Goal: Information Seeking & Learning: Check status

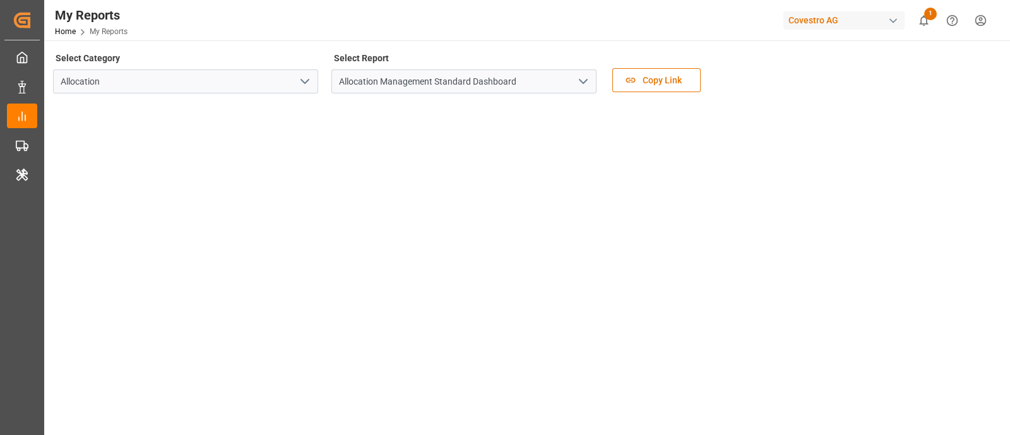
scroll to position [44, 0]
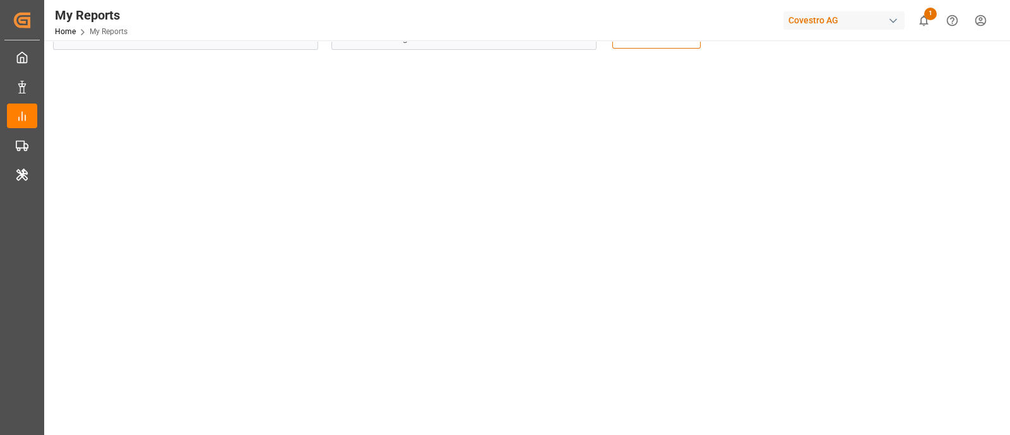
click at [834, 28] on div "Covestro AG" at bounding box center [844, 20] width 121 height 18
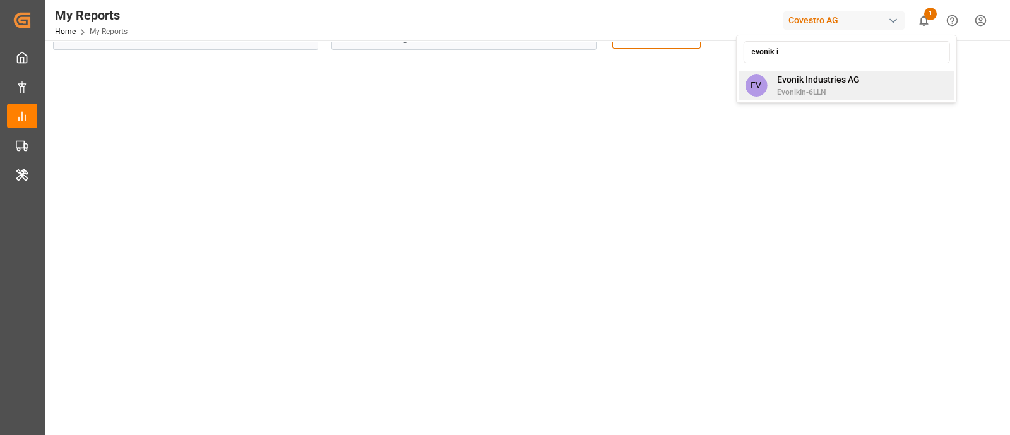
type input "evonik i"
click at [794, 82] on span "Evonik Industries AG" at bounding box center [818, 79] width 83 height 13
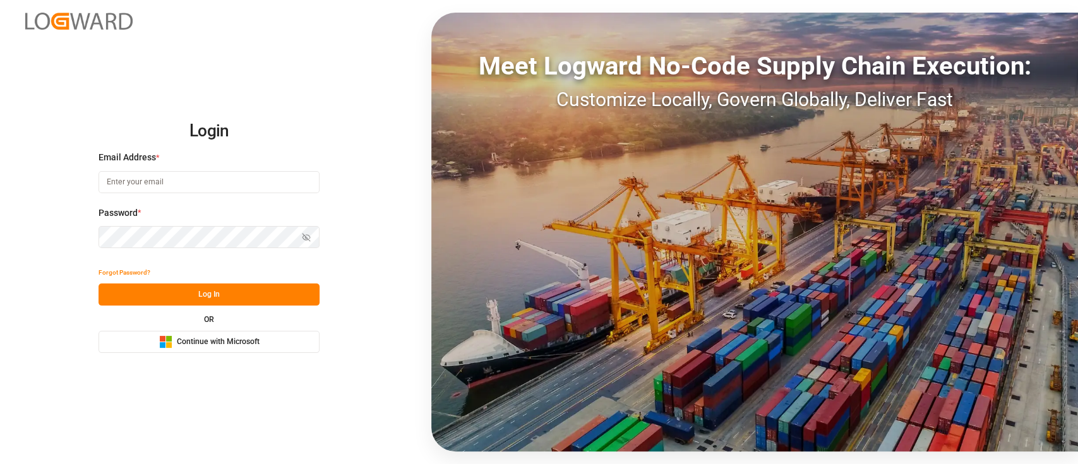
click at [214, 347] on span "Continue with Microsoft" at bounding box center [218, 342] width 83 height 11
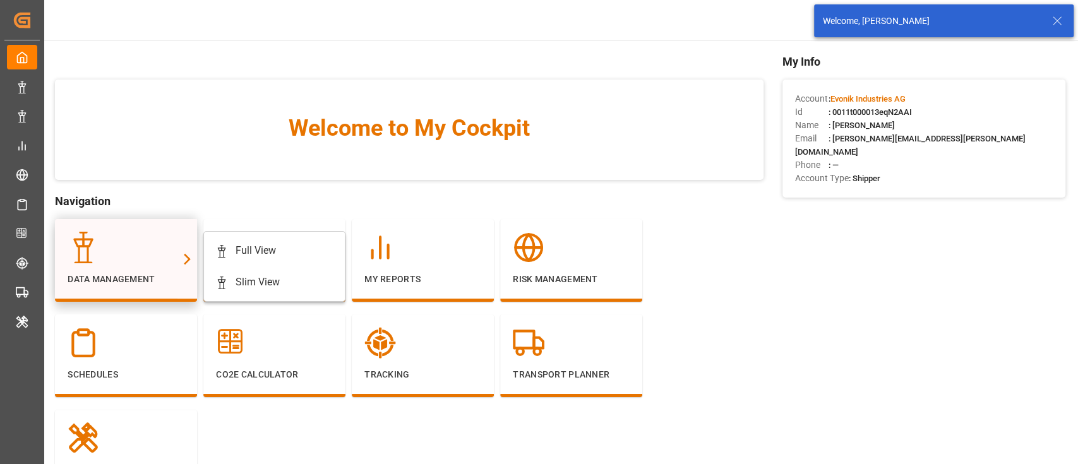
click at [155, 249] on div at bounding box center [126, 248] width 117 height 32
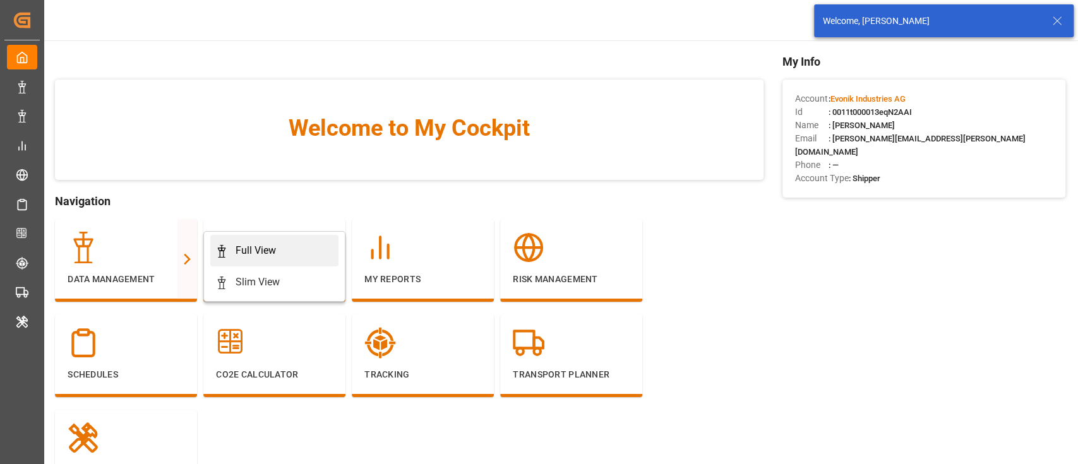
click at [242, 258] on link "Full View" at bounding box center [274, 251] width 128 height 32
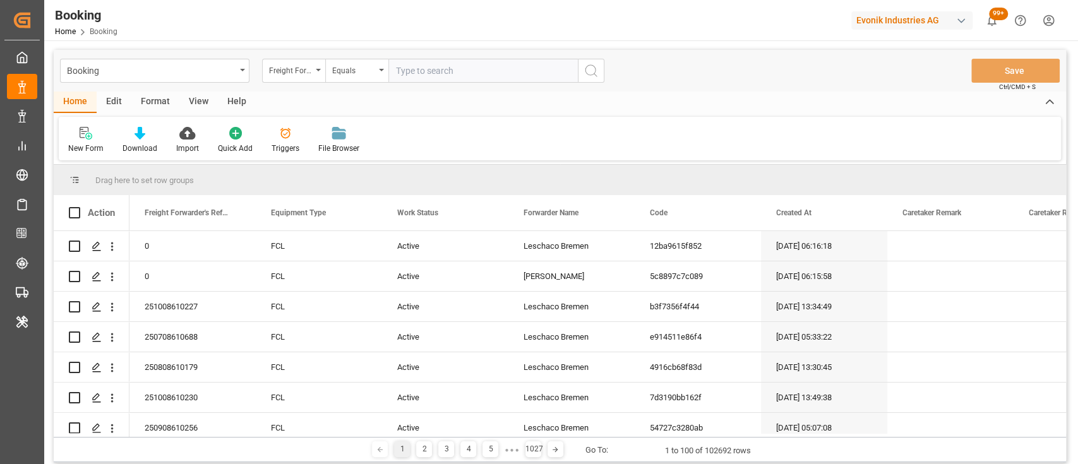
click at [157, 106] on div "Format" at bounding box center [155, 102] width 48 height 21
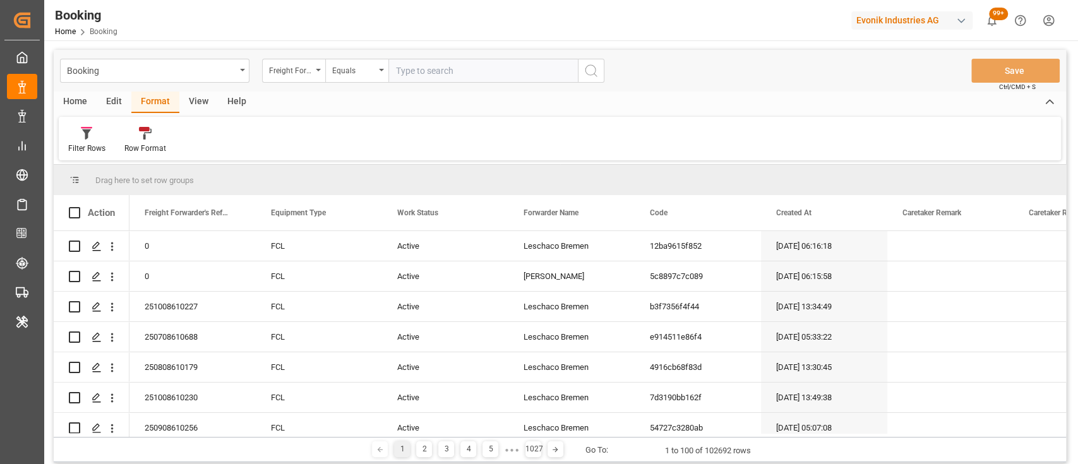
click at [157, 106] on div "Format" at bounding box center [155, 102] width 48 height 21
click at [76, 147] on div "Filter Rows" at bounding box center [86, 148] width 37 height 11
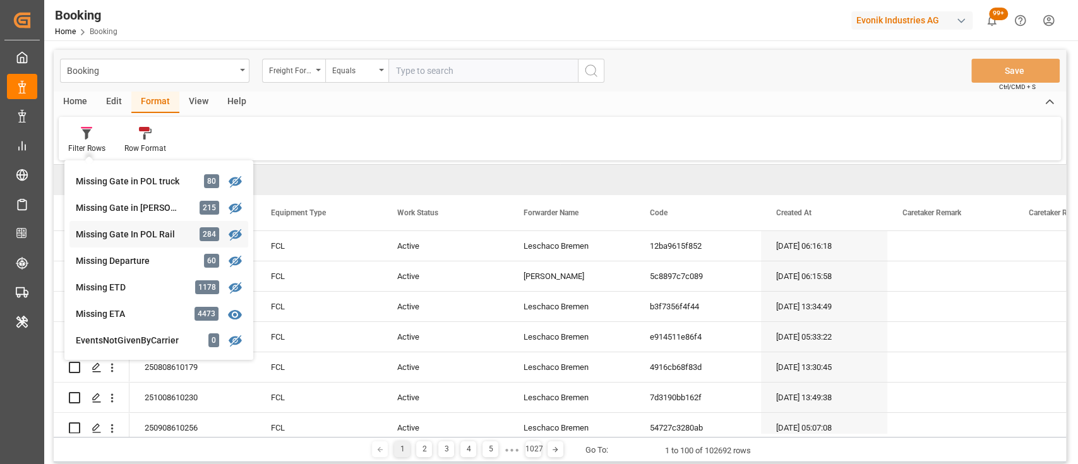
scroll to position [210, 0]
click at [131, 263] on div "Booking Freight Forwarder's Reference No. Equals Save Ctrl/CMD + S Home Edit Fo…" at bounding box center [560, 256] width 1012 height 412
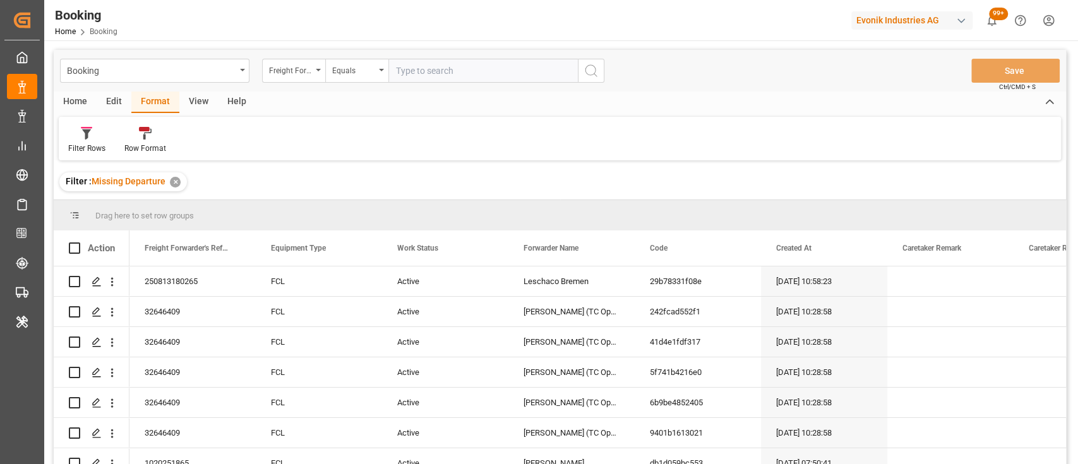
click at [194, 111] on div "View" at bounding box center [198, 102] width 39 height 21
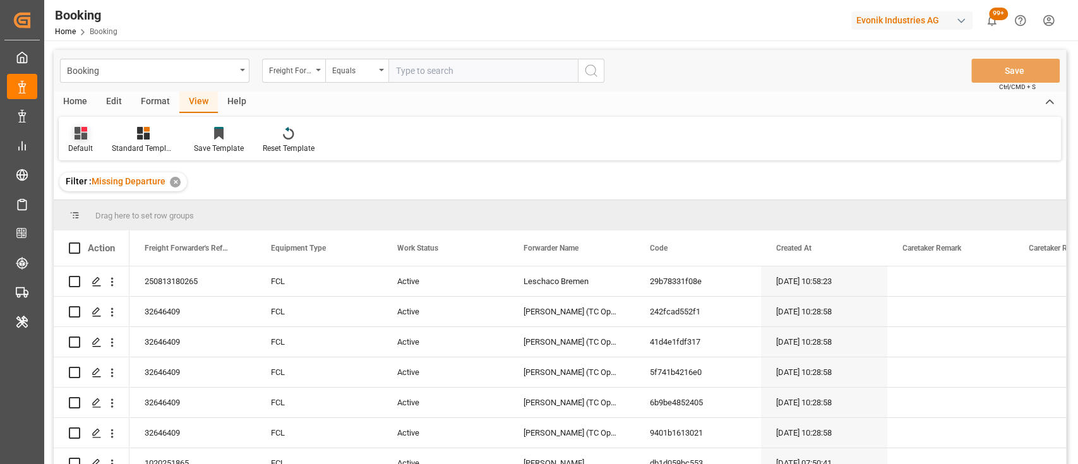
click at [83, 152] on div "Default" at bounding box center [80, 148] width 25 height 11
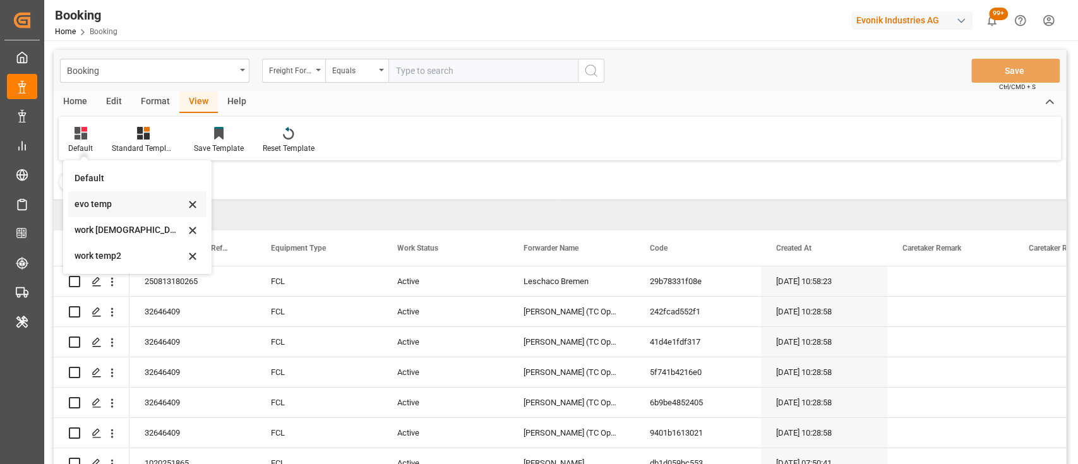
click at [105, 201] on div "evo temp" at bounding box center [130, 204] width 111 height 13
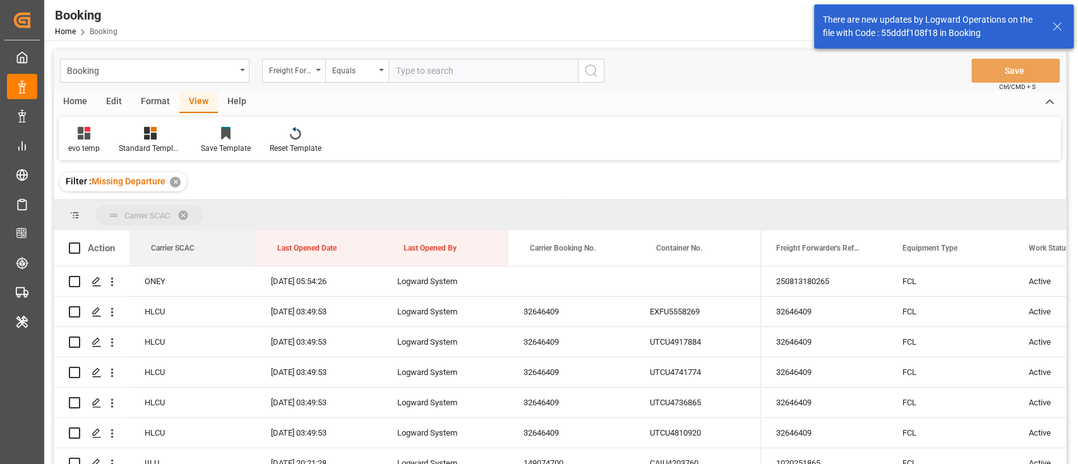
drag, startPoint x: 179, startPoint y: 251, endPoint x: 148, endPoint y: 221, distance: 42.9
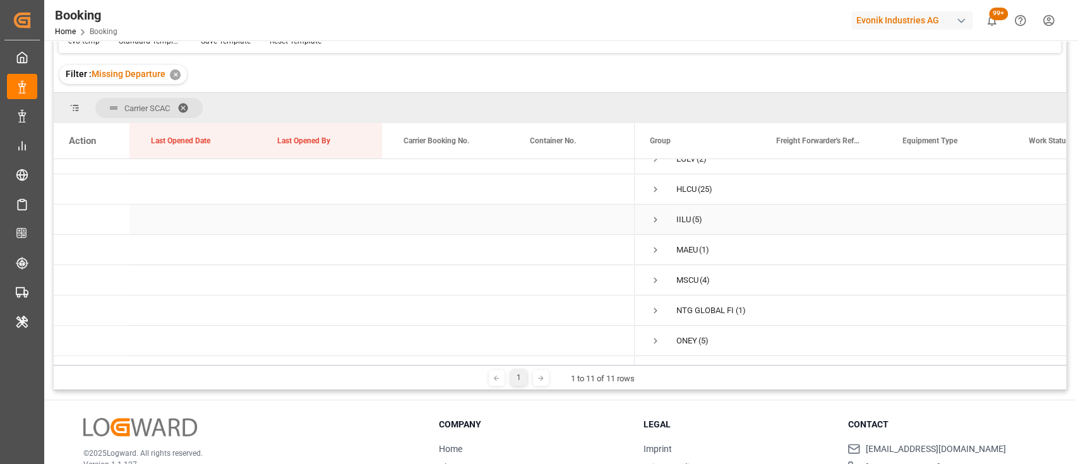
scroll to position [105, 0]
click at [652, 185] on span "Press SPACE to select this row." at bounding box center [655, 189] width 11 height 11
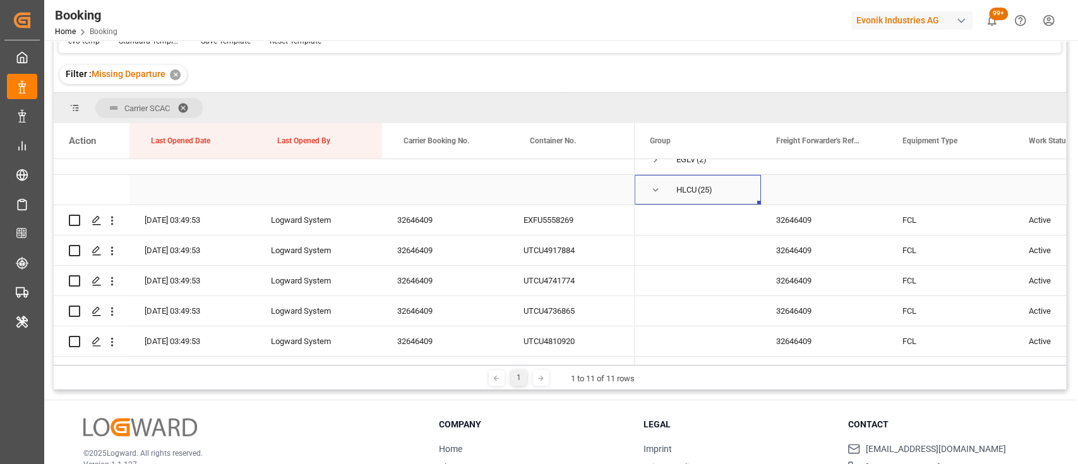
scroll to position [124, 0]
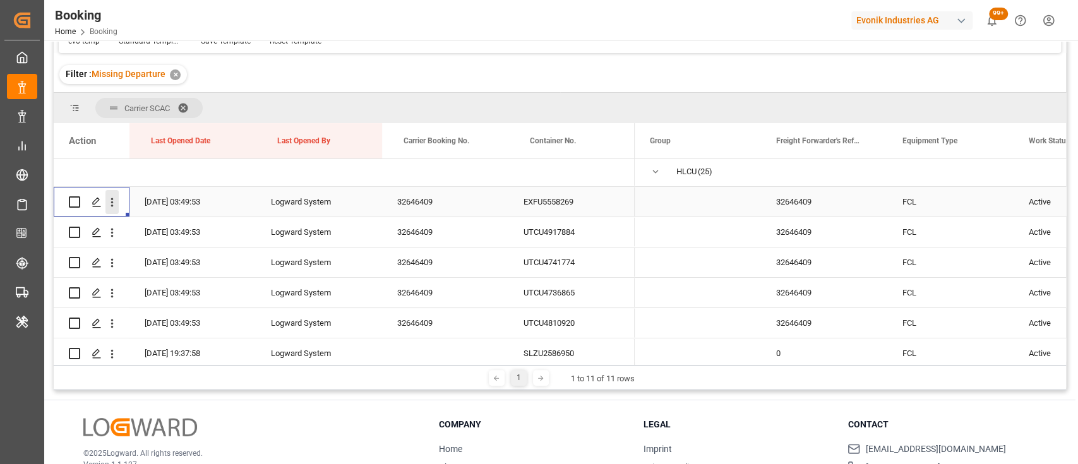
click at [111, 203] on icon "open menu" at bounding box center [111, 202] width 13 height 13
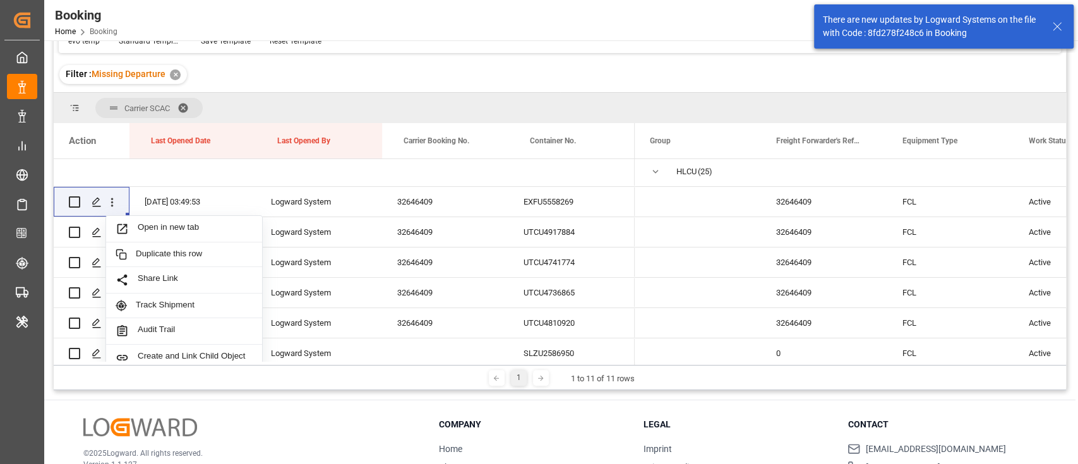
click at [445, 80] on div "Filter : Missing Departure ✕" at bounding box center [560, 74] width 1012 height 35
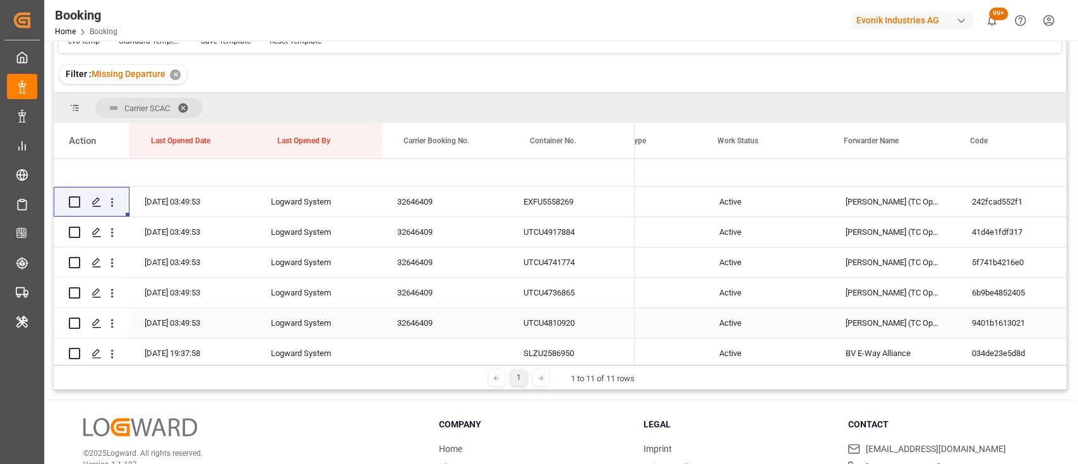
scroll to position [0, 311]
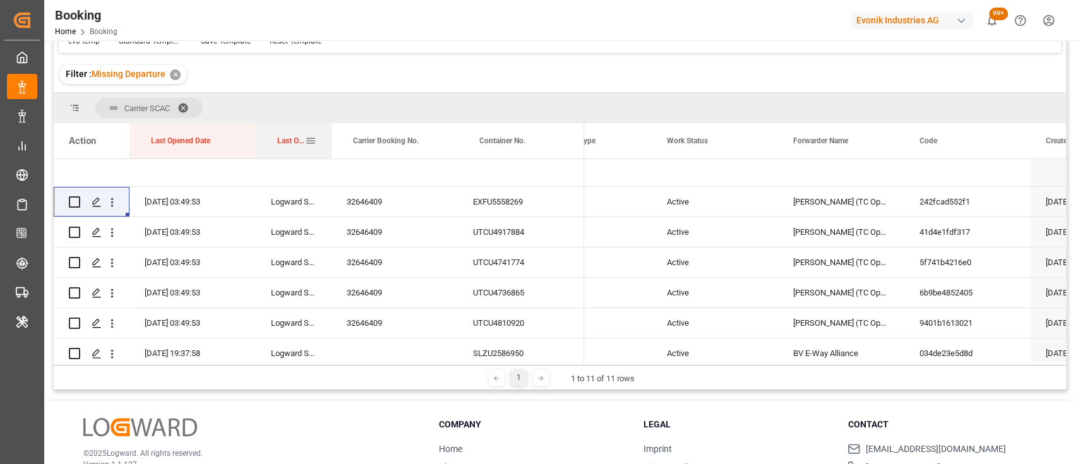
drag, startPoint x: 380, startPoint y: 135, endPoint x: 318, endPoint y: 126, distance: 61.8
click at [329, 126] on div at bounding box center [331, 140] width 5 height 35
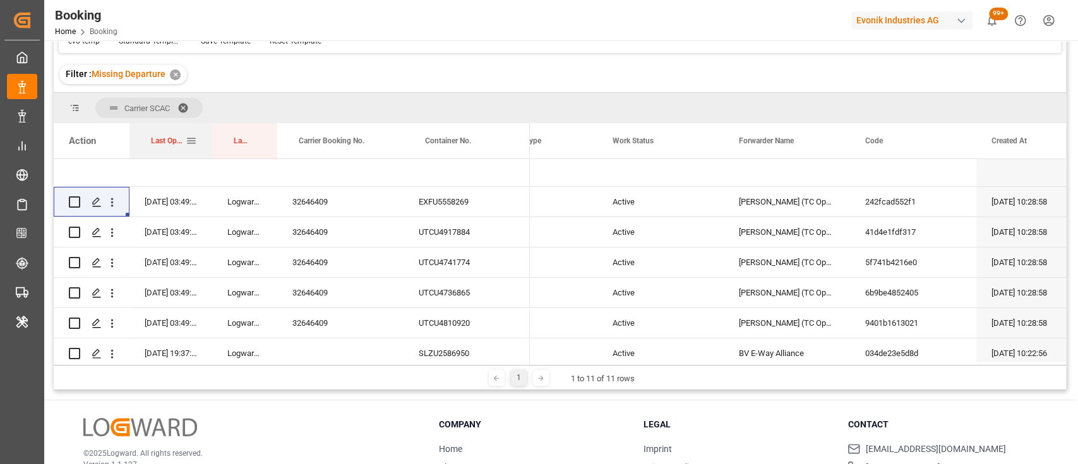
drag, startPoint x: 254, startPoint y: 144, endPoint x: 208, endPoint y: 135, distance: 46.4
click at [210, 135] on div at bounding box center [212, 140] width 5 height 35
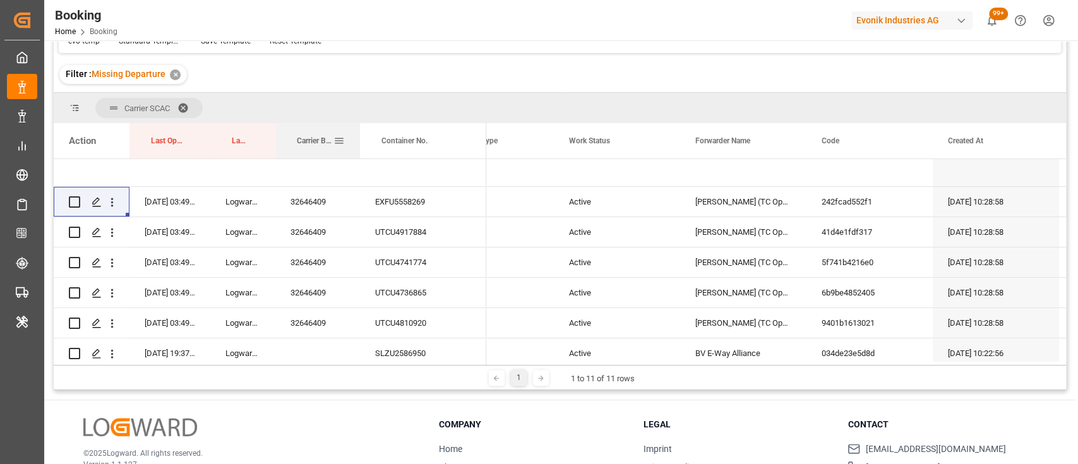
drag, startPoint x: 400, startPoint y: 136, endPoint x: 354, endPoint y: 128, distance: 47.3
click at [357, 128] on div at bounding box center [359, 140] width 5 height 35
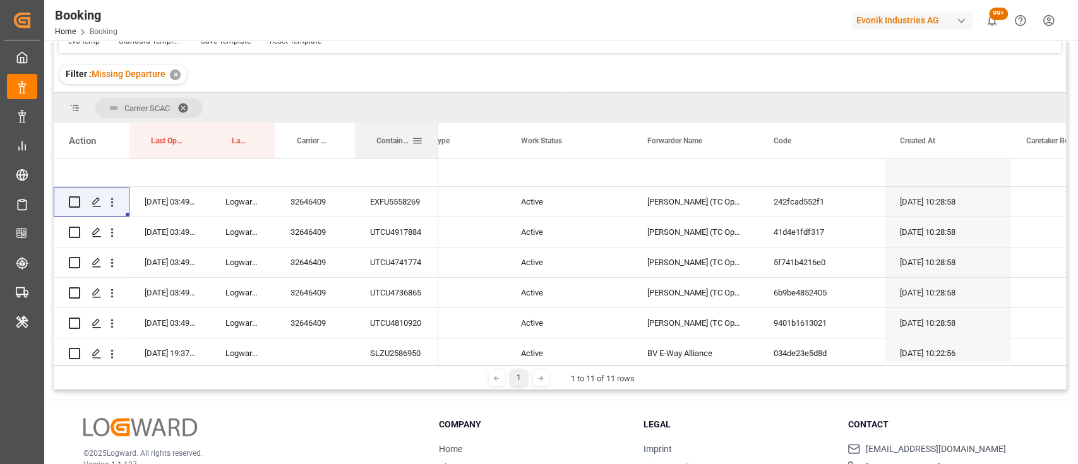
drag, startPoint x: 480, startPoint y: 136, endPoint x: 437, endPoint y: 129, distance: 43.6
click at [437, 129] on div at bounding box center [438, 140] width 5 height 35
click at [539, 426] on h3 "Company" at bounding box center [533, 424] width 189 height 13
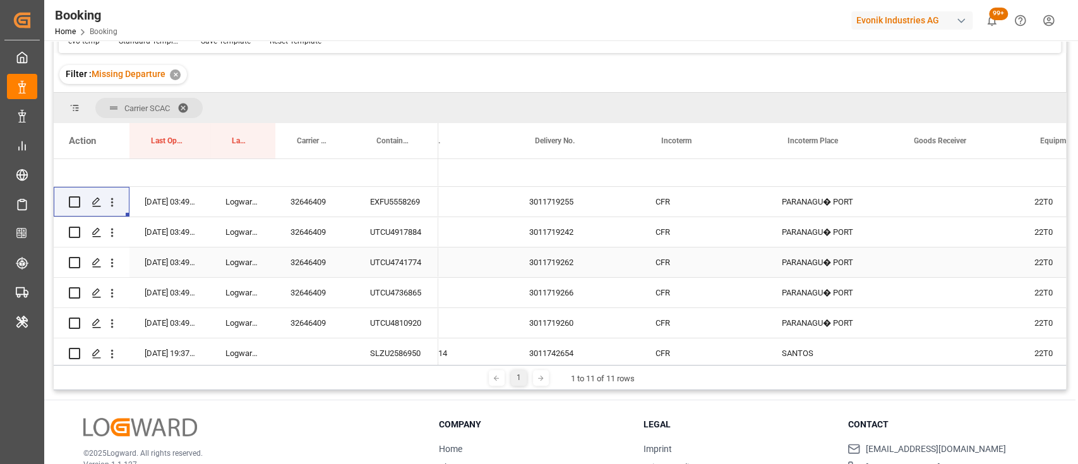
scroll to position [0, 2071]
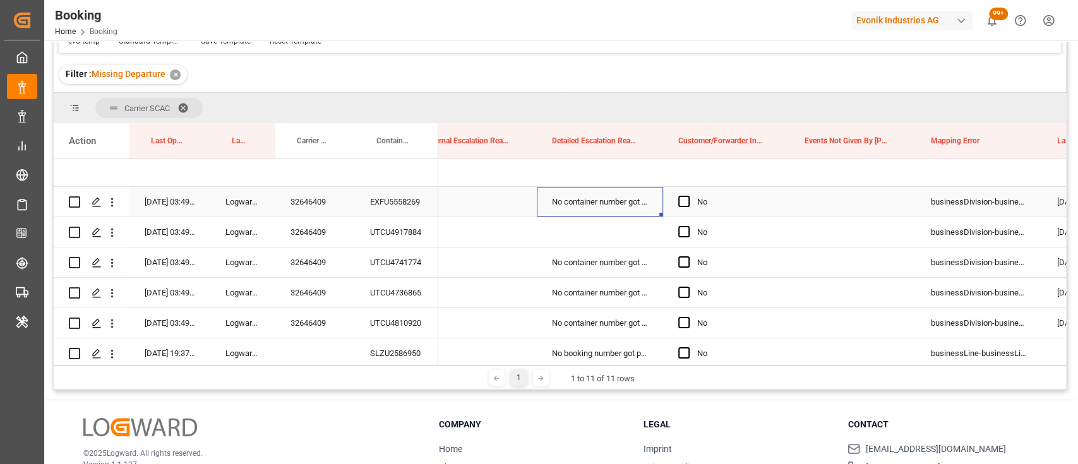
click at [575, 203] on div "No container number got provided by customer/forwarder" at bounding box center [600, 202] width 126 height 30
click at [606, 200] on div "No container number got provided by customer/forwarder" at bounding box center [600, 202] width 126 height 30
click at [643, 206] on button "No container number got provided by customer/forwarder" at bounding box center [600, 209] width 106 height 24
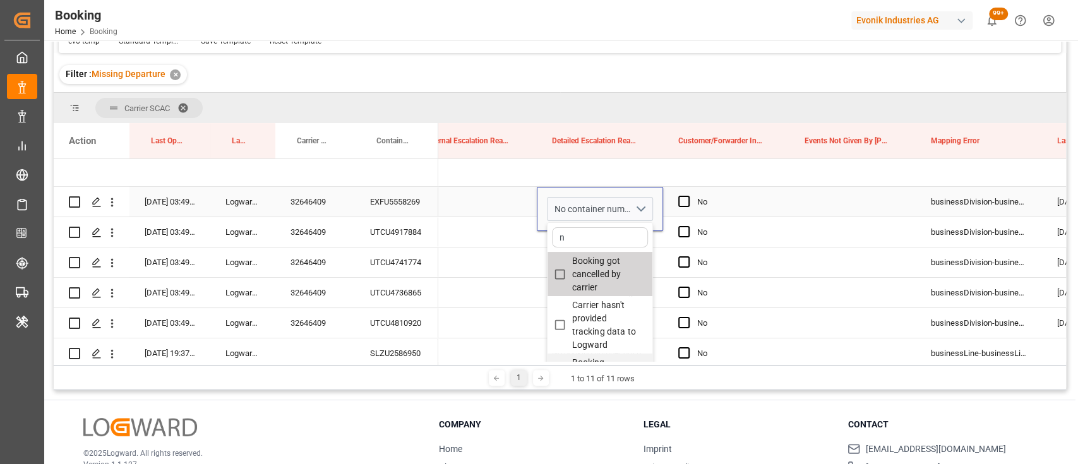
type input "no"
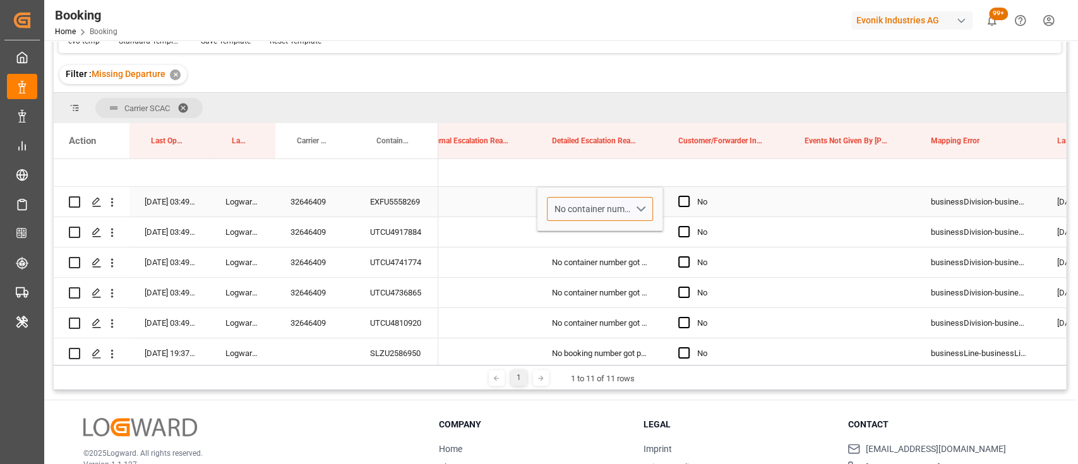
click at [637, 203] on button "No container number got provided by customer/forwarder" at bounding box center [600, 209] width 106 height 24
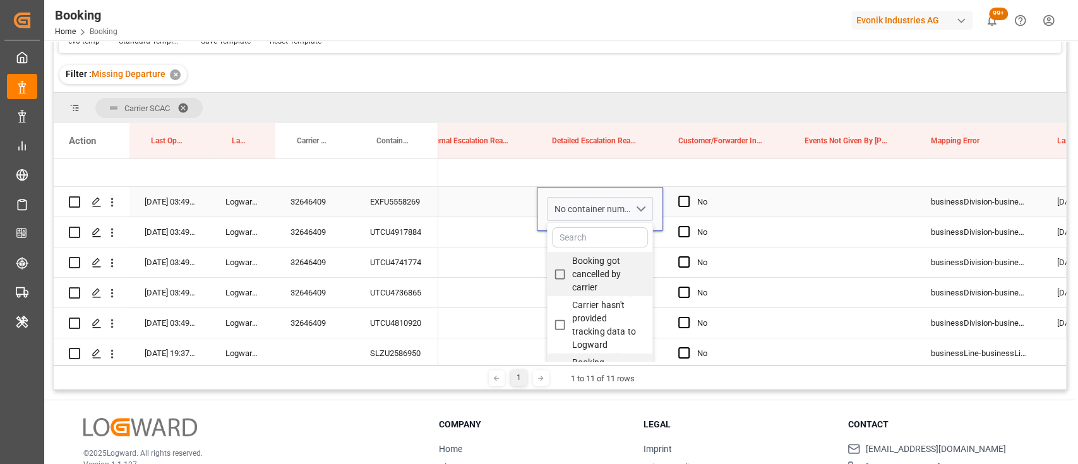
click at [594, 227] on input "Press SPACE to select this row." at bounding box center [600, 237] width 96 height 20
type input "no"
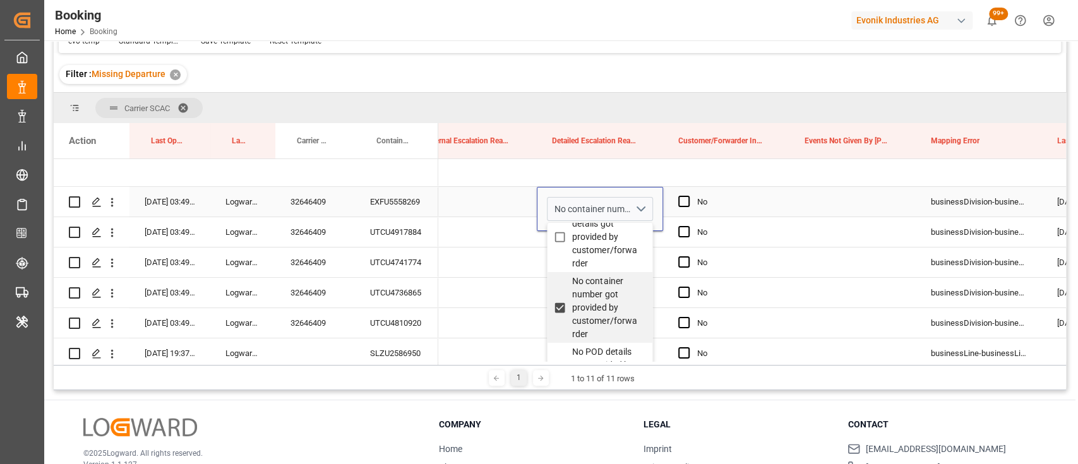
scroll to position [123, 0]
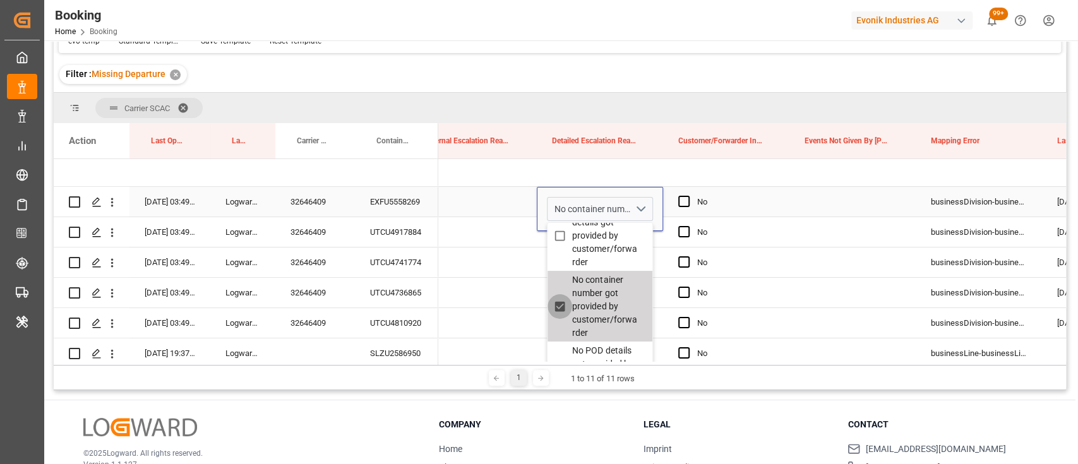
click at [563, 304] on input "No container number got provided by customer/forwarder" at bounding box center [559, 306] width 25 height 25
checkbox input "false"
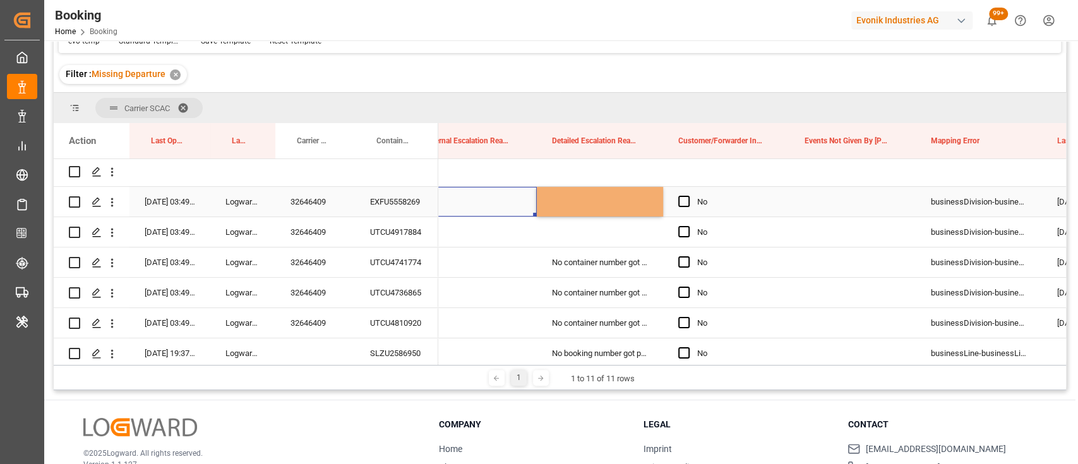
click at [520, 205] on div "Press SPACE to select this row." at bounding box center [473, 202] width 126 height 30
drag, startPoint x: 572, startPoint y: 212, endPoint x: 599, endPoint y: 235, distance: 35.4
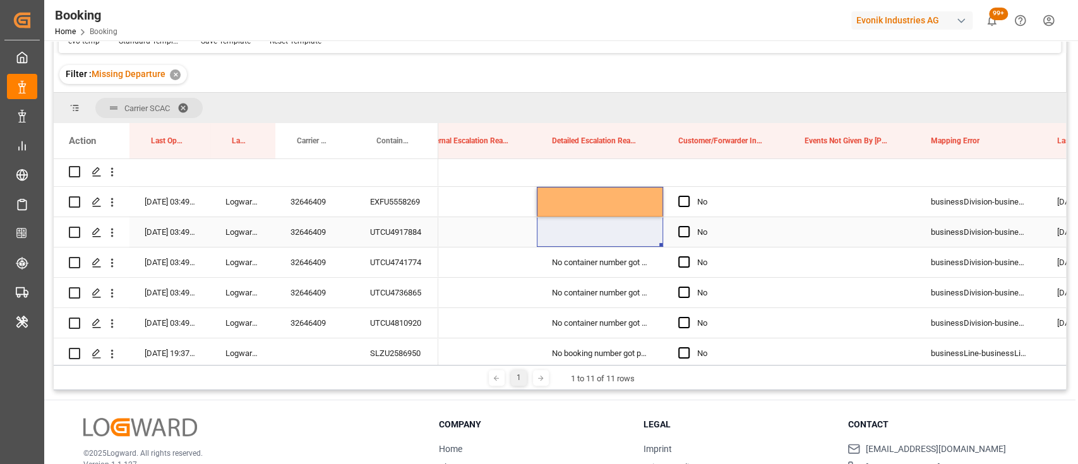
scroll to position [157, 0]
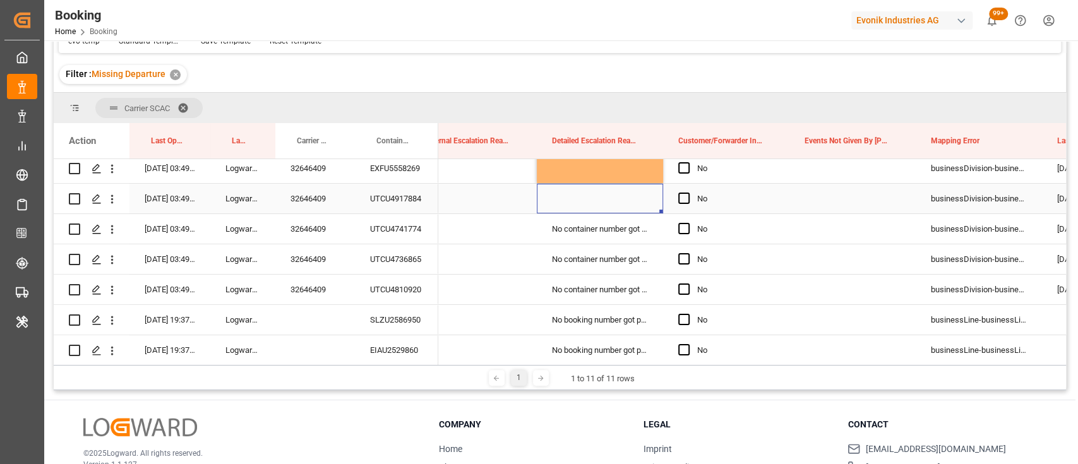
click at [602, 200] on div "Press SPACE to select this row." at bounding box center [600, 199] width 126 height 30
click at [616, 171] on div "Press SPACE to select this row." at bounding box center [600, 168] width 126 height 30
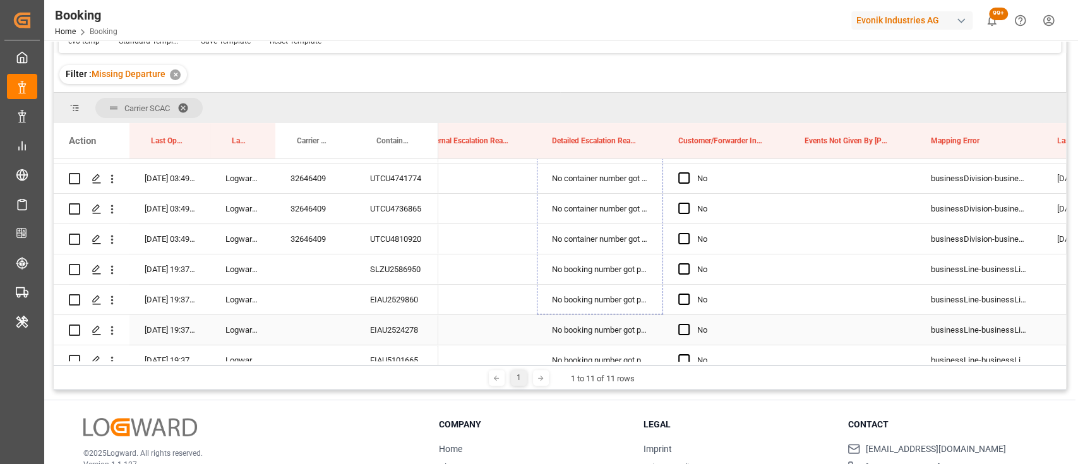
scroll to position [258, 0]
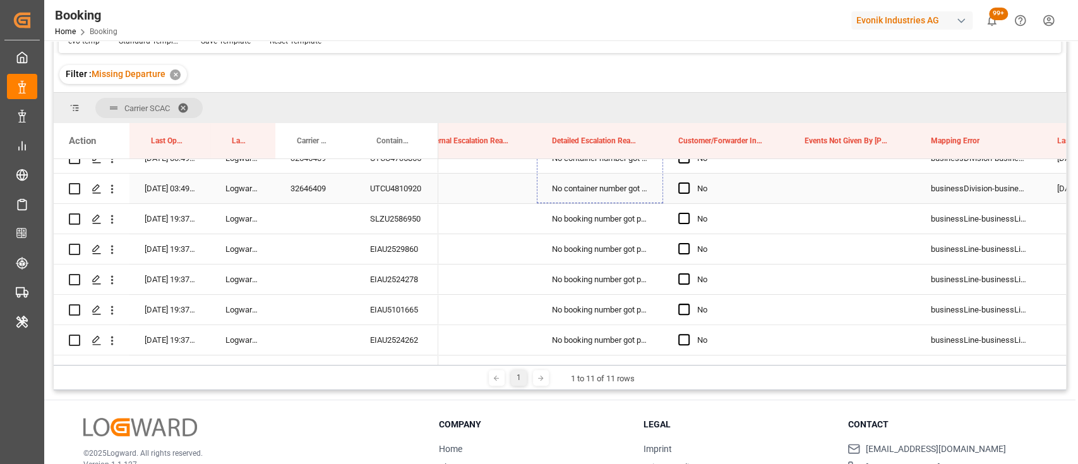
drag, startPoint x: 661, startPoint y: 179, endPoint x: 608, endPoint y: 189, distance: 53.4
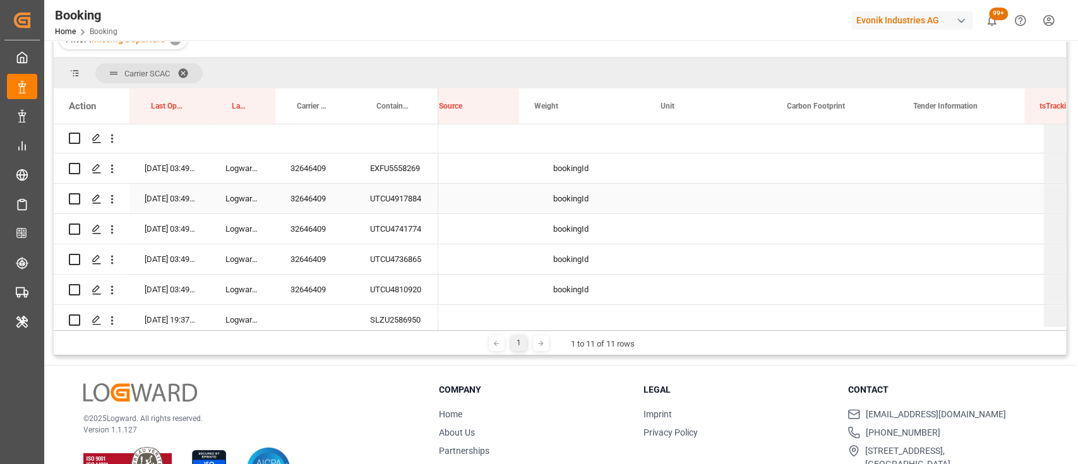
scroll to position [0, 10528]
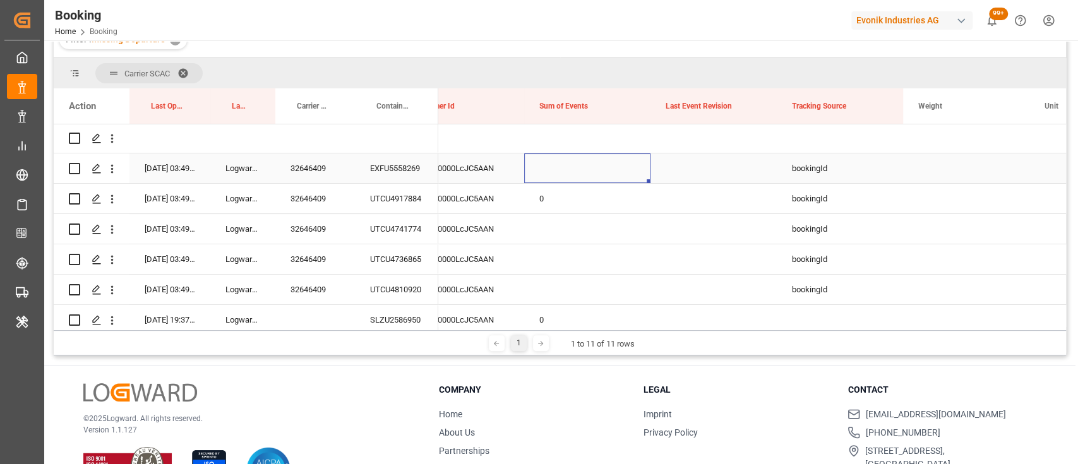
click at [535, 170] on div "Press SPACE to select this row." at bounding box center [587, 168] width 126 height 30
click at [544, 170] on input "Press SPACE to select this row." at bounding box center [587, 176] width 106 height 24
type input "0"
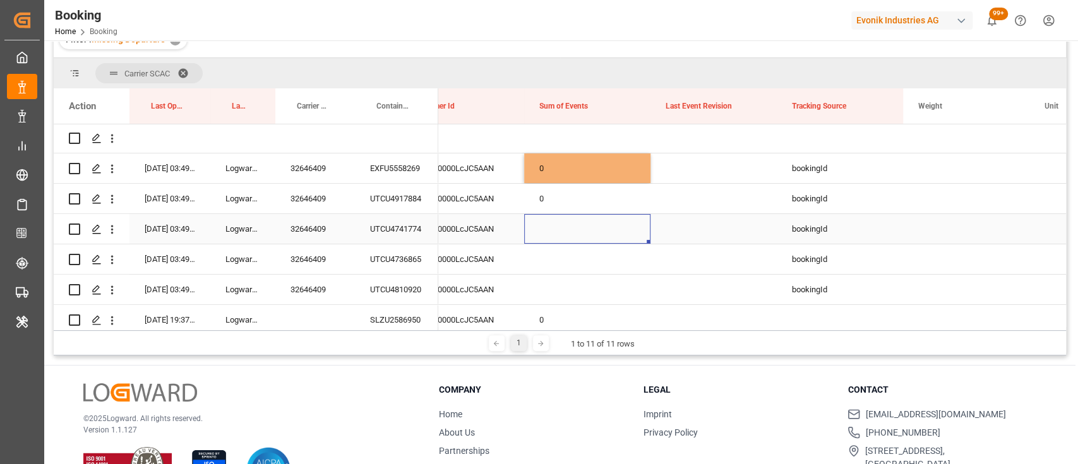
click at [545, 214] on div "Press SPACE to select this row." at bounding box center [587, 229] width 126 height 30
click at [544, 206] on div "0" at bounding box center [587, 199] width 126 height 30
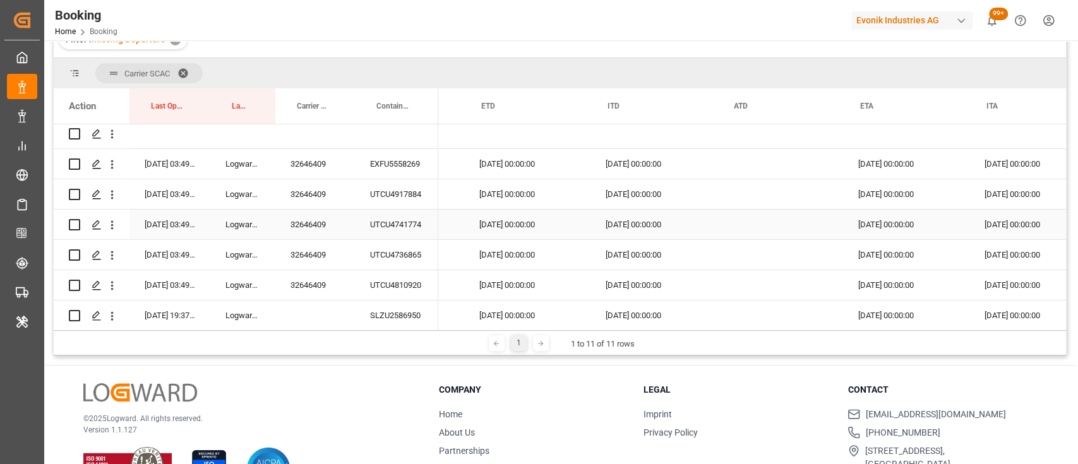
scroll to position [0, 12223]
click at [328, 165] on div "32646409" at bounding box center [315, 164] width 80 height 30
click at [489, 160] on div "31-08-2025 00:00:00" at bounding box center [529, 164] width 126 height 30
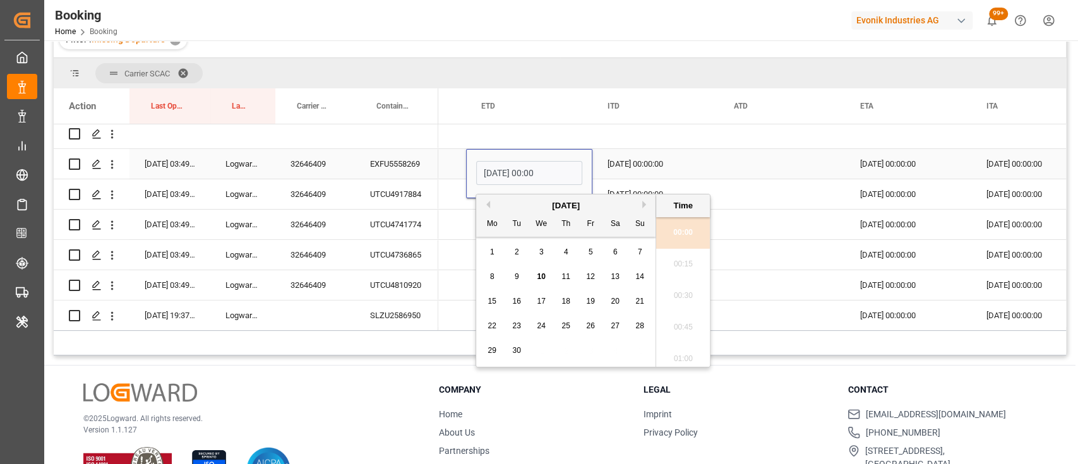
scroll to position [1456, 0]
click at [489, 161] on input "31-08-2025 00:00" at bounding box center [529, 173] width 106 height 24
type input "15-09-2025 00:00"
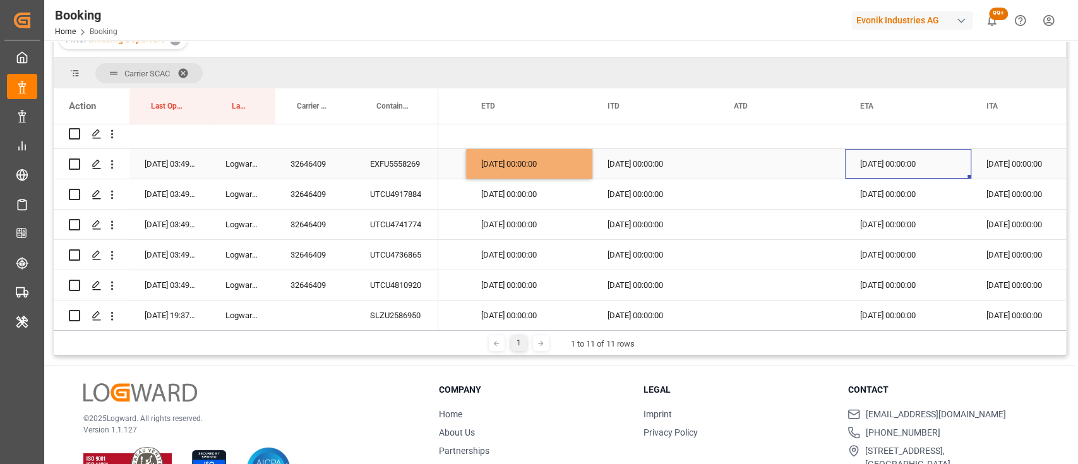
click at [870, 159] on div "30-09-2025 00:00:00" at bounding box center [908, 164] width 126 height 30
click at [561, 169] on div "15-09-2025 00:00:00" at bounding box center [529, 164] width 126 height 30
drag, startPoint x: 590, startPoint y: 174, endPoint x: 568, endPoint y: 280, distance: 107.6
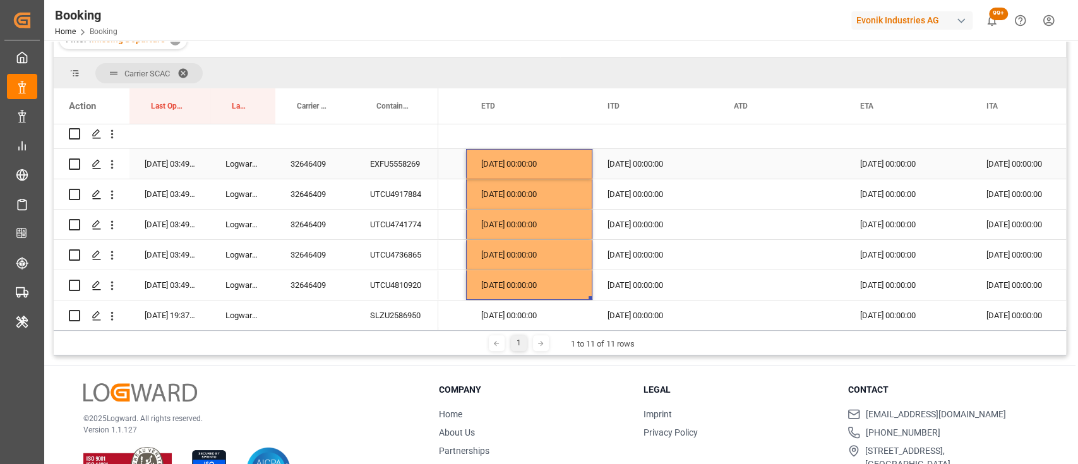
click at [865, 161] on div "30-09-2025 00:00:00" at bounding box center [908, 164] width 126 height 30
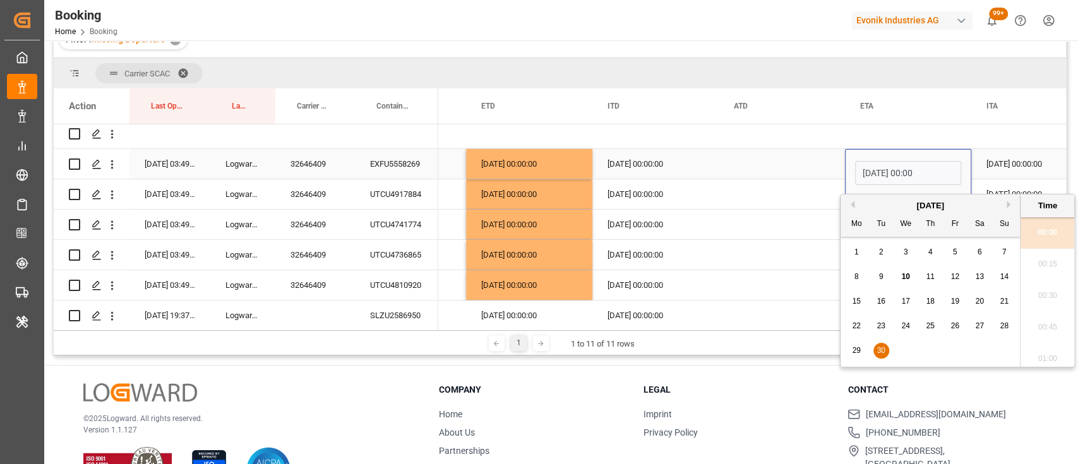
click at [873, 173] on input "[DATE] 00:00" at bounding box center [908, 173] width 106 height 24
type input "21-10-2025 00:00"
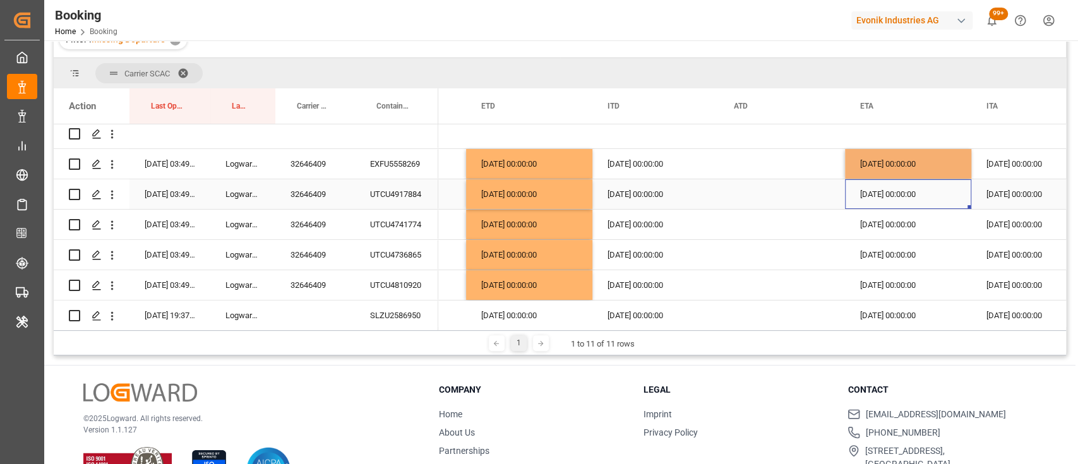
click at [896, 202] on div "30-09-2025 00:00:00" at bounding box center [908, 194] width 126 height 30
click at [875, 162] on div "21-10-2025 00:00:00" at bounding box center [908, 164] width 126 height 30
drag, startPoint x: 968, startPoint y: 176, endPoint x: 966, endPoint y: 276, distance: 99.8
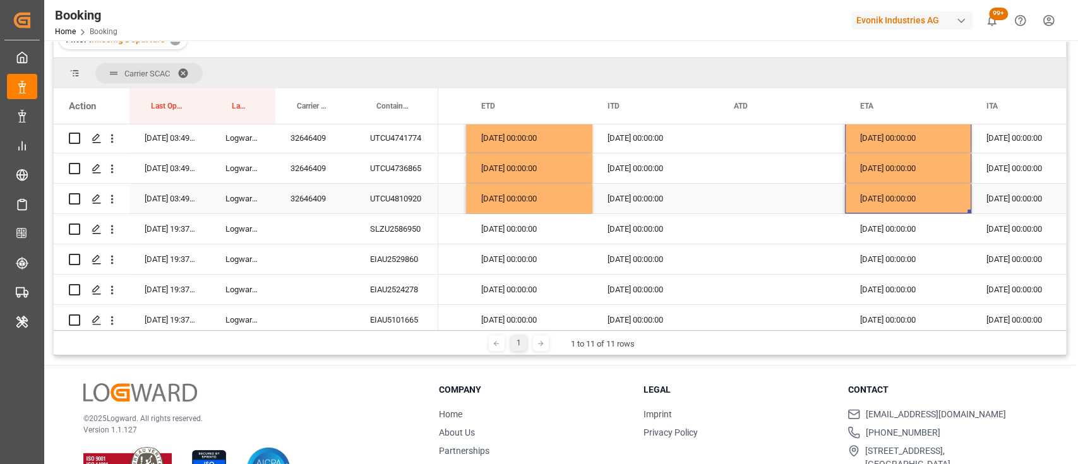
scroll to position [215, 0]
click at [398, 217] on div "SLZU2586950" at bounding box center [396, 228] width 83 height 30
click at [116, 234] on icon "open menu" at bounding box center [111, 228] width 13 height 13
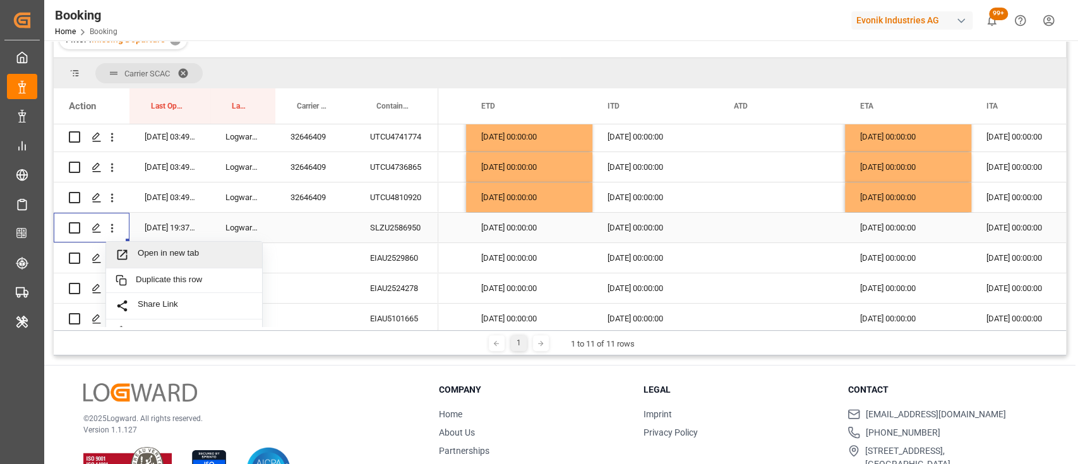
click at [162, 258] on span "Open in new tab" at bounding box center [195, 254] width 115 height 13
click at [109, 257] on icon "open menu" at bounding box center [111, 258] width 13 height 13
click at [158, 275] on div "Open in new tab" at bounding box center [184, 285] width 156 height 27
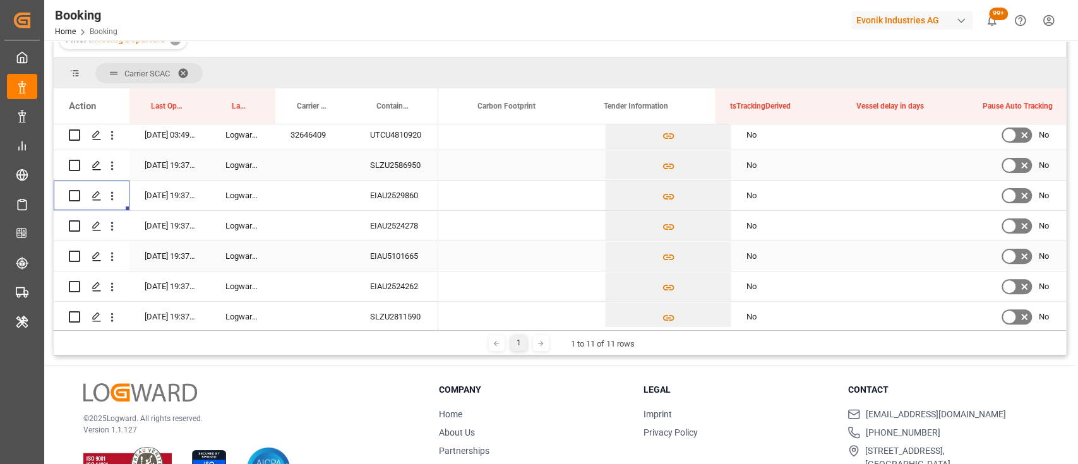
scroll to position [0, 10797]
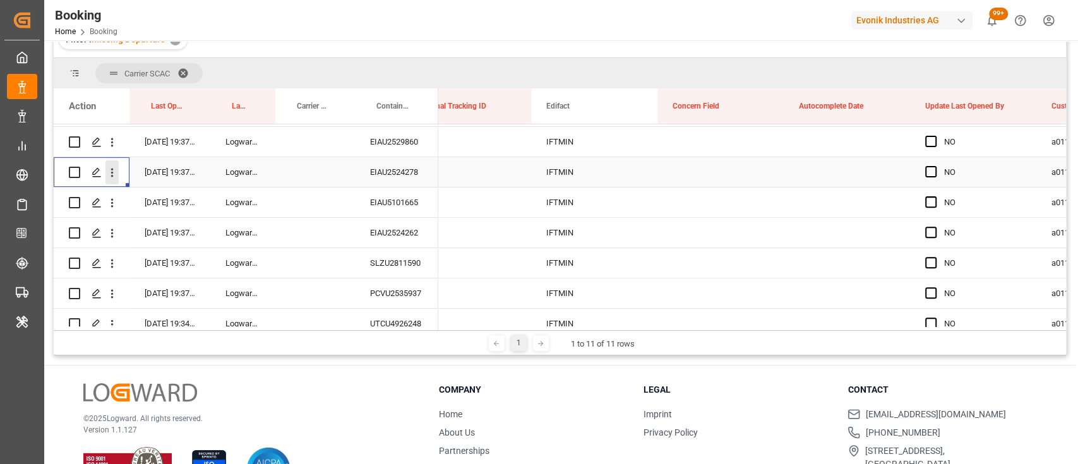
click at [110, 174] on icon "open menu" at bounding box center [111, 172] width 13 height 13
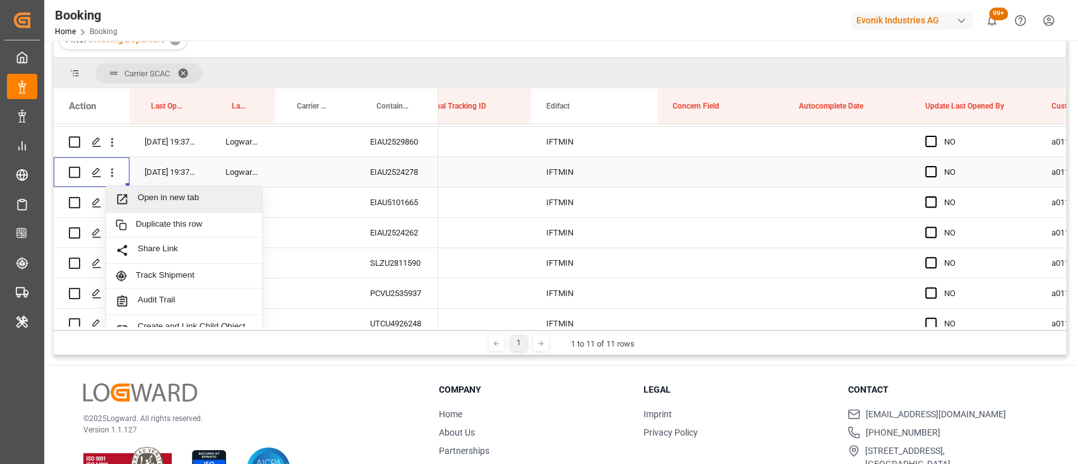
click at [145, 193] on span "Open in new tab" at bounding box center [195, 199] width 115 height 13
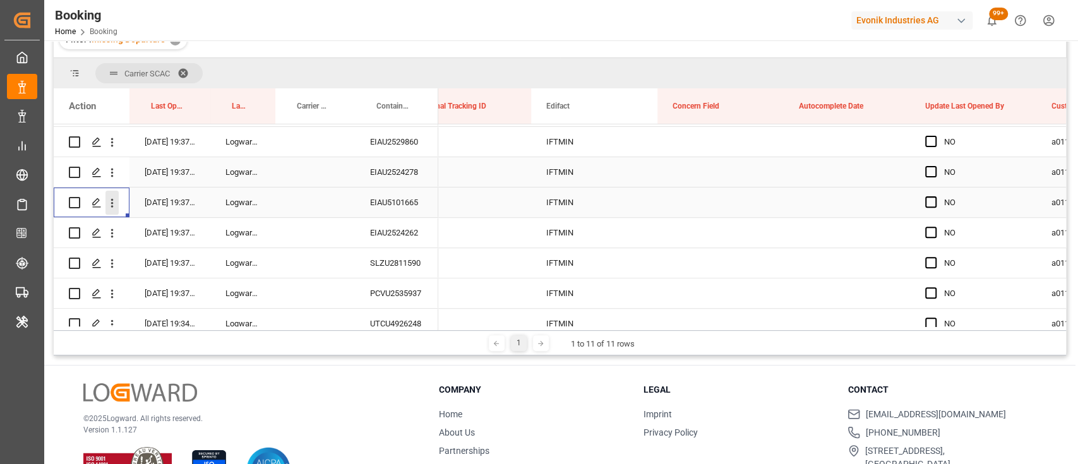
click at [111, 203] on icon "open menu" at bounding box center [111, 202] width 13 height 13
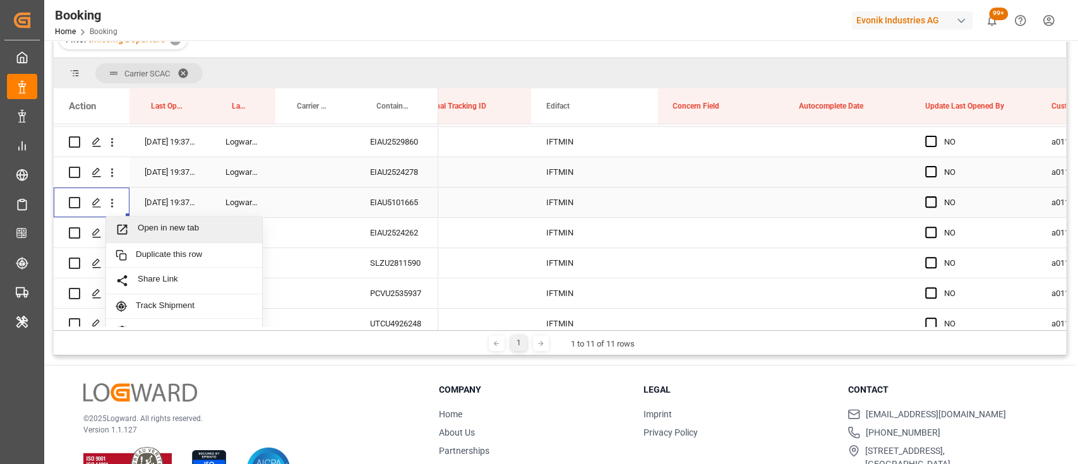
click at [163, 232] on span "Open in new tab" at bounding box center [195, 229] width 115 height 13
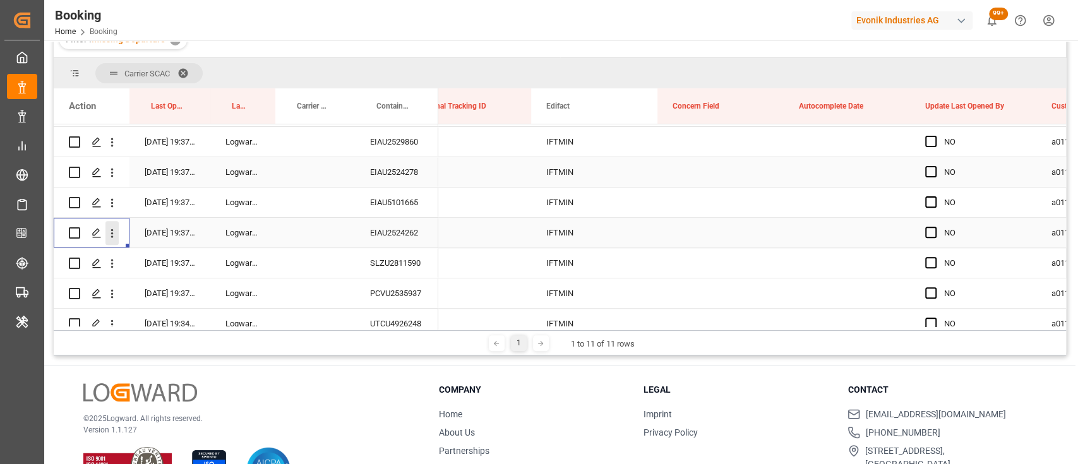
click at [110, 232] on icon "open menu" at bounding box center [111, 233] width 13 height 13
click at [159, 259] on span "Open in new tab" at bounding box center [195, 259] width 115 height 13
click at [115, 265] on icon "open menu" at bounding box center [111, 263] width 13 height 13
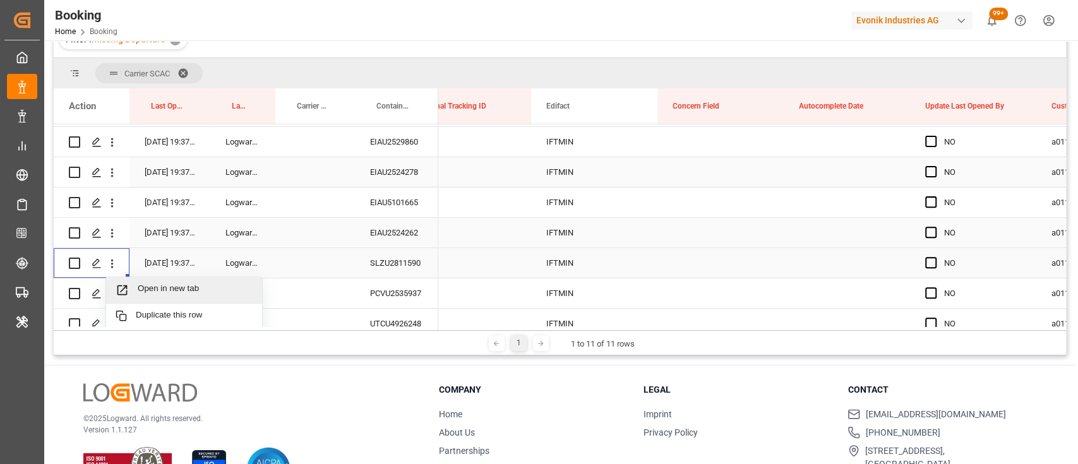
click at [142, 282] on div "Open in new tab" at bounding box center [184, 290] width 156 height 27
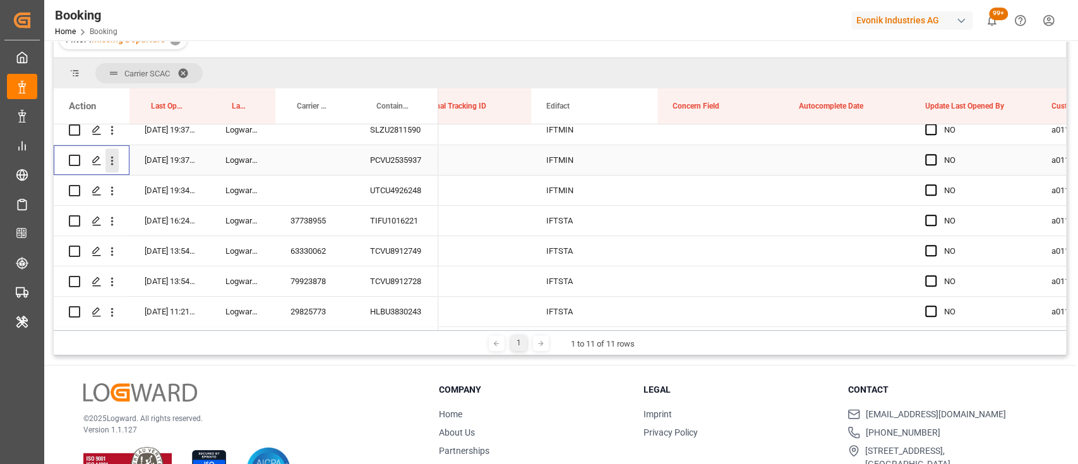
click at [111, 160] on icon "open menu" at bounding box center [112, 161] width 3 height 9
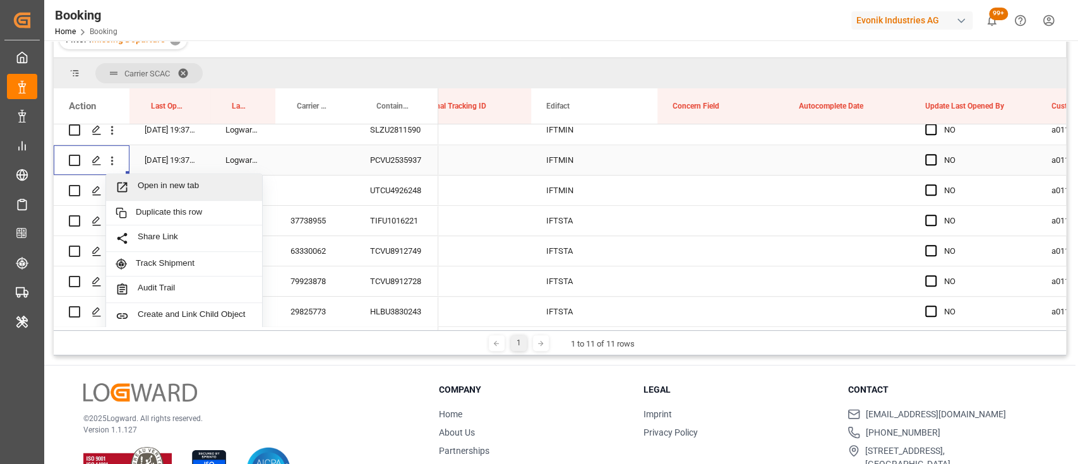
click at [162, 192] on span "Open in new tab" at bounding box center [195, 187] width 115 height 13
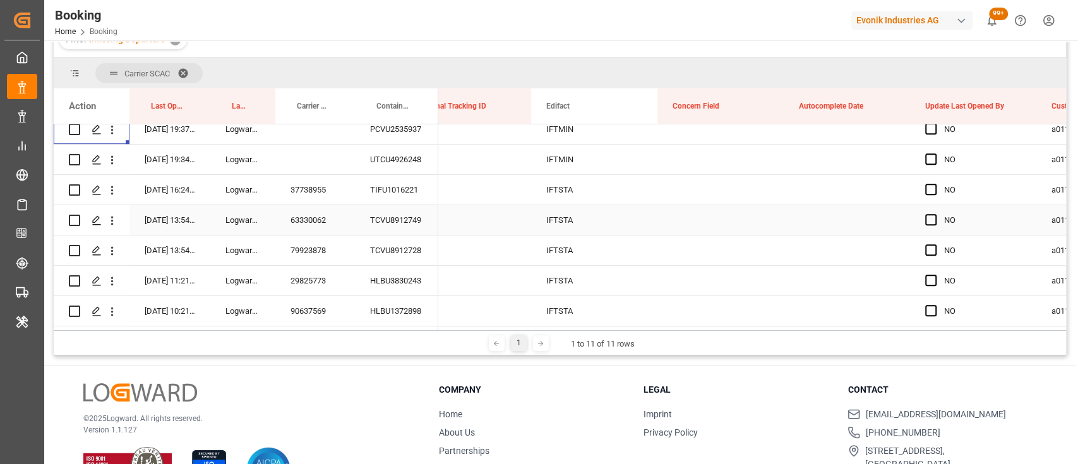
scroll to position [500, 0]
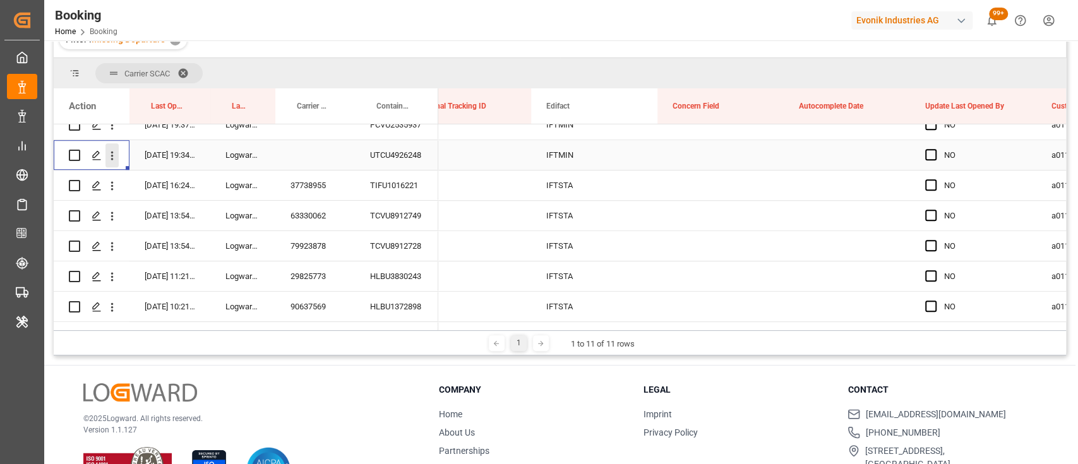
click at [111, 157] on icon "open menu" at bounding box center [111, 155] width 13 height 13
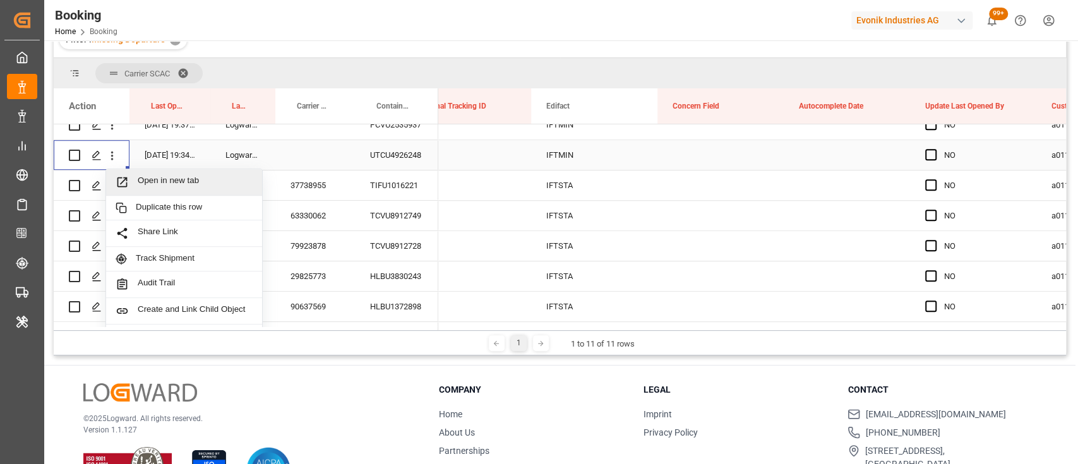
click at [136, 174] on div "Open in new tab" at bounding box center [184, 182] width 156 height 27
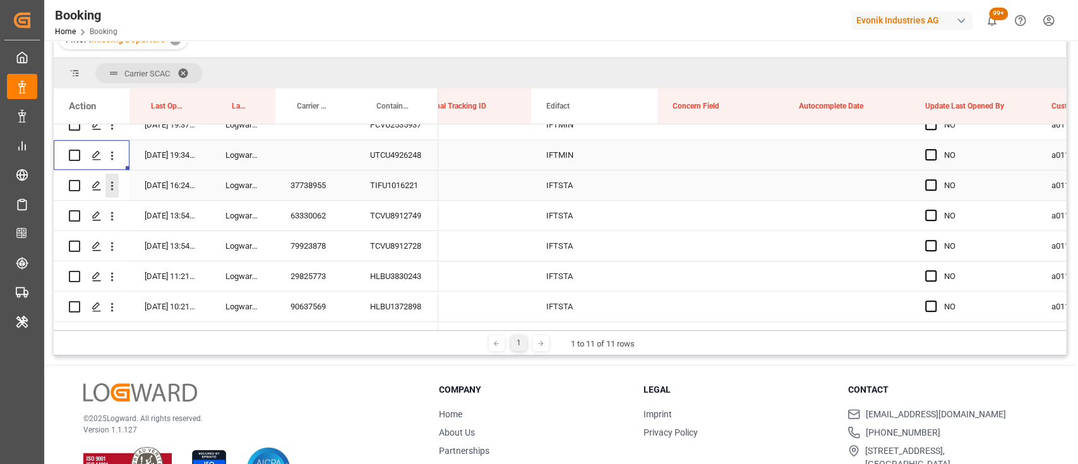
click at [116, 189] on icon "open menu" at bounding box center [111, 185] width 13 height 13
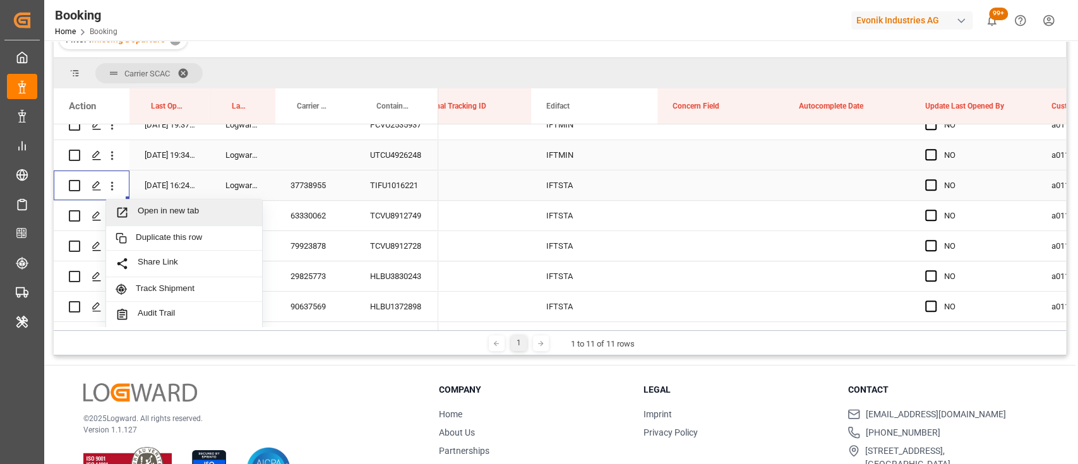
click at [160, 206] on span "Open in new tab" at bounding box center [195, 212] width 115 height 13
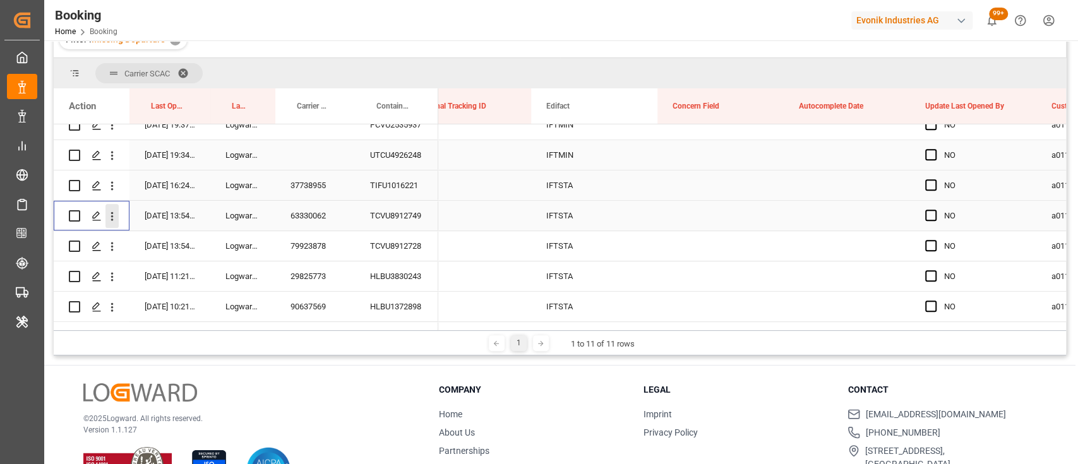
click at [111, 220] on icon "open menu" at bounding box center [111, 216] width 13 height 13
click at [157, 244] on span "Open in new tab" at bounding box center [195, 242] width 115 height 13
click at [105, 249] on icon "open menu" at bounding box center [111, 246] width 13 height 13
click at [141, 272] on span "Open in new tab" at bounding box center [195, 272] width 115 height 13
click at [114, 275] on icon "open menu" at bounding box center [111, 276] width 13 height 13
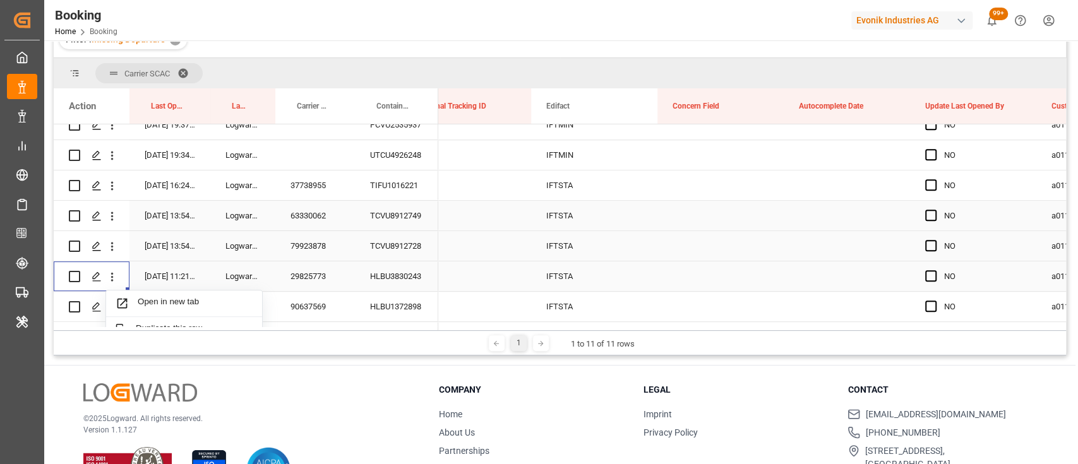
click at [147, 295] on div "Open in new tab" at bounding box center [184, 303] width 156 height 27
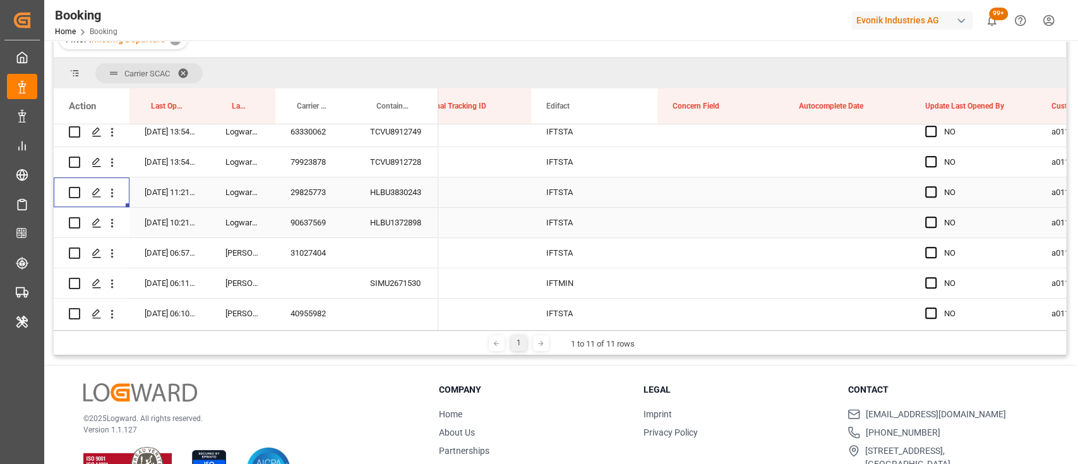
scroll to position [628, 0]
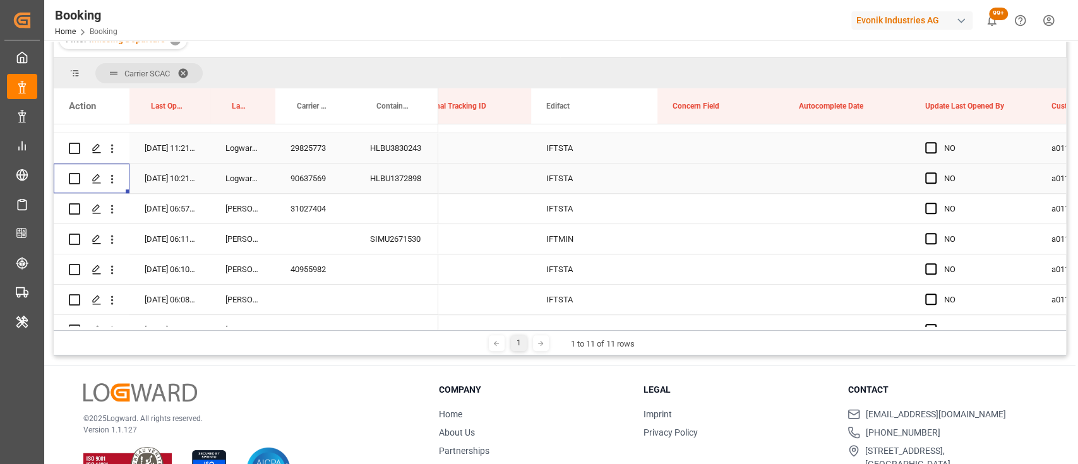
click at [113, 189] on button "open menu" at bounding box center [111, 179] width 13 height 24
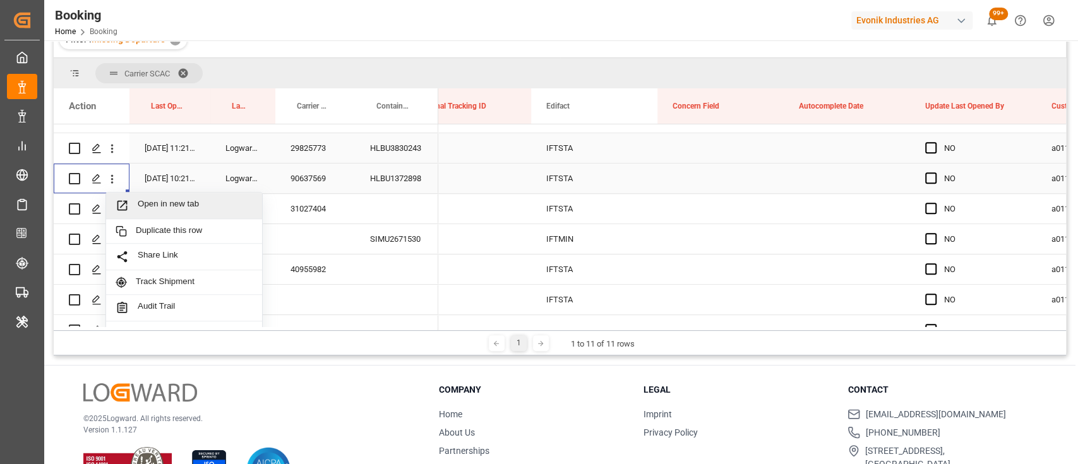
click at [158, 210] on span "Open in new tab" at bounding box center [195, 205] width 115 height 13
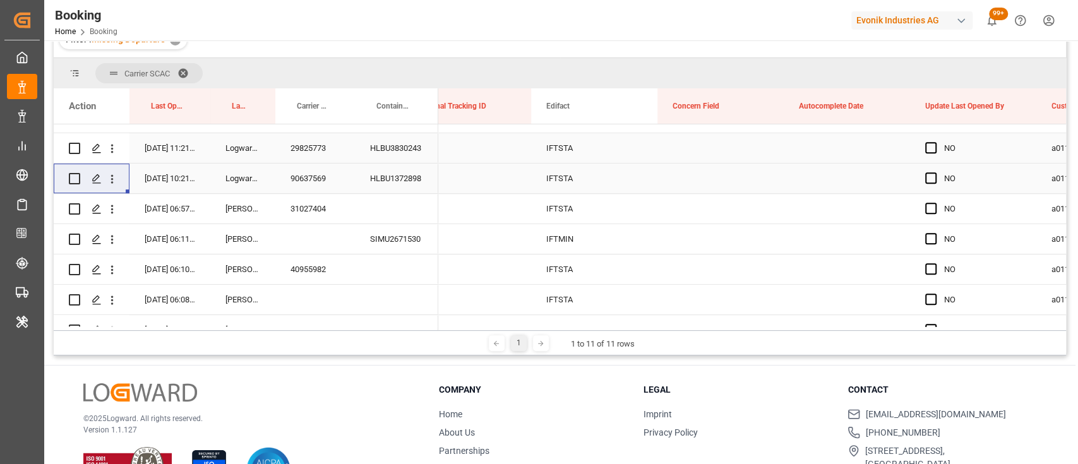
click at [114, 212] on icon "open menu" at bounding box center [111, 209] width 13 height 13
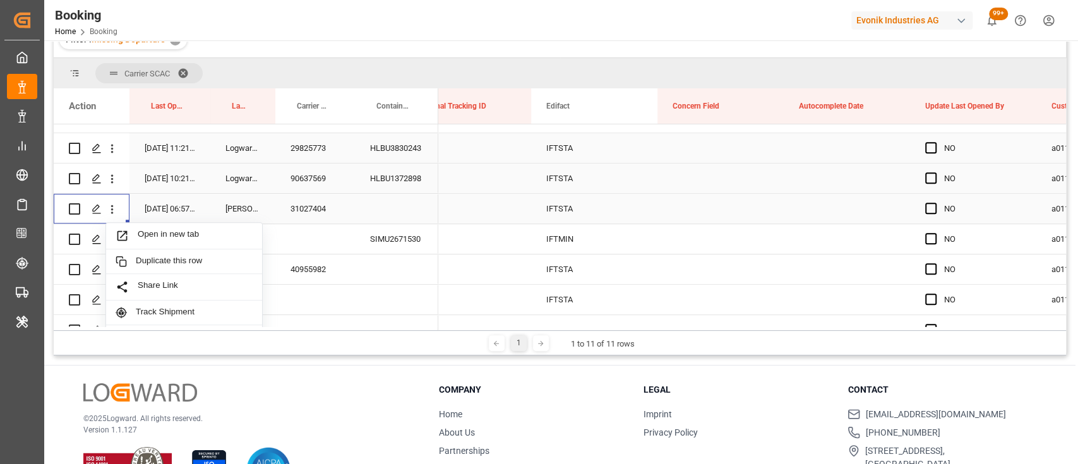
click at [153, 239] on span "Open in new tab" at bounding box center [195, 235] width 115 height 13
click at [111, 241] on icon "open menu" at bounding box center [111, 239] width 13 height 13
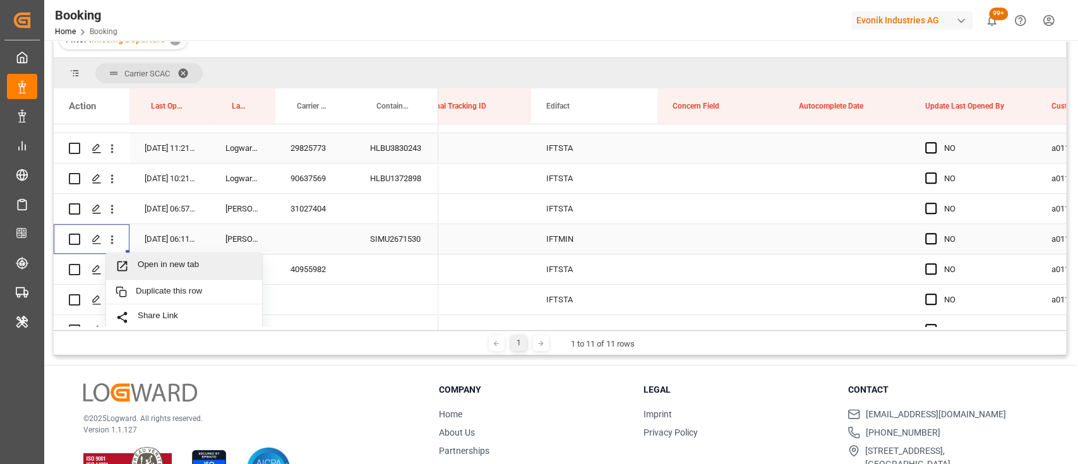
click at [143, 260] on span "Open in new tab" at bounding box center [195, 266] width 115 height 13
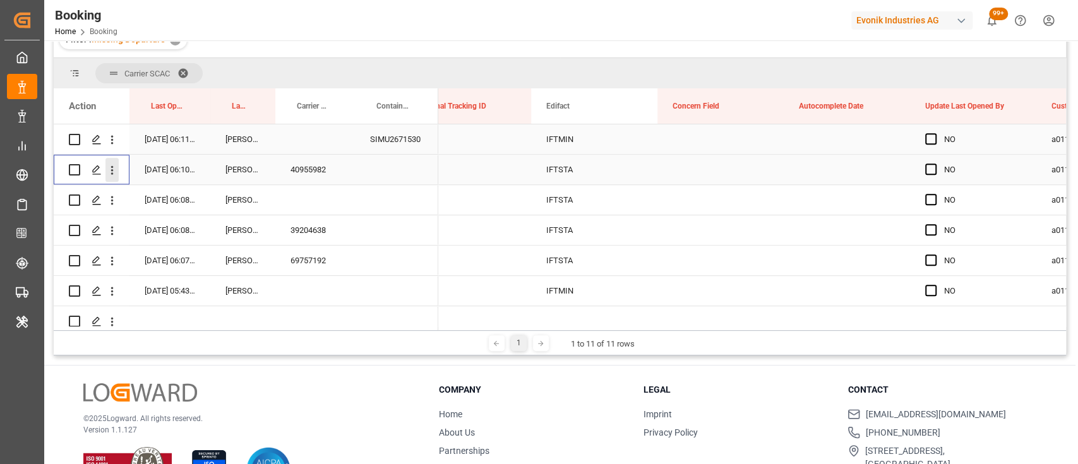
click at [108, 177] on button "open menu" at bounding box center [111, 170] width 13 height 24
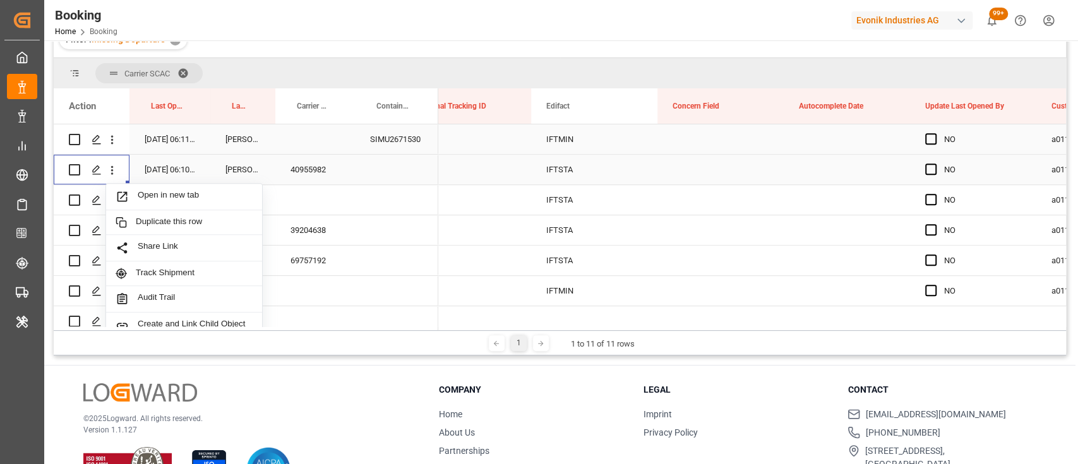
click at [151, 193] on span "Open in new tab" at bounding box center [195, 196] width 115 height 13
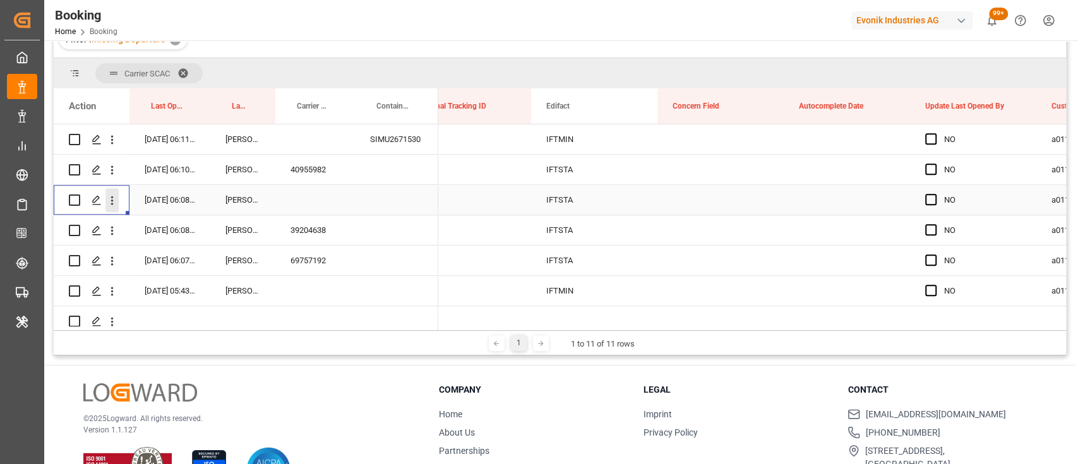
click at [115, 203] on icon "open menu" at bounding box center [111, 200] width 13 height 13
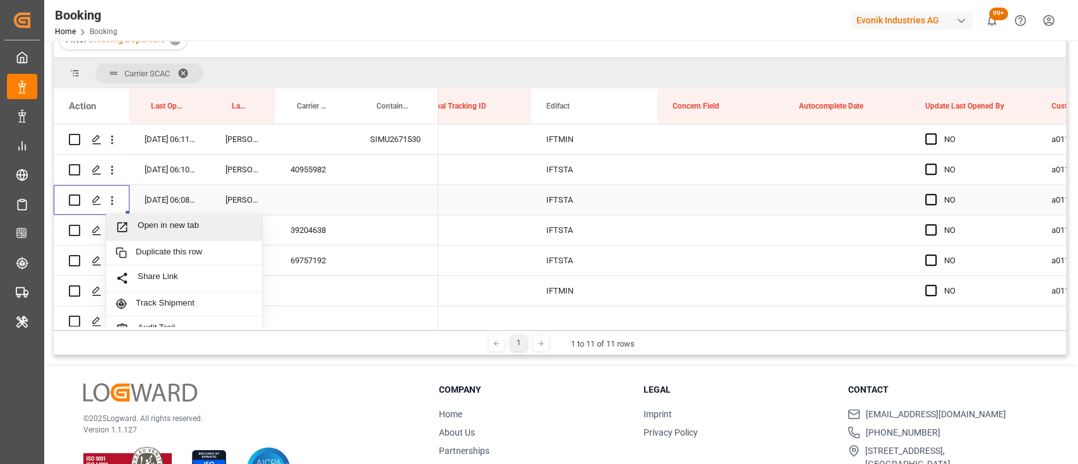
click at [172, 222] on span "Open in new tab" at bounding box center [195, 226] width 115 height 13
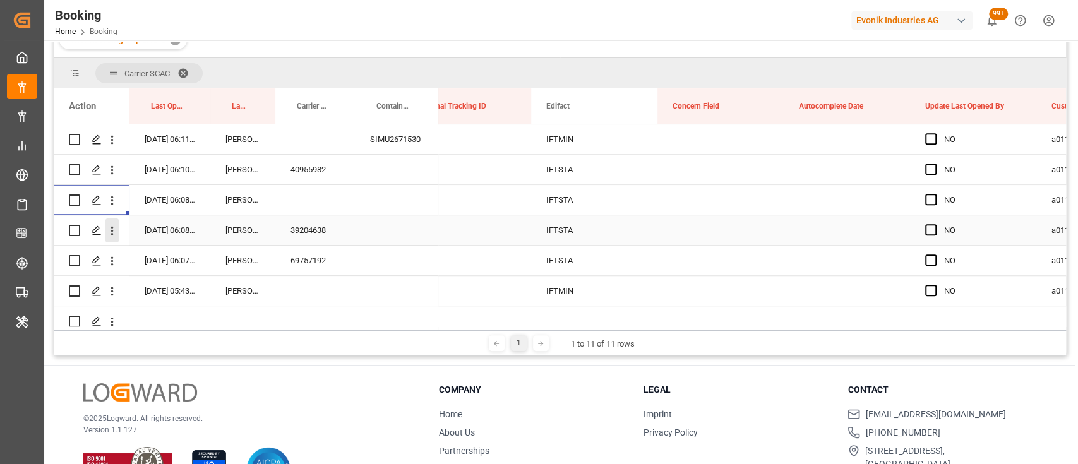
click at [111, 239] on button "open menu" at bounding box center [111, 230] width 13 height 24
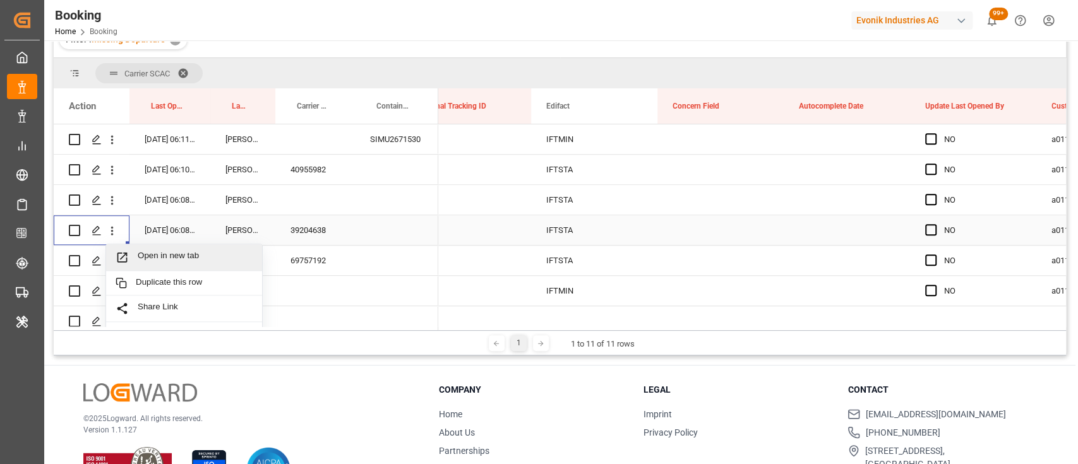
click at [162, 252] on span "Open in new tab" at bounding box center [195, 257] width 115 height 13
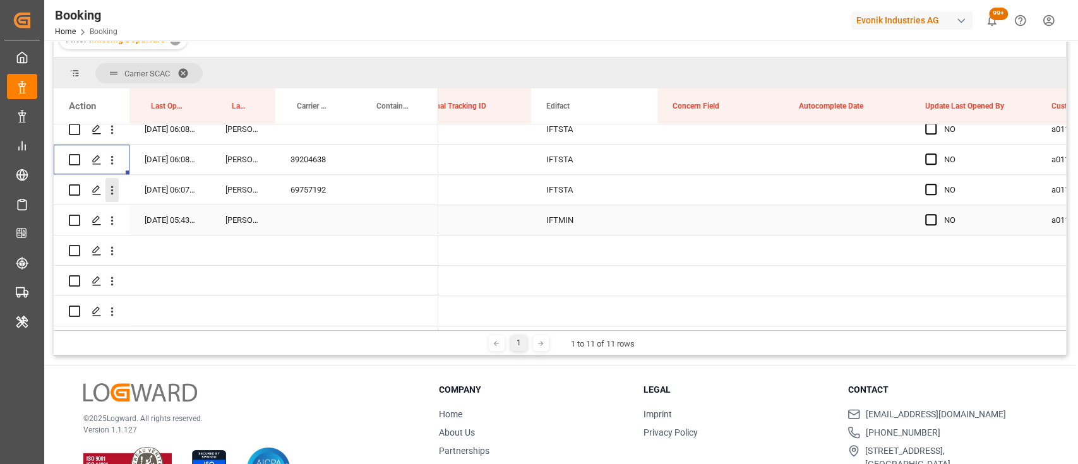
scroll to position [811, 0]
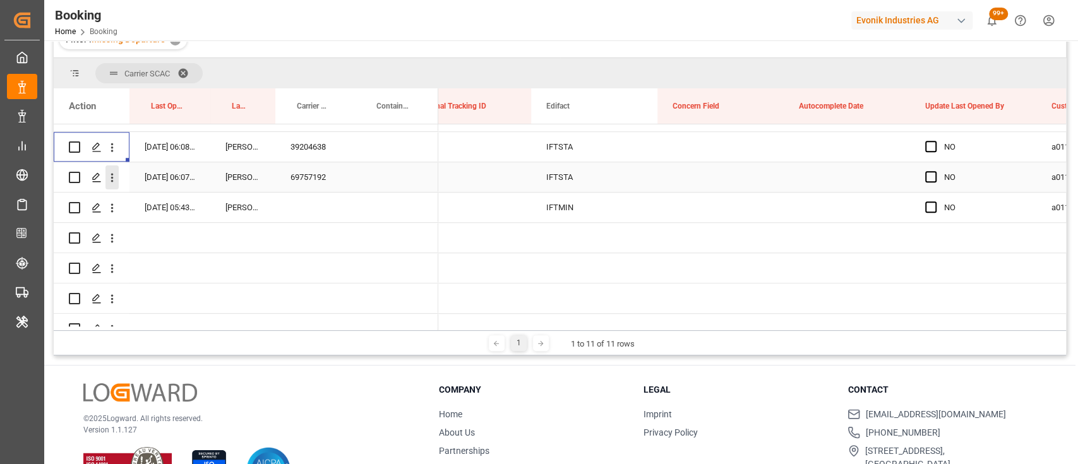
click at [110, 184] on button "open menu" at bounding box center [111, 177] width 13 height 24
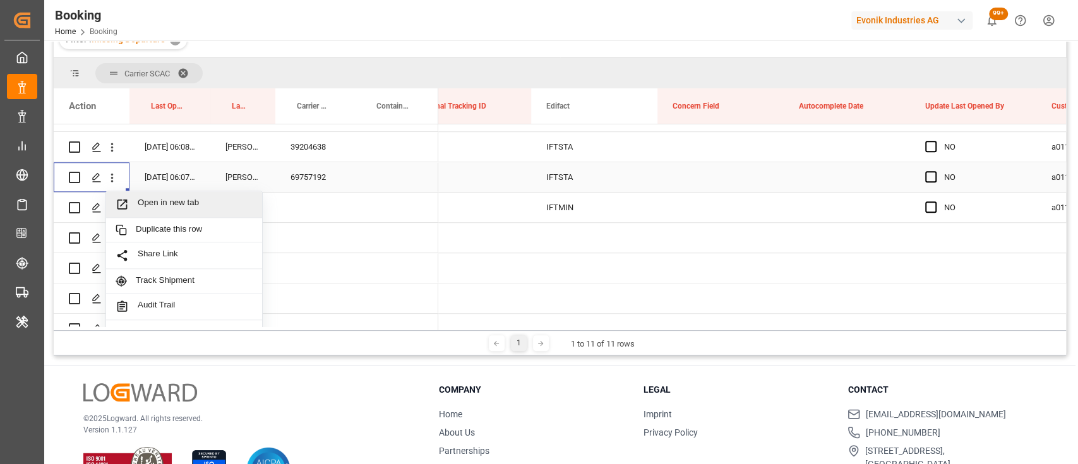
click at [150, 198] on span "Open in new tab" at bounding box center [195, 204] width 115 height 13
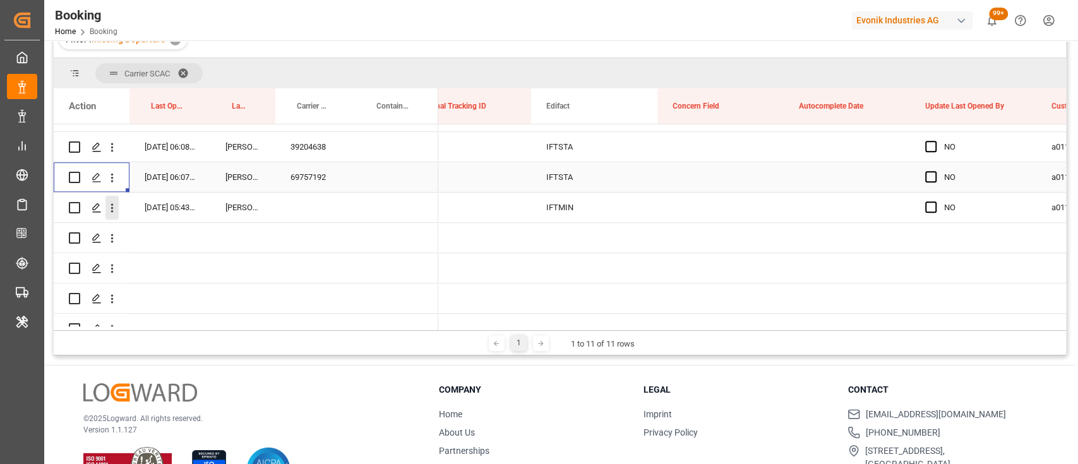
click at [112, 206] on icon "open menu" at bounding box center [111, 207] width 13 height 13
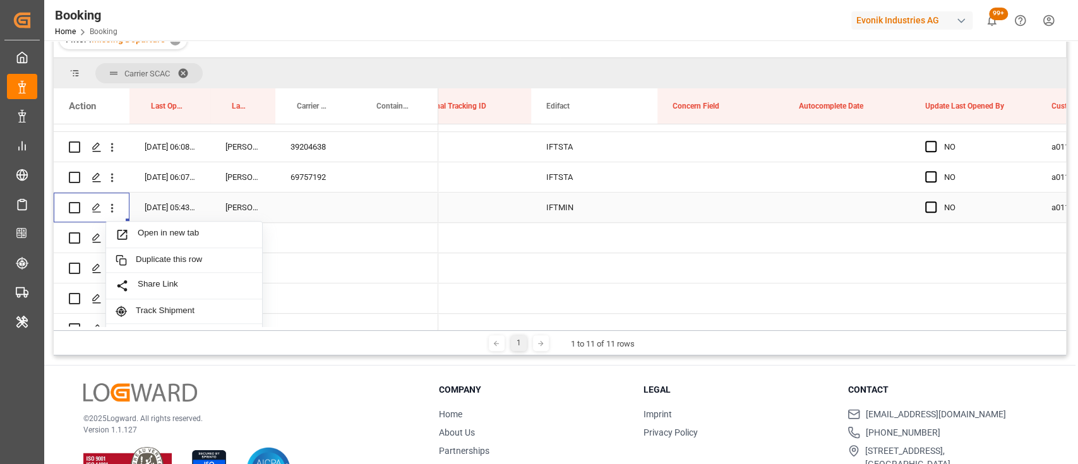
click at [162, 232] on span "Open in new tab" at bounding box center [195, 234] width 115 height 13
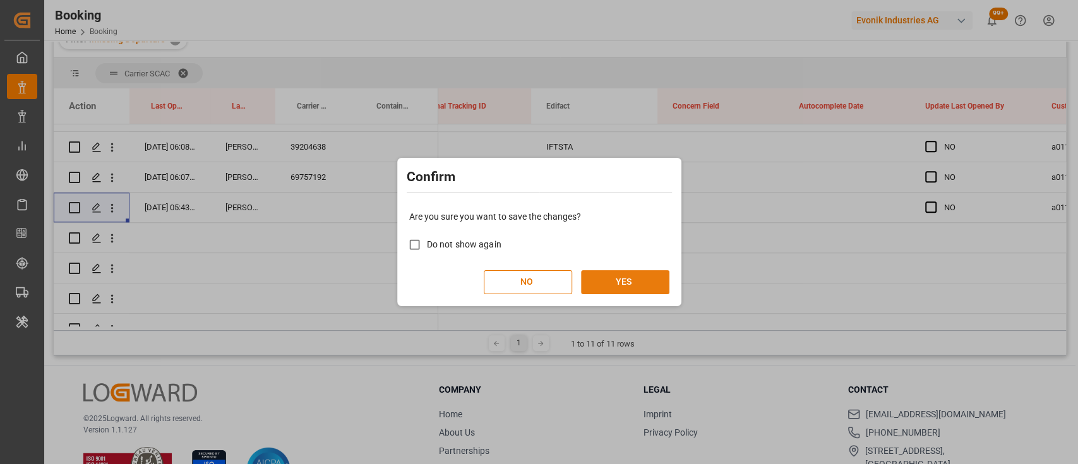
click at [618, 285] on button "YES" at bounding box center [625, 282] width 88 height 24
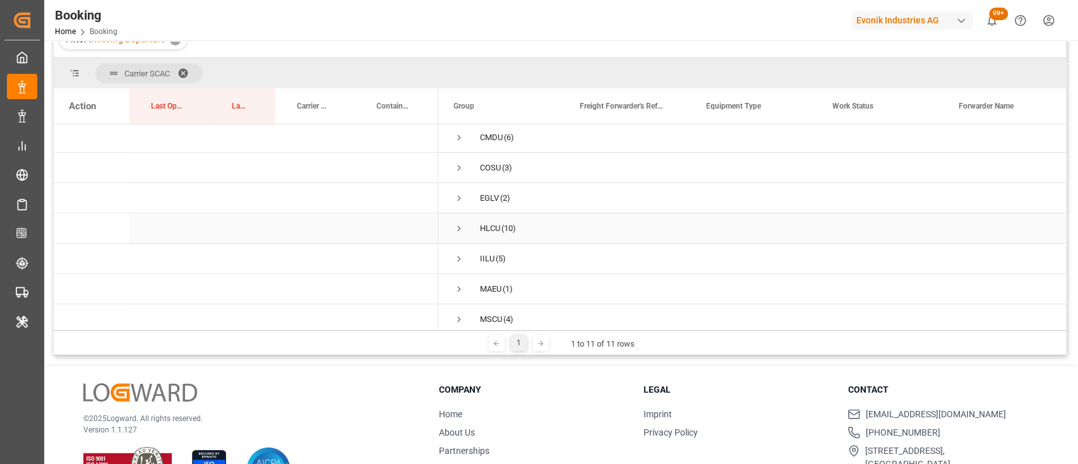
scroll to position [0, 0]
click at [458, 165] on span "Press SPACE to select this row." at bounding box center [458, 169] width 11 height 11
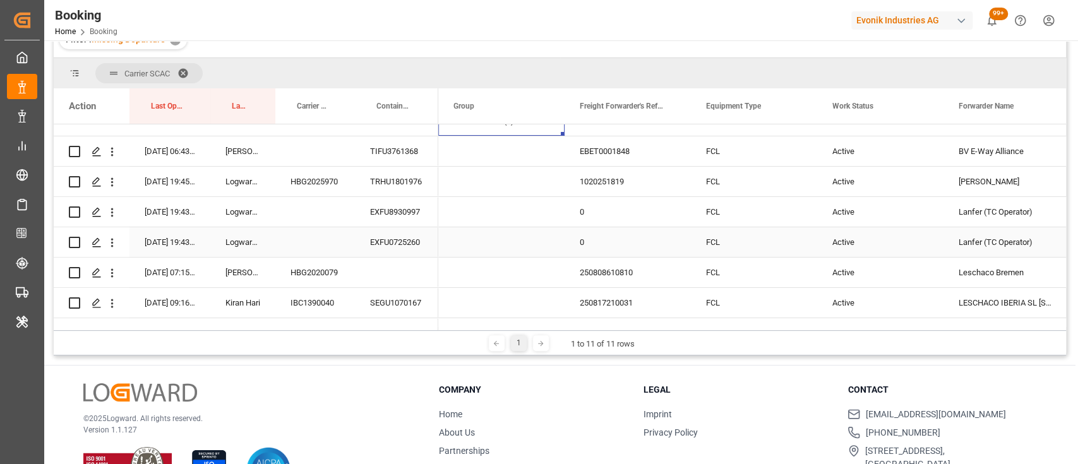
scroll to position [40, 0]
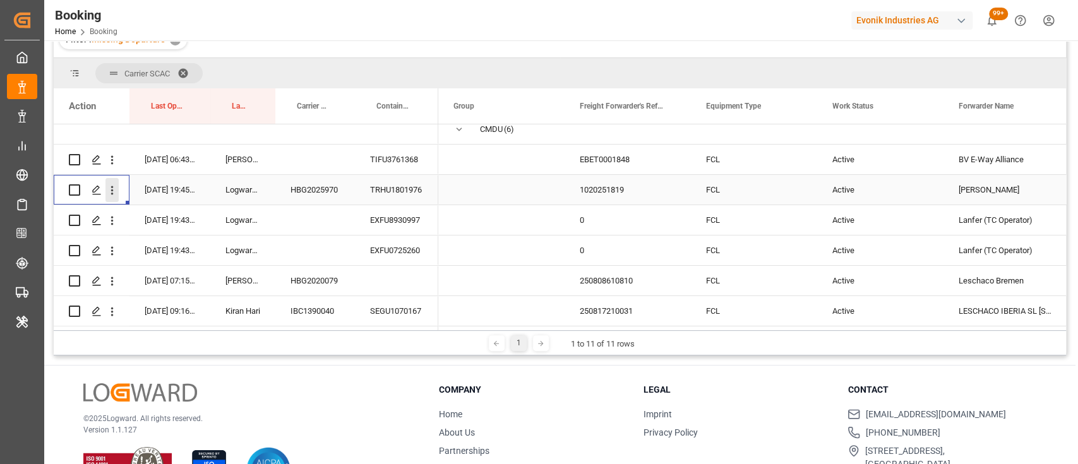
click at [111, 193] on icon "open menu" at bounding box center [112, 190] width 3 height 9
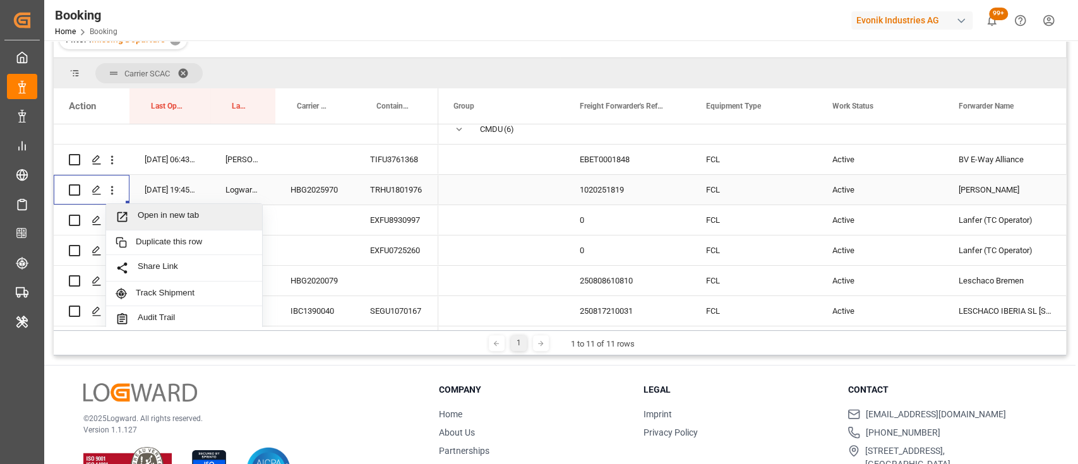
click at [163, 206] on div "Open in new tab" at bounding box center [184, 217] width 156 height 27
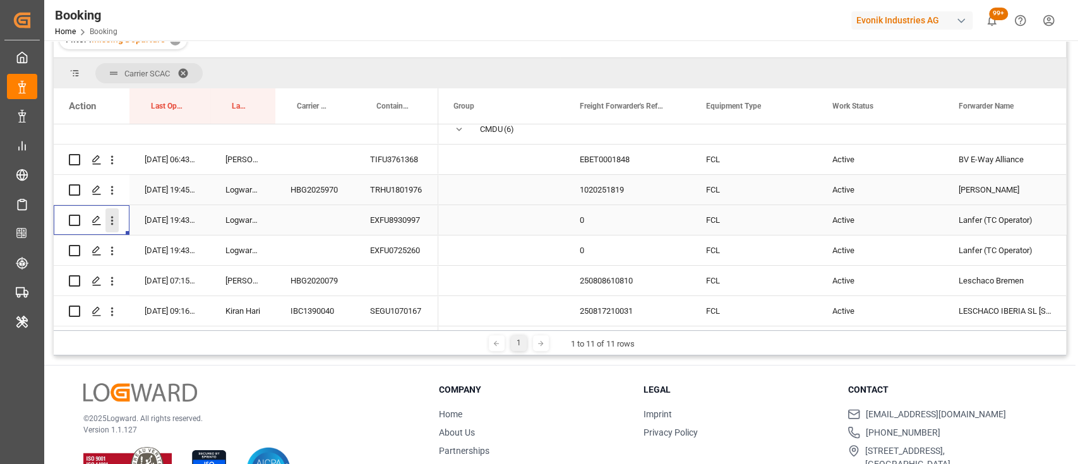
click at [112, 226] on icon "open menu" at bounding box center [111, 220] width 13 height 13
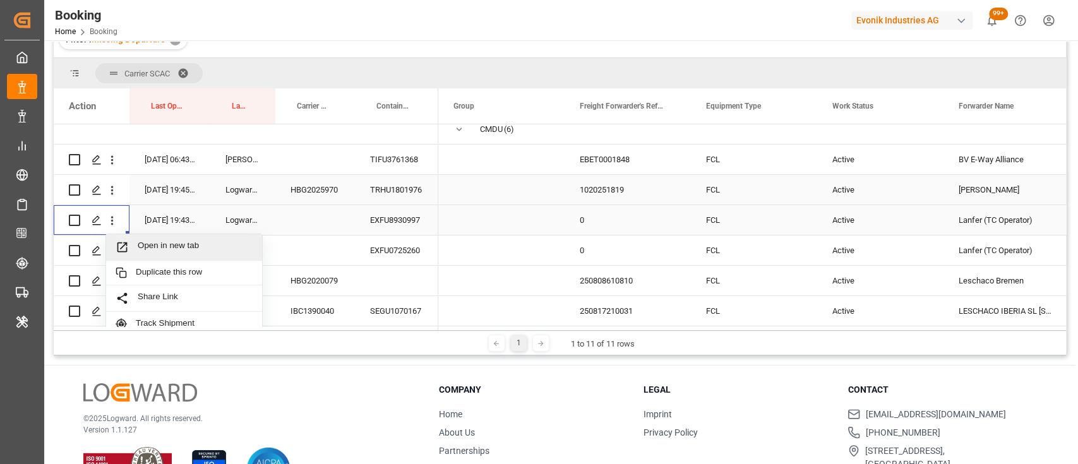
click at [178, 249] on span "Open in new tab" at bounding box center [195, 247] width 115 height 13
click at [111, 255] on icon "open menu" at bounding box center [112, 251] width 3 height 9
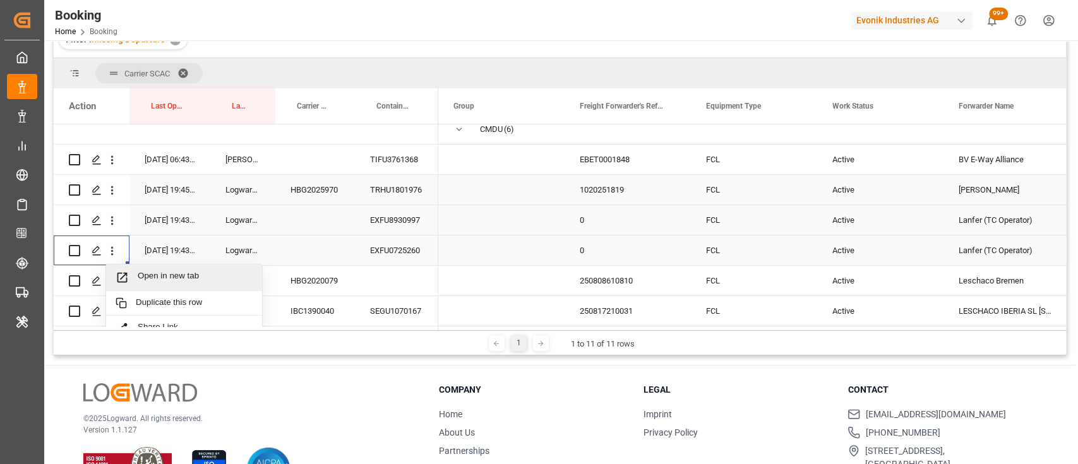
click at [163, 270] on div "Open in new tab" at bounding box center [184, 278] width 156 height 27
click at [112, 276] on icon "open menu" at bounding box center [111, 281] width 13 height 13
click at [172, 299] on div "Open in new tab" at bounding box center [184, 308] width 156 height 27
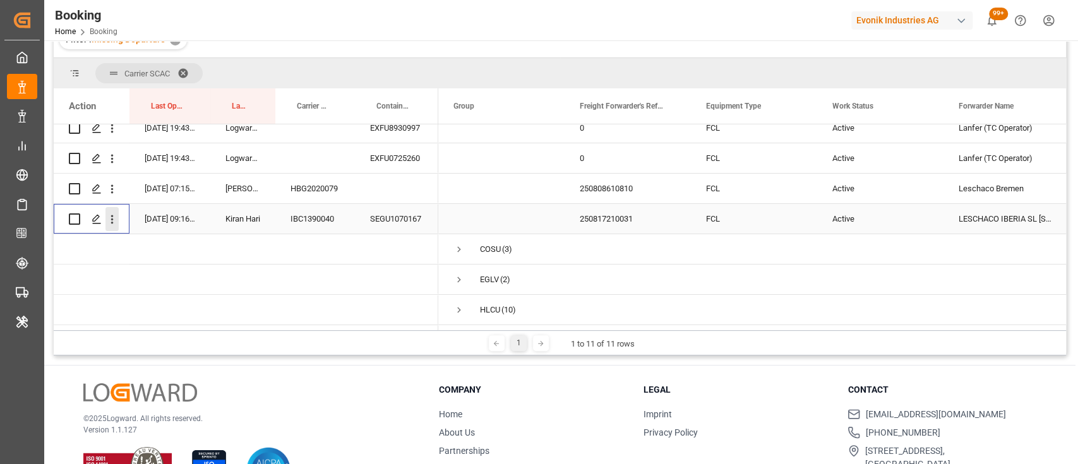
click at [107, 228] on button "open menu" at bounding box center [111, 219] width 13 height 24
click at [156, 241] on span "Open in new tab" at bounding box center [195, 245] width 115 height 13
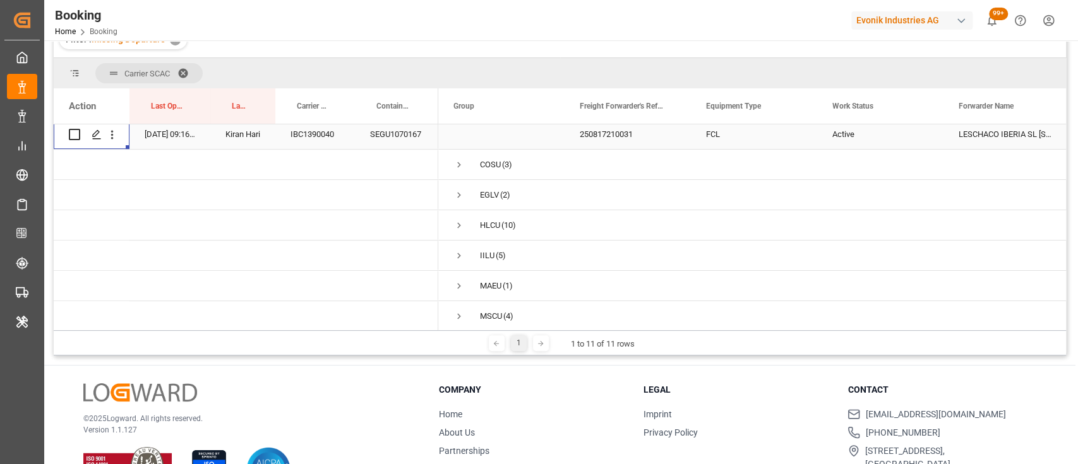
scroll to position [222, 0]
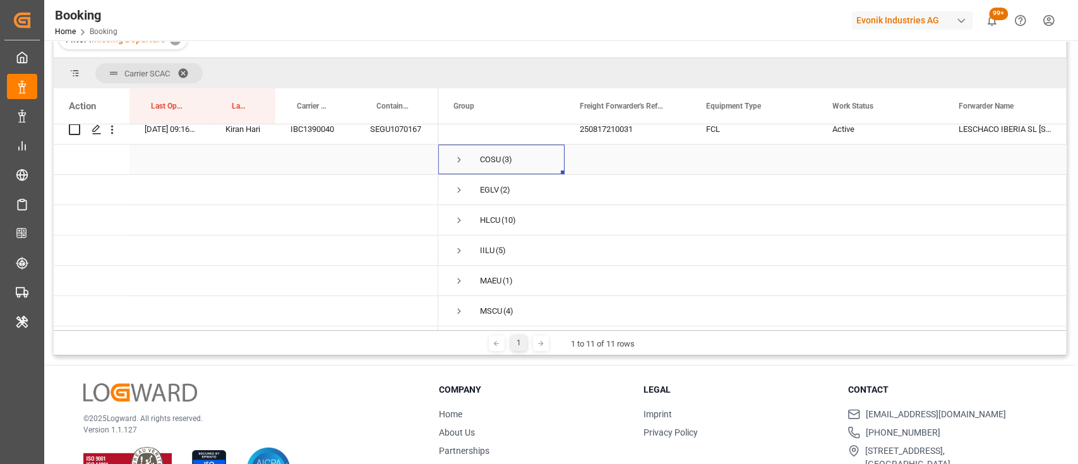
click at [462, 161] on span "Press SPACE to select this row." at bounding box center [458, 159] width 11 height 11
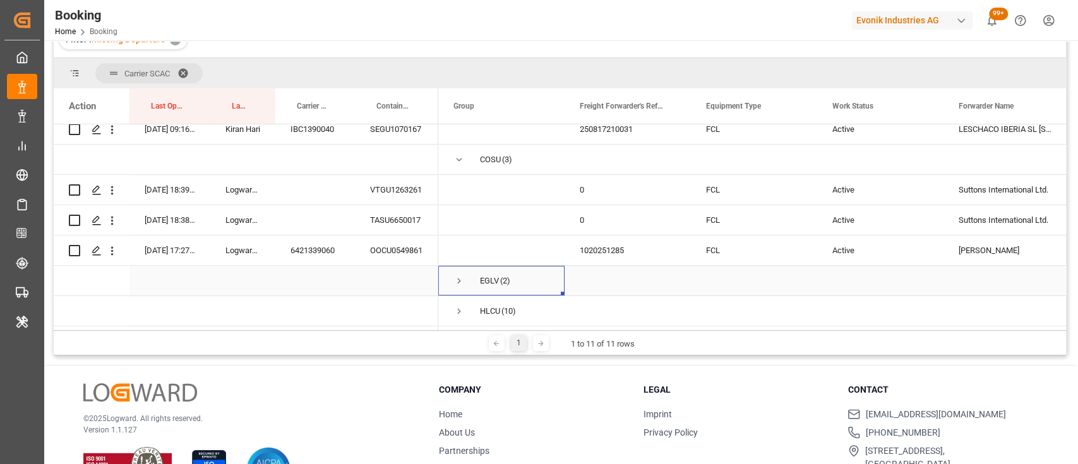
click at [458, 280] on span "Press SPACE to select this row." at bounding box center [458, 280] width 11 height 11
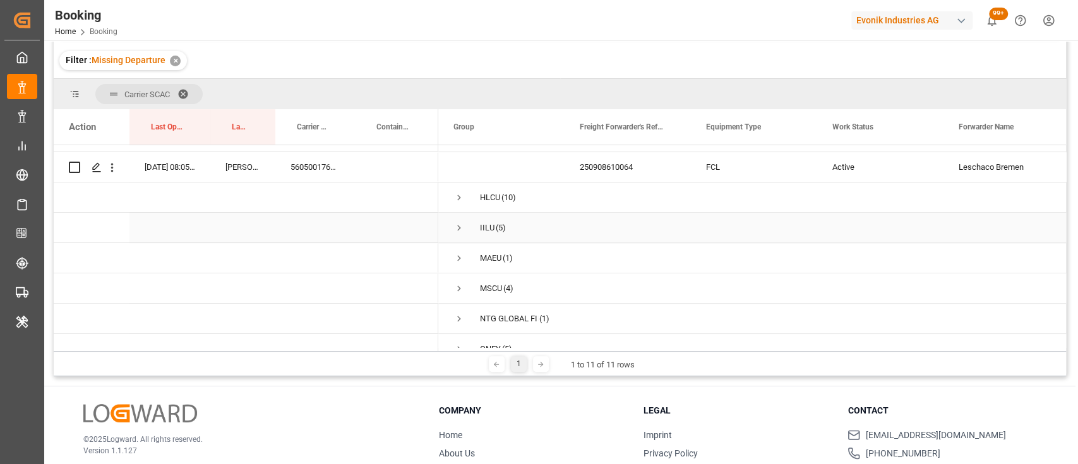
scroll to position [422, 0]
click at [458, 221] on span "Press SPACE to select this row." at bounding box center [458, 223] width 11 height 11
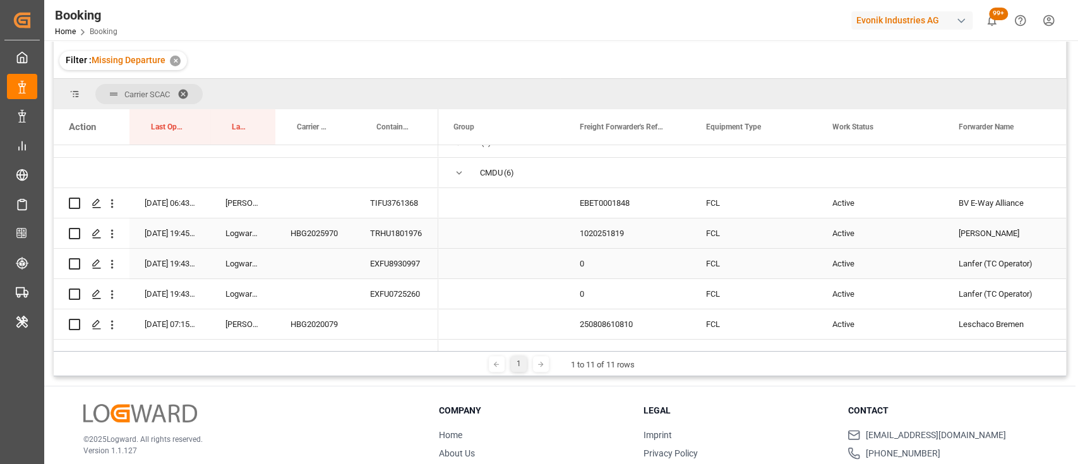
scroll to position [0, 0]
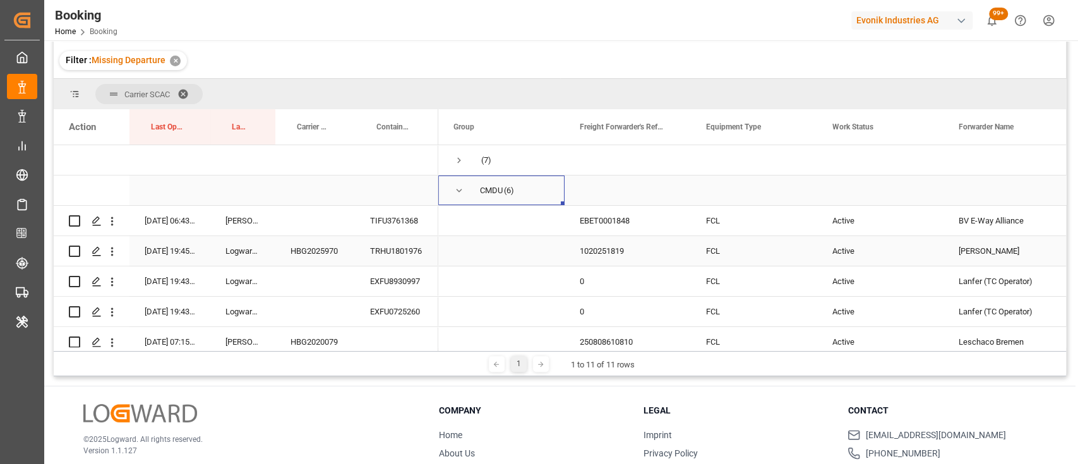
click at [457, 190] on span "Press SPACE to select this row." at bounding box center [458, 190] width 11 height 11
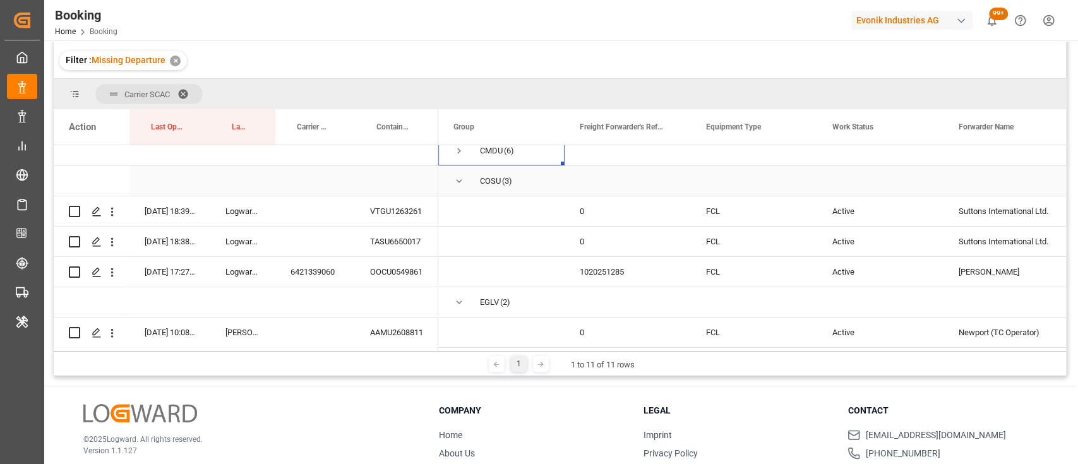
scroll to position [40, 0]
click at [110, 213] on icon "open menu" at bounding box center [111, 211] width 13 height 13
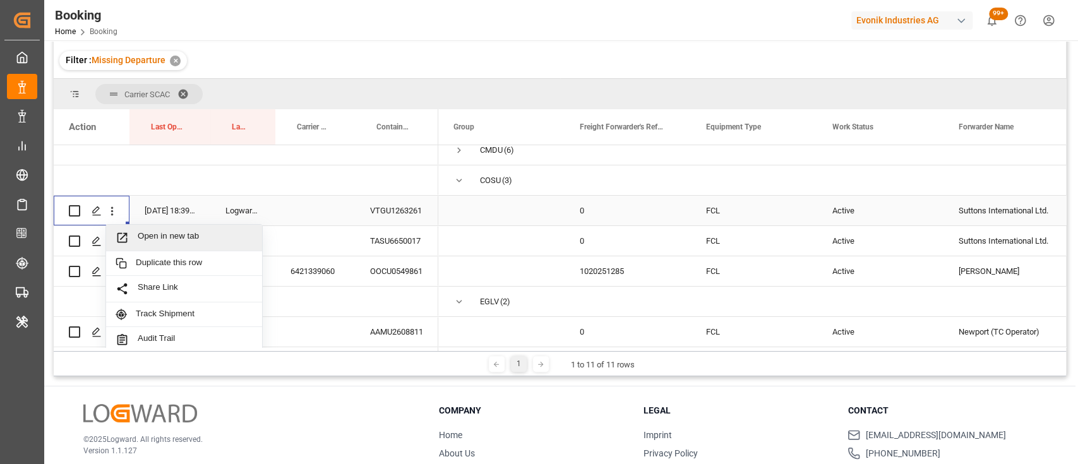
click at [149, 230] on div "Open in new tab" at bounding box center [184, 238] width 156 height 27
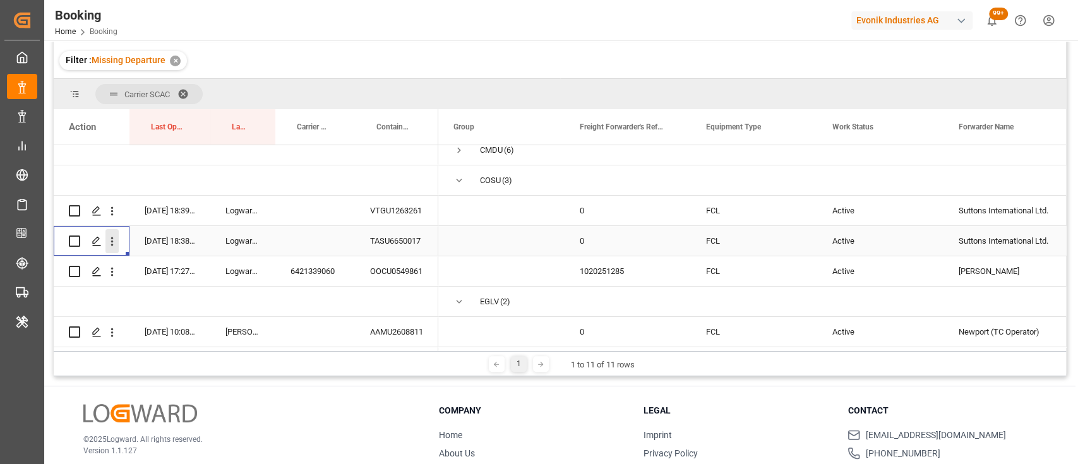
click at [112, 241] on icon "open menu" at bounding box center [112, 241] width 3 height 9
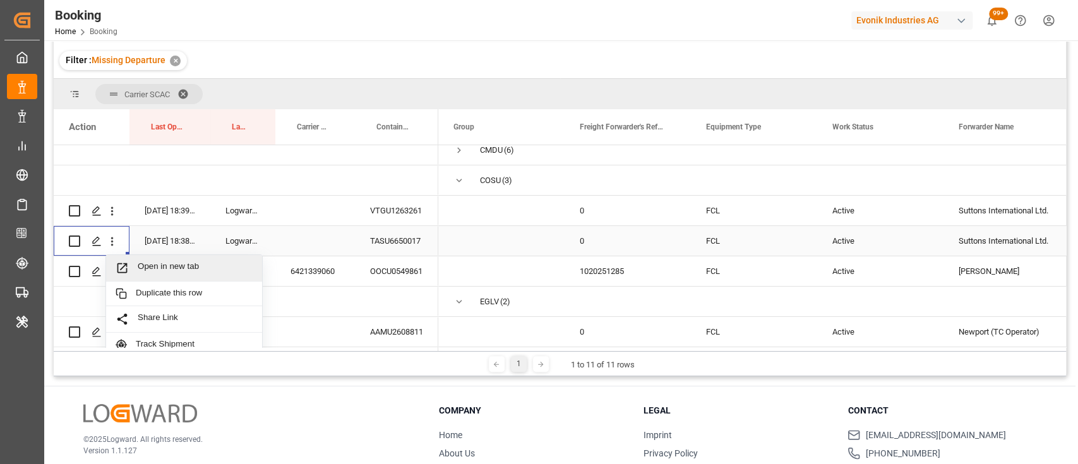
click at [159, 261] on span "Open in new tab" at bounding box center [195, 267] width 115 height 13
click at [112, 274] on icon "open menu" at bounding box center [111, 271] width 13 height 13
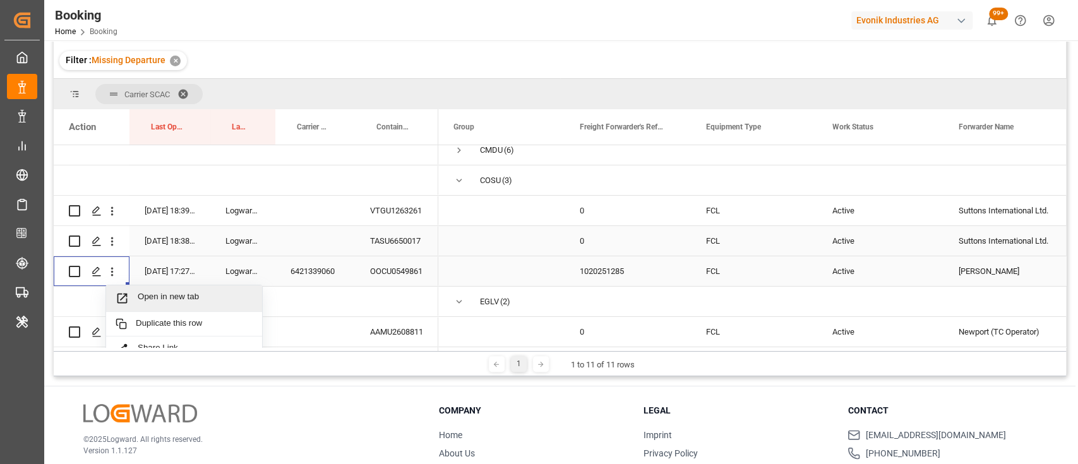
click at [159, 294] on span "Open in new tab" at bounding box center [195, 298] width 115 height 13
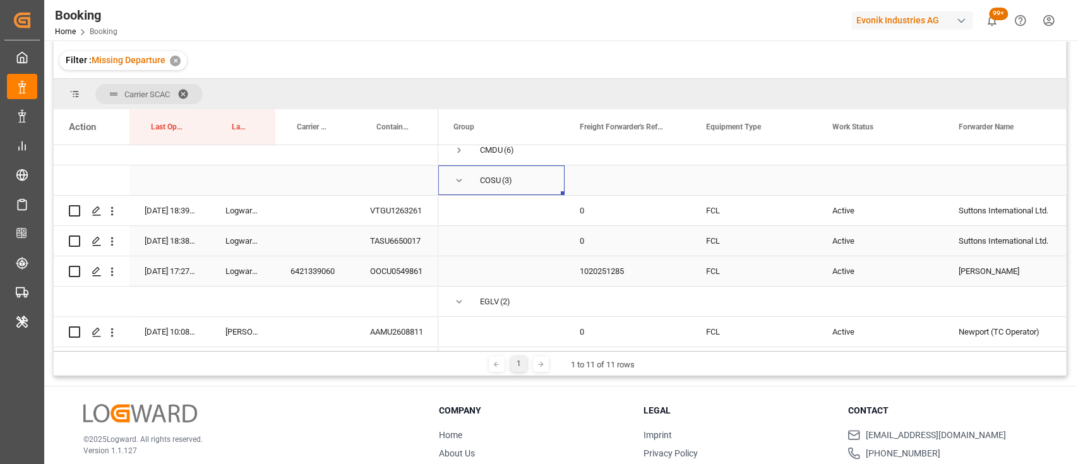
click at [459, 179] on span "Press SPACE to select this row." at bounding box center [458, 180] width 11 height 11
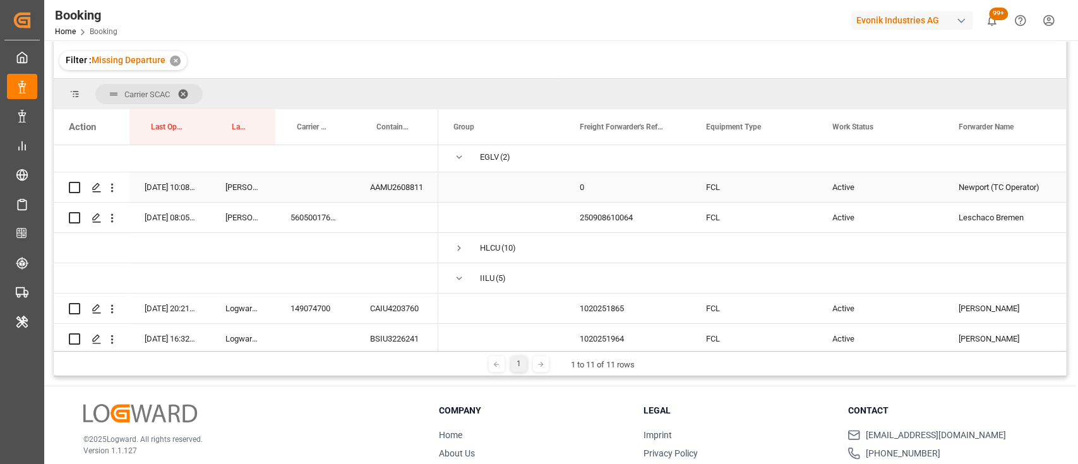
scroll to position [95, 0]
click at [114, 191] on icon "open menu" at bounding box center [111, 186] width 13 height 13
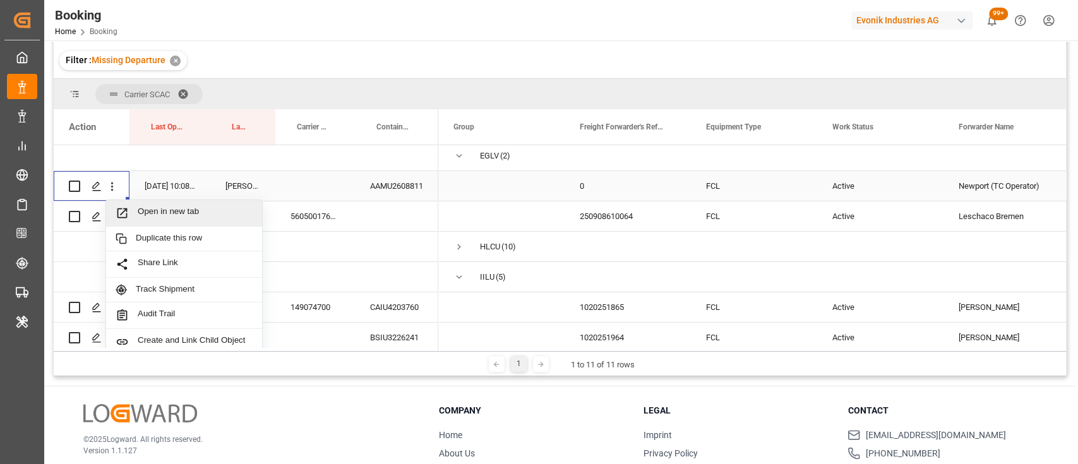
click at [159, 212] on span "Open in new tab" at bounding box center [195, 212] width 115 height 13
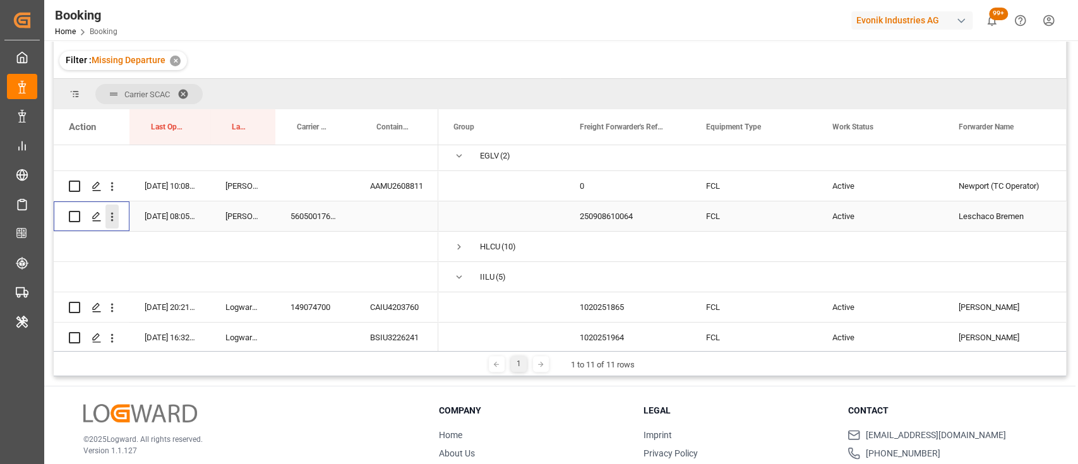
click at [111, 223] on icon "open menu" at bounding box center [111, 216] width 13 height 13
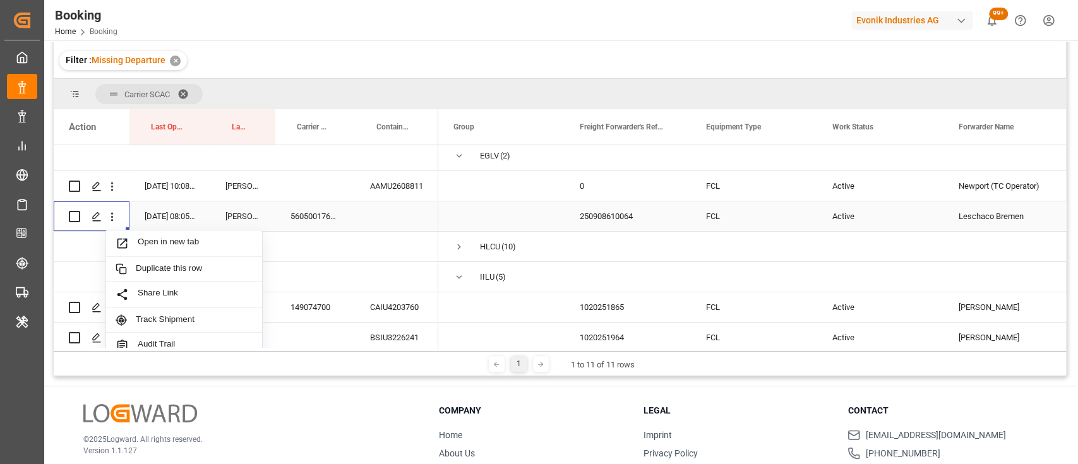
click at [164, 243] on span "Open in new tab" at bounding box center [195, 243] width 115 height 13
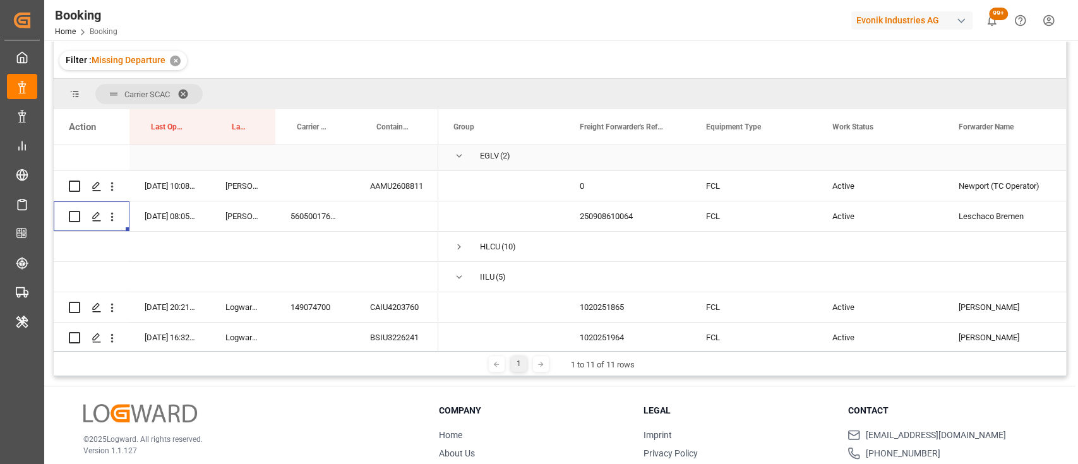
click at [455, 158] on span "Press SPACE to select this row." at bounding box center [458, 155] width 11 height 11
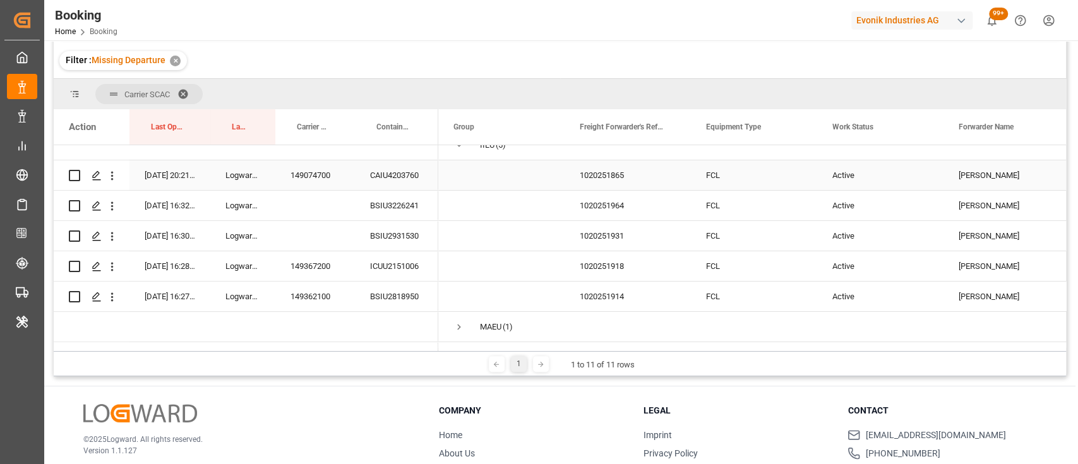
scroll to position [167, 0]
click at [115, 179] on icon "open menu" at bounding box center [111, 175] width 13 height 13
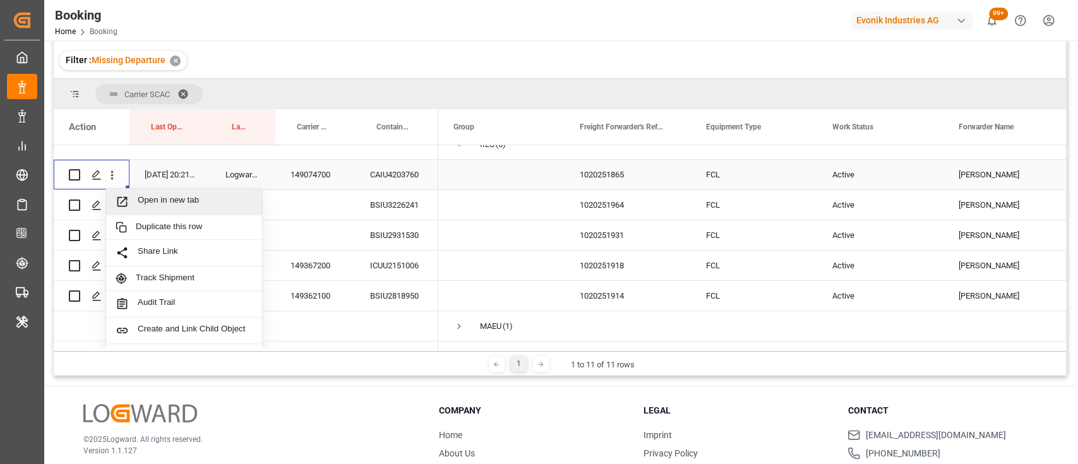
click at [154, 206] on span "Open in new tab" at bounding box center [195, 201] width 115 height 13
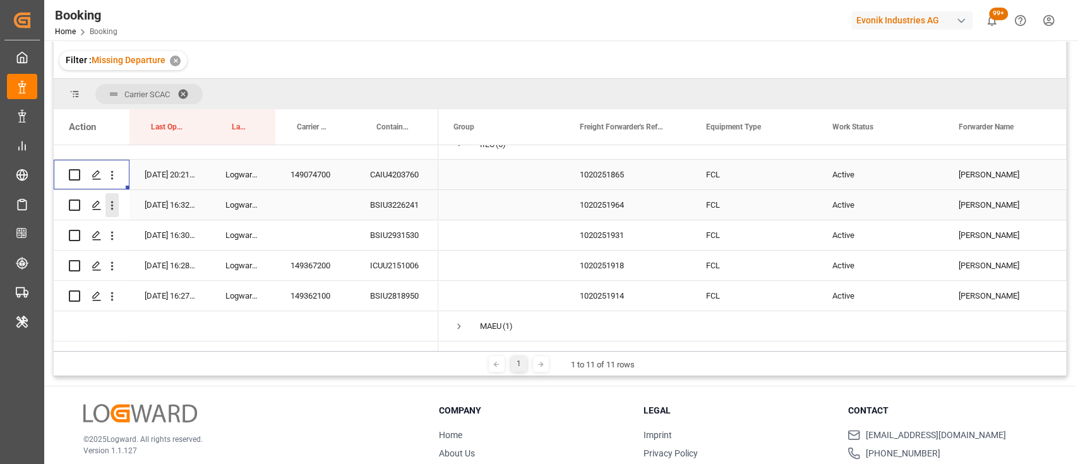
click at [110, 208] on icon "open menu" at bounding box center [111, 205] width 13 height 13
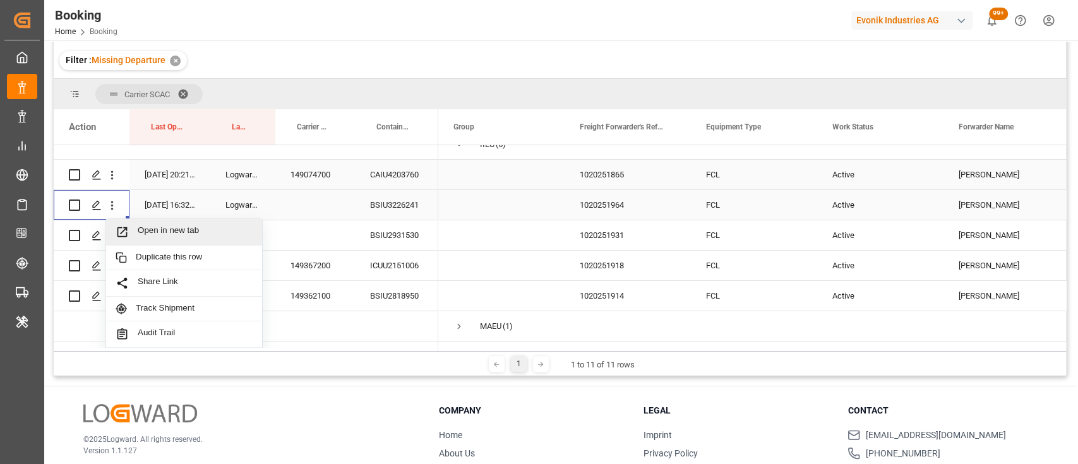
click at [149, 227] on span "Open in new tab" at bounding box center [195, 231] width 115 height 13
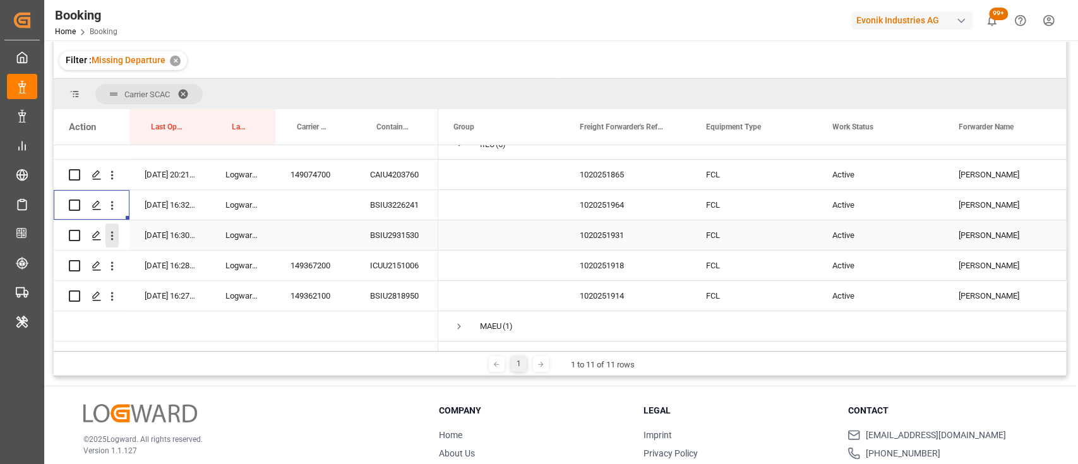
click at [114, 234] on icon "open menu" at bounding box center [111, 235] width 13 height 13
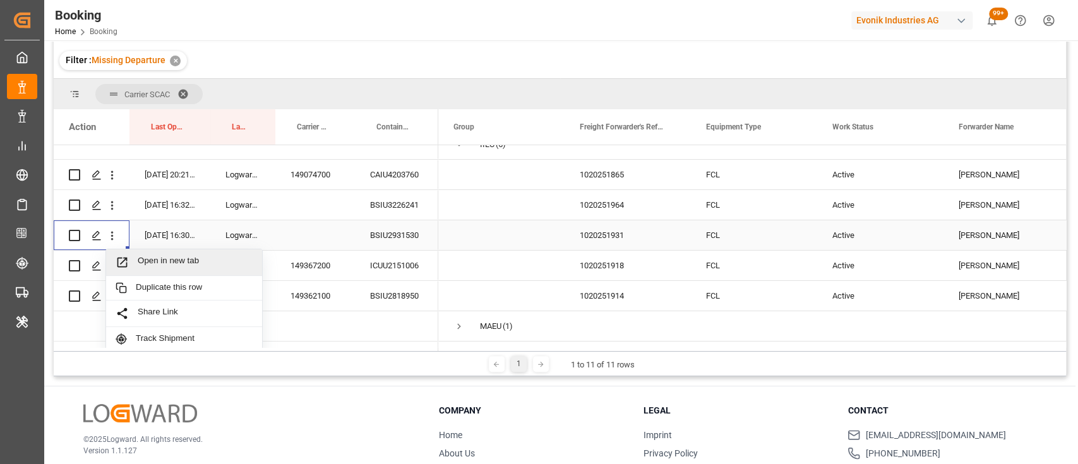
click at [171, 261] on span "Open in new tab" at bounding box center [195, 262] width 115 height 13
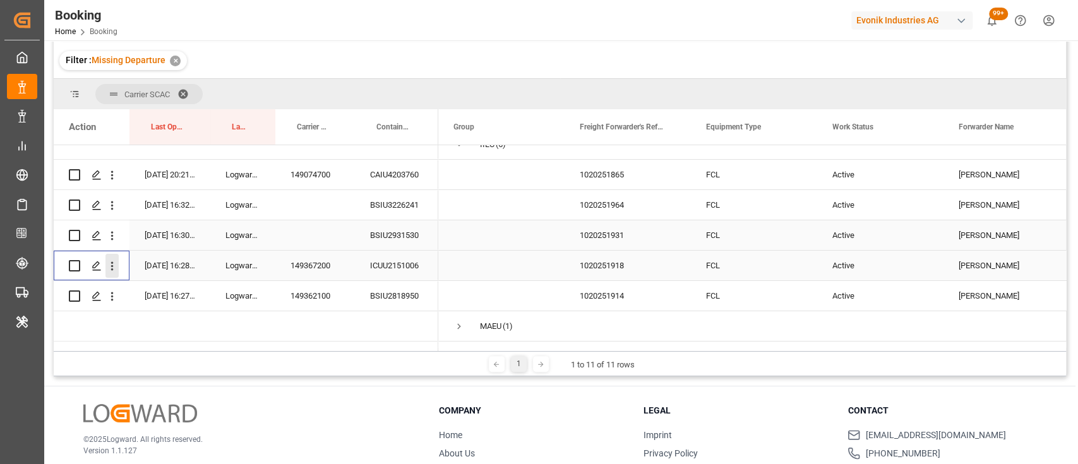
click at [111, 273] on button "open menu" at bounding box center [111, 266] width 13 height 24
click at [157, 289] on span "Open in new tab" at bounding box center [195, 292] width 115 height 13
click at [112, 304] on button "open menu" at bounding box center [111, 296] width 13 height 24
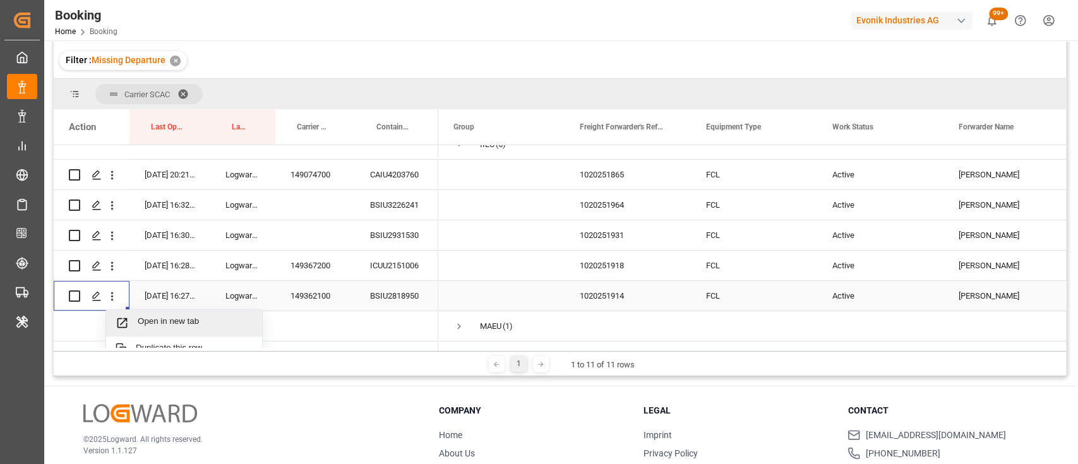
click at [146, 311] on div "Open in new tab" at bounding box center [184, 323] width 156 height 27
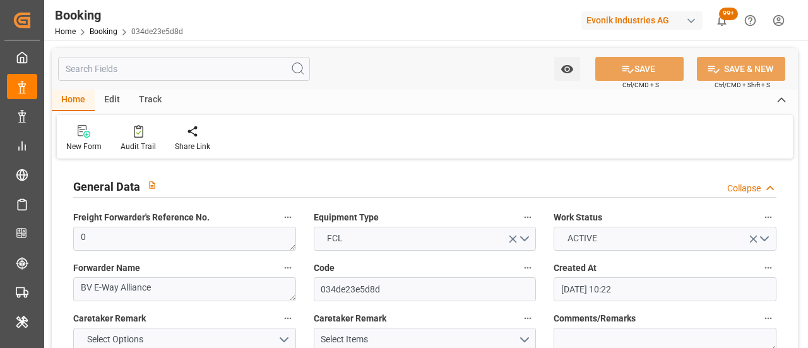
type input "[DATE] 10:22"
type input "[DATE]"
type input "[DATE] 00:00"
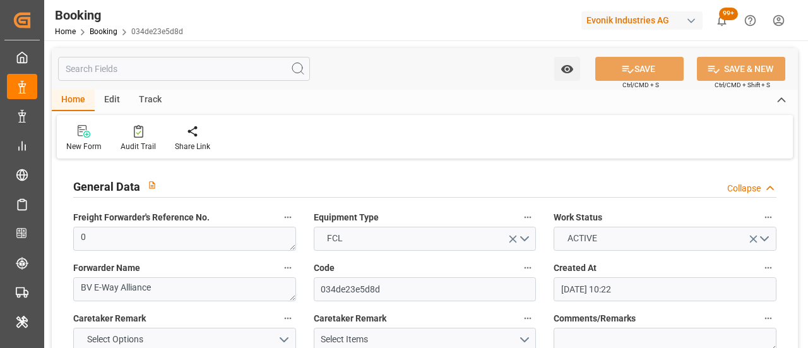
type input "[DATE] 00:00"
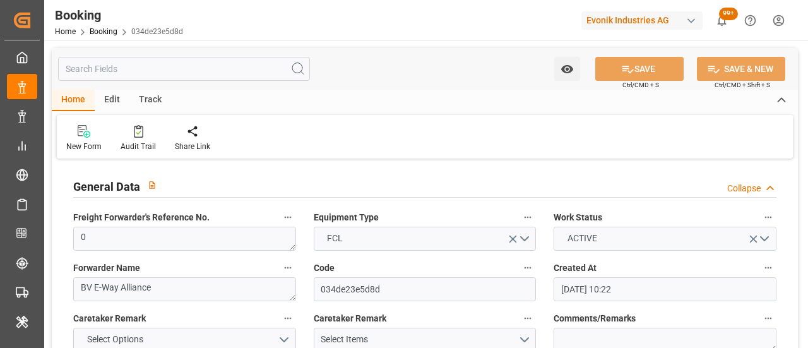
type input "[DATE] 00:00"
type input "[DATE]"
type input "[DATE] 19:37"
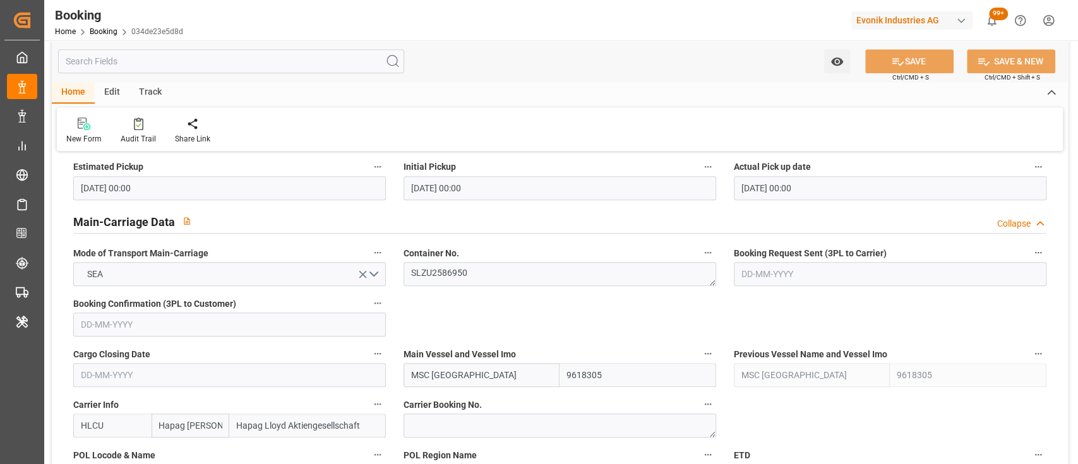
scroll to position [726, 0]
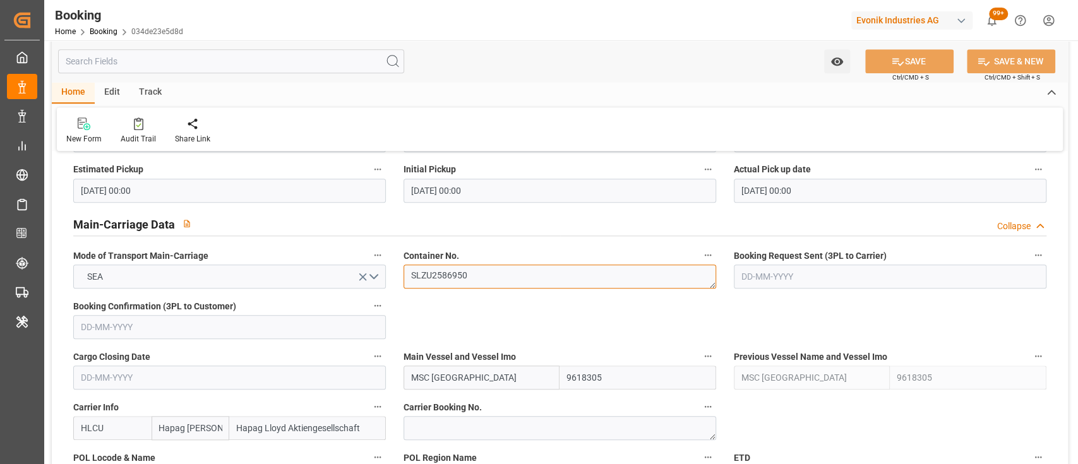
click at [464, 273] on textarea "SLZU2586950" at bounding box center [560, 277] width 313 height 24
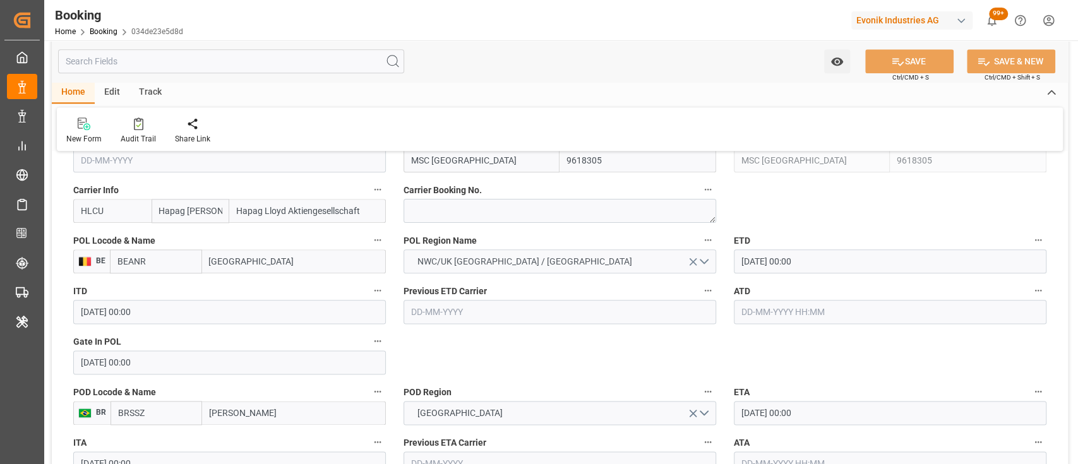
scroll to position [998, 0]
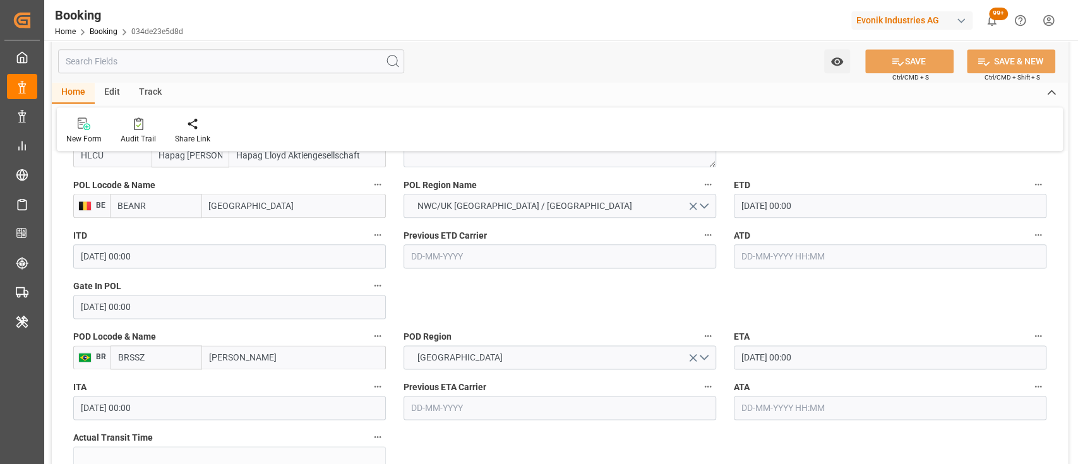
click at [749, 204] on input "[DATE] 00:00" at bounding box center [890, 206] width 313 height 24
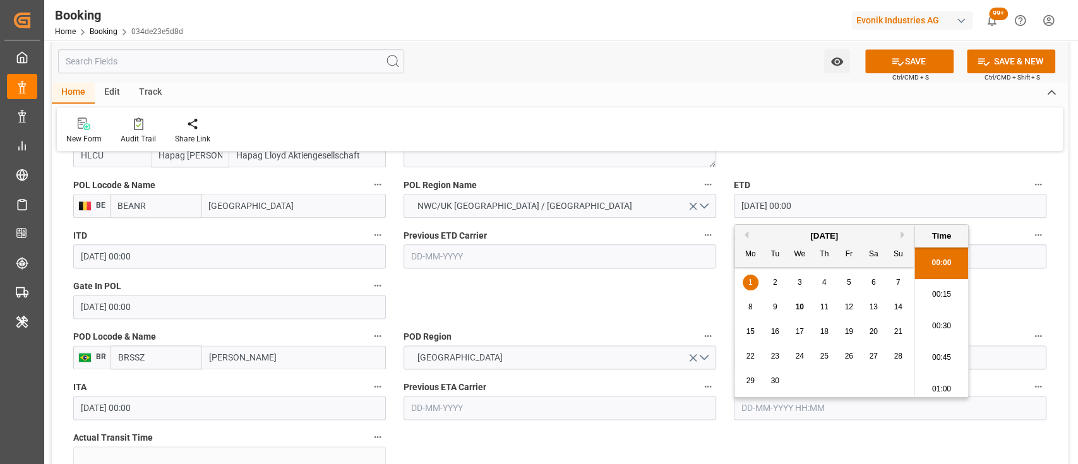
click at [749, 204] on input "01-09-2025 00:00" at bounding box center [890, 206] width 313 height 24
type input "[DATE] 00:00"
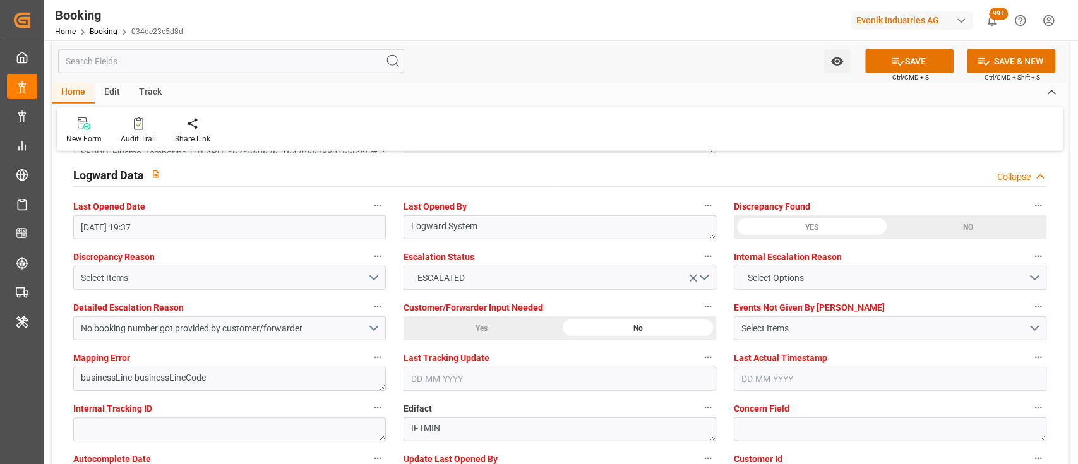
scroll to position [2281, 0]
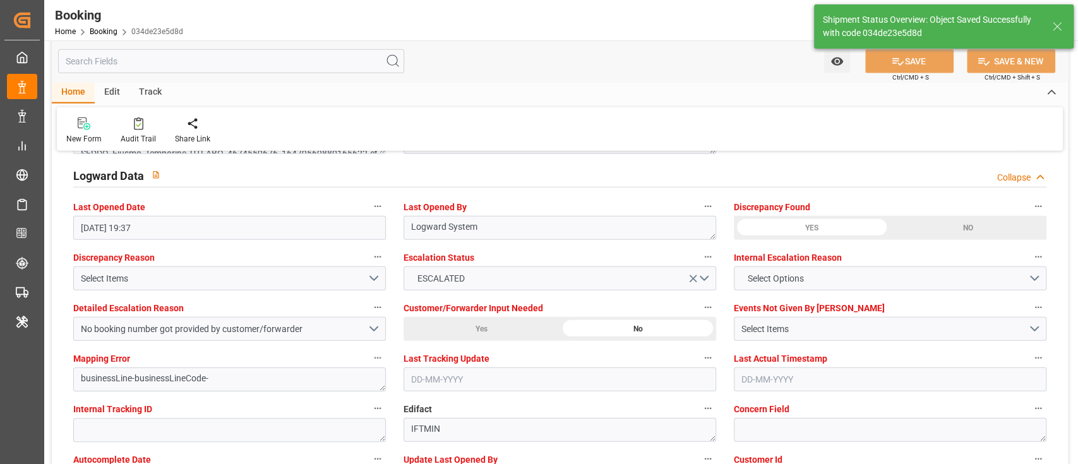
type textarea "[PERSON_NAME]"
type textarea "businessLine-"
type input "10-09-2025 06:46"
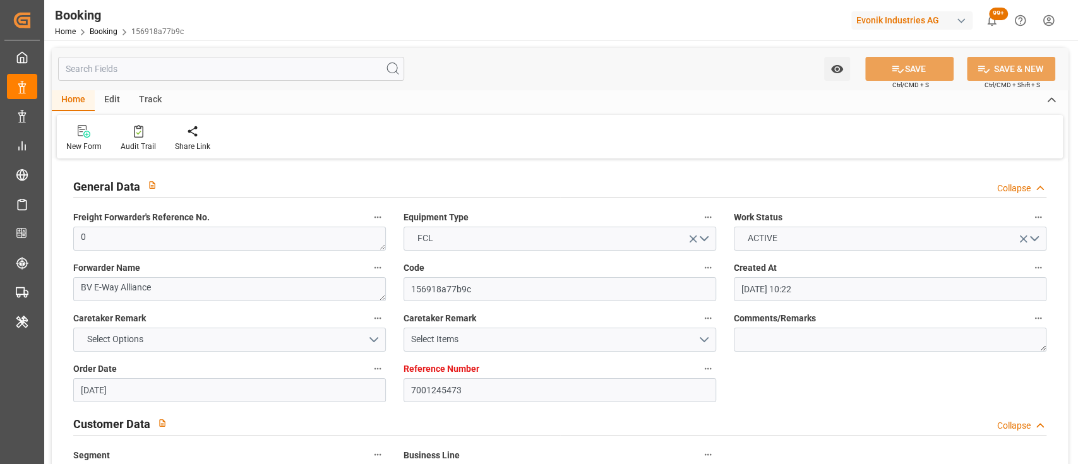
scroll to position [824, 0]
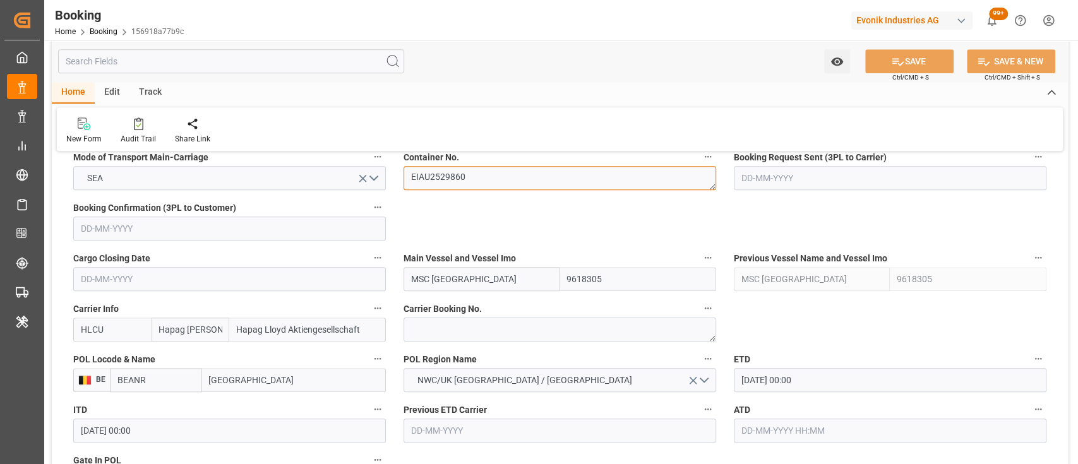
click at [461, 179] on textarea "EIAU2529860" at bounding box center [560, 178] width 313 height 24
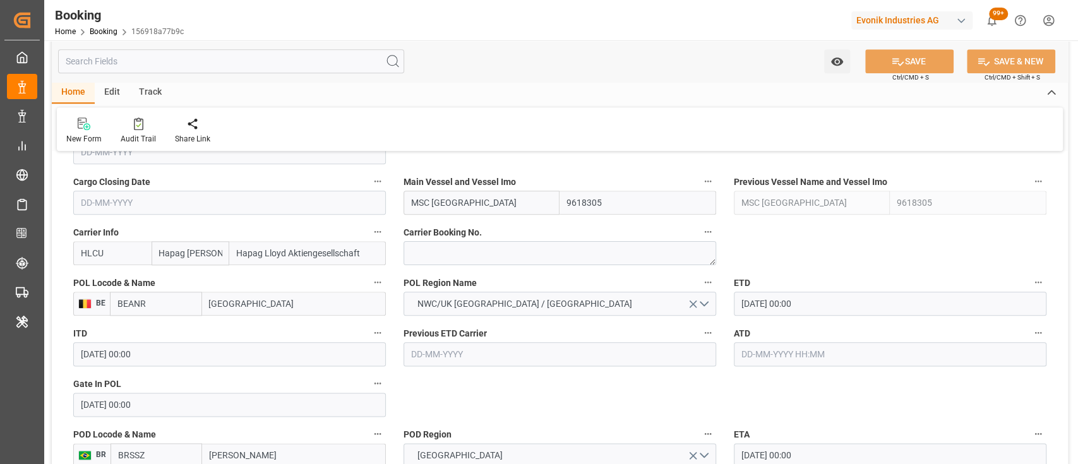
scroll to position [974, 0]
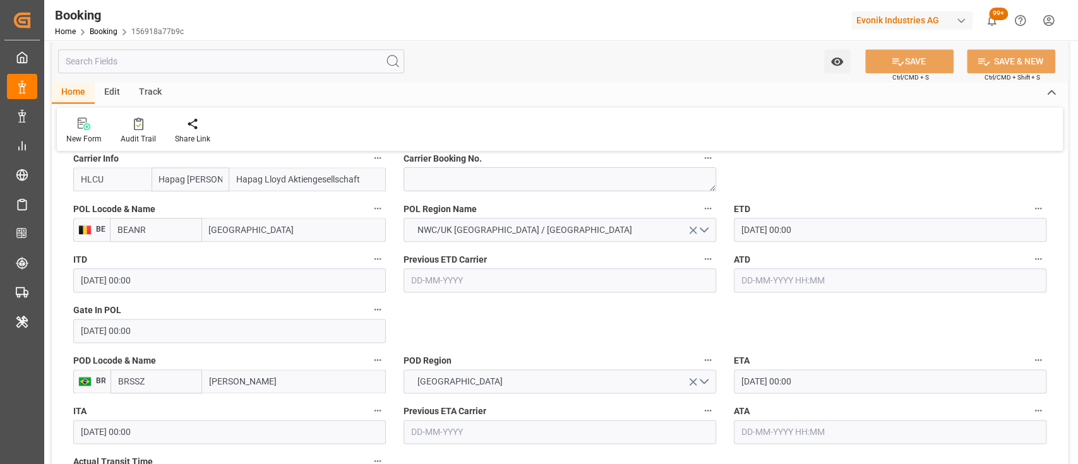
click at [88, 323] on input "01-09-2025 00:00" at bounding box center [229, 331] width 313 height 24
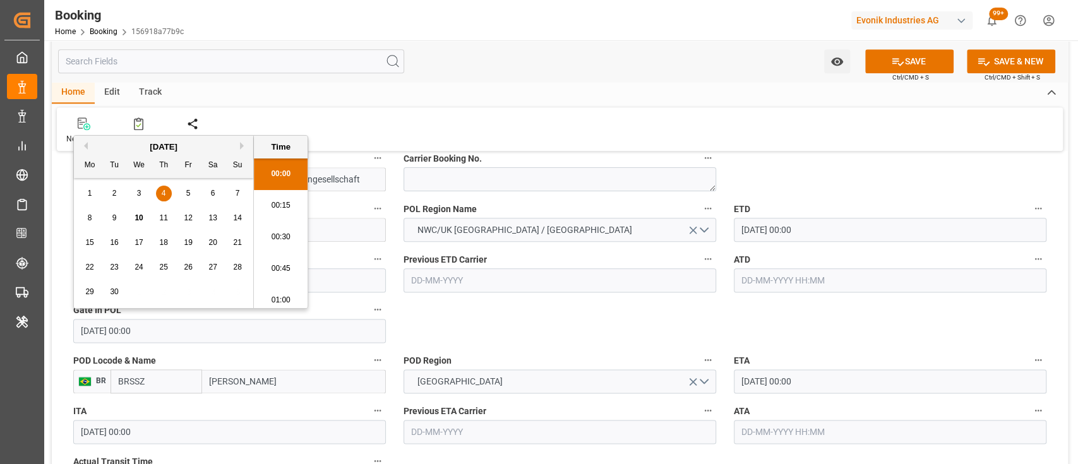
type input "[DATE] 00:00"
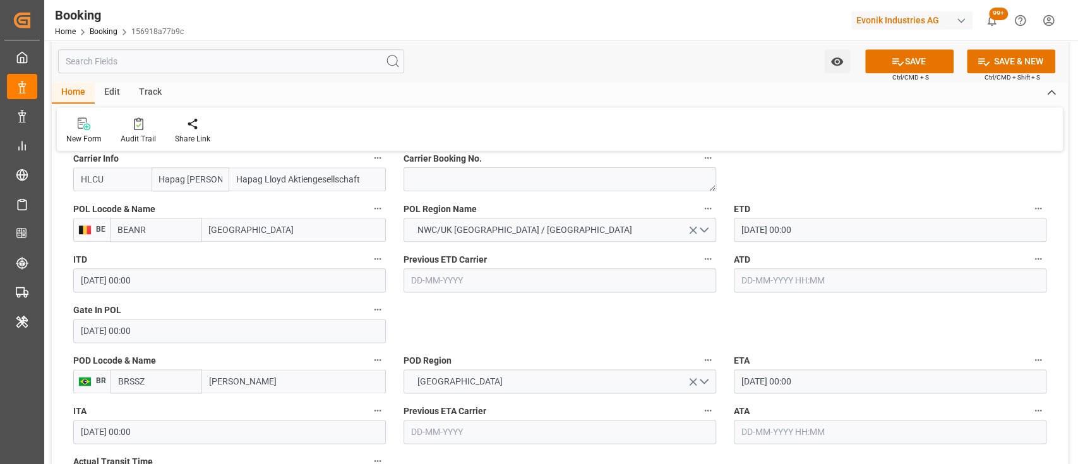
click at [750, 236] on input "[DATE] 00:00" at bounding box center [890, 230] width 313 height 24
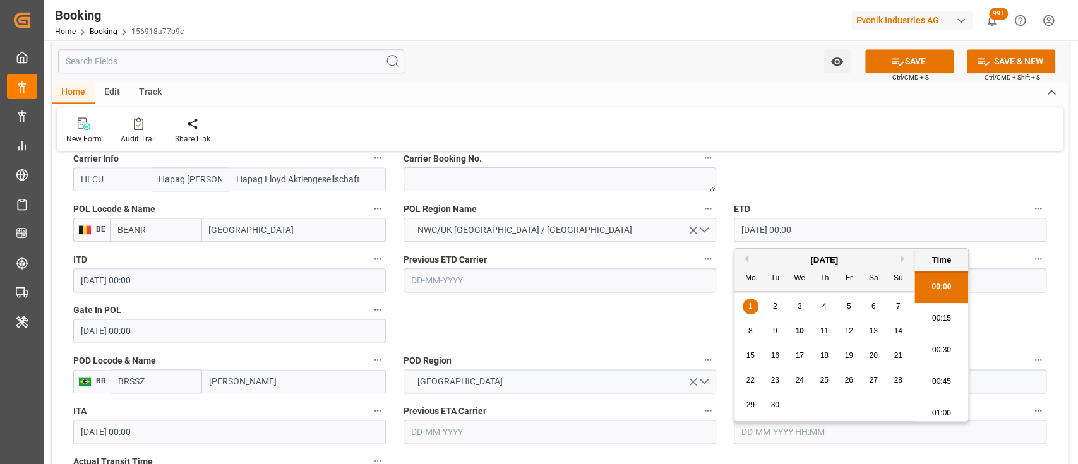
type input "[DATE] 00:00"
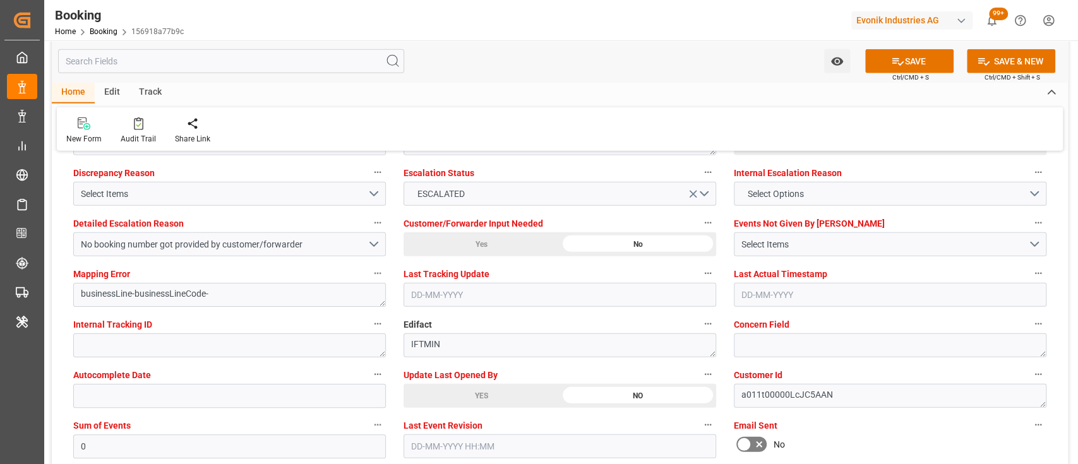
scroll to position [2311, 0]
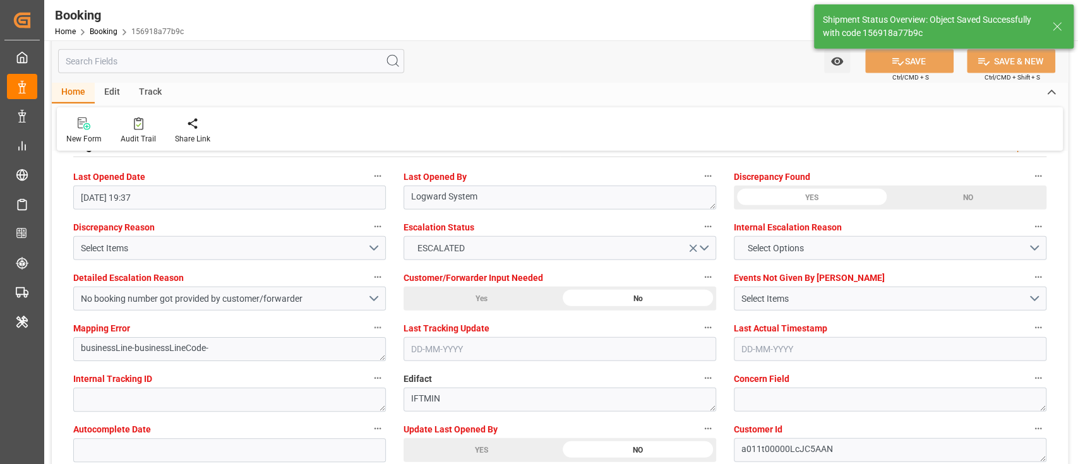
type textarea "[PERSON_NAME]"
type textarea "businessLine-"
type input "10-09-2025 06:48"
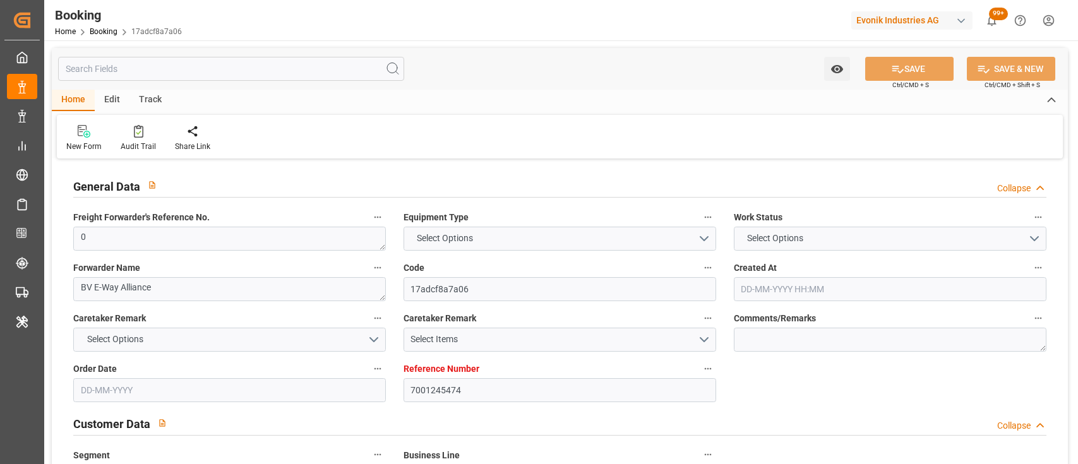
type input "7001245474"
type input "9618305"
type input "Hapag [PERSON_NAME]"
type input "Hapag Lloyd Aktiengesellschaft"
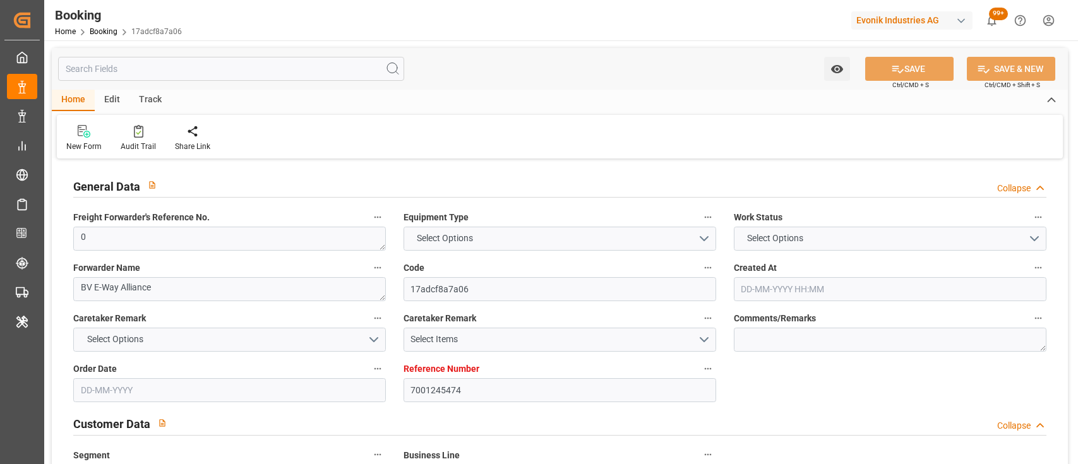
type input "BEANR"
type input "BRSSZ"
type input "0"
type input "[DATE] 10:22"
type input "[DATE]"
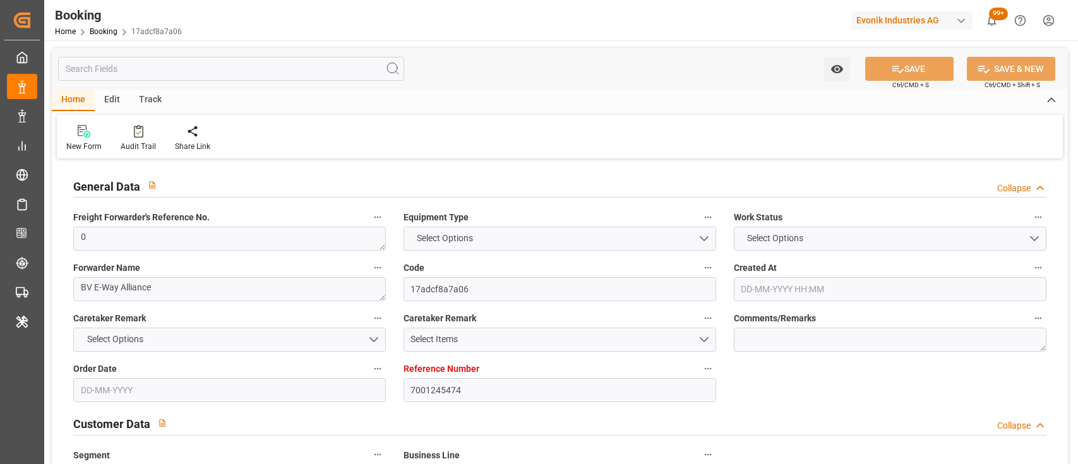
type input "[DATE]"
type input "[DATE] 00:00"
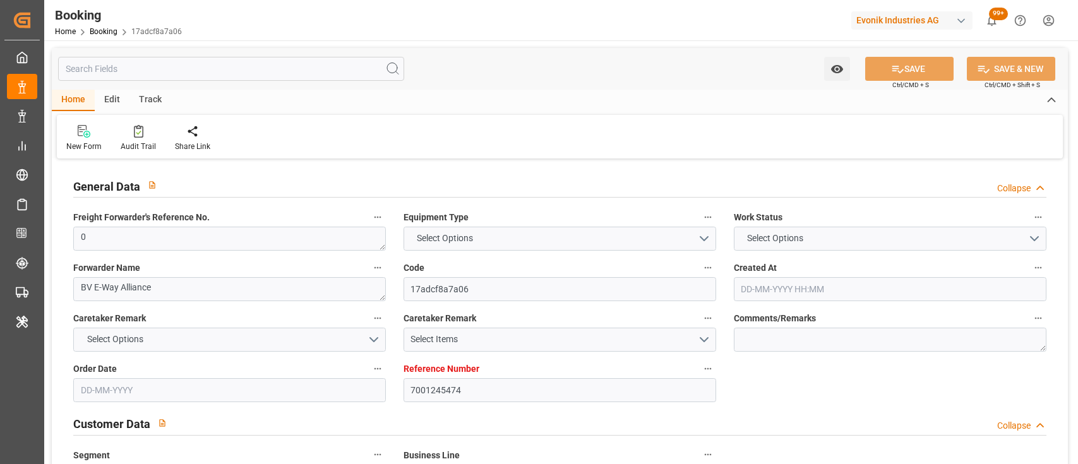
type input "[DATE] 00:00"
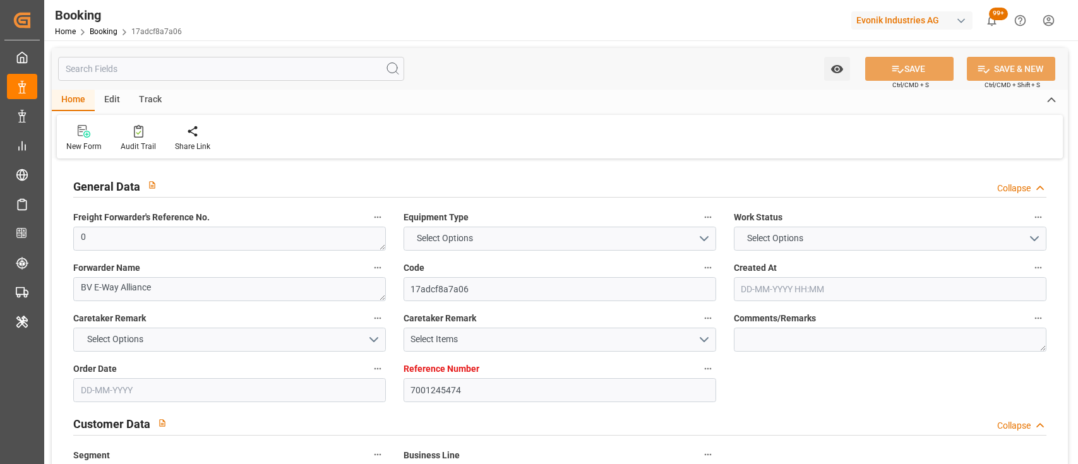
type input "[DATE]"
type input "[DATE] 19:37"
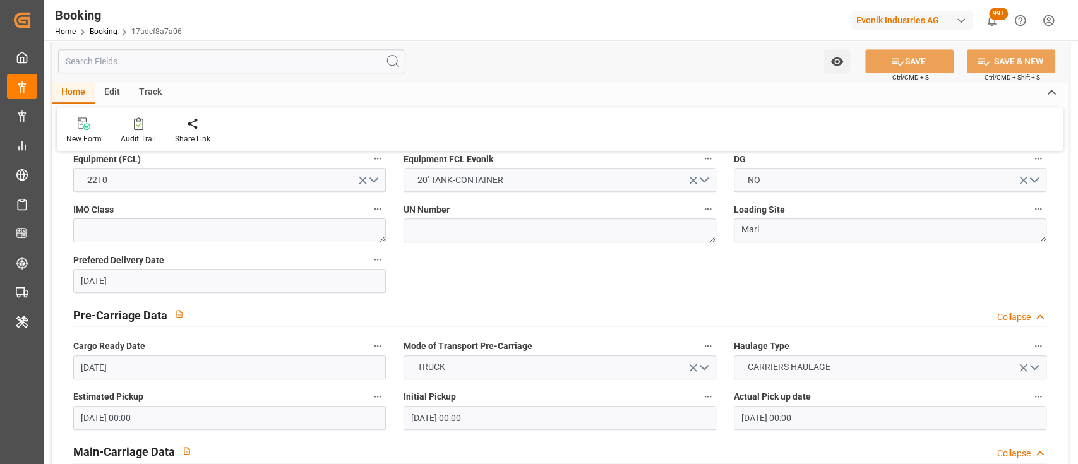
scroll to position [829, 0]
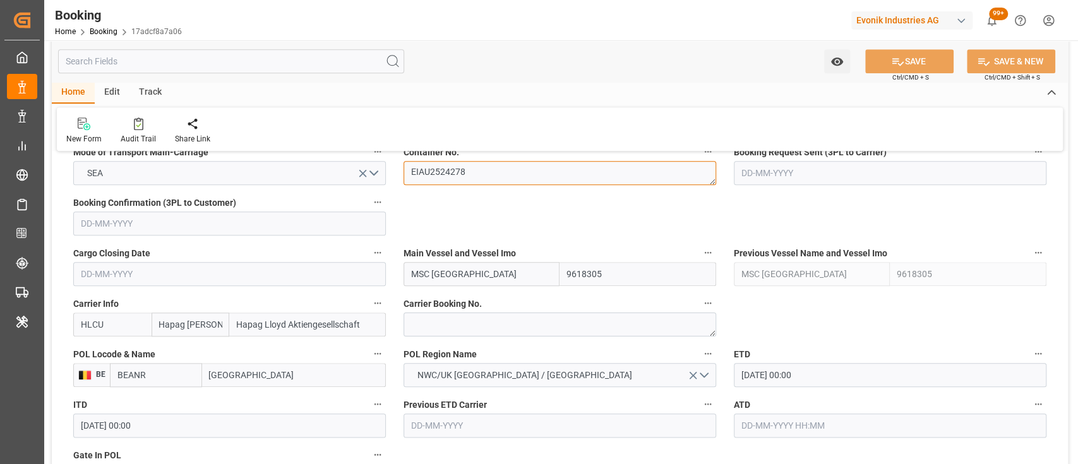
click at [419, 174] on textarea "EIAU2524278" at bounding box center [560, 173] width 313 height 24
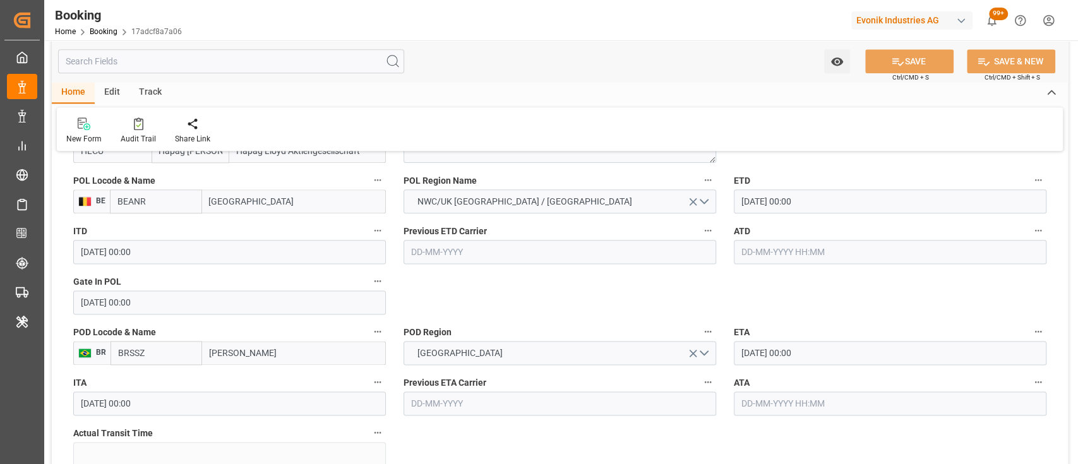
scroll to position [1003, 0]
click at [756, 204] on input "[DATE] 00:00" at bounding box center [890, 201] width 313 height 24
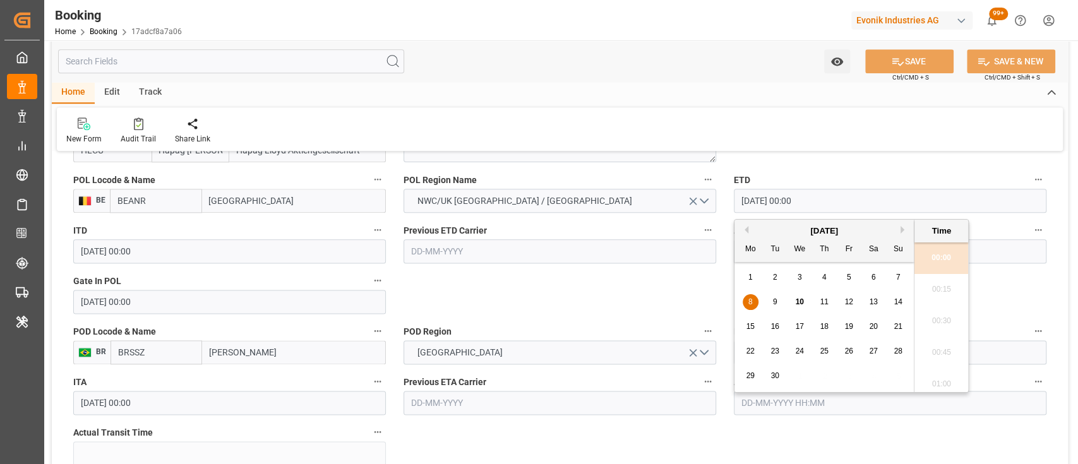
type input "[DATE] 00:00"
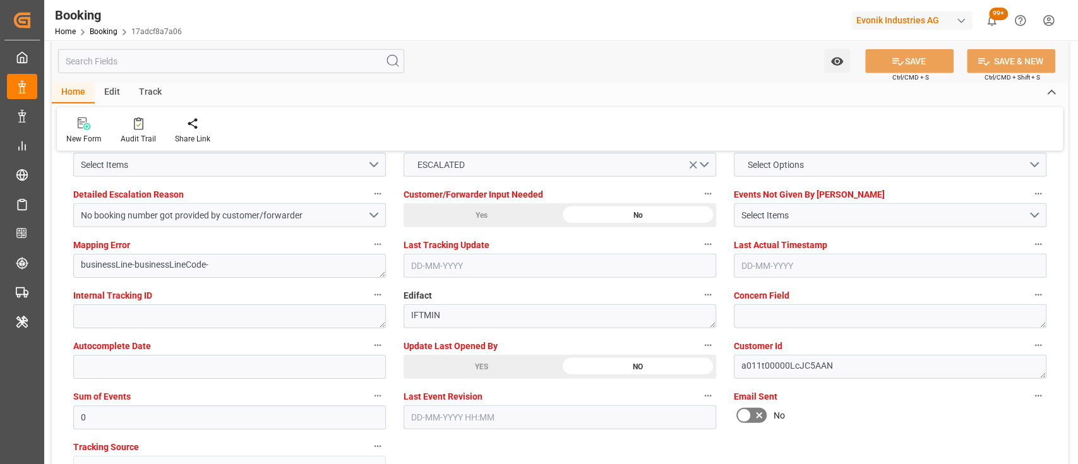
scroll to position [2436, 0]
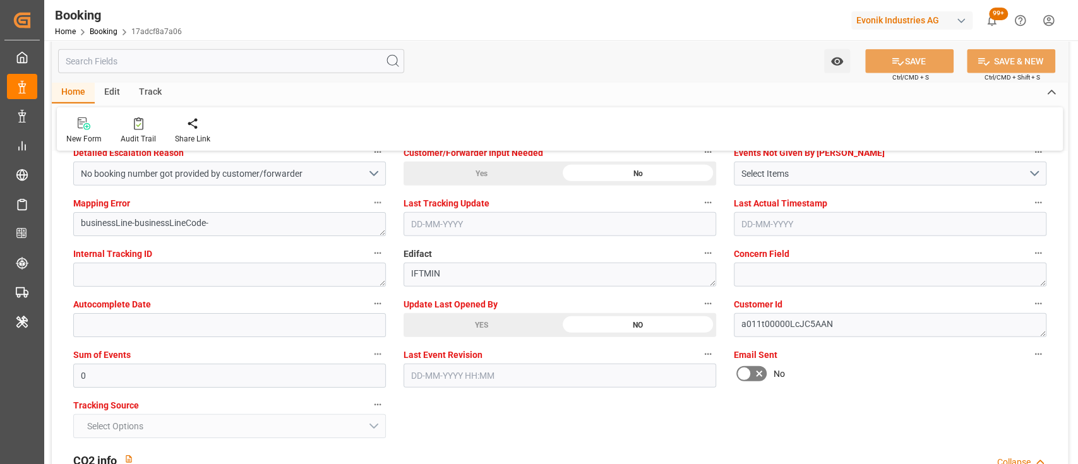
type textarea "[PERSON_NAME]"
type textarea "businessLine-"
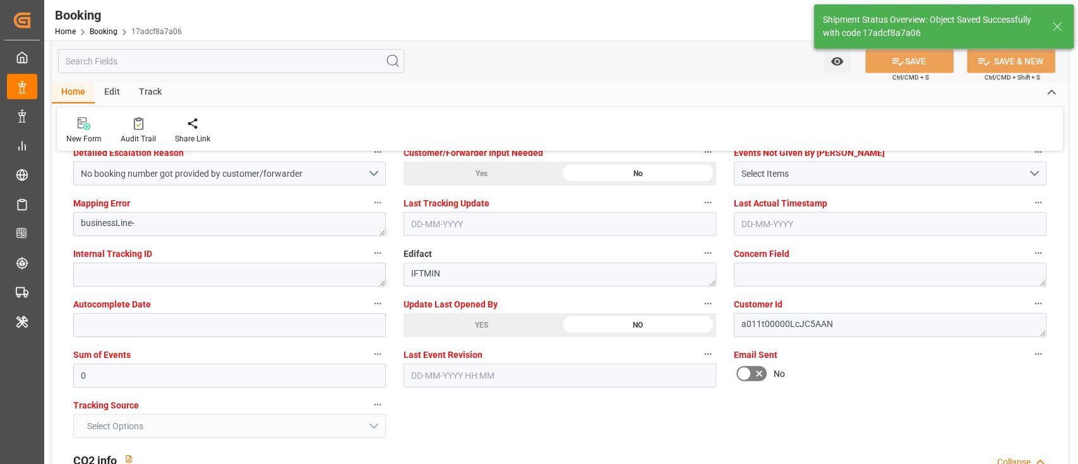
type input "10-09-2025 06:57"
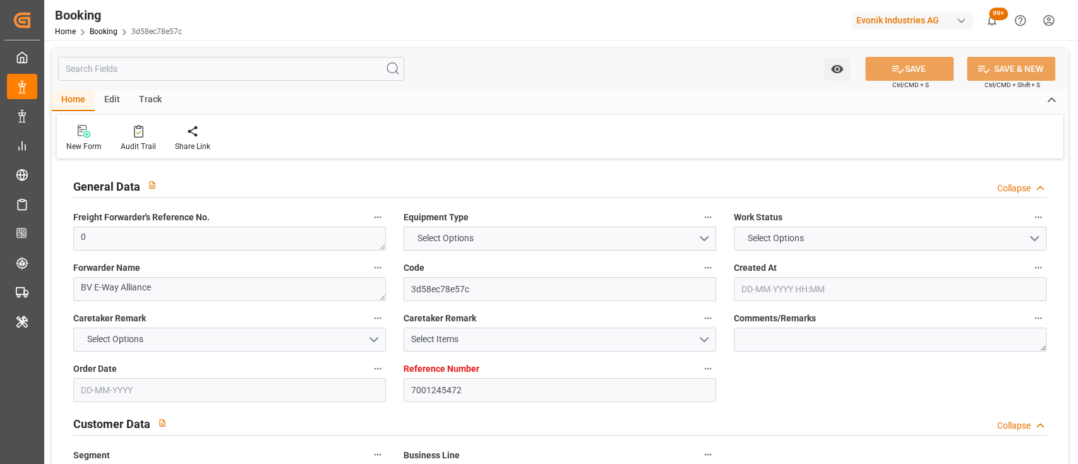
type input "7001245472"
type input "9618305"
type input "Hapag [PERSON_NAME]"
type input "Hapag Lloyd Aktiengesellschaft"
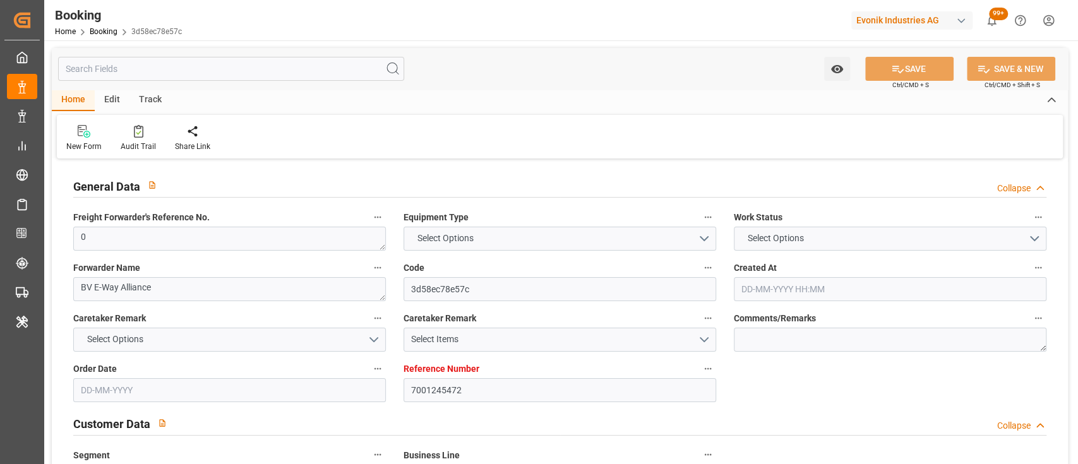
type input "BEANR"
type input "BRSSZ"
type input "0"
type input "[DATE] 10:22"
type input "[DATE]"
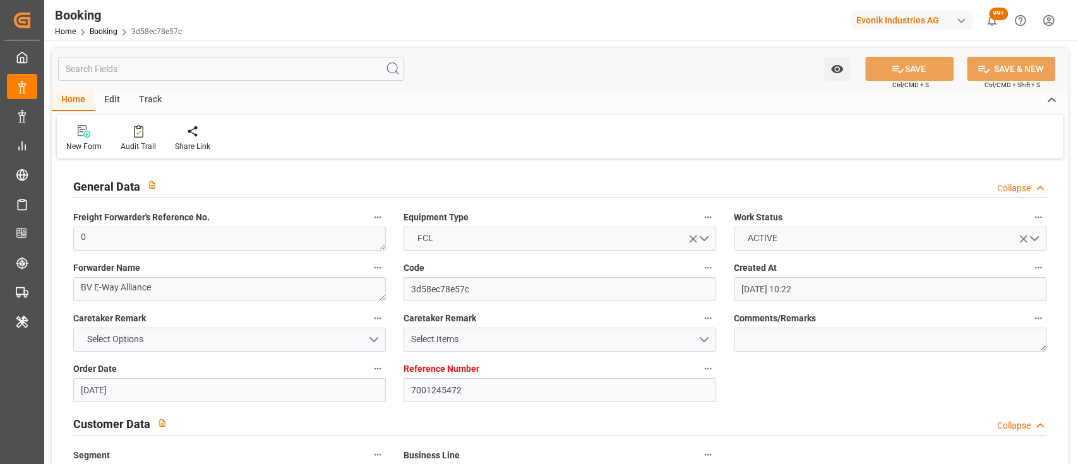
type input "[DATE]"
type input "[DATE] 00:00"
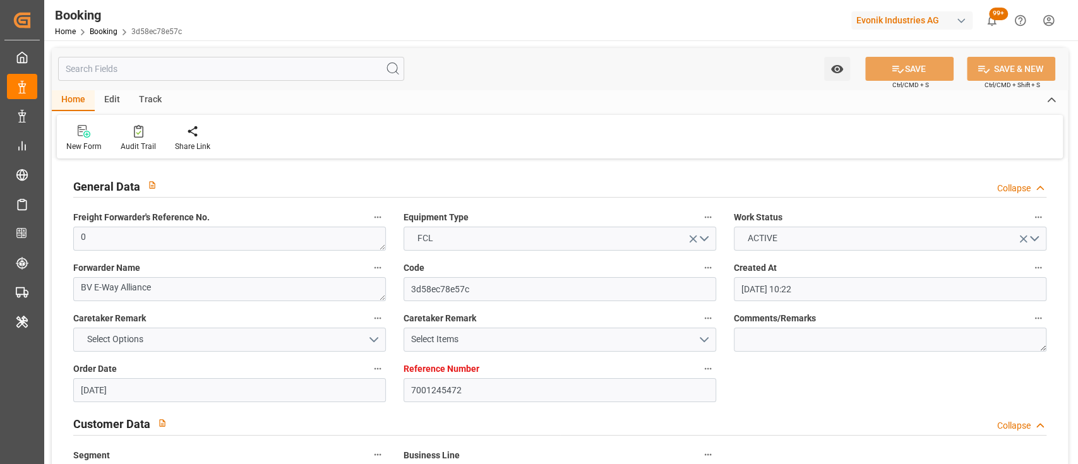
type input "[DATE] 00:00"
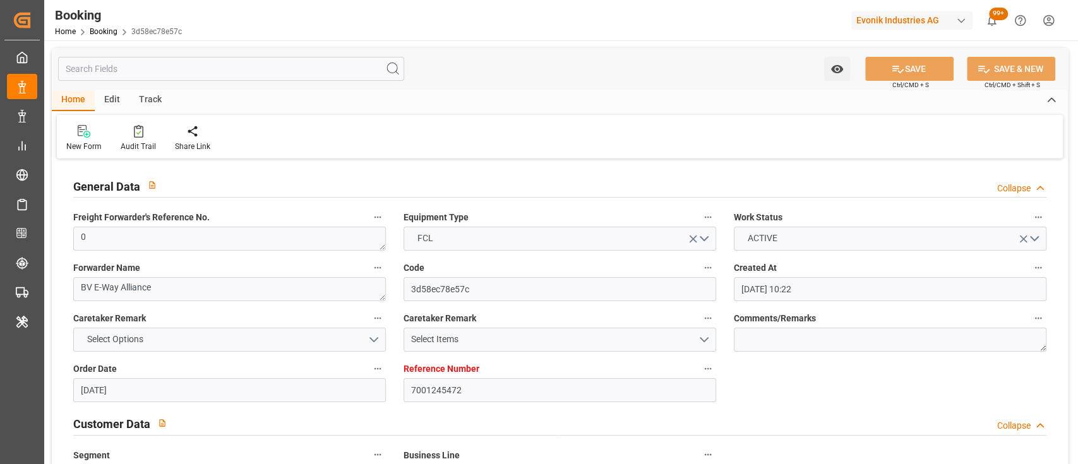
type input "[DATE]"
type input "[DATE] 19:37"
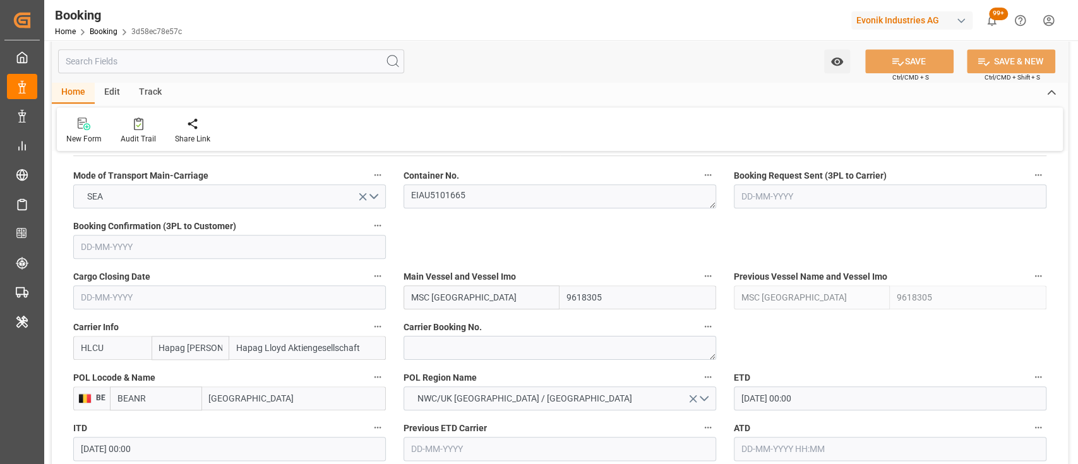
scroll to position [806, 0]
click at [417, 193] on textarea "EIAU5101665" at bounding box center [560, 196] width 313 height 24
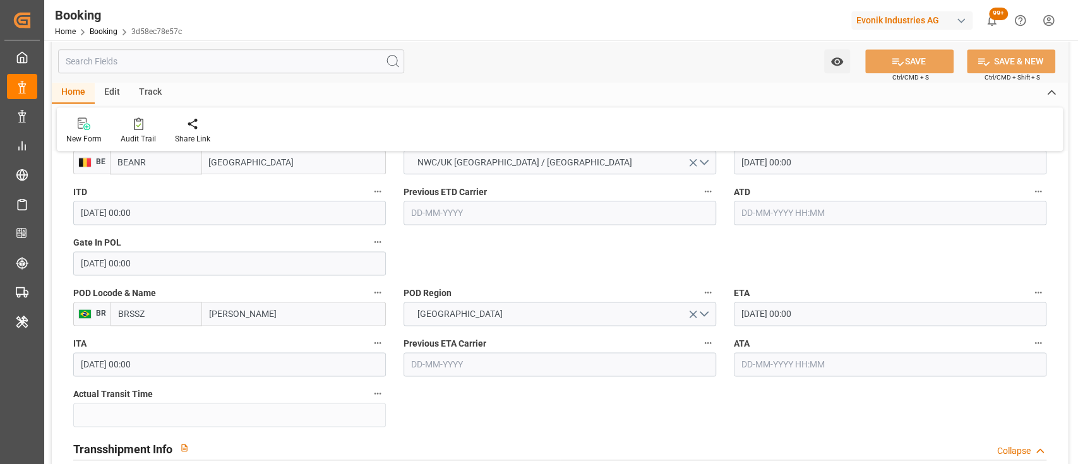
scroll to position [1048, 0]
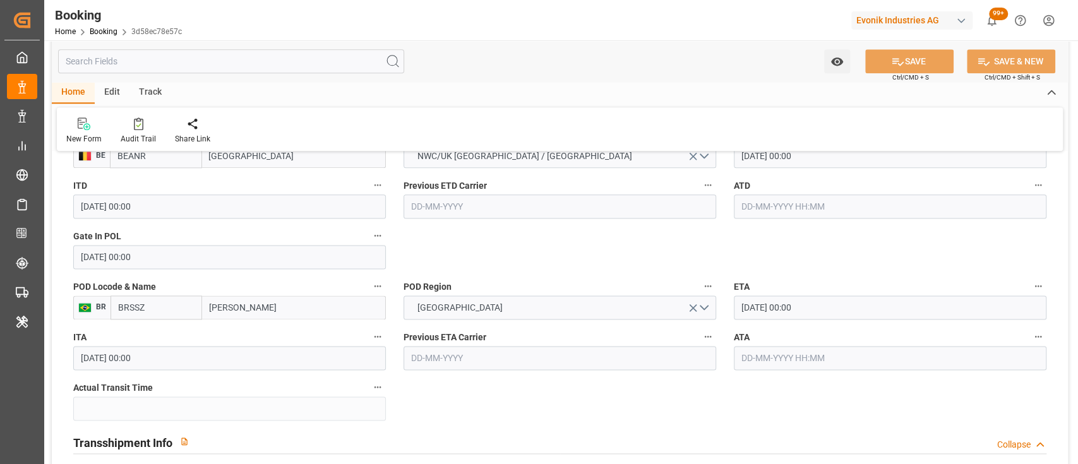
click at [751, 158] on input "[DATE] 00:00" at bounding box center [890, 156] width 313 height 24
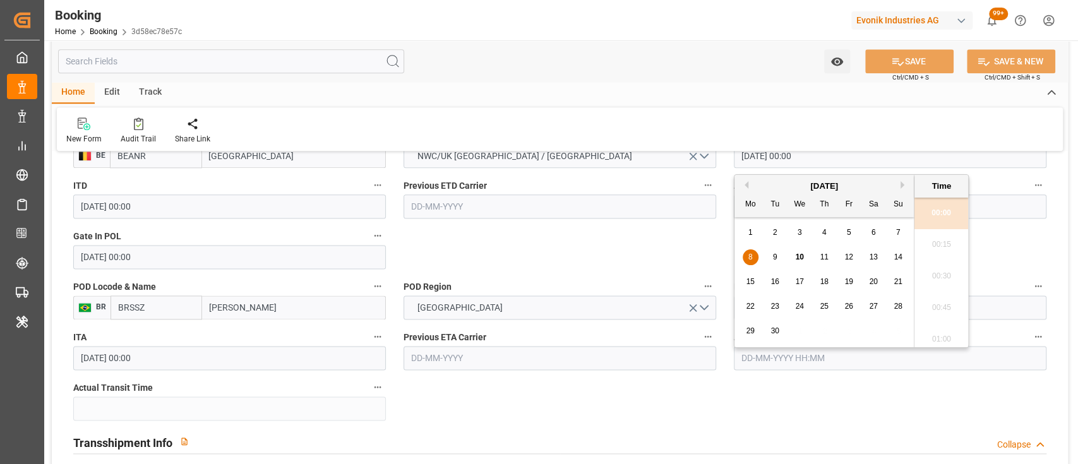
type input "[DATE] 00:00"
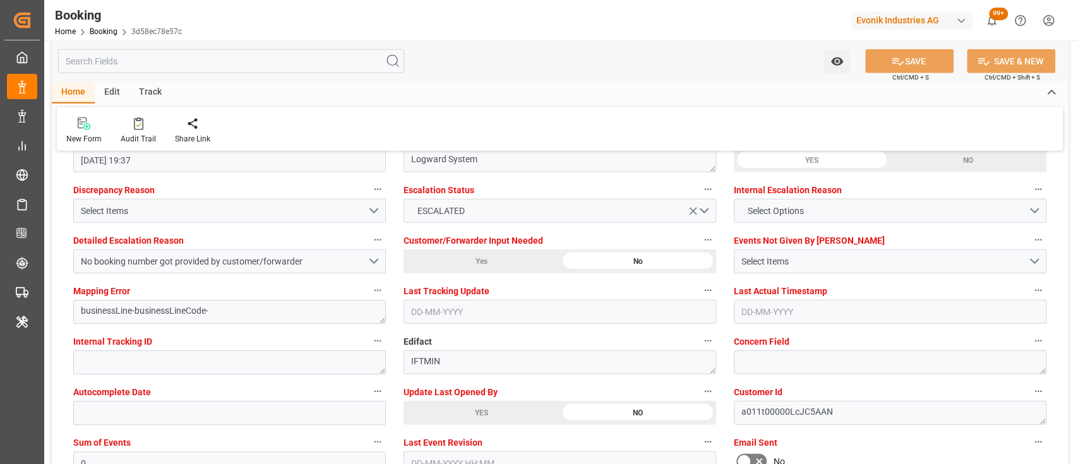
scroll to position [2399, 0]
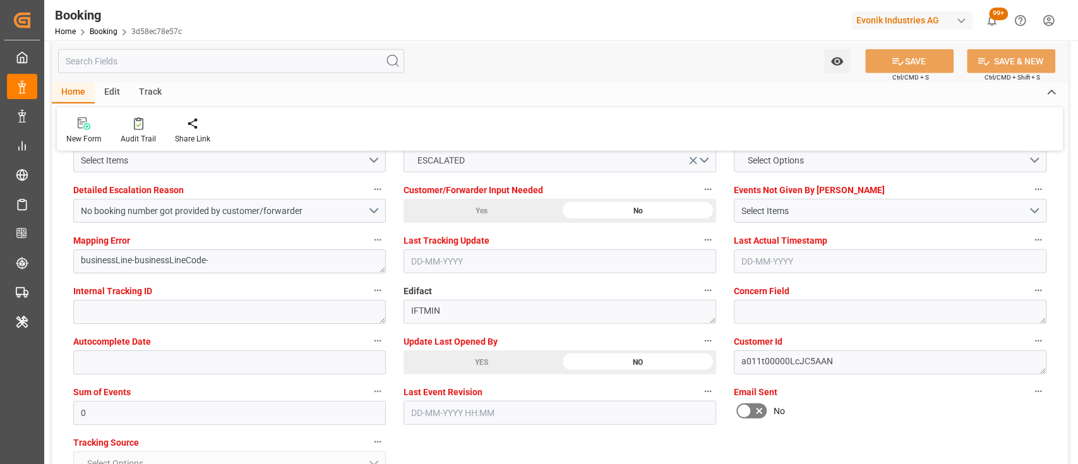
type textarea "[PERSON_NAME]"
type textarea "businessLine-"
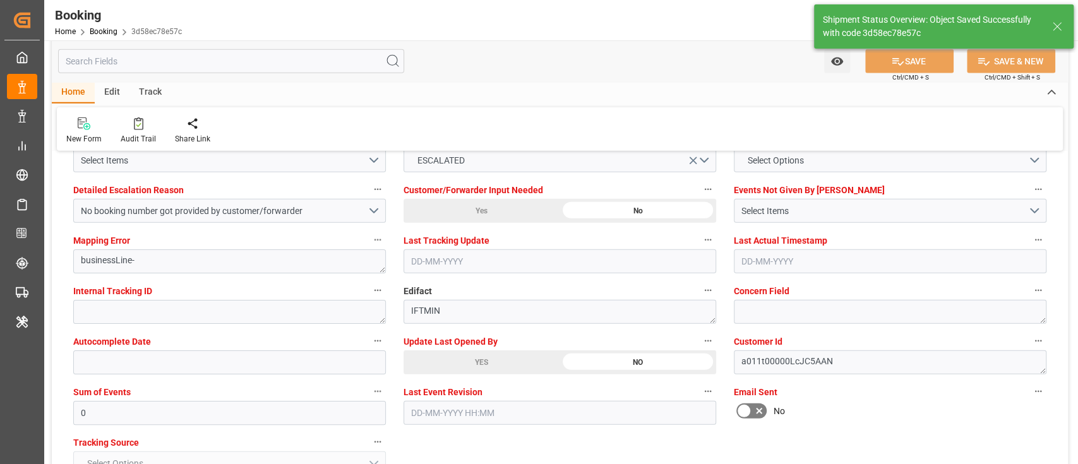
type input "[DATE] 06:58"
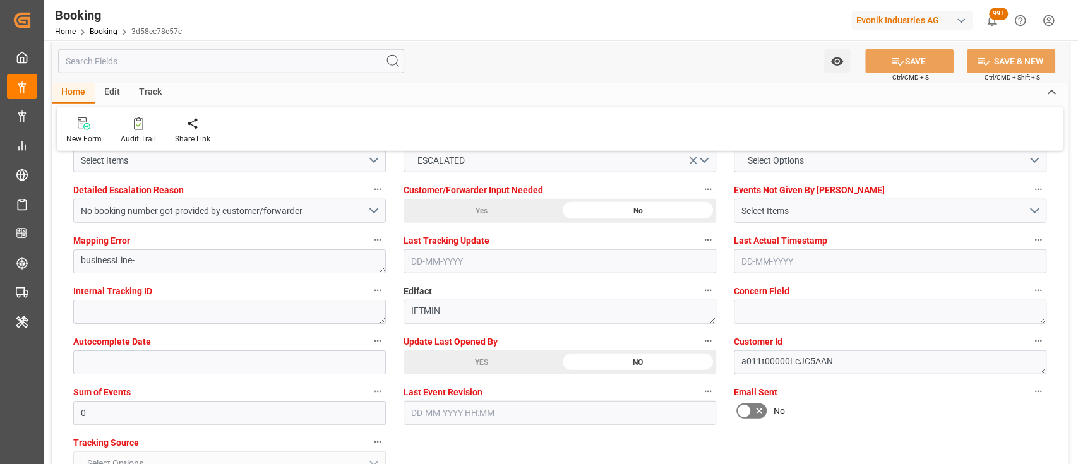
scroll to position [2412, 0]
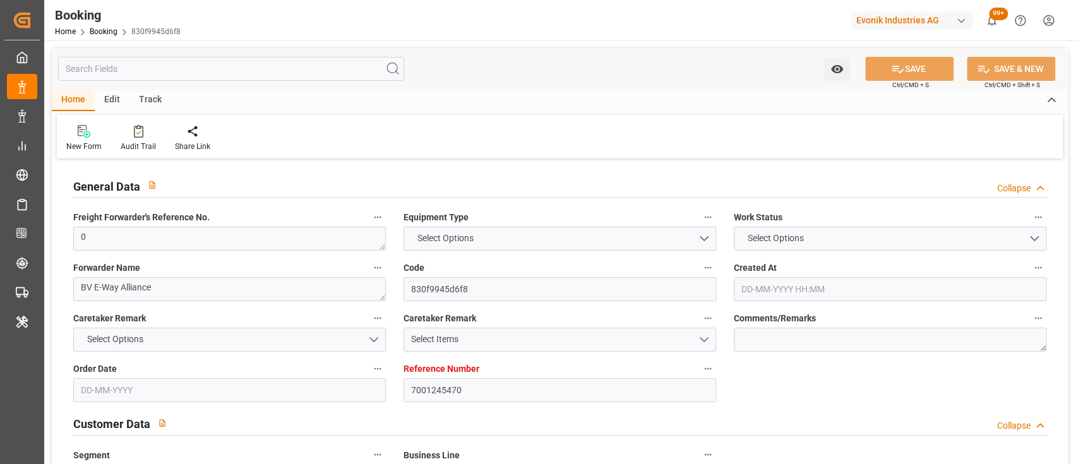
type textarea "0"
type textarea "BV E-Way Alliance"
type input "830f9945d6f8"
type input "7001245470"
type textarea "Oxeno"
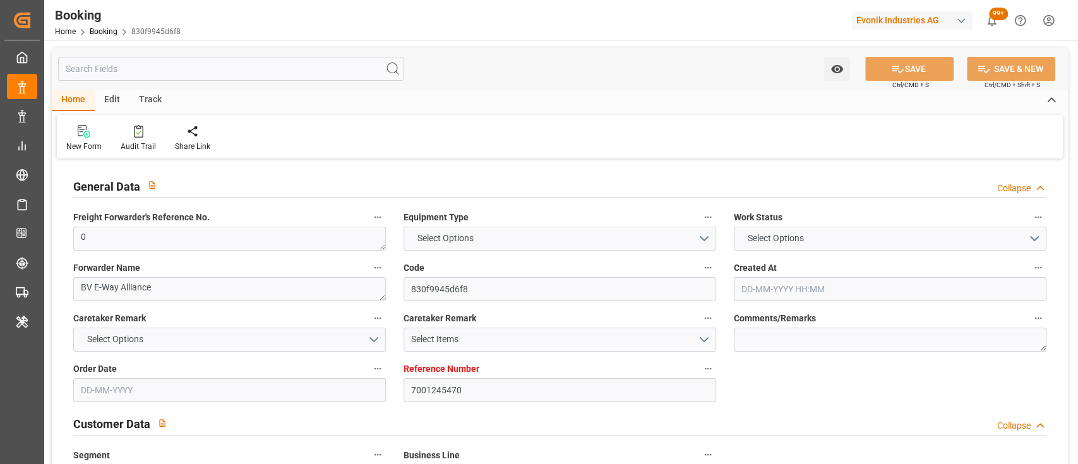
type input "7001245467"
type textarea "[EMAIL_ADDRESS][DOMAIN_NAME]"
type textarea "CFR"
type textarea "SANTOS"
type textarea "Marl"
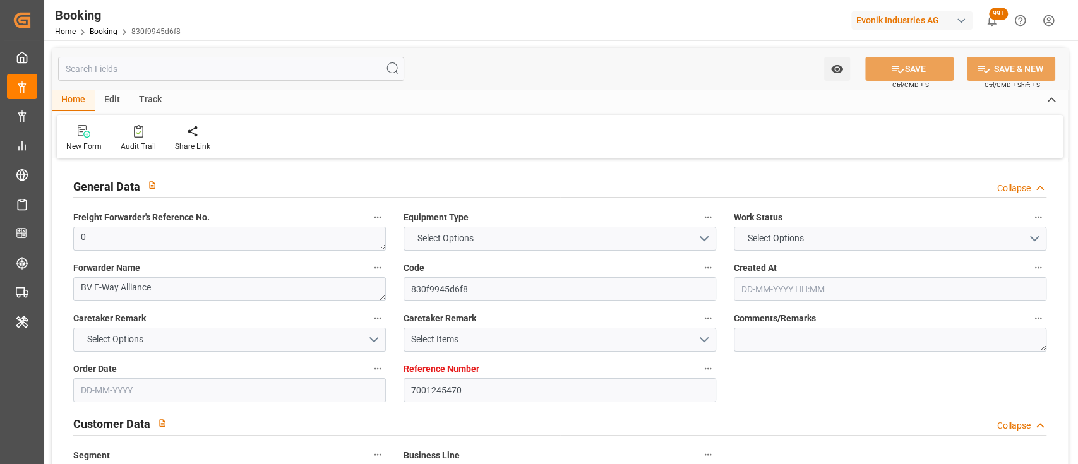
type textarea "EIAU2524262"
type input "MSC [GEOGRAPHIC_DATA]"
type input "HLCU"
type input "[GEOGRAPHIC_DATA]"
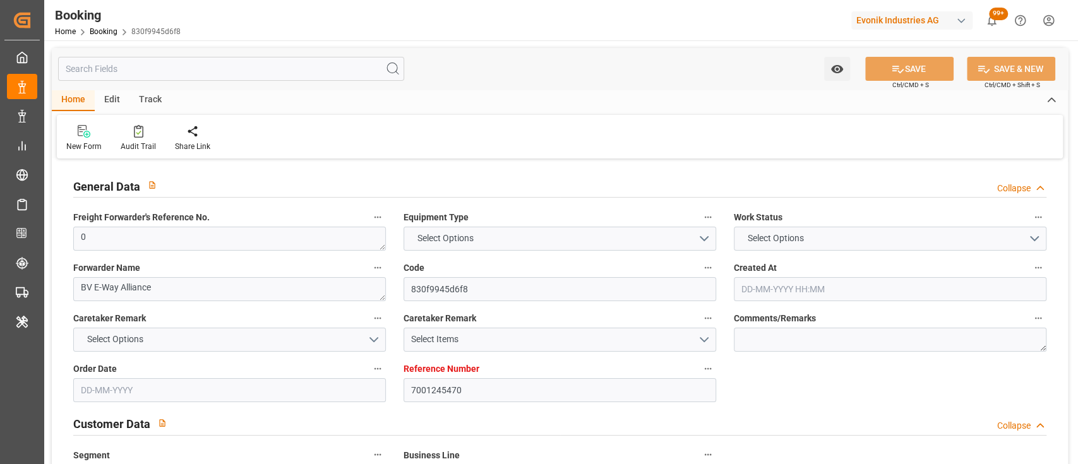
type input "[PERSON_NAME]"
type textarea "vesselName etd [PERSON_NAME]"
type textarea "INPUT_Evonik_Seeburger_IFTMIN_1003130176_20250909213608961.edi"
type textarea "NWC/[GEOGRAPHIC_DATA] [GEOGRAPHIC_DATA] Continent / [GEOGRAPHIC_DATA]"
type textarea "INPUT_Evonik_Seeburger_IFTMIN_1003039792_20250811122111468.edi,INPUT_Evonik_See…"
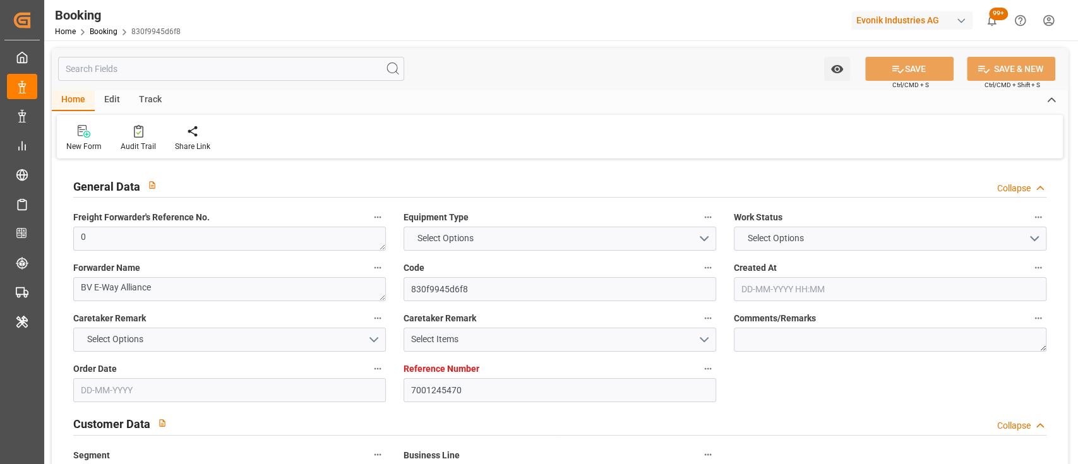
type textarea "1003130176"
type textarea "Logward System"
type textarea "businessLine-businessLineCode-"
type textarea "IFTMIN"
type textarea "a011t00000LcJC5AAN"
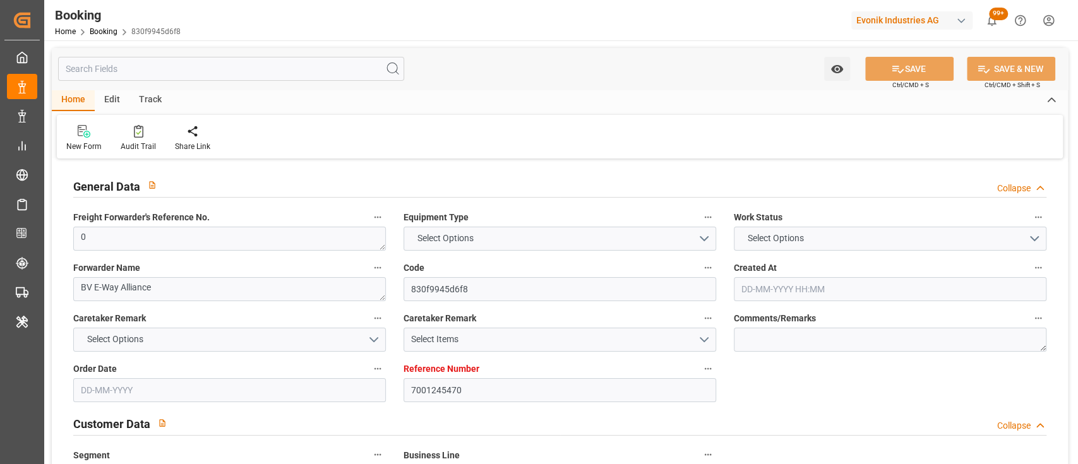
type textarea "No"
type input "7001245470"
type input "9618305"
type input "Hapag [PERSON_NAME]"
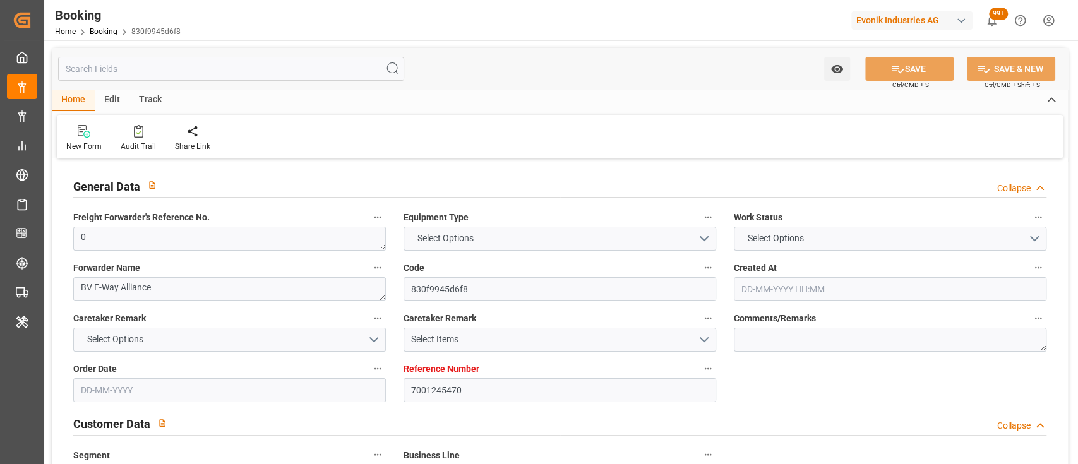
type input "Hapag Lloyd Aktiengesellschaft"
type input "BEANR"
type input "BRSSZ"
type input "0"
type input "[DATE] 10:22"
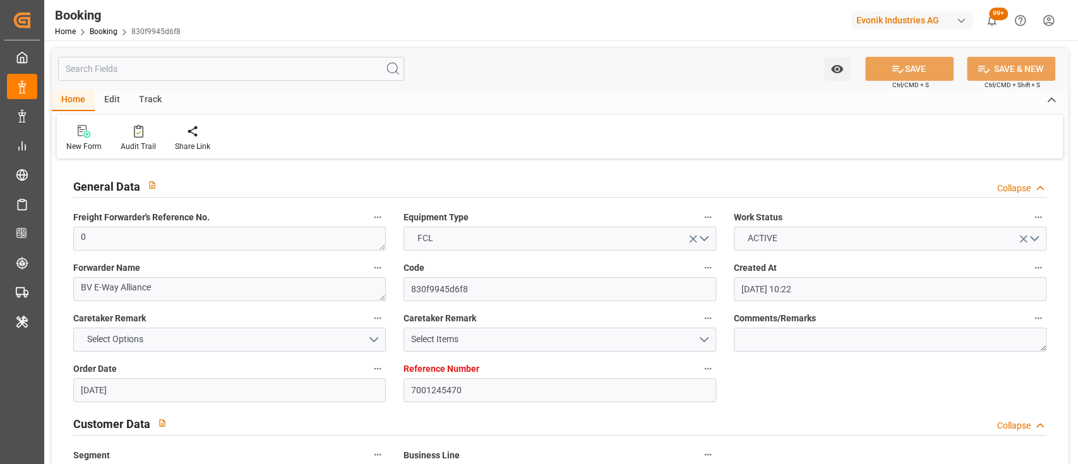
type input "[DATE]"
type input "[DATE] 00:00"
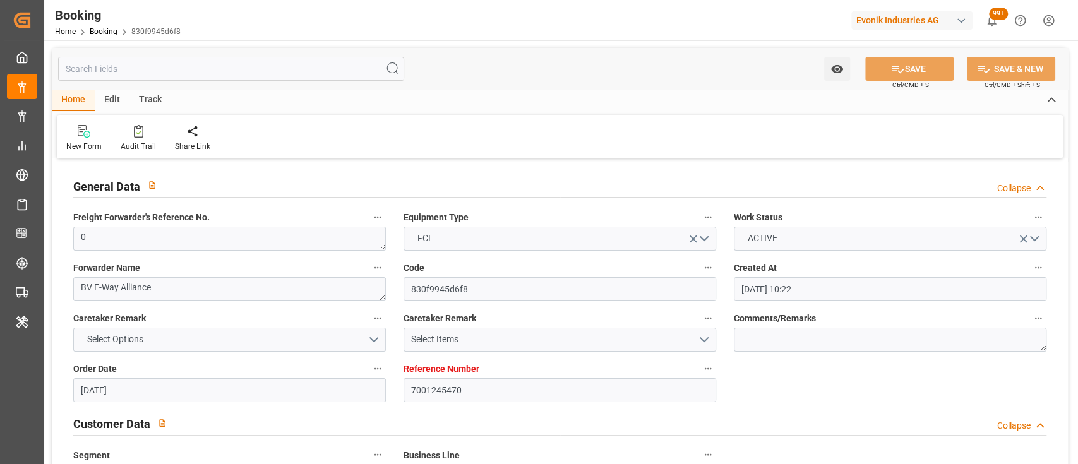
type input "[DATE] 00:00"
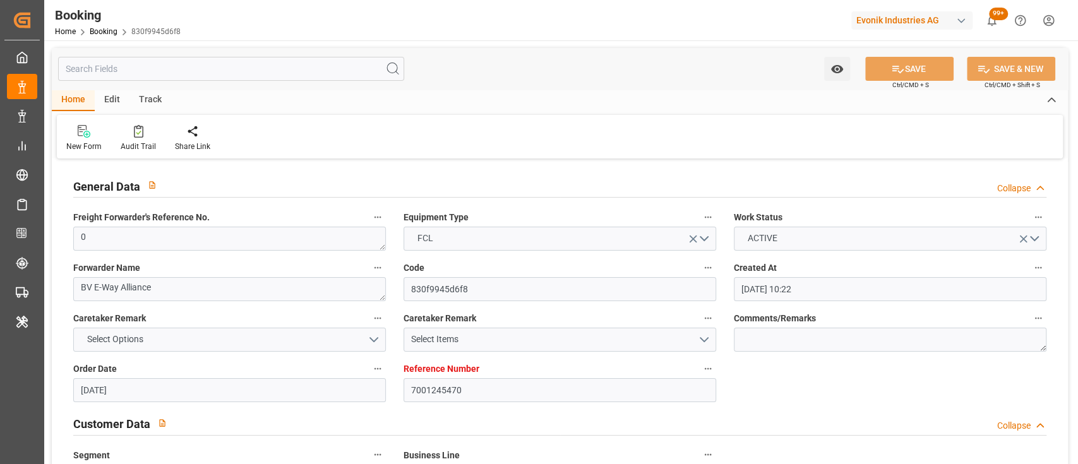
type input "[DATE] 00:00"
type input "[DATE]"
type input "[DATE] 19:37"
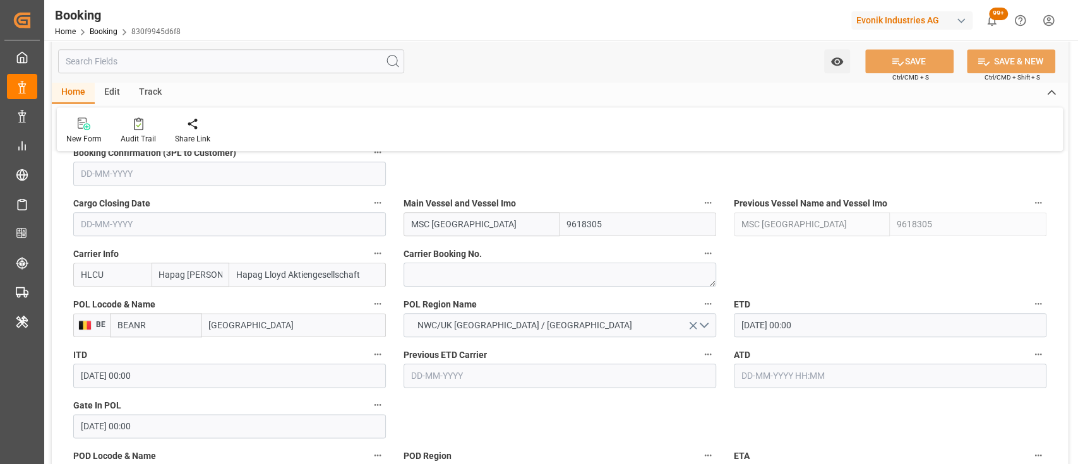
scroll to position [937, 0]
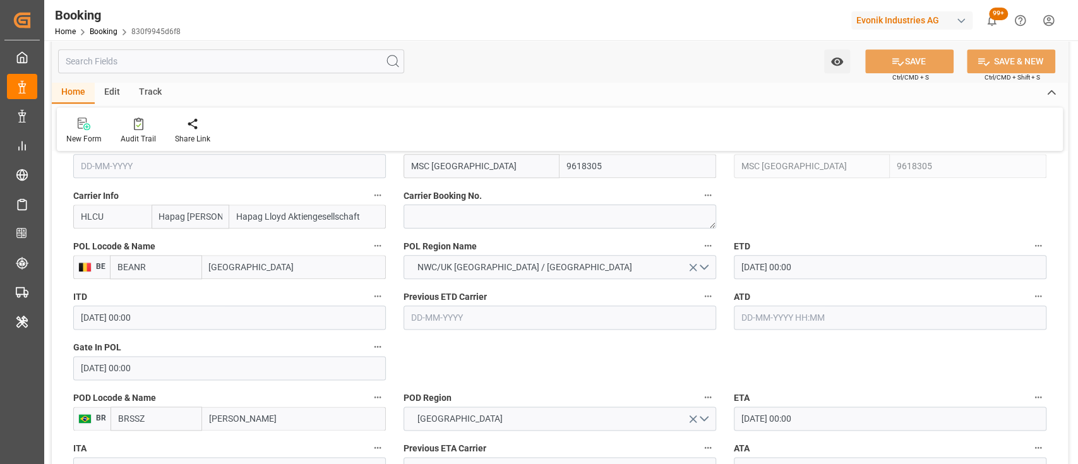
click at [748, 264] on input "[DATE] 00:00" at bounding box center [890, 267] width 313 height 24
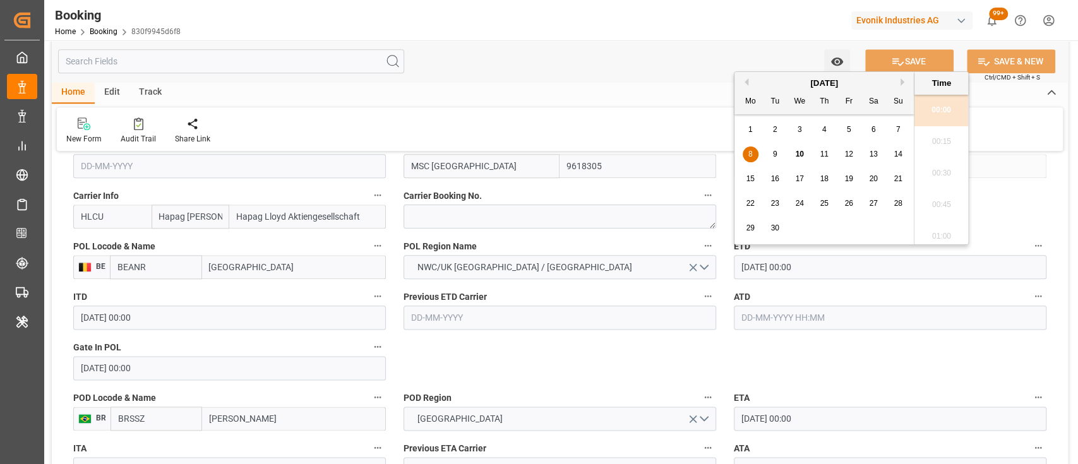
type input "[DATE] 00:00"
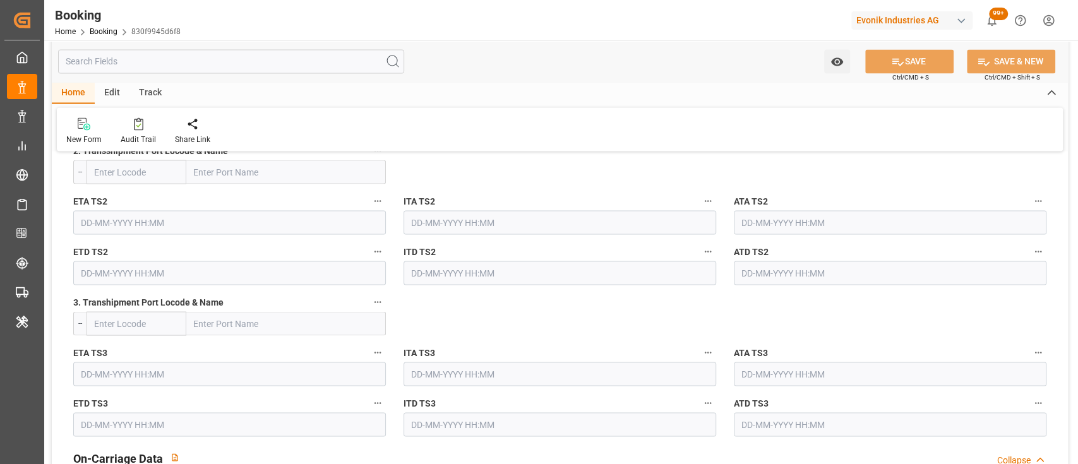
scroll to position [1830, 0]
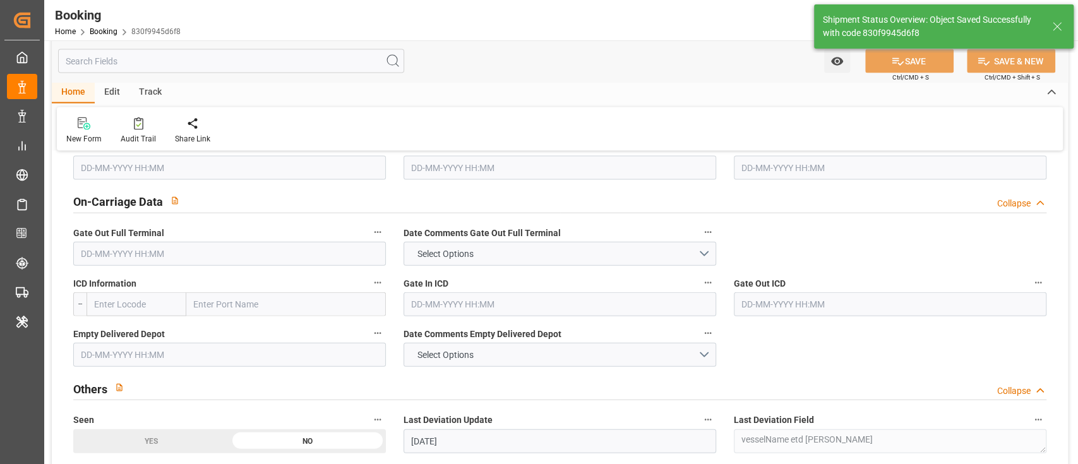
type textarea "[PERSON_NAME]"
type textarea "businessLine-"
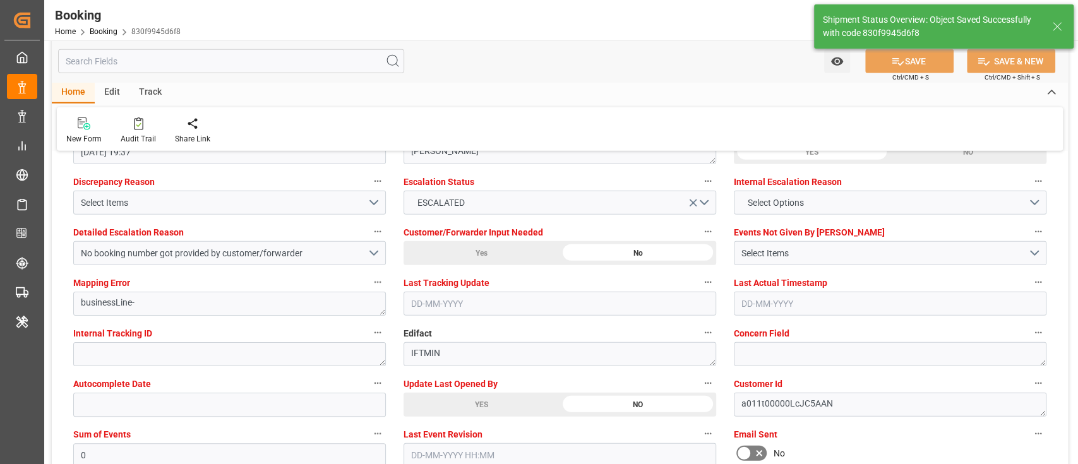
type input "10-09-2025 06:58"
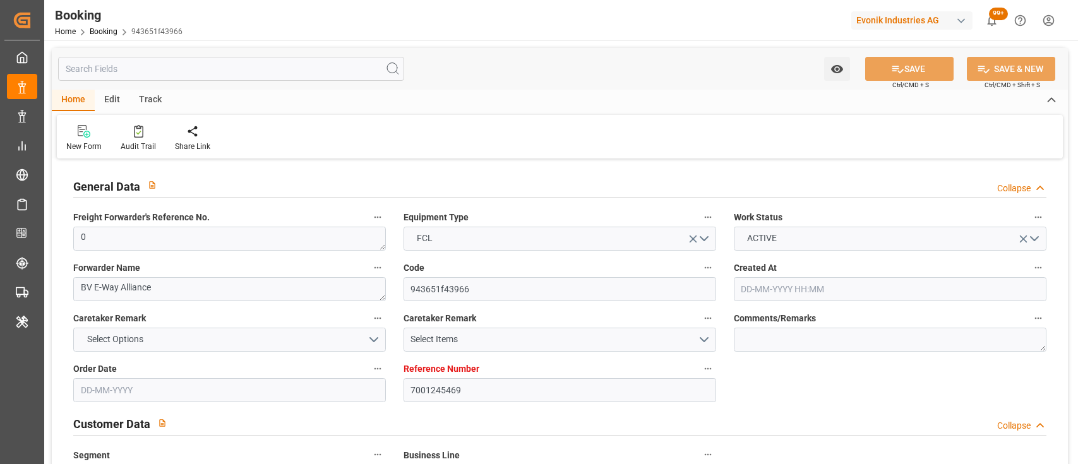
type input "[DATE] 10:22"
type input "[DATE]"
type input "01-10-2025"
type input "[DATE]"
type input "03-09-2025 00:00"
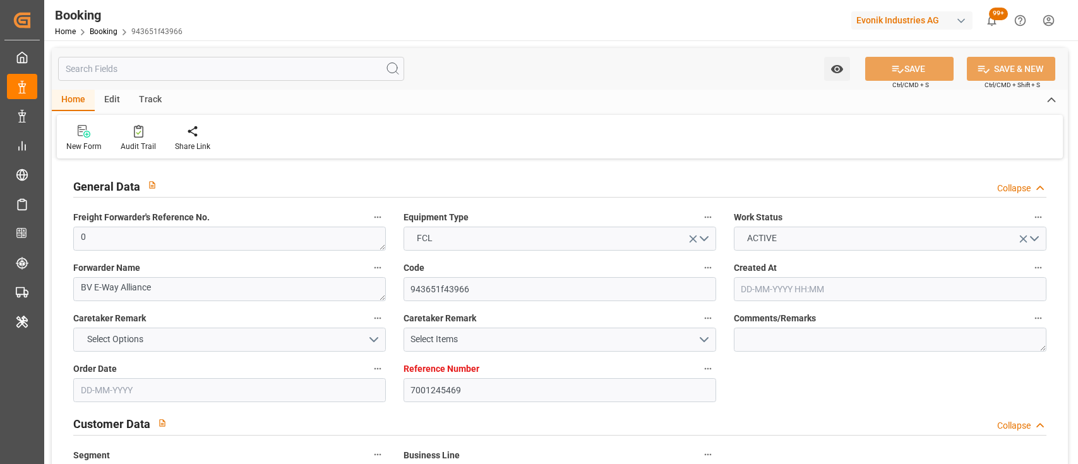
type input "03-09-2025 00:00"
type input "04-09-2025 00:00"
type input "08-09-2025 00:00"
type input "04-09-2025 00:00"
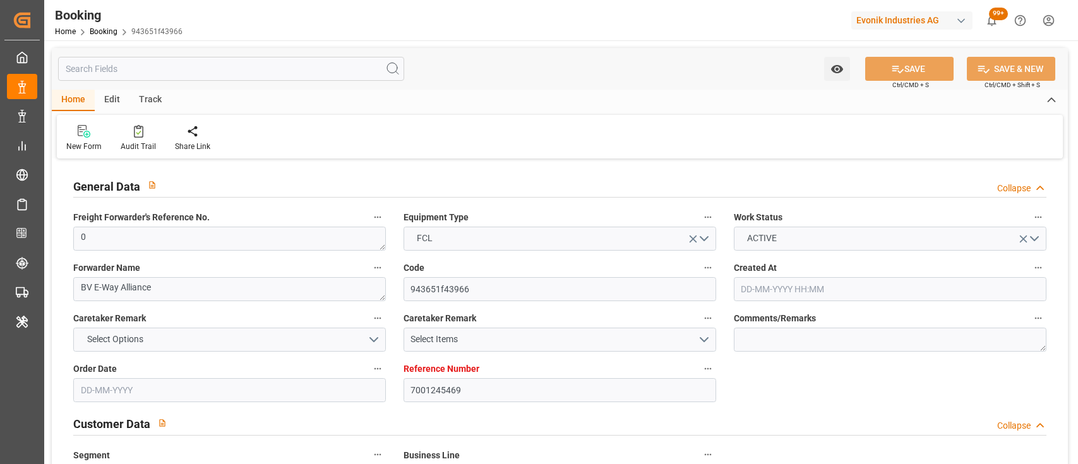
type input "30-09-2025 00:00"
type input "22-08-2025"
type input "09-09-2025 19:37"
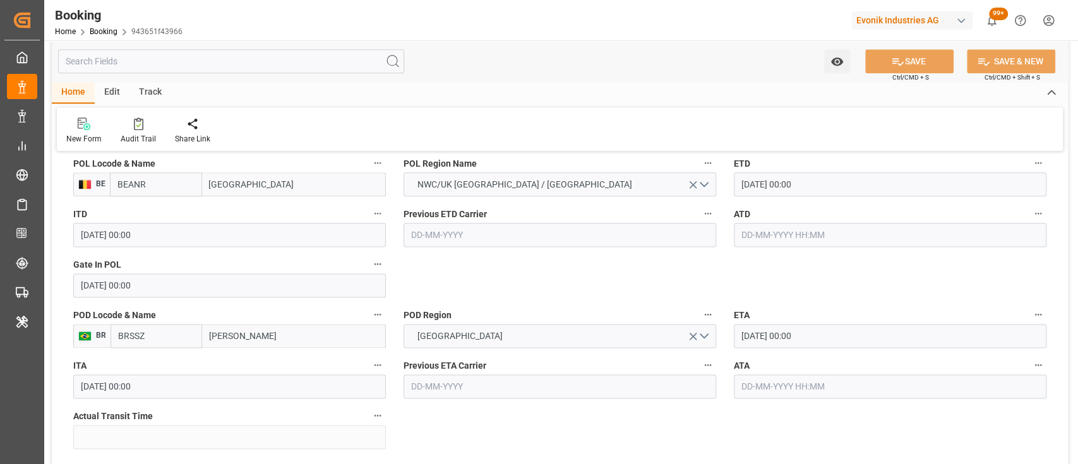
scroll to position [1019, 0]
click at [751, 182] on input "08-09-2025 00:00" at bounding box center [890, 186] width 313 height 24
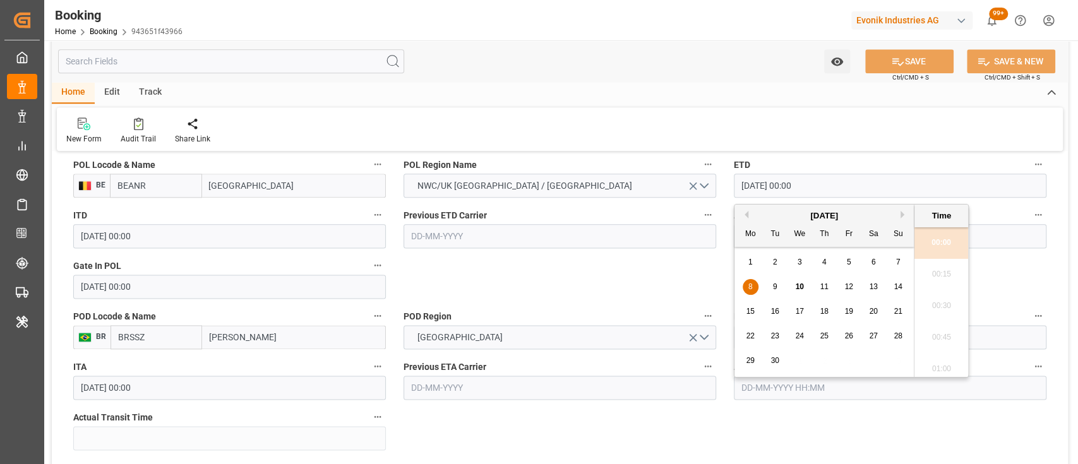
type input "11-09-2025 00:00"
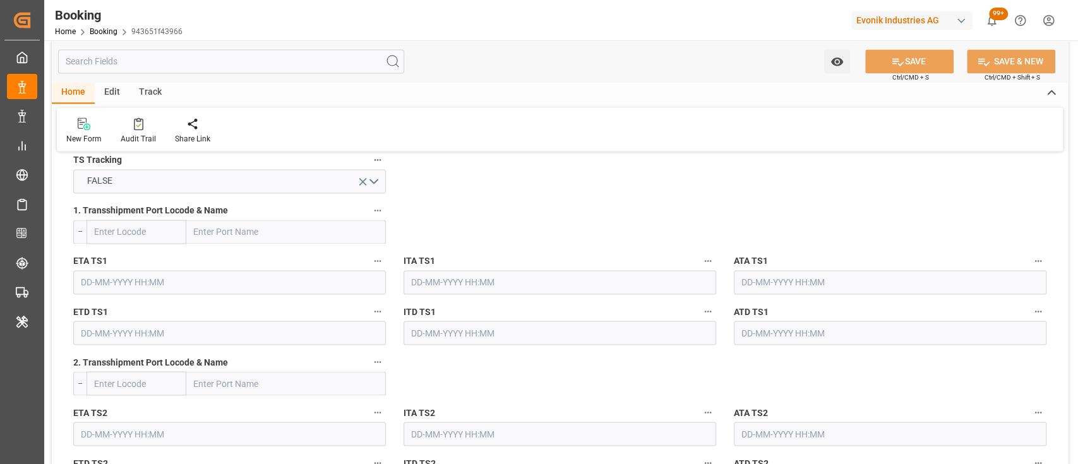
scroll to position [1364, 0]
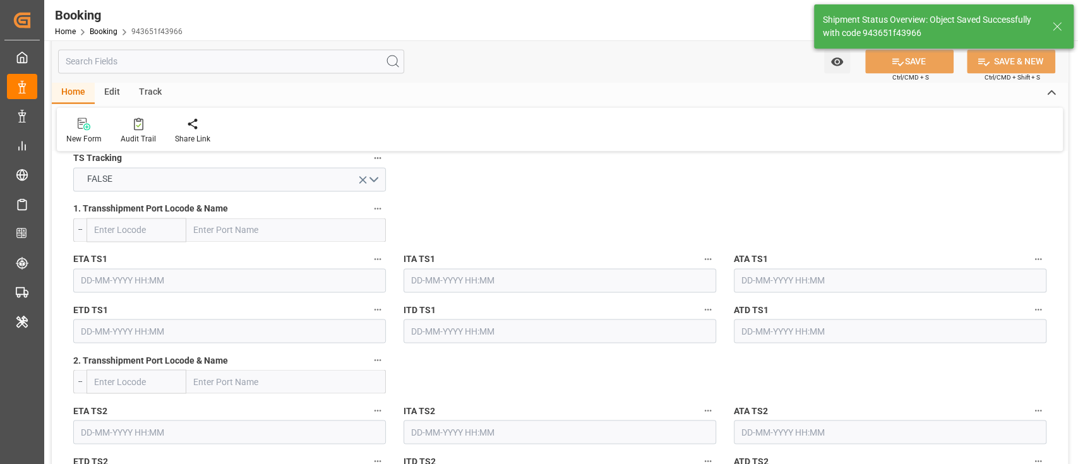
type textarea "[PERSON_NAME]"
type textarea "businessLine-"
type input "10-09-2025 06:58"
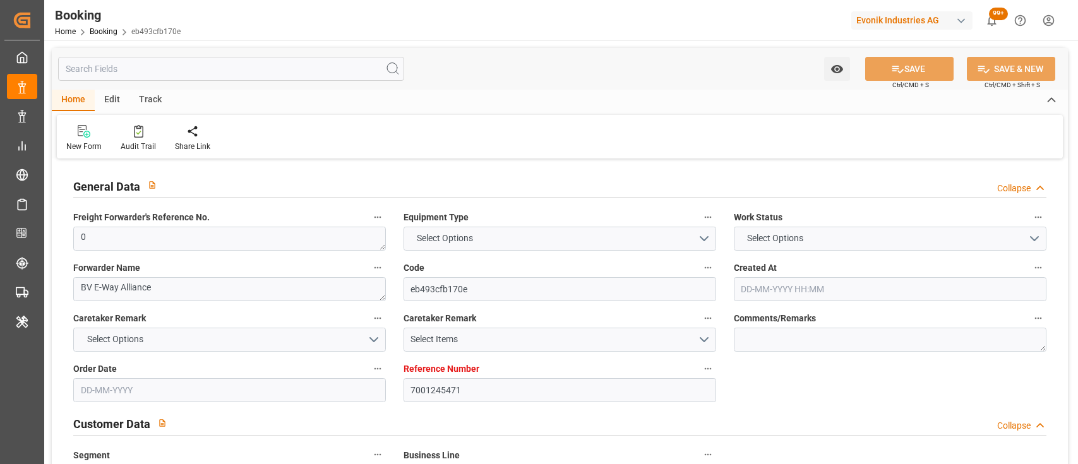
type input "7001245471"
type input "9618305"
type input "Hapag [PERSON_NAME]"
type input "Hapag Lloyd Aktiengesellschaft"
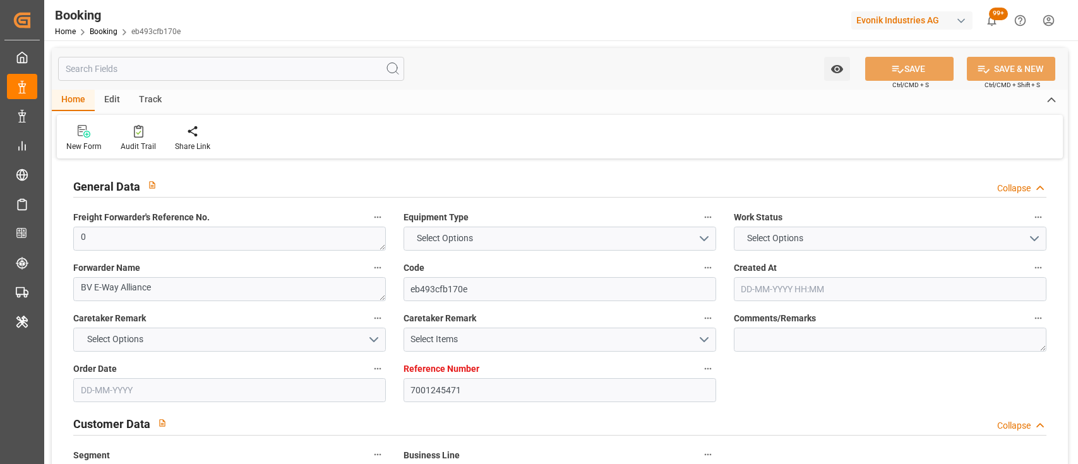
type input "BEANR"
type input "BRSSZ"
type input "0"
type input "[DATE] 10:22"
type input "[DATE]"
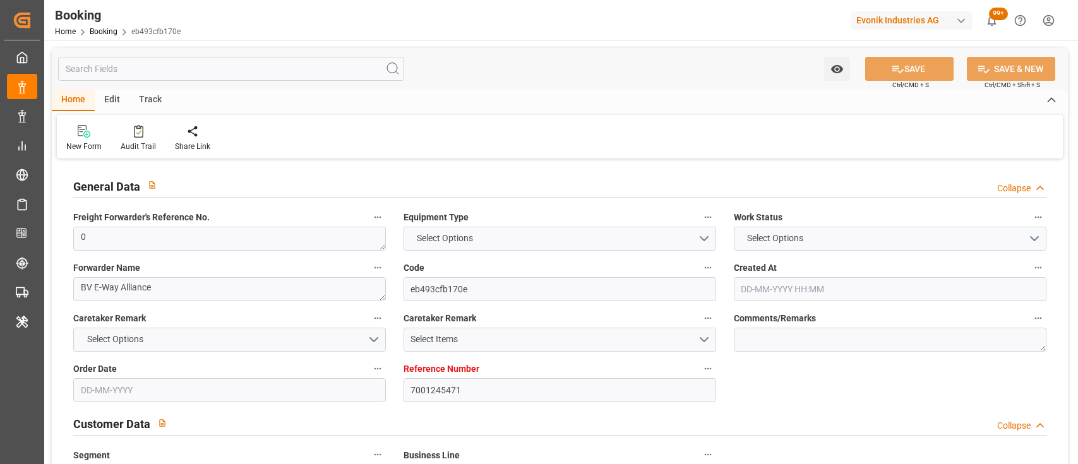
type input "[DATE]"
type input "[DATE] 00:00"
type input "03-09-2025 00:00"
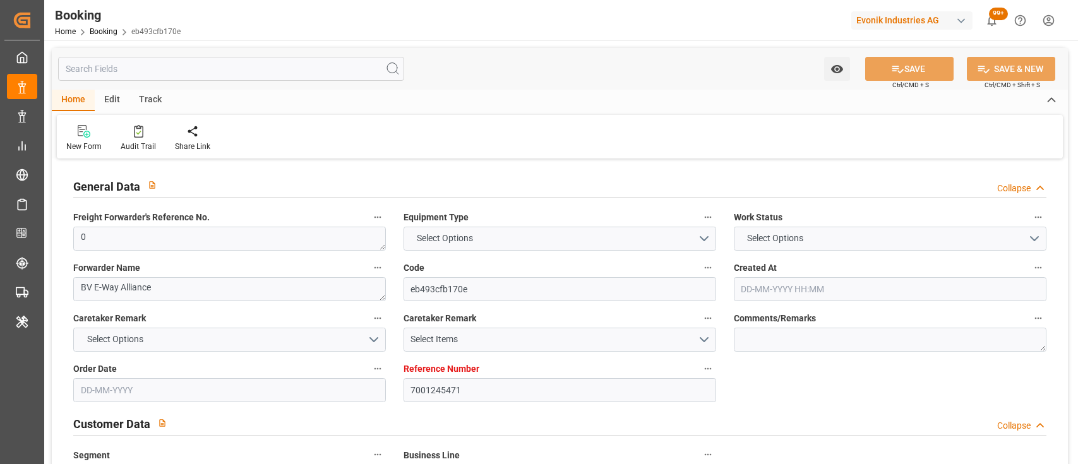
type input "08-09-2025 00:00"
type input "04-09-2025 00:00"
type input "[DATE] 00:00"
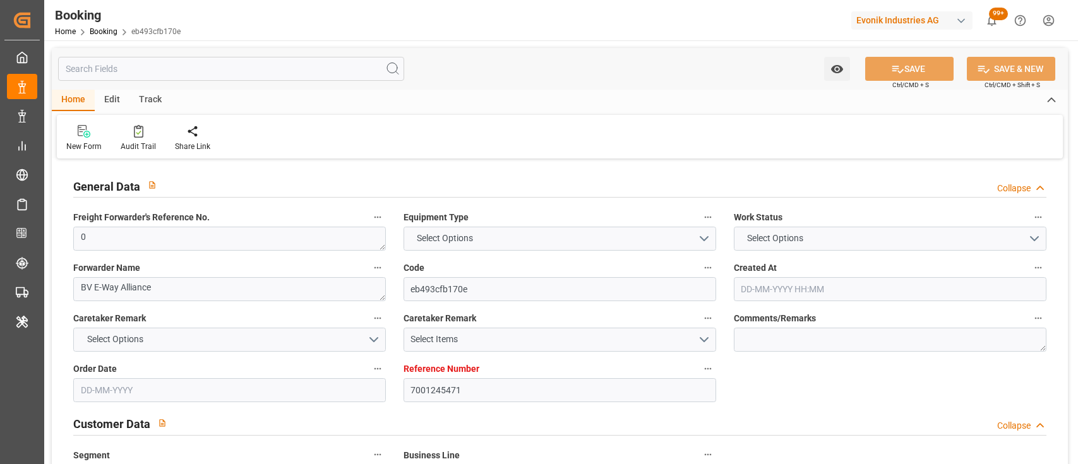
type input "[DATE]"
type input "09-09-2025 19:37"
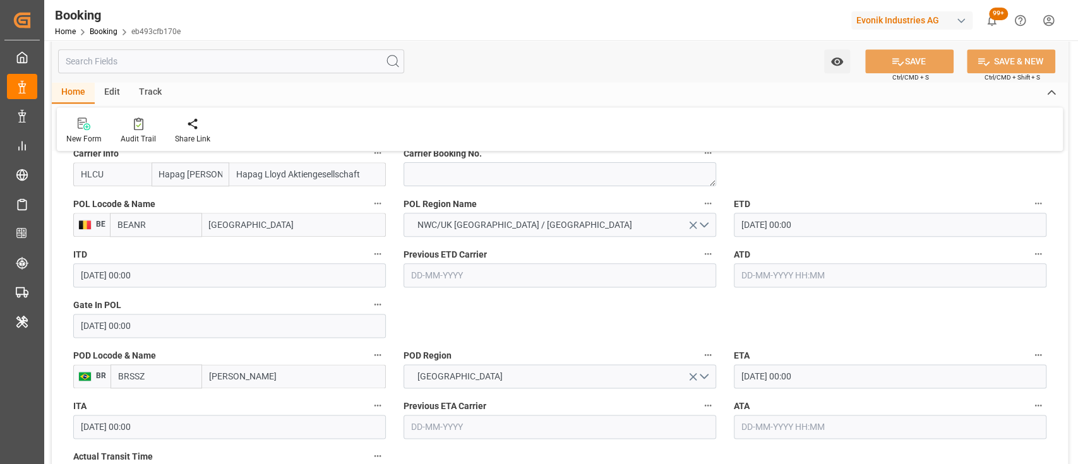
scroll to position [976, 0]
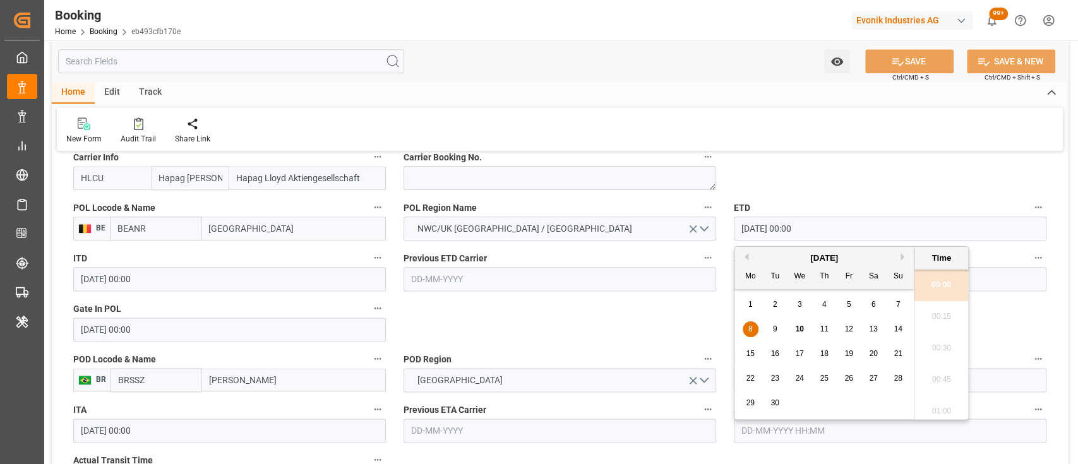
click at [744, 235] on input "08-09-2025 00:00" at bounding box center [890, 229] width 313 height 24
type input "11-09-2025 00:00"
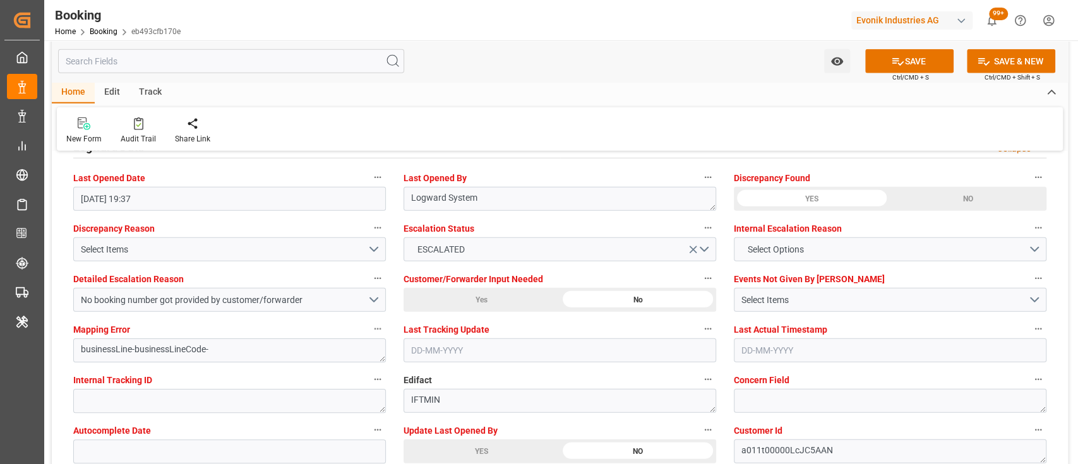
scroll to position [2311, 0]
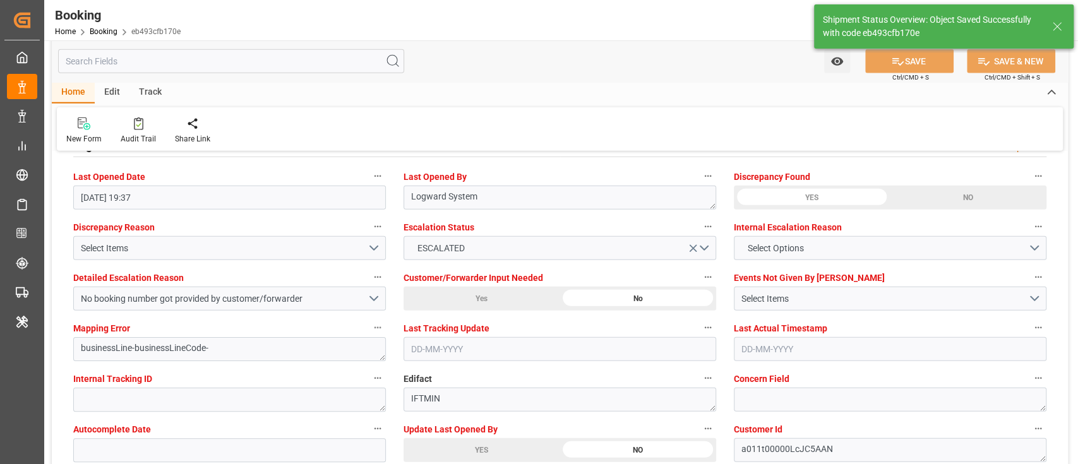
type textarea "[PERSON_NAME]"
type textarea "businessLine-"
type input "10-09-2025 06:59"
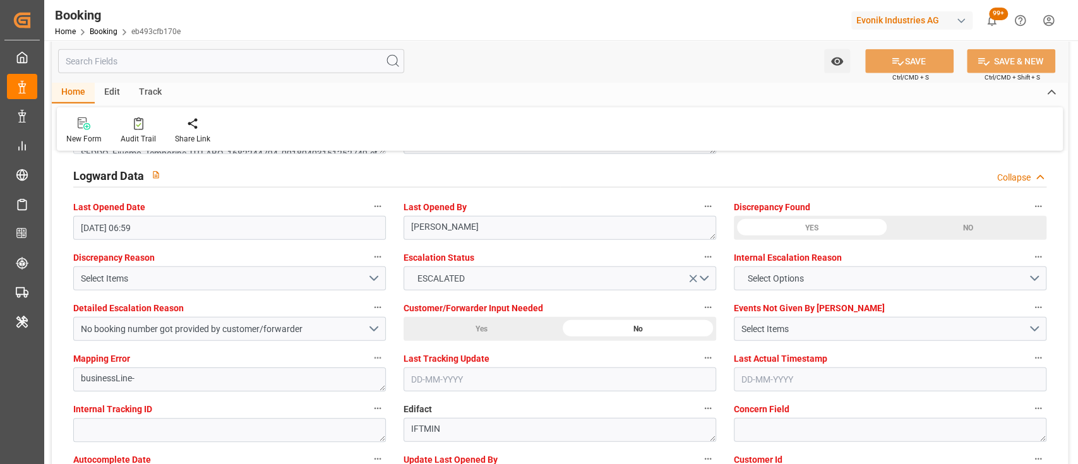
scroll to position [2280, 0]
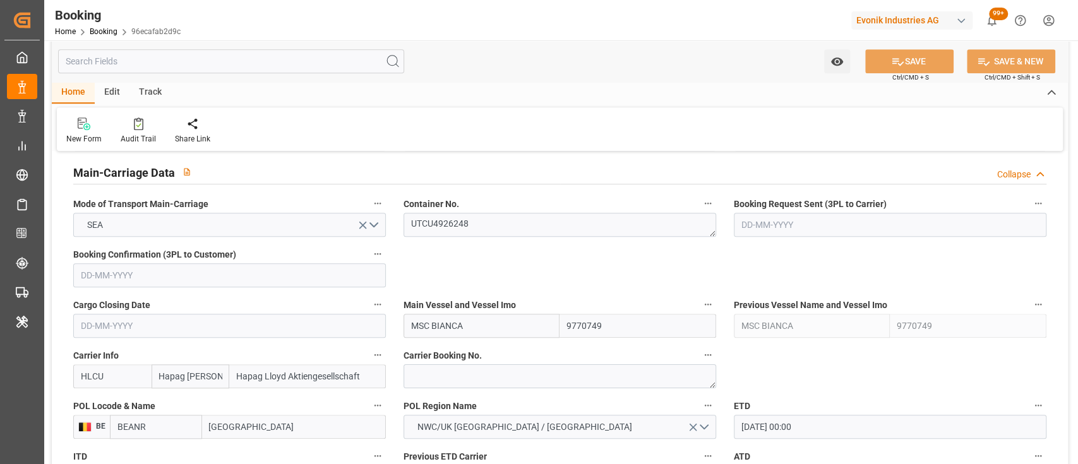
scroll to position [851, 0]
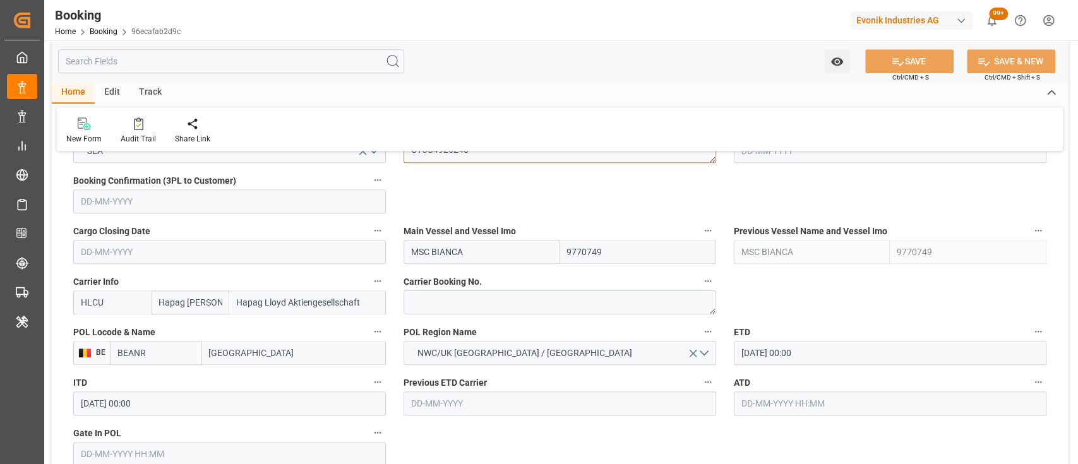
click at [501, 163] on textarea "UTCU4926248" at bounding box center [560, 151] width 313 height 24
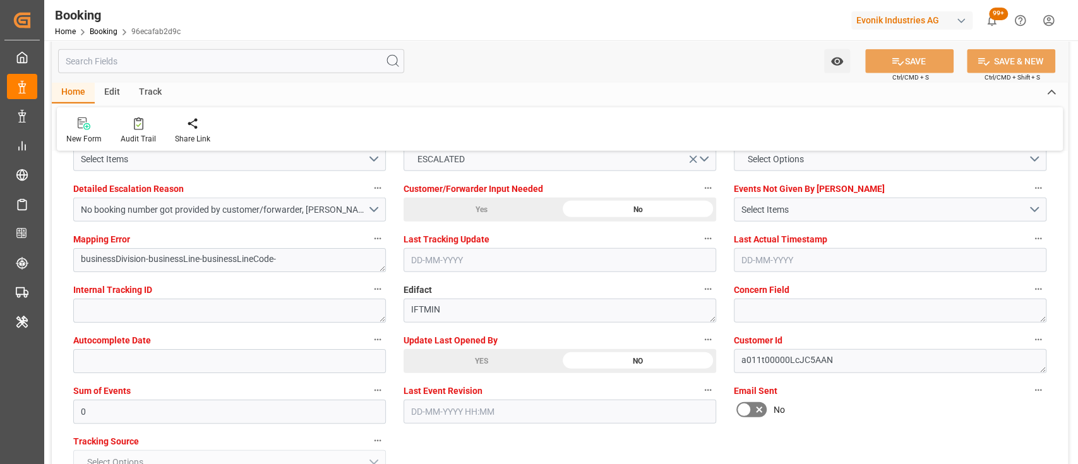
scroll to position [2401, 0]
click at [460, 356] on div "YES" at bounding box center [482, 361] width 156 height 24
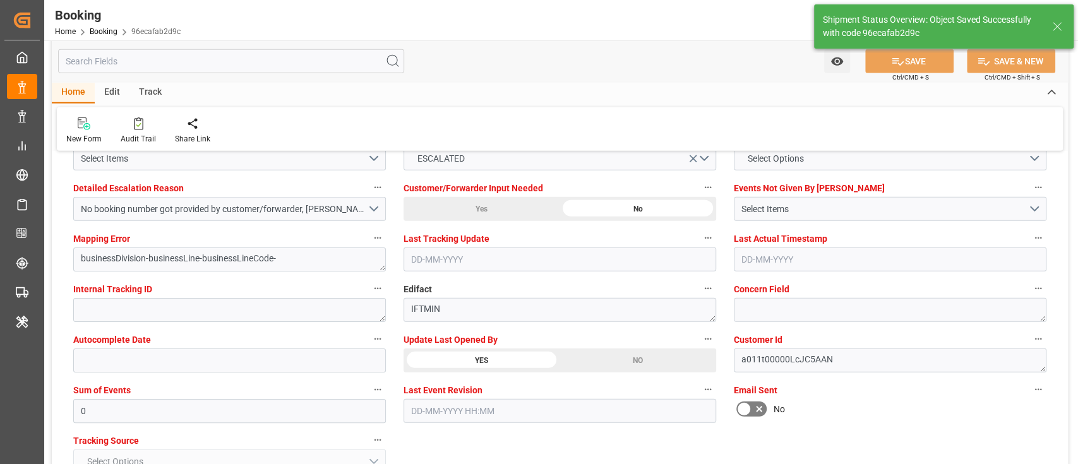
type textarea "[PERSON_NAME]"
type textarea "businessDivision-businessLine-"
type input "10-09-2025 07:00"
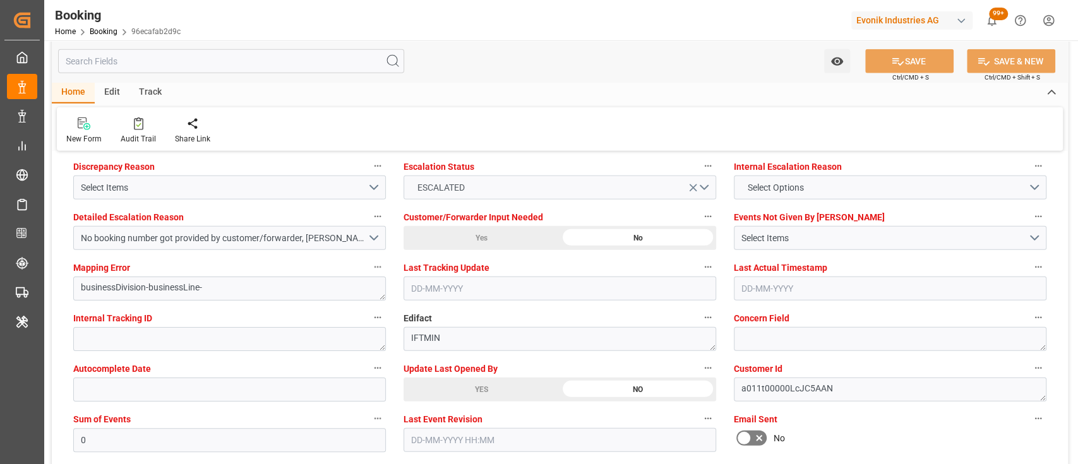
scroll to position [2372, 0]
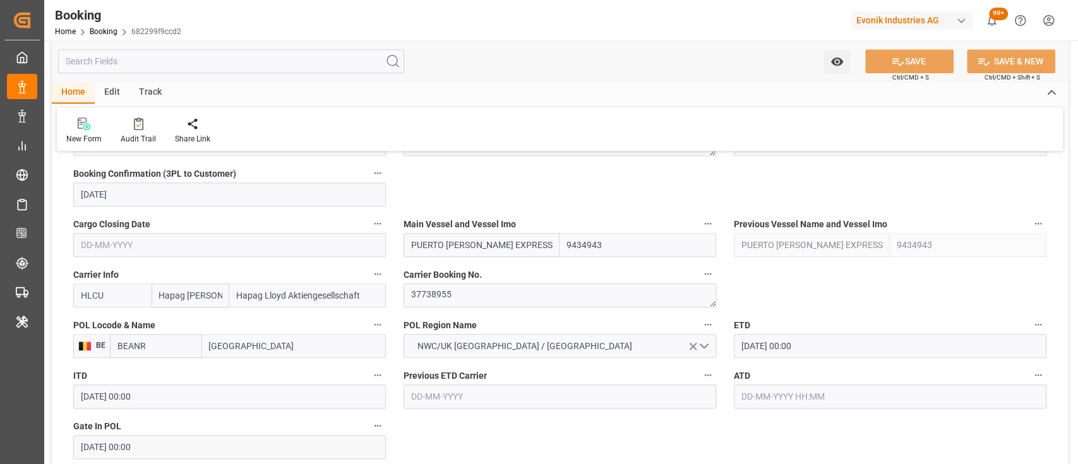
scroll to position [859, 0]
click at [442, 301] on textarea "37738955" at bounding box center [560, 295] width 313 height 24
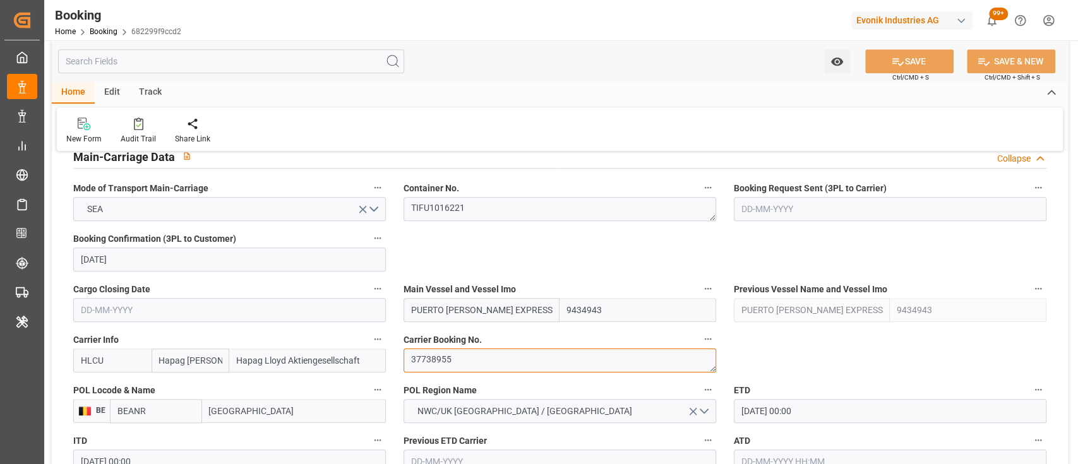
scroll to position [990, 0]
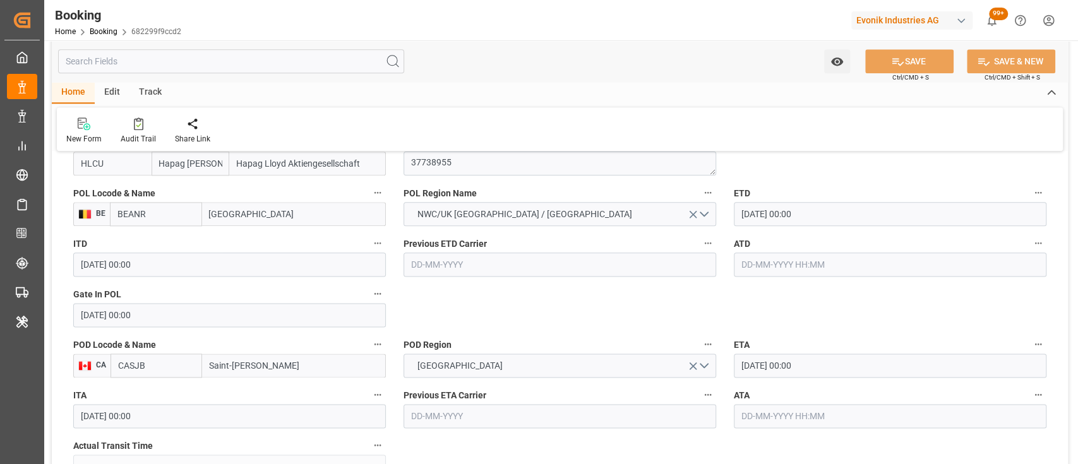
click at [773, 254] on input "text" at bounding box center [890, 265] width 313 height 24
type input "10-09-2025 00:00"
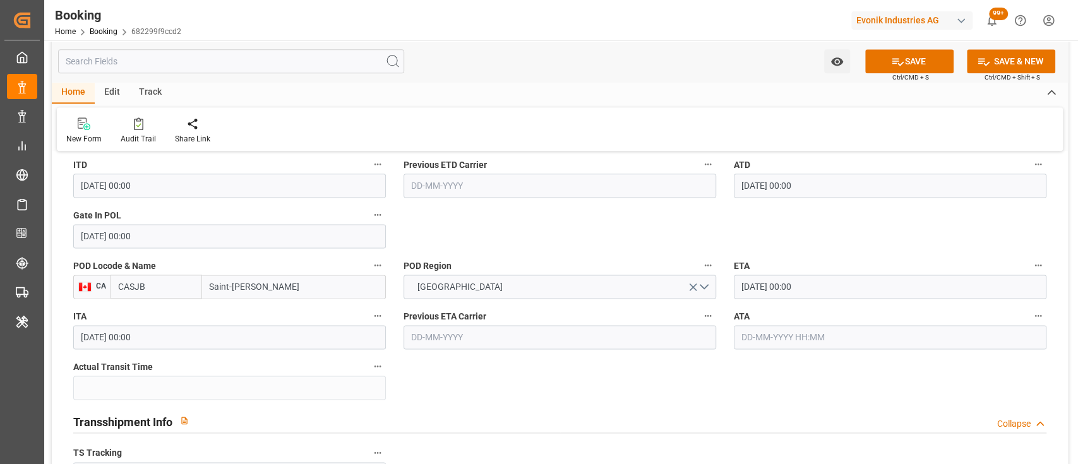
scroll to position [1079, 0]
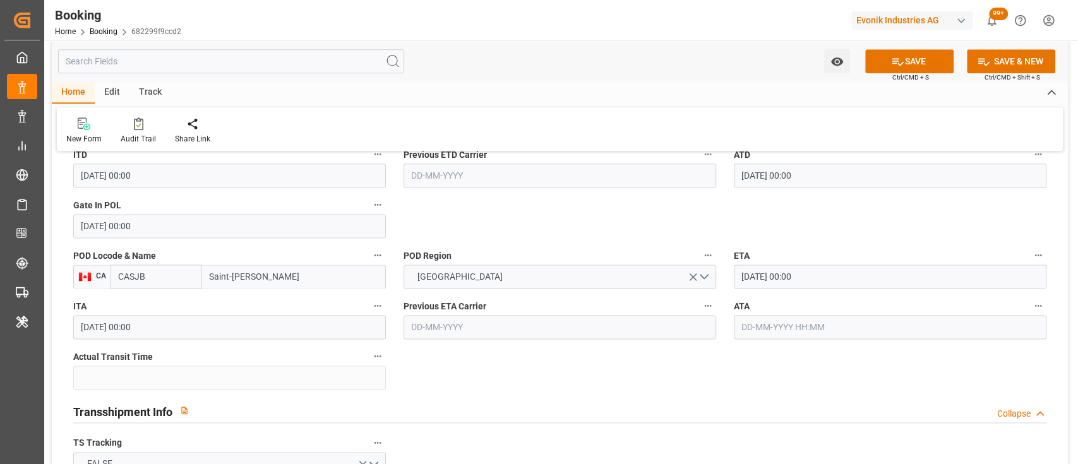
click at [751, 273] on input "29-09-2025 00:00" at bounding box center [890, 277] width 313 height 24
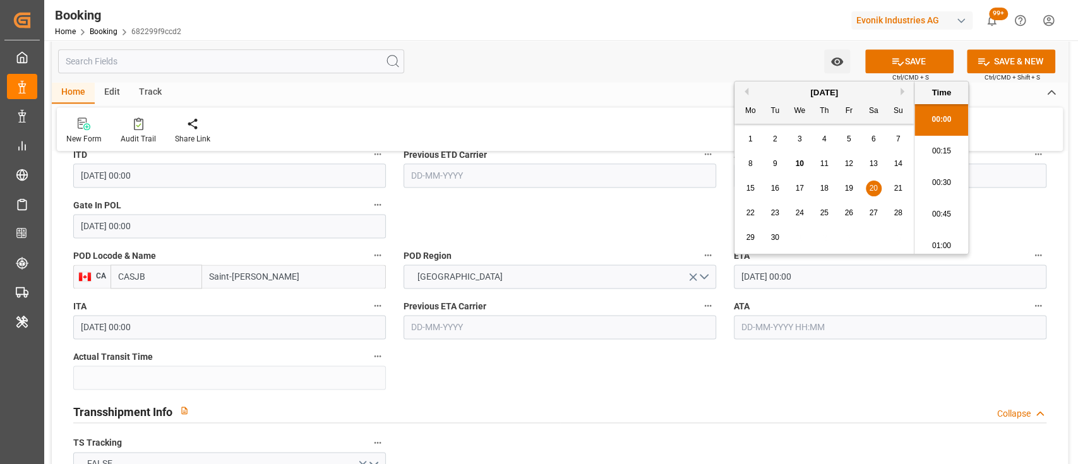
type input "20-09-2025 00:00"
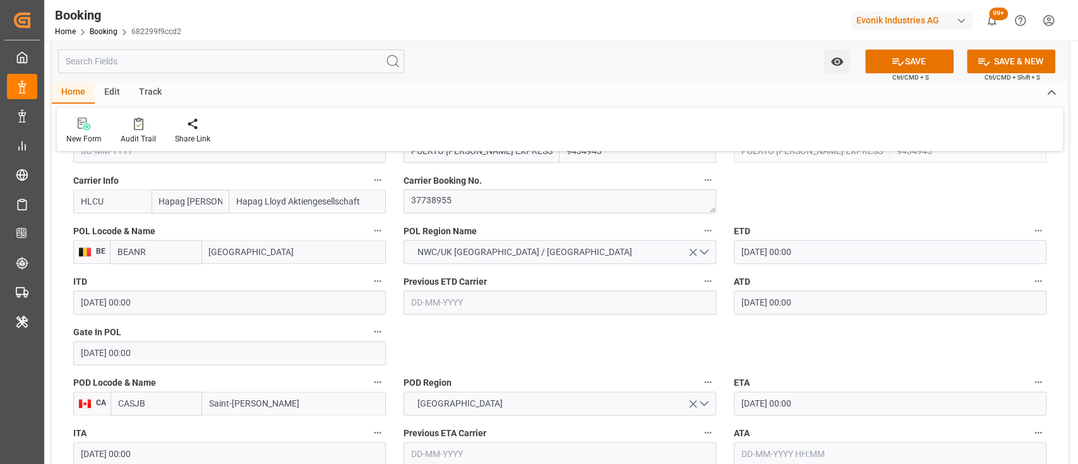
scroll to position [946, 0]
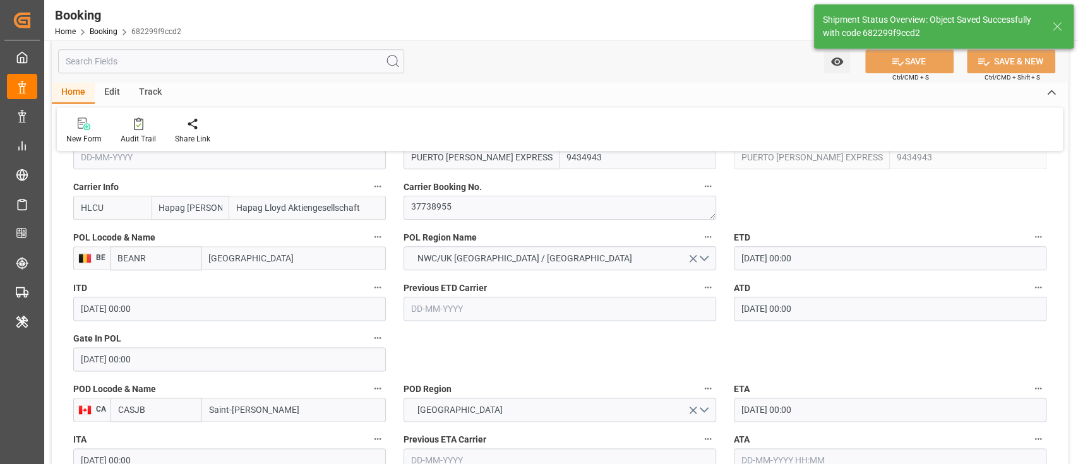
type textarea "[PERSON_NAME]"
type textarea "Pod-PodRegionName-businessLine-"
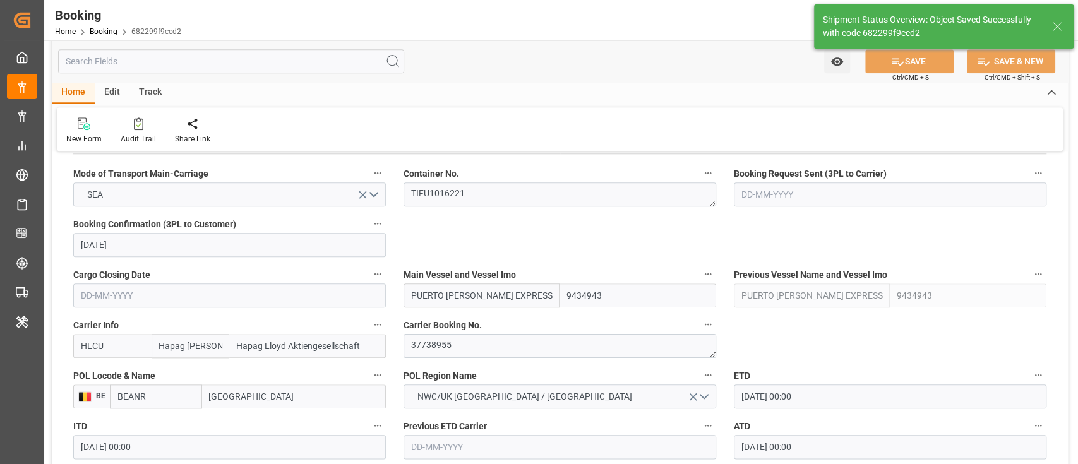
type input "10-09-2025 07:03"
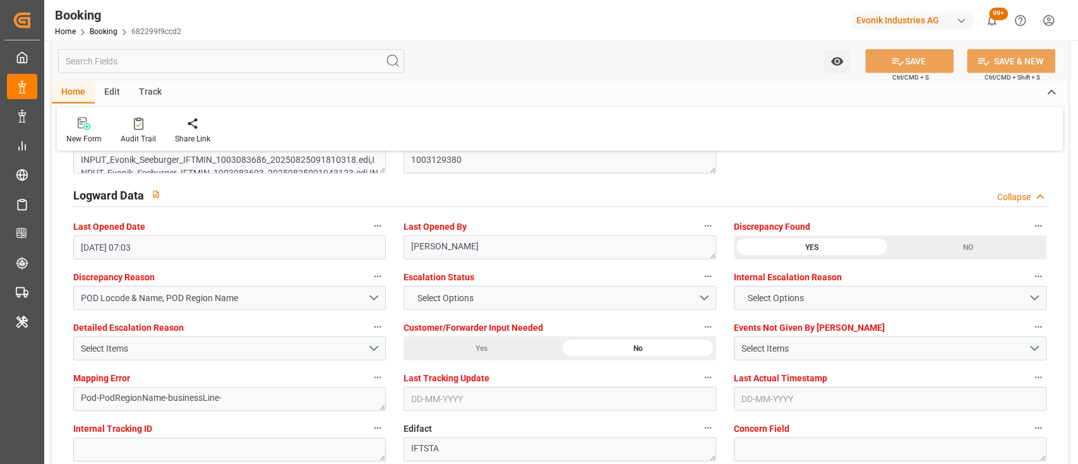
scroll to position [2268, 0]
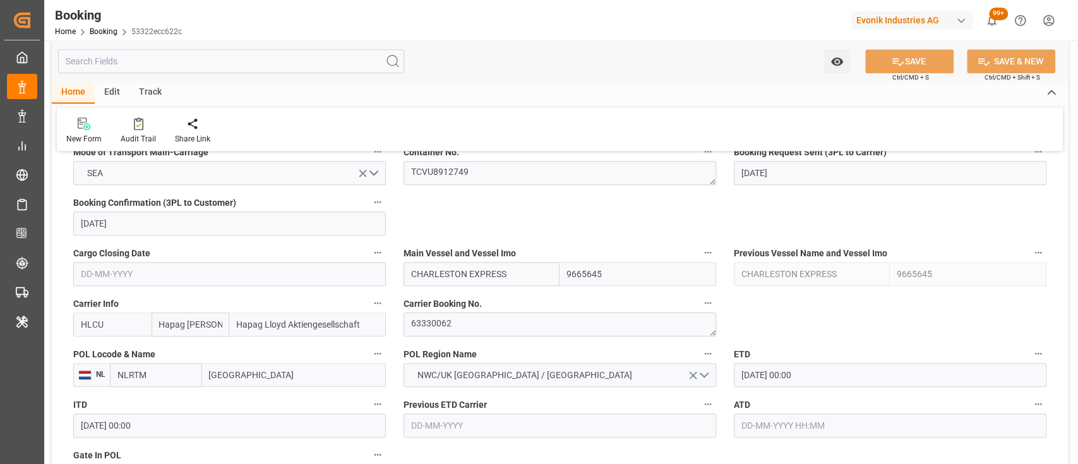
scroll to position [830, 0]
click at [455, 320] on textarea "63330062" at bounding box center [560, 324] width 313 height 24
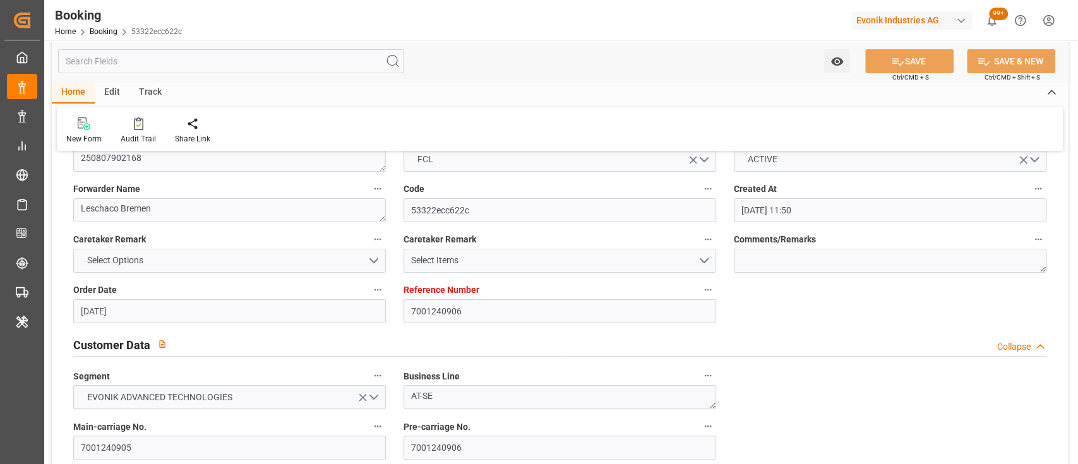
scroll to position [74, 0]
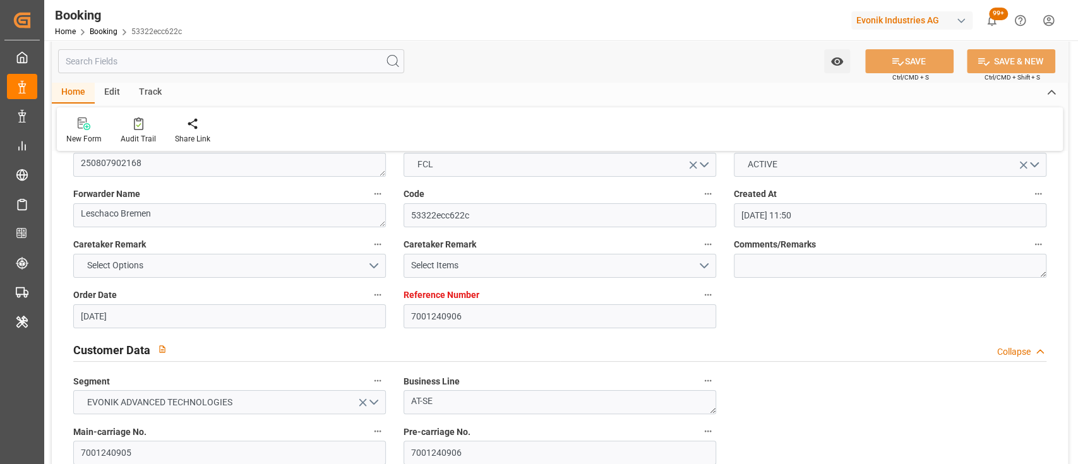
click at [523, 103] on div "Home Edit Track" at bounding box center [560, 92] width 1016 height 21
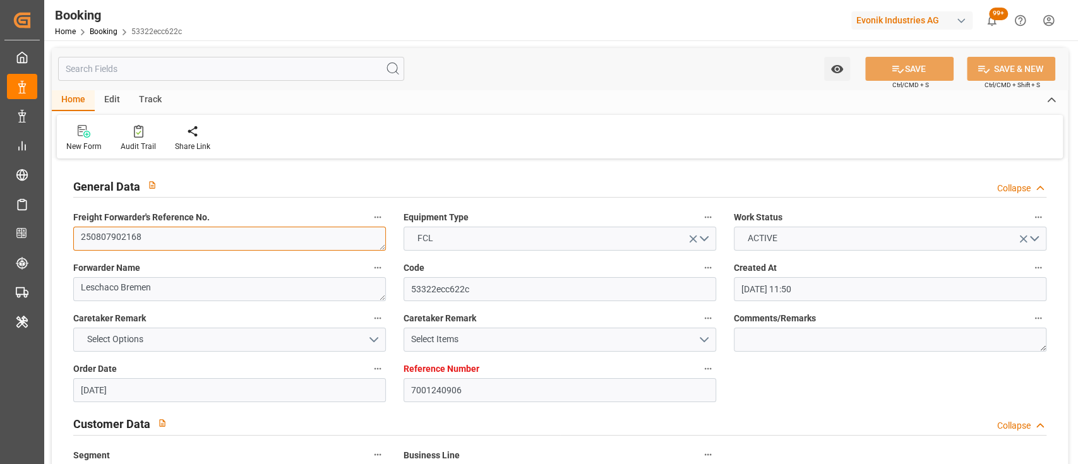
click at [170, 240] on textarea "250807902168" at bounding box center [229, 239] width 313 height 24
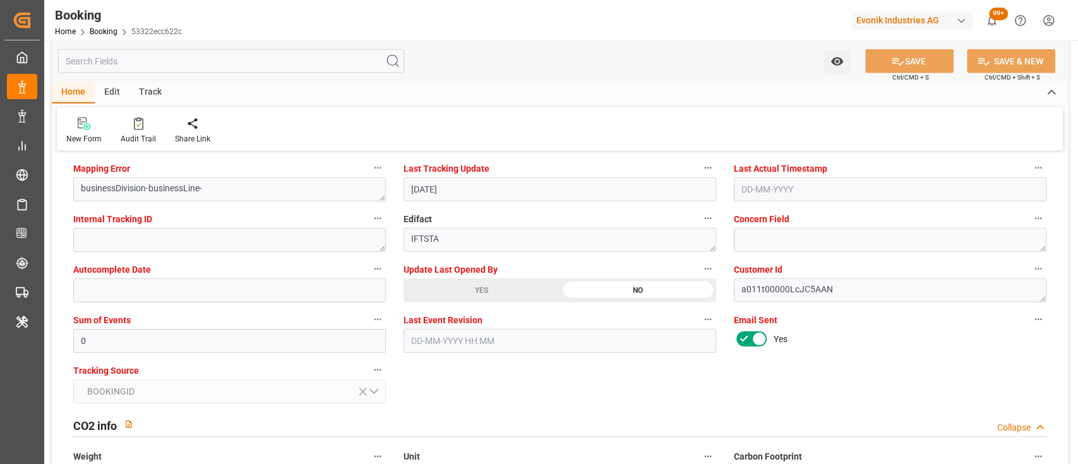
scroll to position [2472, 0]
click at [484, 292] on div "YES" at bounding box center [482, 290] width 156 height 24
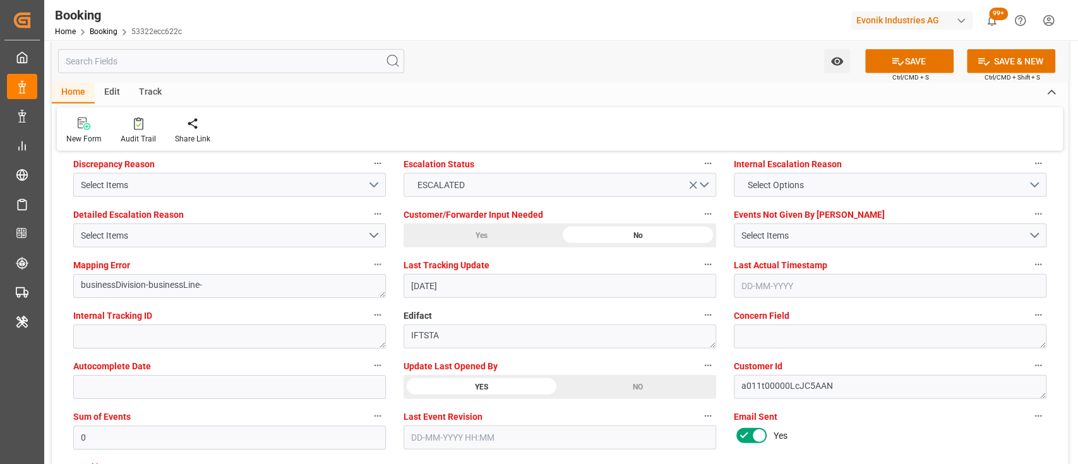
scroll to position [2355, 0]
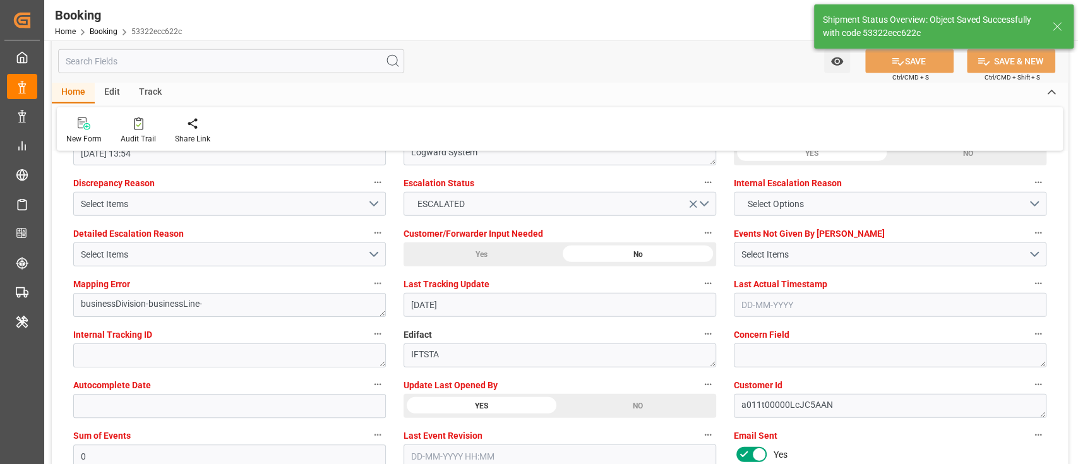
type textarea "[PERSON_NAME]"
type input "[DATE] 07:06"
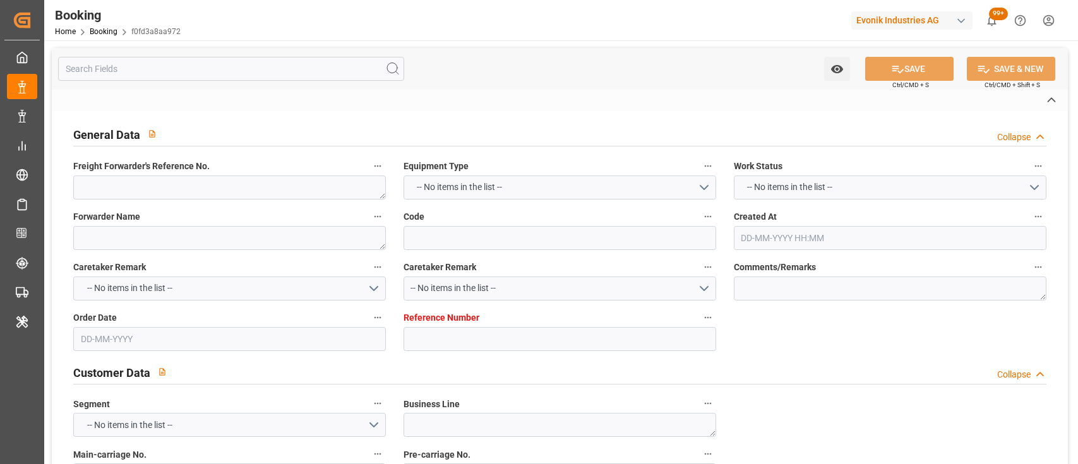
type textarea "250807902169"
type textarea "Leschaco Bremen"
type input "f0fd3a8aa972"
type input "7001240908"
type textarea "AT-SE"
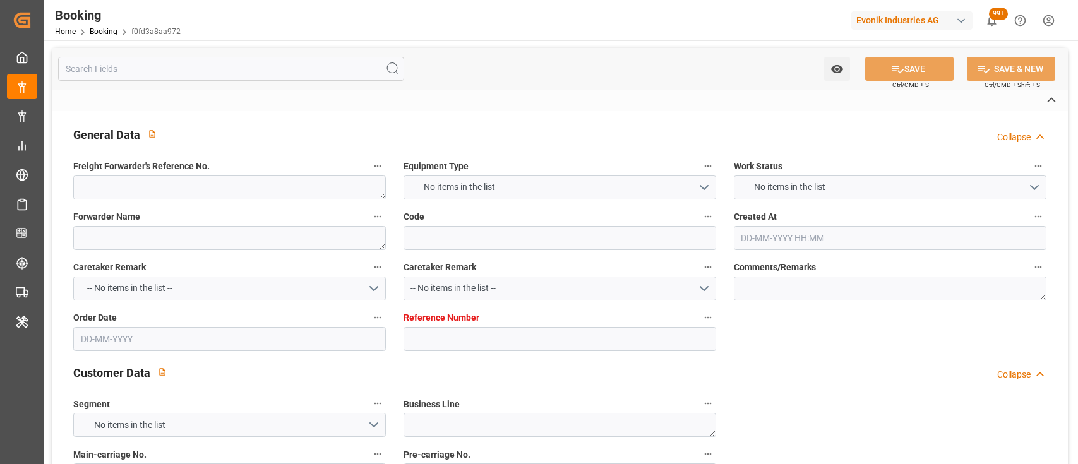
type input "7001240907"
type textarea "[EMAIL_ADDRESS][PERSON_NAME][DOMAIN_NAME]"
type textarea "CIF"
type textarea "NHAVA SHEVA"
type textarea "8"
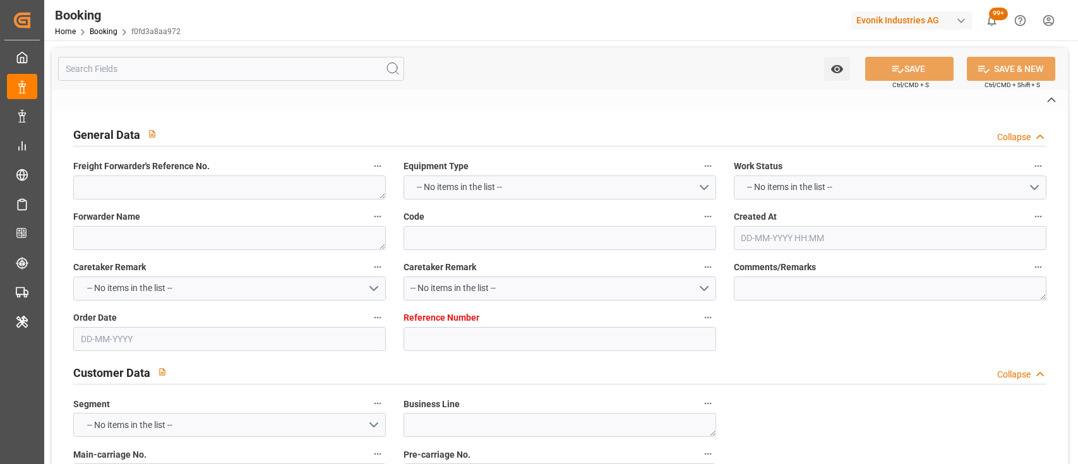
type textarea "[GEOGRAPHIC_DATA]"
type textarea "TCVU8912728"
type input "CHARLESTON EXPRESS"
type input "HLCU"
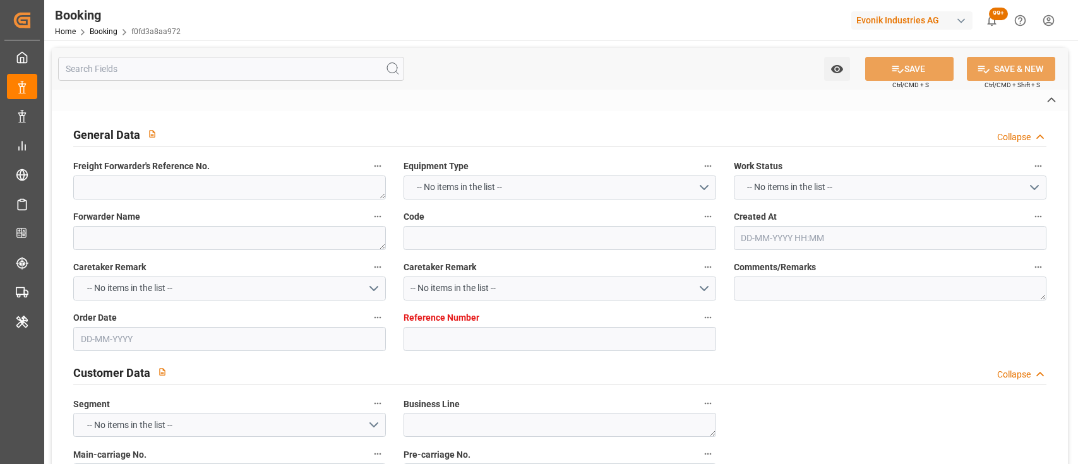
type textarea "79923878"
type input "[GEOGRAPHIC_DATA]"
type input "[PERSON_NAME] ([PERSON_NAME])"
type textarea "vesselName etd [PERSON_NAME]"
type textarea "INPUT_Evonik_Seeburger_IFTMIN_1003048409_20250813123937155.edi"
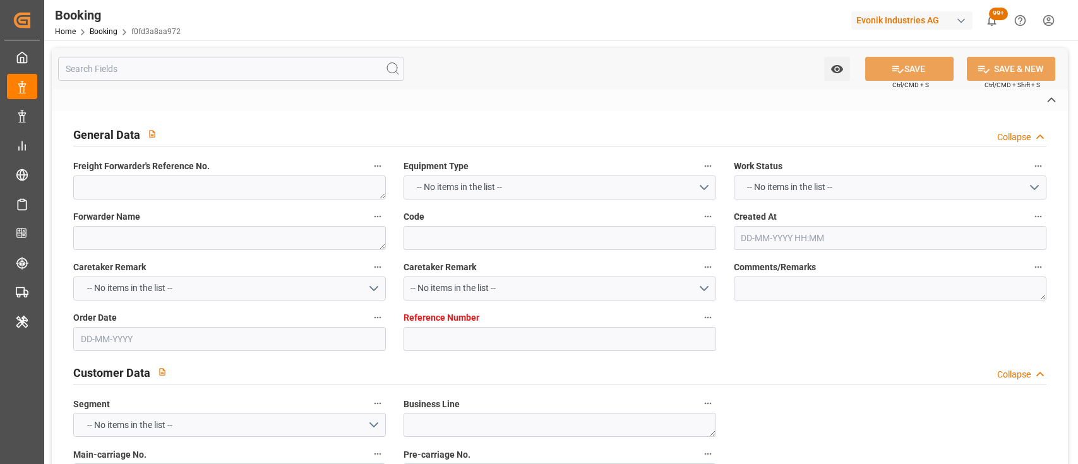
type textarea "NWC/[GEOGRAPHIC_DATA] [GEOGRAPHIC_DATA] / [GEOGRAPHIC_DATA]-SE"
type textarea "INPUT_Evonik_Seeburger_IFTMIN_1003022241_20250805134943094.edi,INPUT_Evonik_See…"
type textarea "1003048409"
type textarea "Logward System"
type textarea "businessDivision-businessLine-"
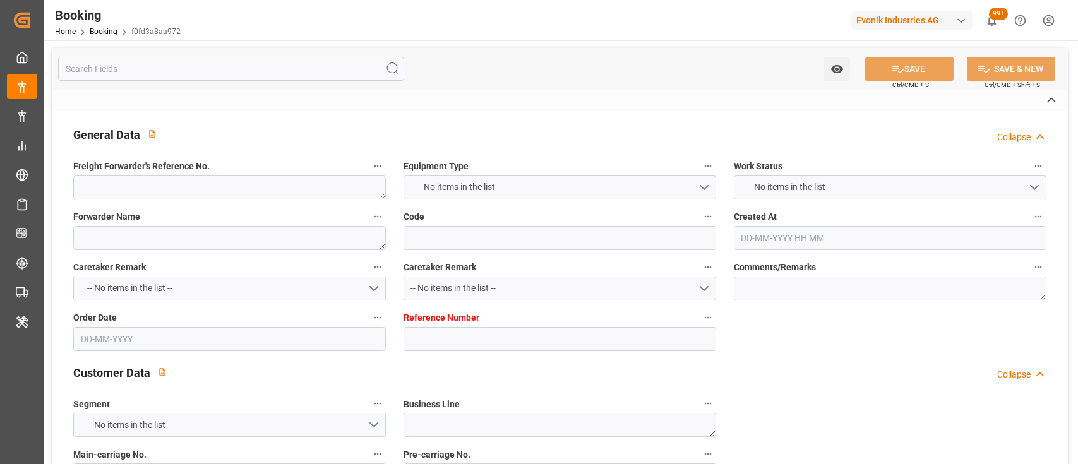
type textarea "IFTSTA"
type textarea "a011t00000LcJC5AAN"
type textarea "No"
type input "ROTTERDAM"
type input "JAWAHARLAL NEHRU (NHAVA SHEVA)"
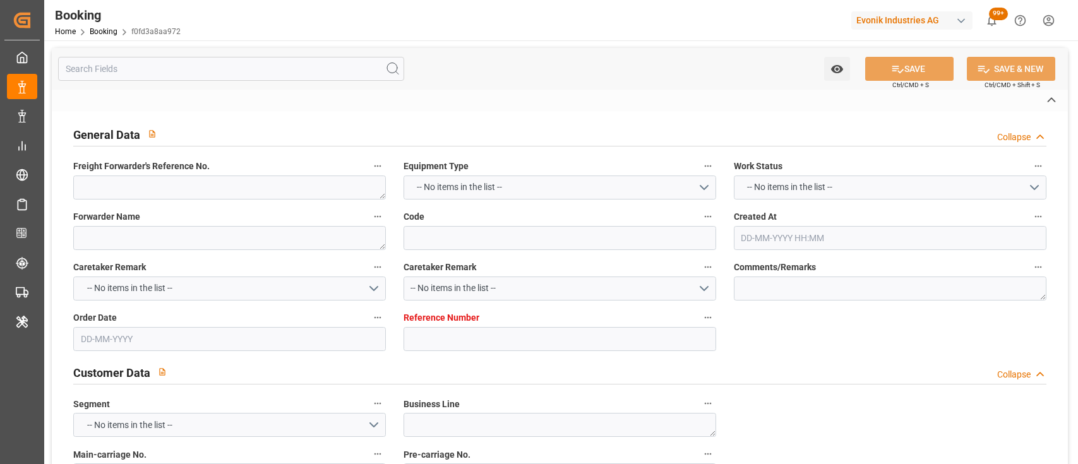
type input "534E"
type input "VESSEL"
type input "CHARLESTON EXPRESS"
type input "7001240908"
type input "9665645"
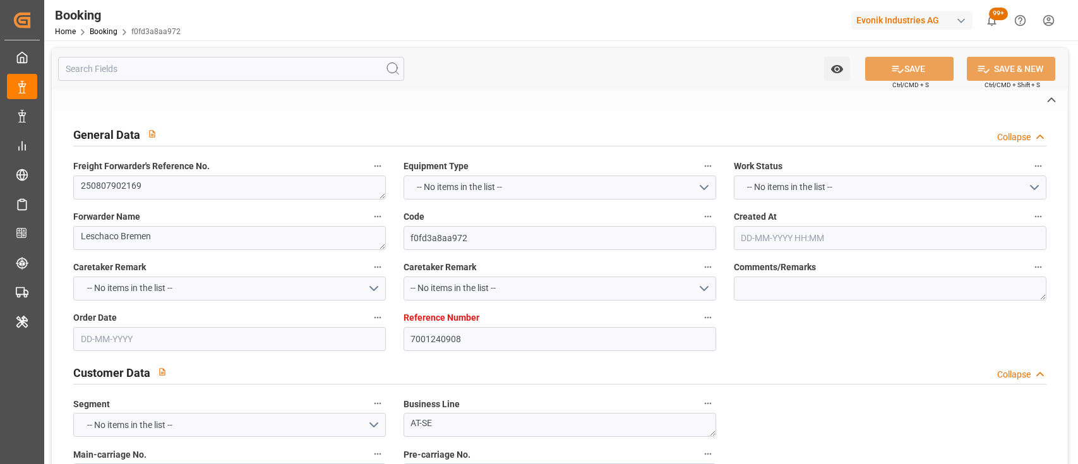
type input "9665645"
type input "Hapag [PERSON_NAME]"
type input "Hapag Lloyd Aktiengesellschaft"
type input "NLRTM"
type input "INNSA"
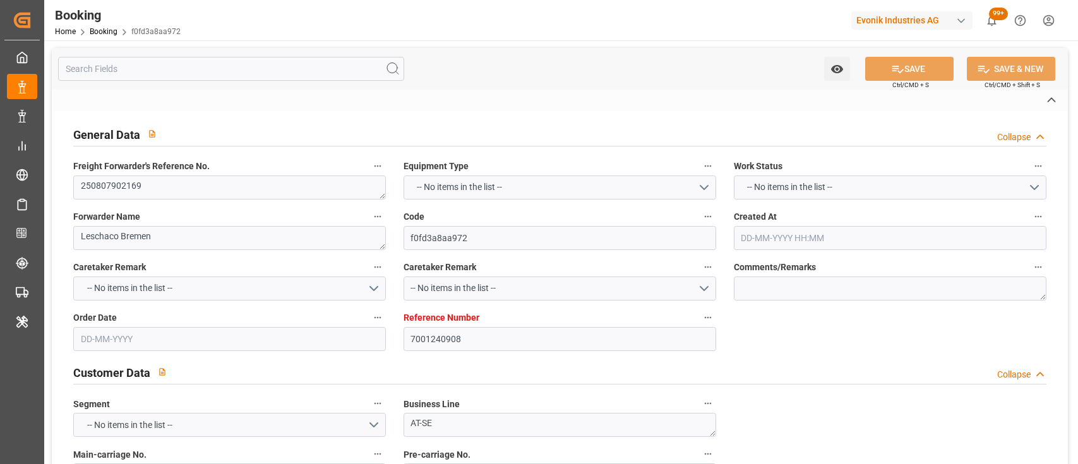
type input "0"
type input "NLRTM"
type input "INNSA"
type input "9665645"
type input "05-08-2025 11:50"
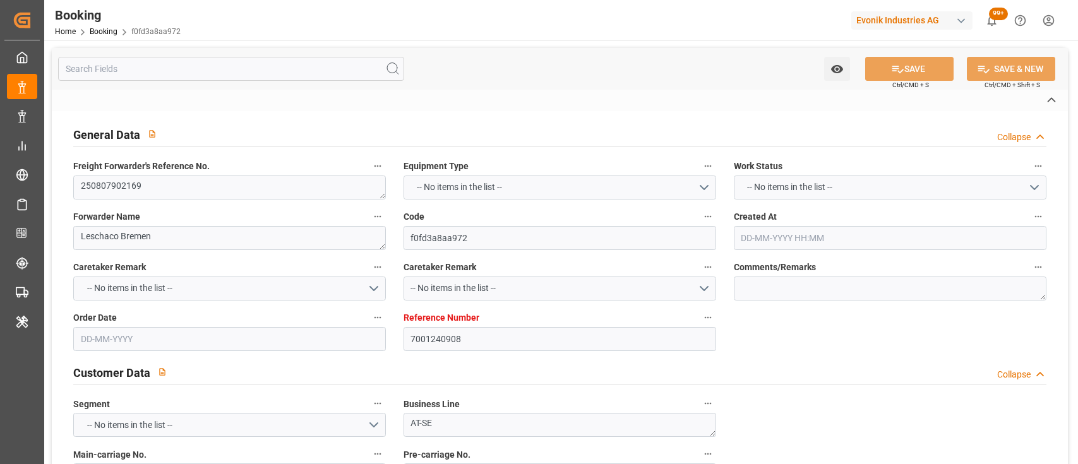
type input "05-08-2025"
type input "11-10-2025"
type input "13-08-2025"
type input "06-08-2025"
type input "07-08-2025"
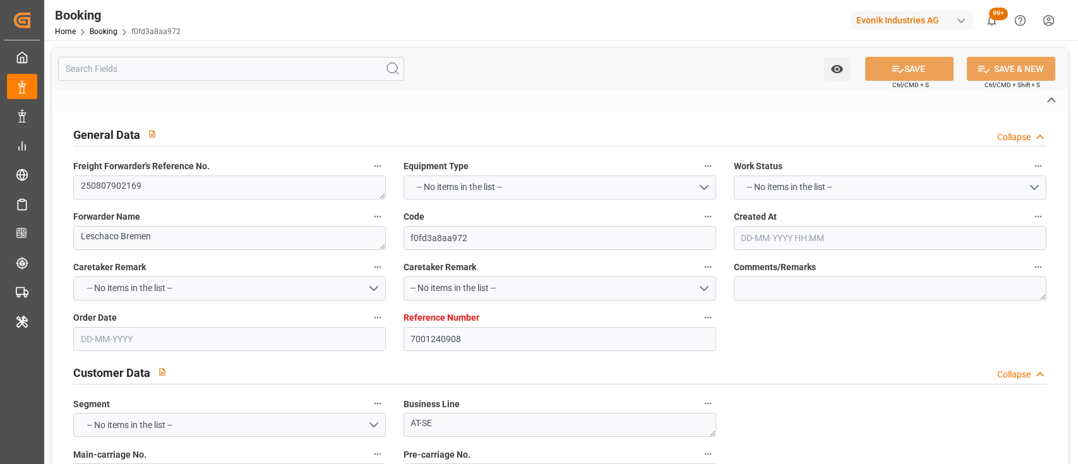
type input "22-08-2025 00:00"
type input "08-10-2025 00:00"
type input "13-08-2025"
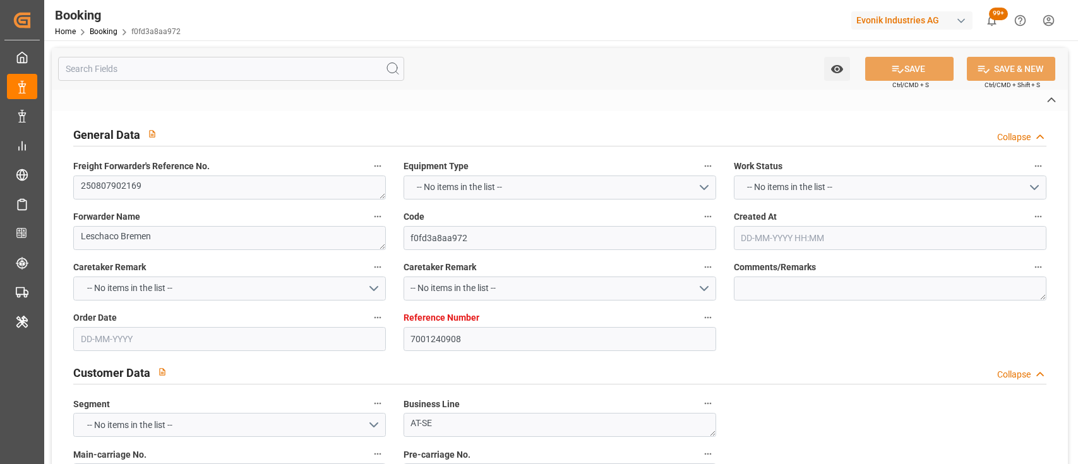
type input "09-09-2025 13:54"
type input "[DATE]"
type input "22-08-2025 17:00"
type input "08-10-2025 10:00"
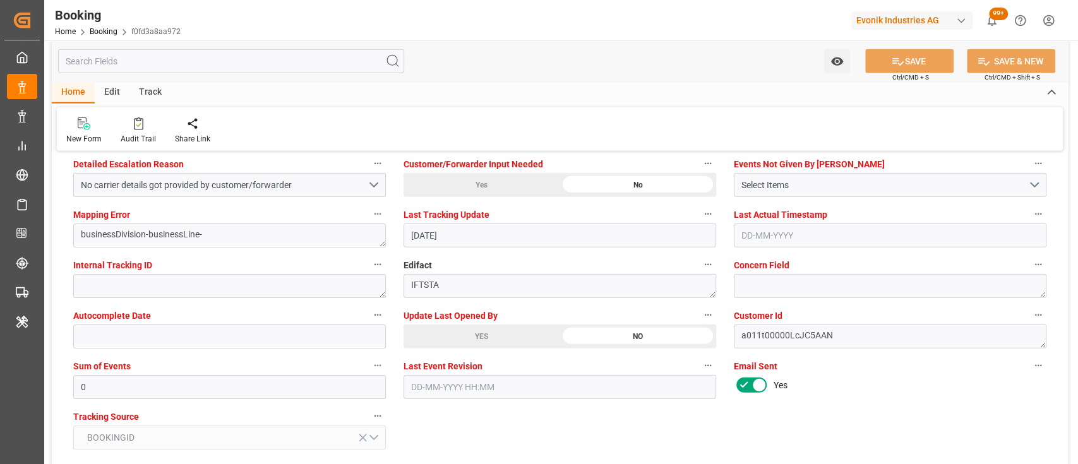
scroll to position [2426, 0]
click at [500, 332] on div "YES" at bounding box center [482, 336] width 156 height 24
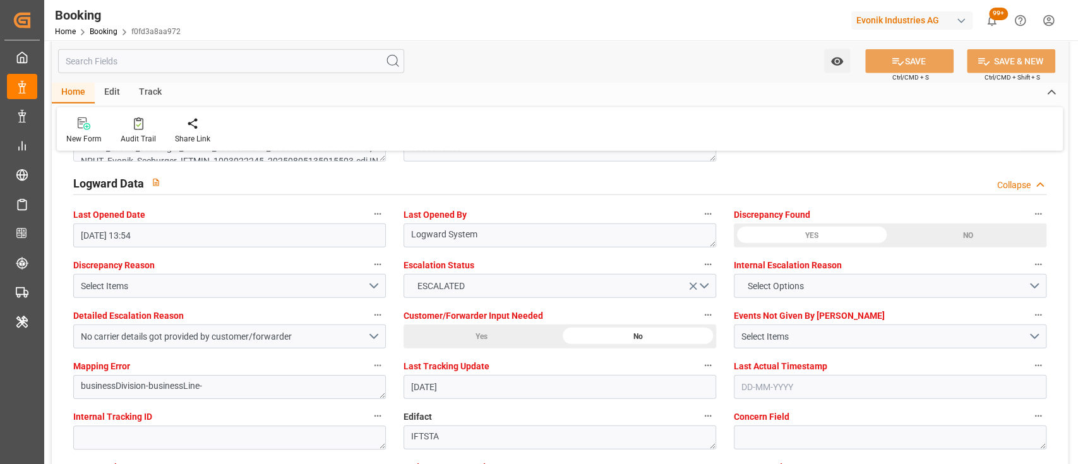
scroll to position [2271, 0]
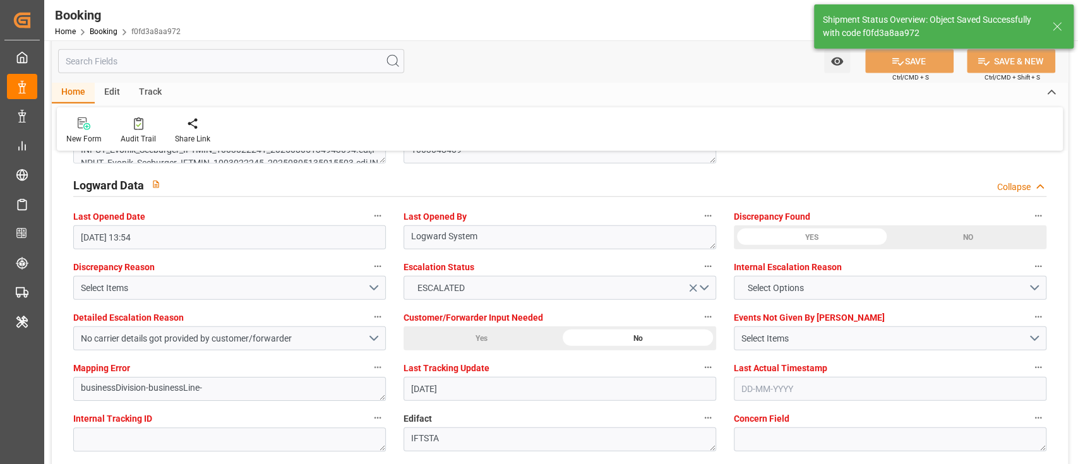
type textarea "[PERSON_NAME]"
type input "10-09-2025 07:06"
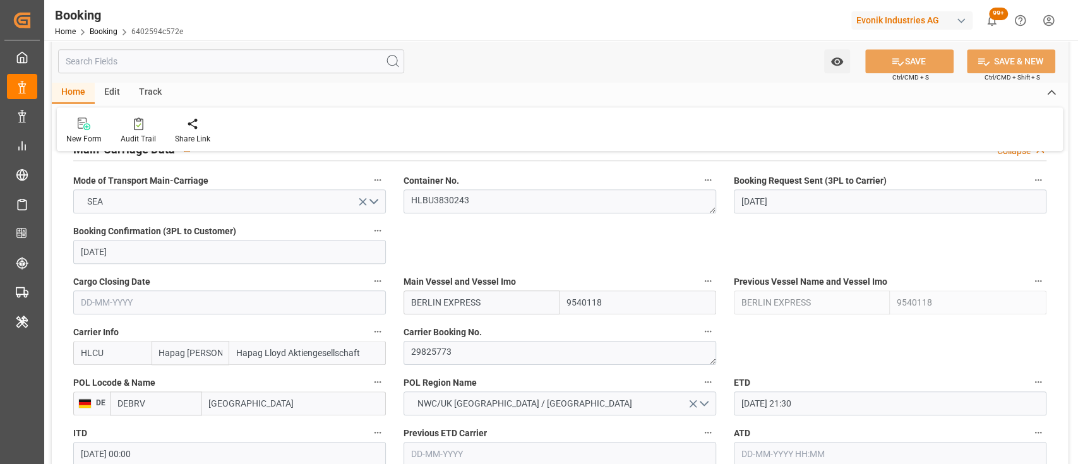
scroll to position [798, 0]
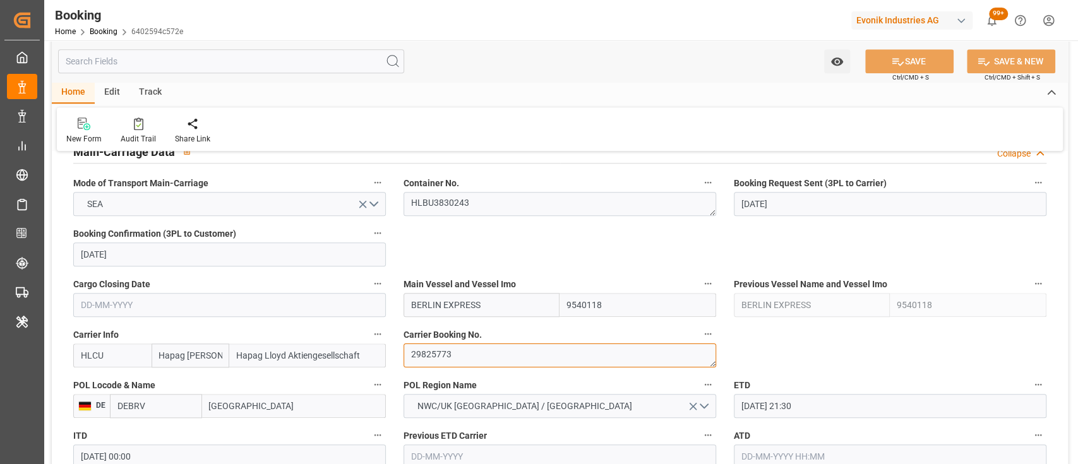
click at [433, 361] on textarea "29825773" at bounding box center [560, 356] width 313 height 24
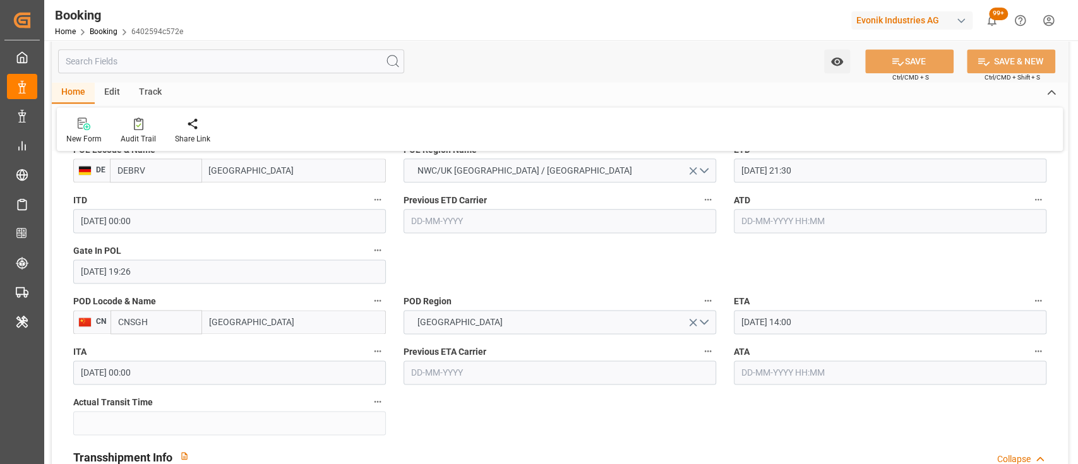
scroll to position [1036, 0]
click at [803, 213] on input "text" at bounding box center [890, 219] width 313 height 24
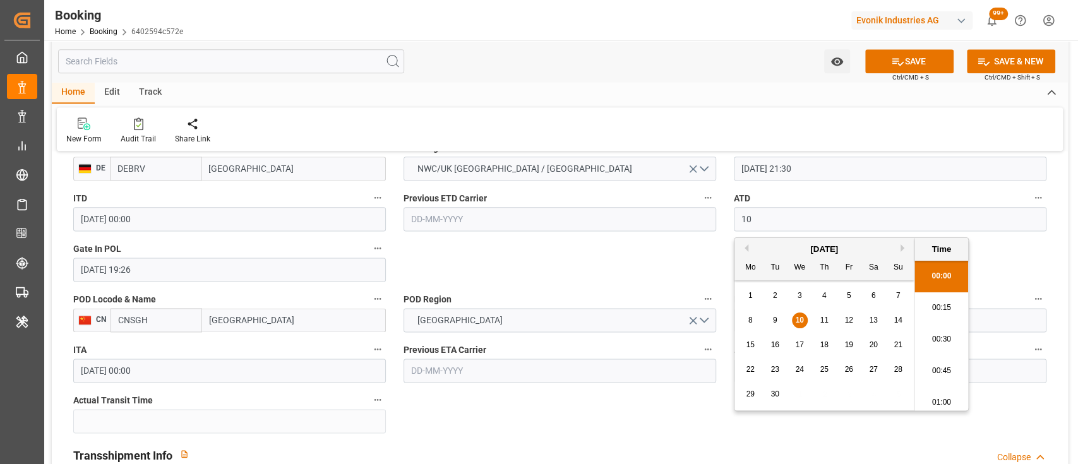
scroll to position [1519, 0]
type input "10-09-2025 00:00"
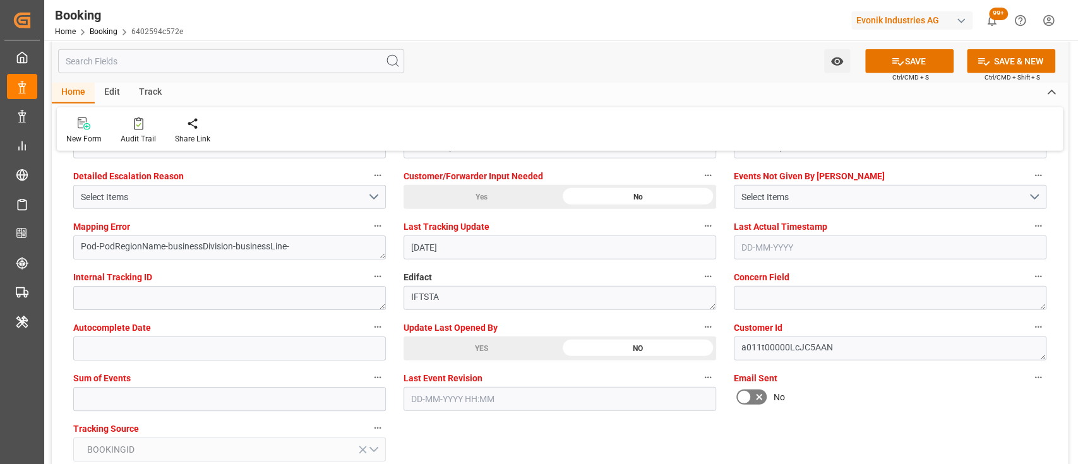
scroll to position [2414, 0]
click at [320, 399] on input "text" at bounding box center [229, 398] width 313 height 24
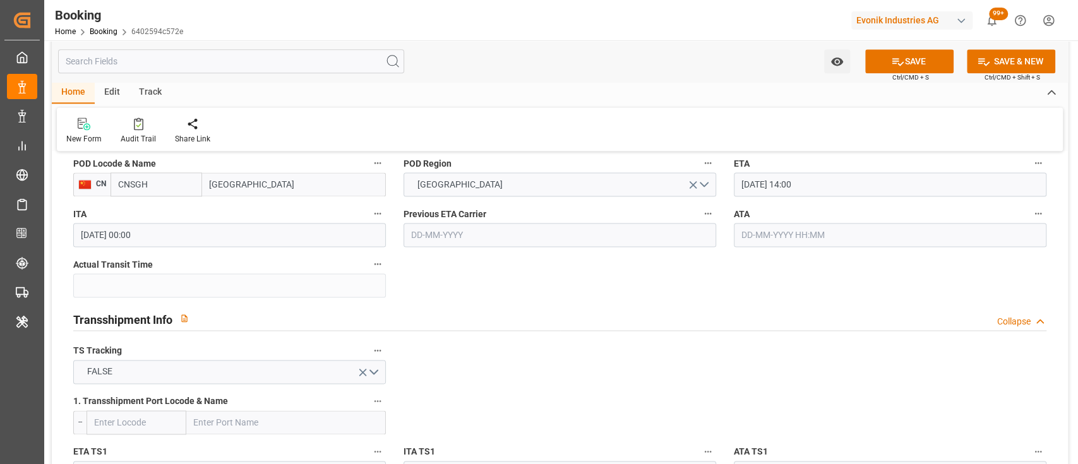
scroll to position [1172, 0]
type input "0"
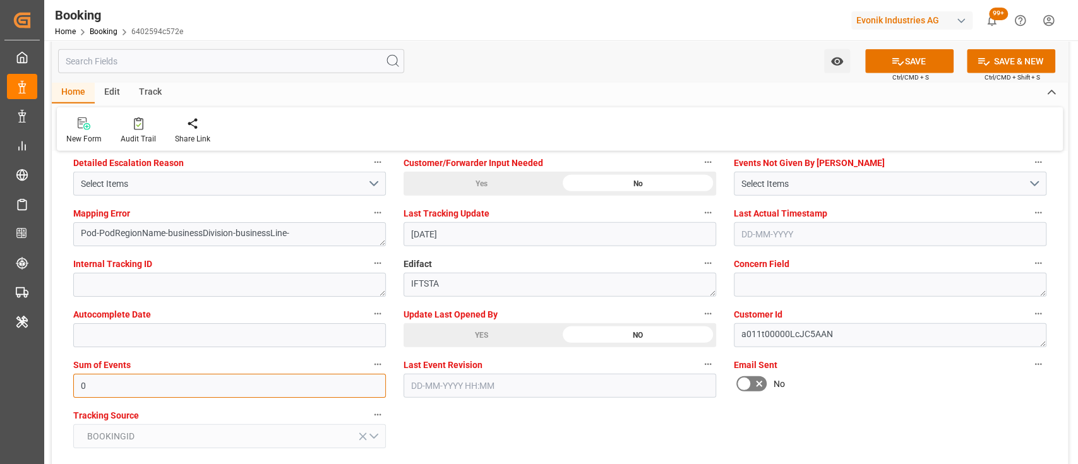
scroll to position [2427, 0]
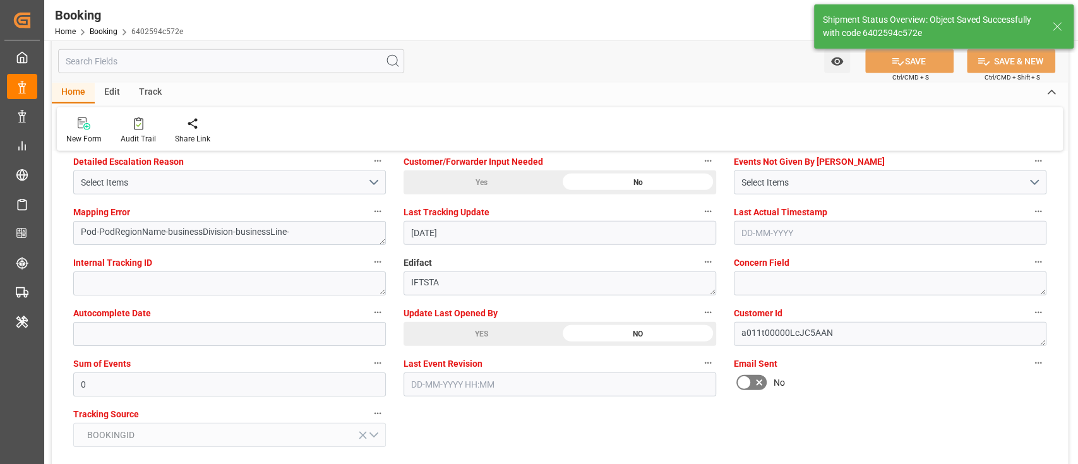
type textarea "[PERSON_NAME]"
type input "10-09-2025 07:08"
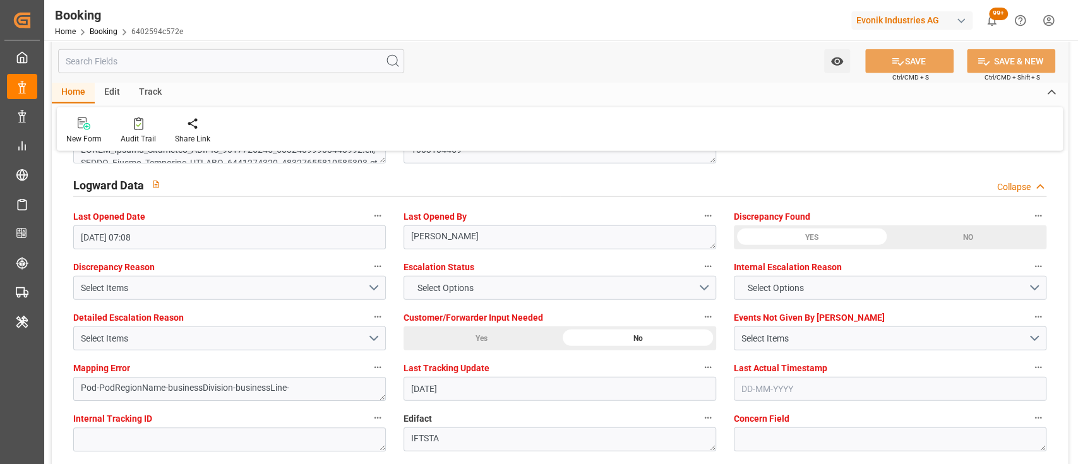
scroll to position [2263, 0]
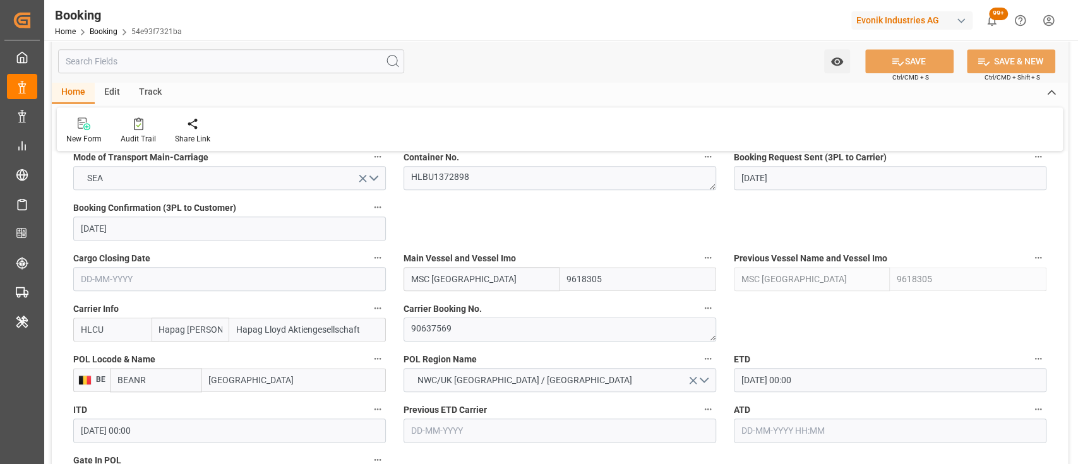
scroll to position [823, 0]
click at [461, 330] on textarea "90637569" at bounding box center [560, 330] width 313 height 24
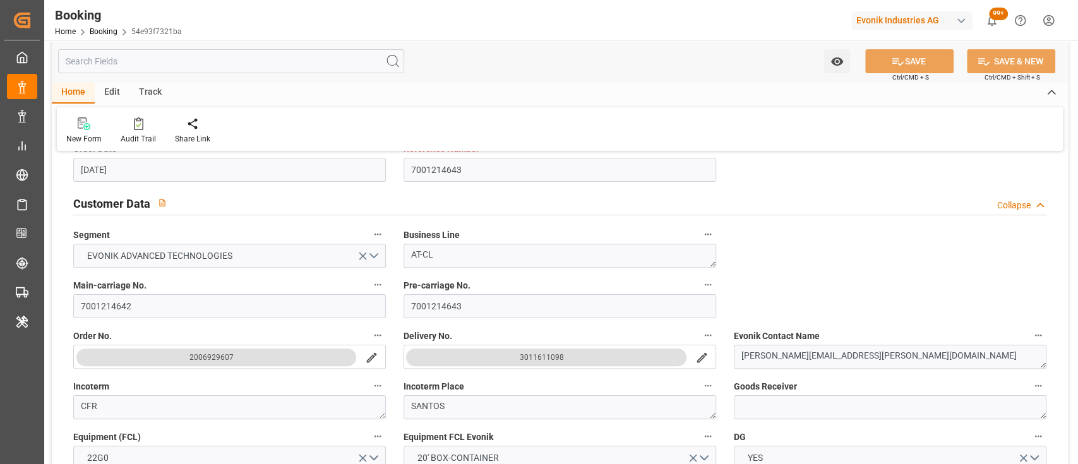
scroll to position [0, 0]
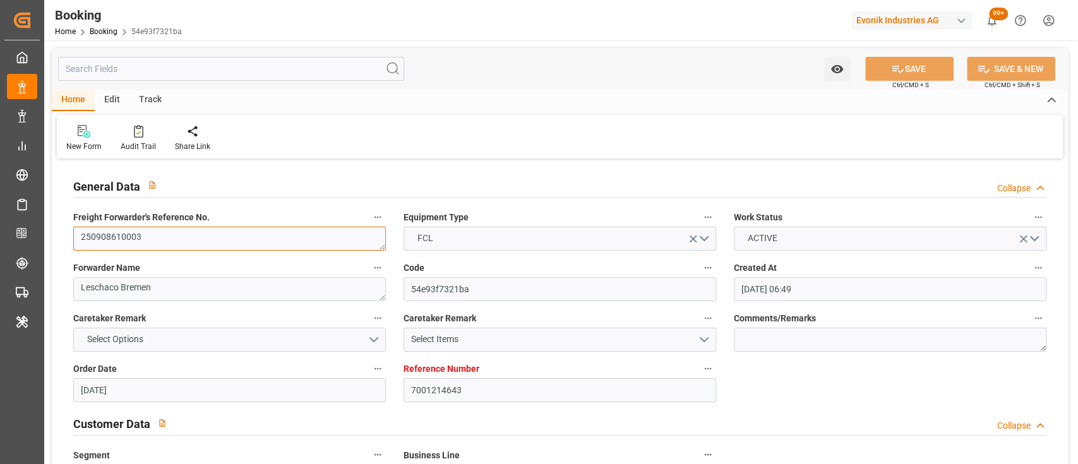
click at [274, 232] on textarea "250908610003" at bounding box center [229, 239] width 313 height 24
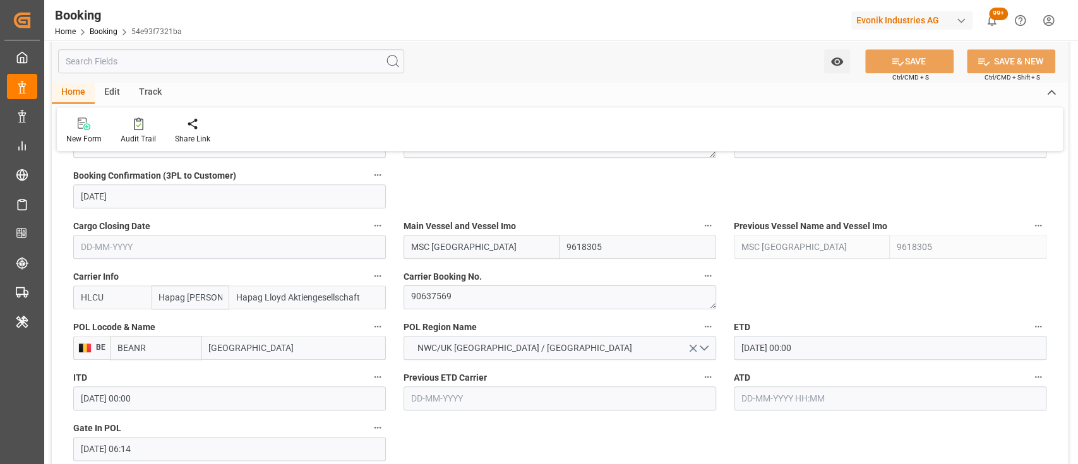
scroll to position [865, 0]
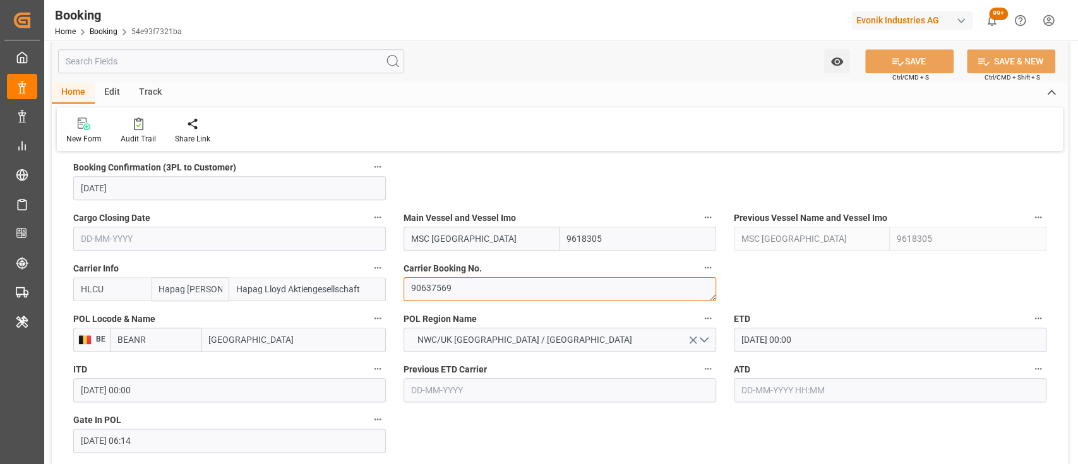
click at [422, 290] on textarea "90637569" at bounding box center [560, 289] width 313 height 24
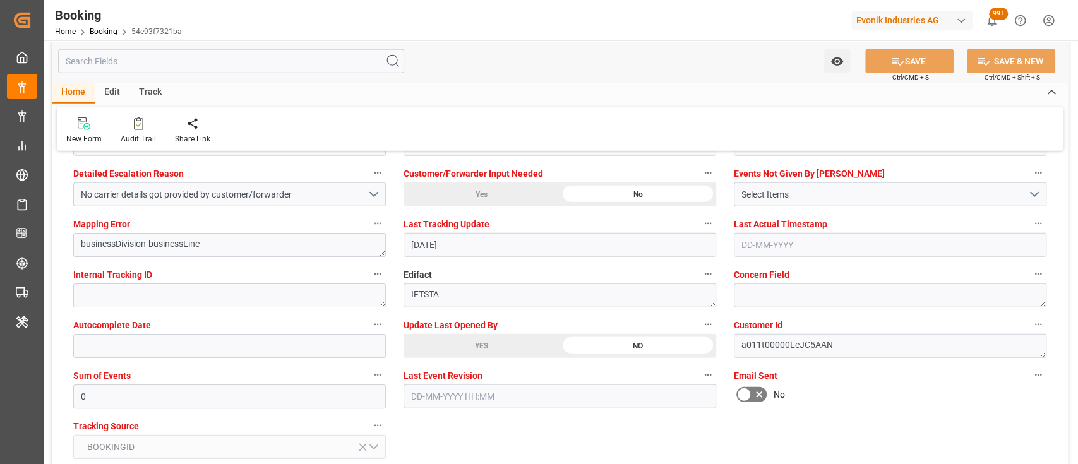
scroll to position [2417, 0]
click at [439, 342] on div "YES" at bounding box center [482, 344] width 156 height 24
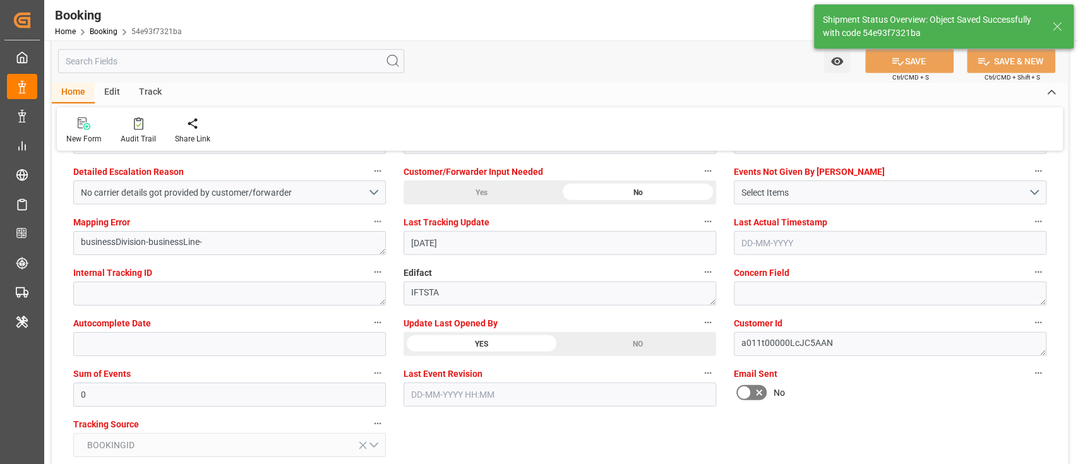
type textarea "[PERSON_NAME]"
type input "10-09-2025 07:12"
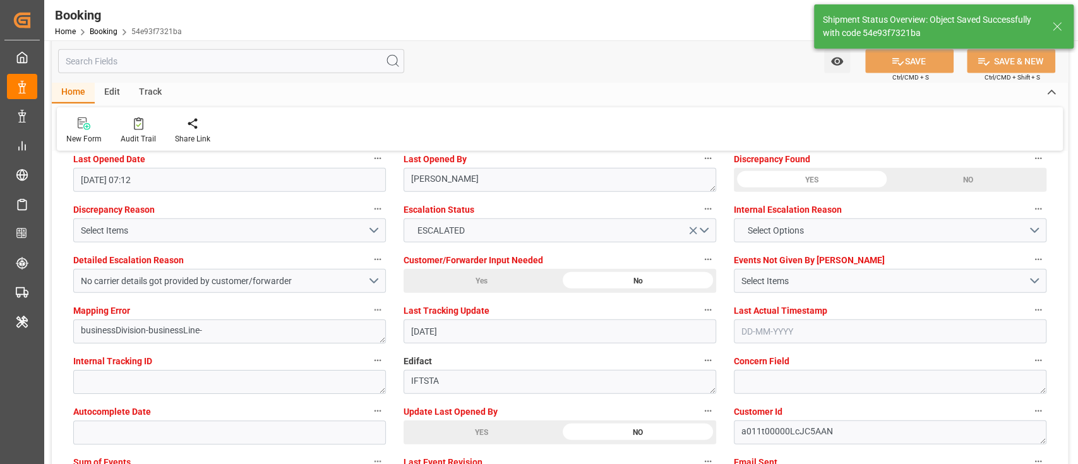
scroll to position [2328, 0]
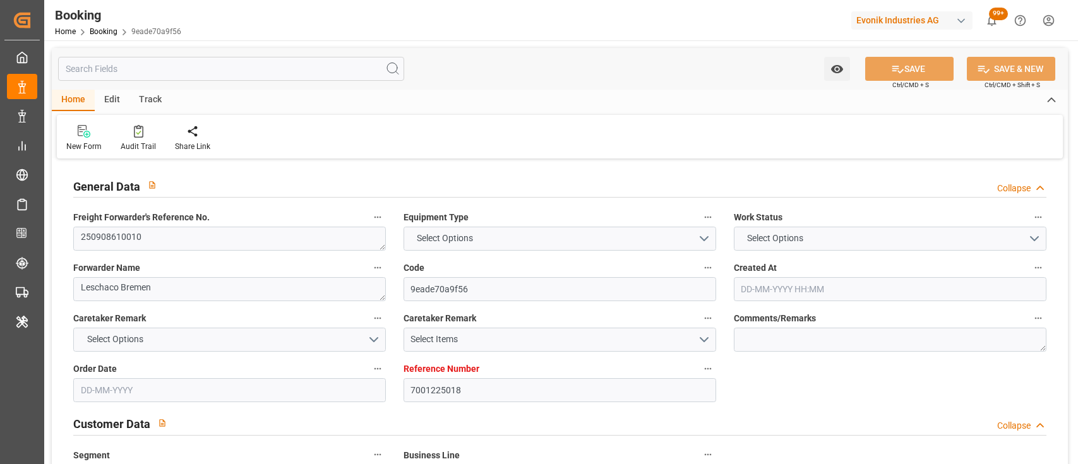
type input "7001225018"
type input "9632105"
type input "Hapag [PERSON_NAME]"
type input "Hapag Lloyd Aktiengesellschaft"
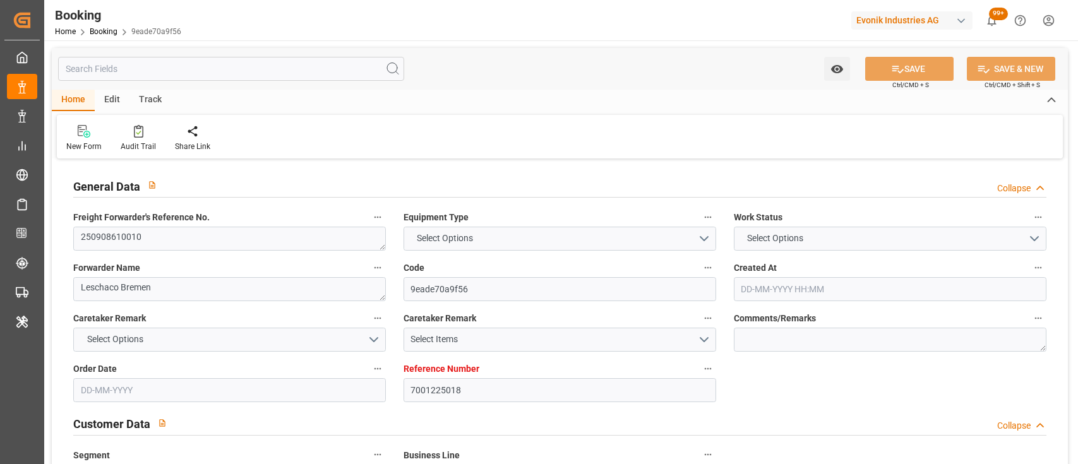
type input "NLRTM"
type input "CNTXG"
type input "MYTPP"
type input "[DATE] 07:30"
type input "[DATE]"
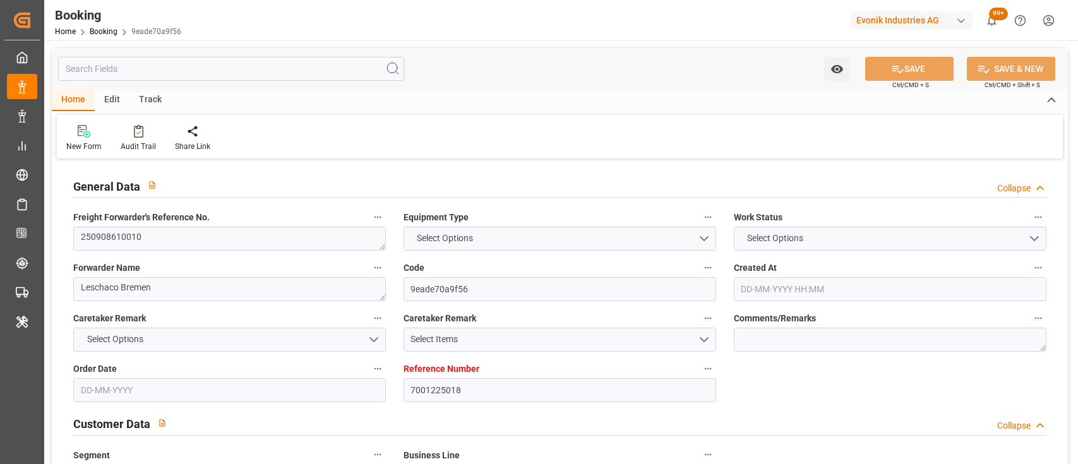
type input "26-10-2025"
type input "27-08-2025"
type input "08-08-2025"
type input "30-07-2025"
type input "[DATE] 00:00"
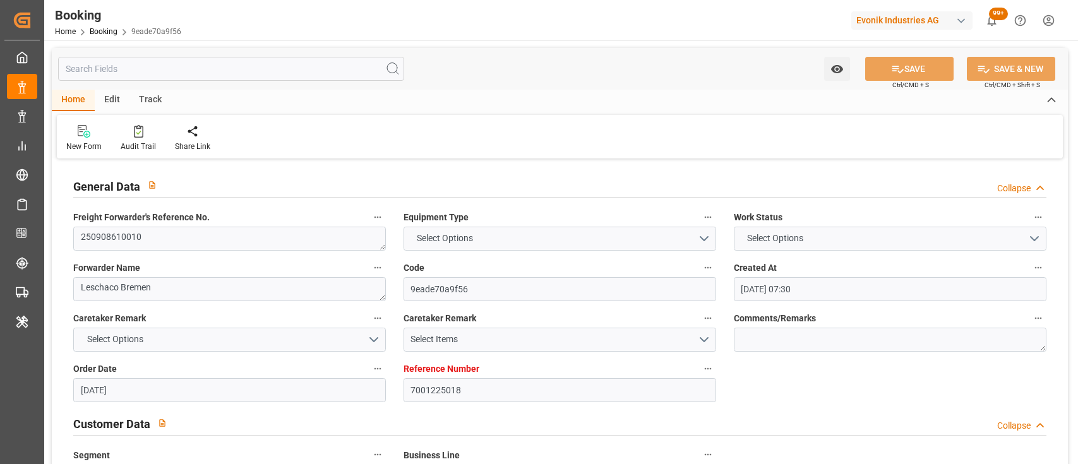
type input "[DATE] 00:00"
type input "24-10-2025 00:00"
type input "11-10-2025 00:00"
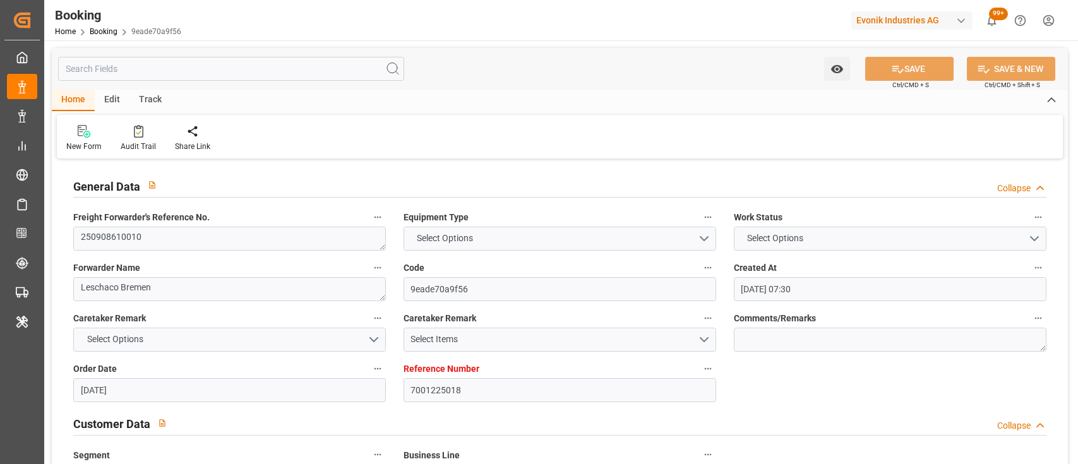
type input "14-10-2025 00:00"
type input "08-08-2025"
type input "09-09-2025 06:57"
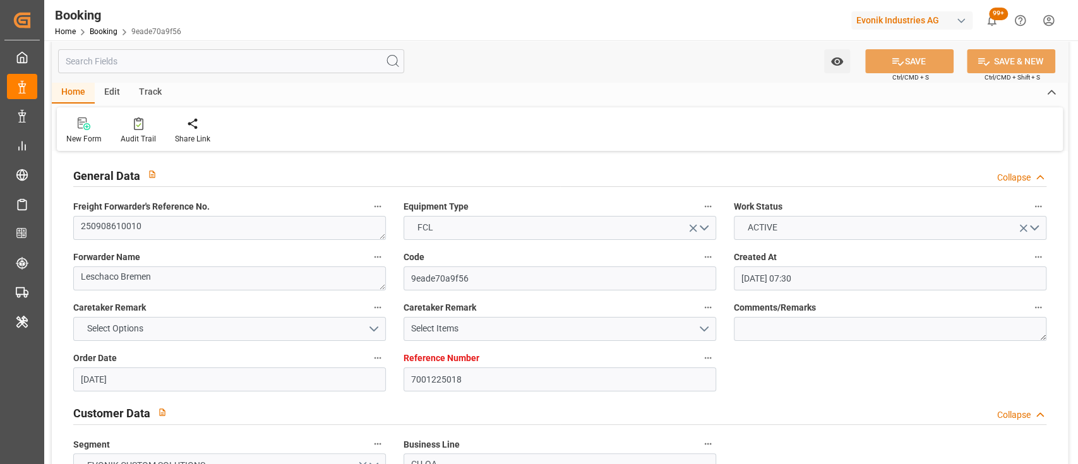
scroll to position [4, 0]
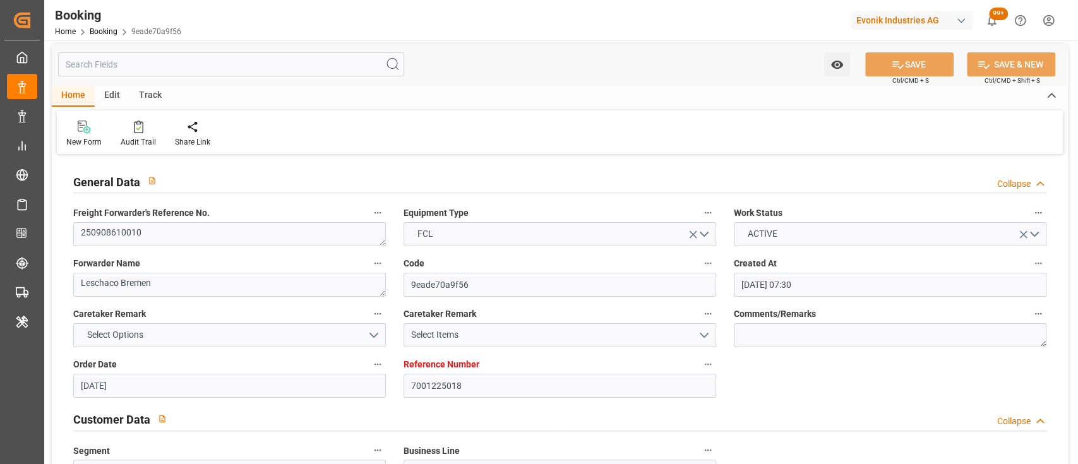
click at [292, 246] on div "Freight Forwarder's Reference No. 250908610010" at bounding box center [229, 225] width 330 height 51
copy div "250908610010"
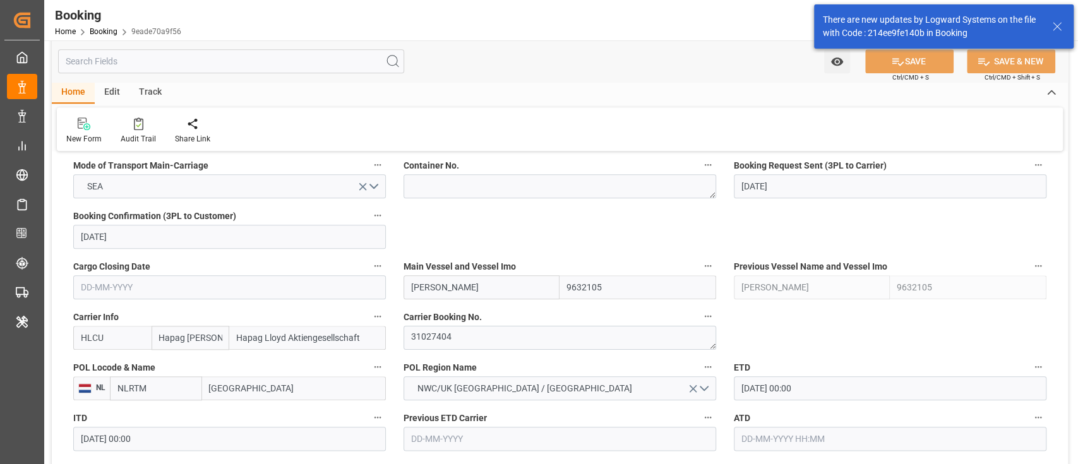
scroll to position [818, 0]
click at [453, 322] on label "Carrier Booking No." at bounding box center [560, 315] width 313 height 18
click at [700, 322] on button "Carrier Booking No." at bounding box center [708, 314] width 16 height 16
click at [453, 322] on div at bounding box center [539, 232] width 1078 height 464
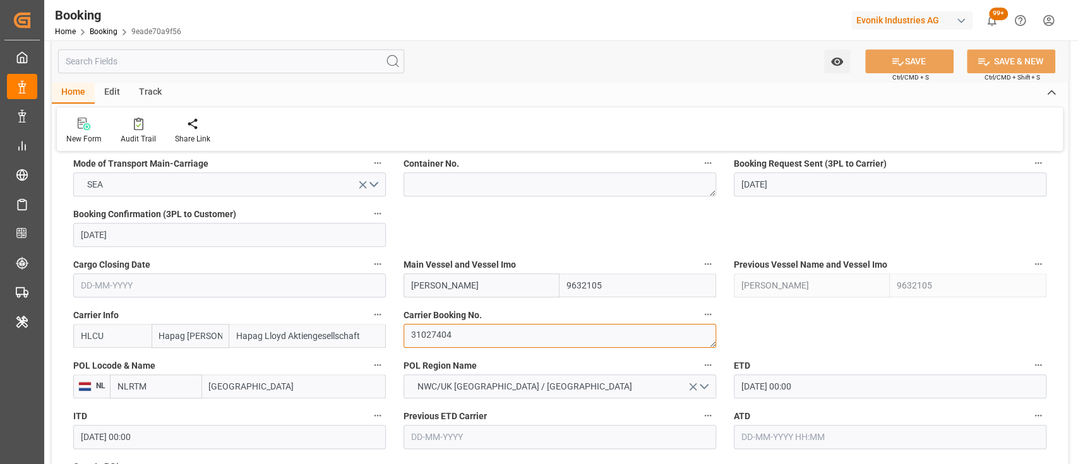
click at [459, 327] on textarea "31027404" at bounding box center [560, 336] width 313 height 24
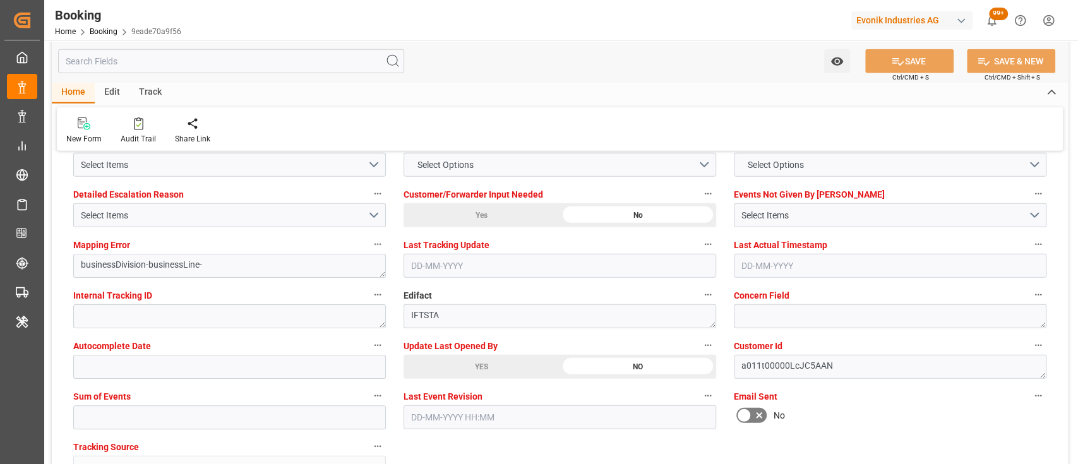
scroll to position [2395, 0]
click at [440, 361] on div "YES" at bounding box center [482, 366] width 156 height 24
type textarea "[PERSON_NAME]"
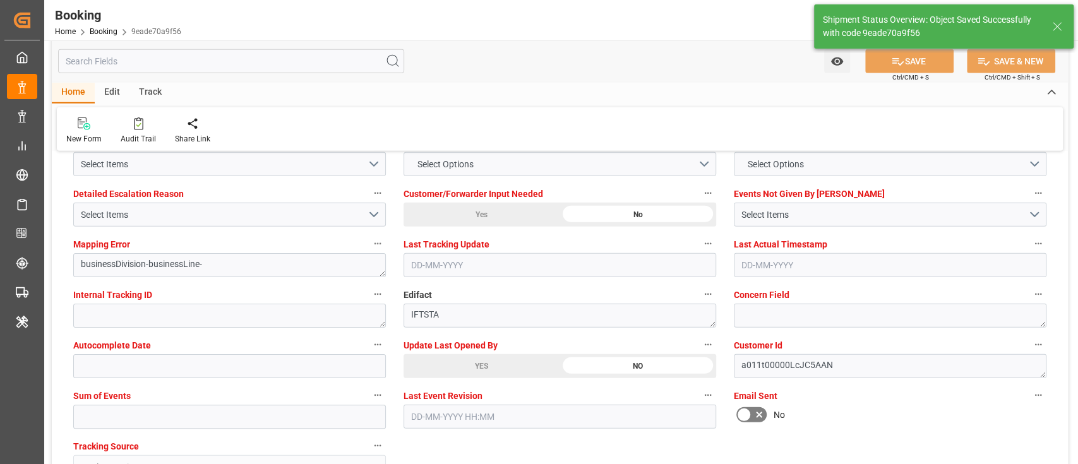
type input "10-09-2025 07:21"
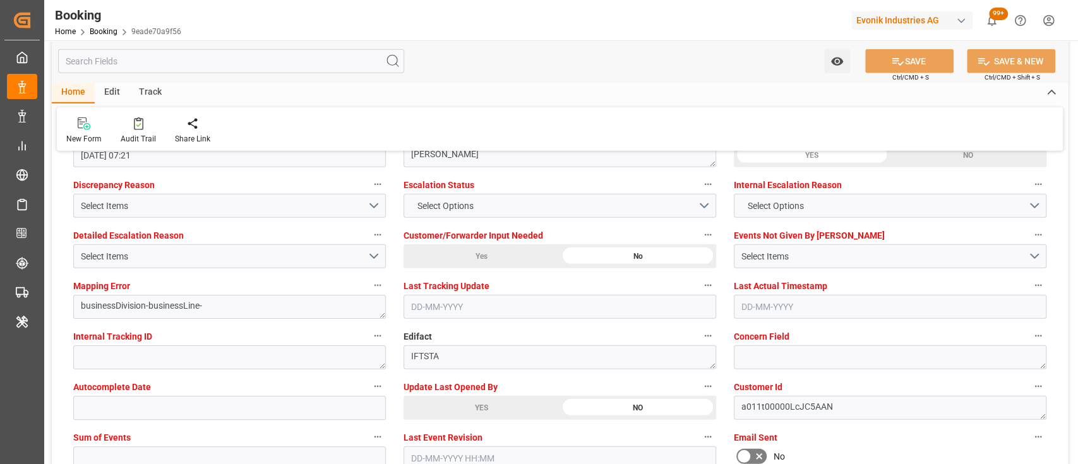
scroll to position [2352, 0]
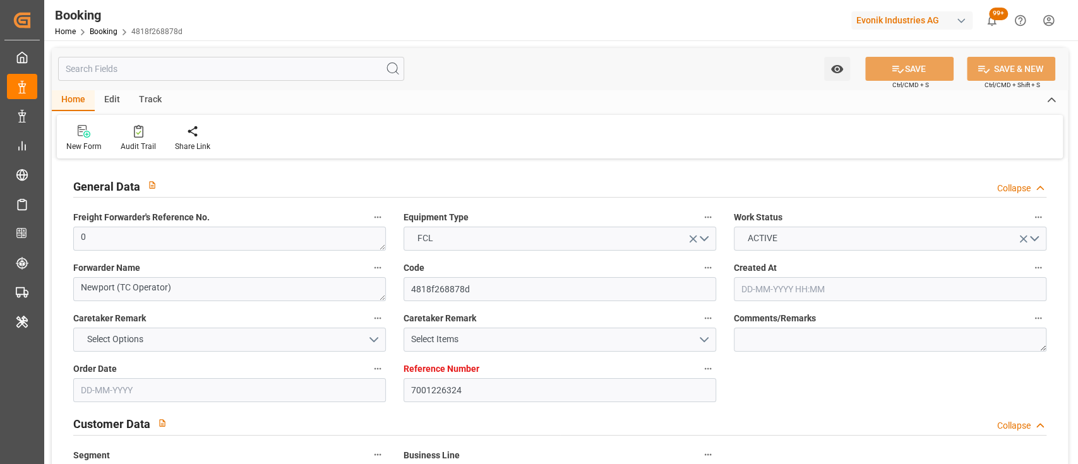
type input "7001226324"
type input "9349538"
type input "Hapag [PERSON_NAME]"
type input "Hapag Lloyd Aktiengesellschaft"
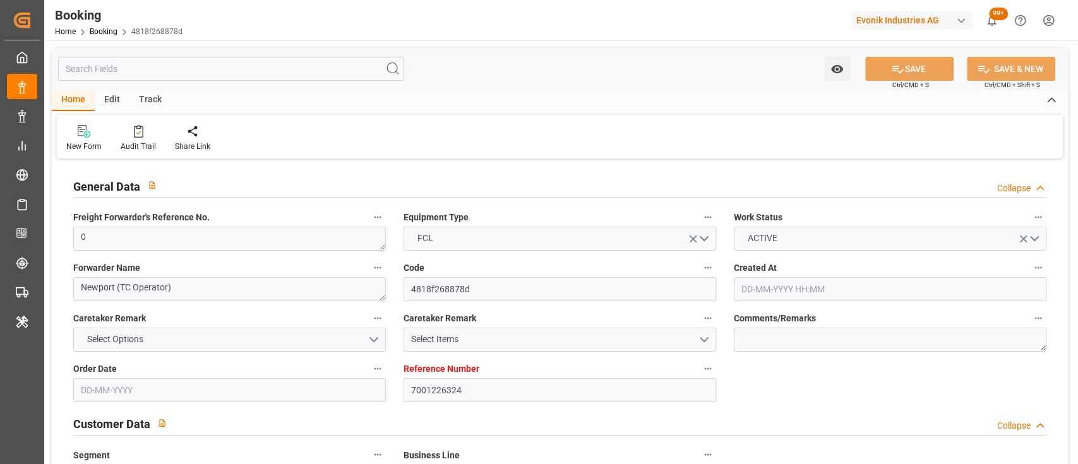
type input "NLRTM"
type input "USCHS"
type input "0"
type input "[DATE] 08:27"
type input "[DATE]"
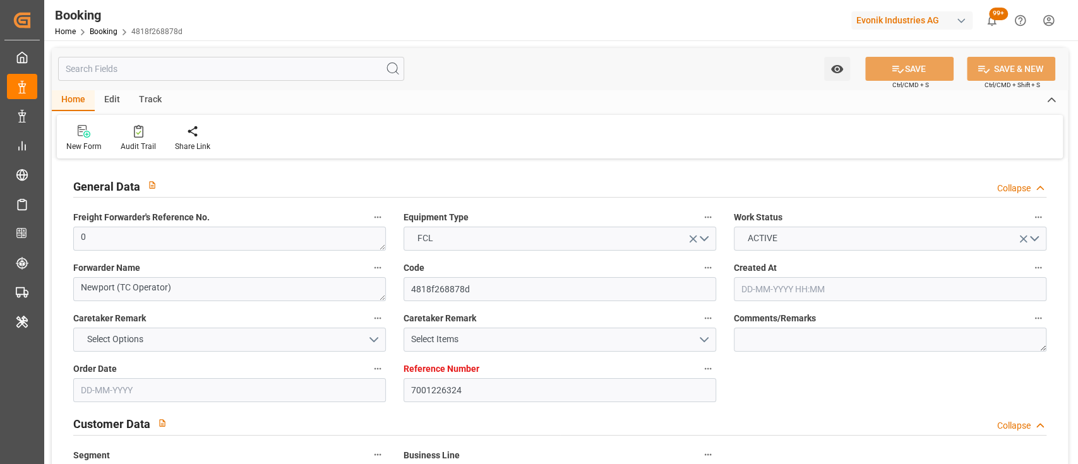
type input "[DATE] 00:00"
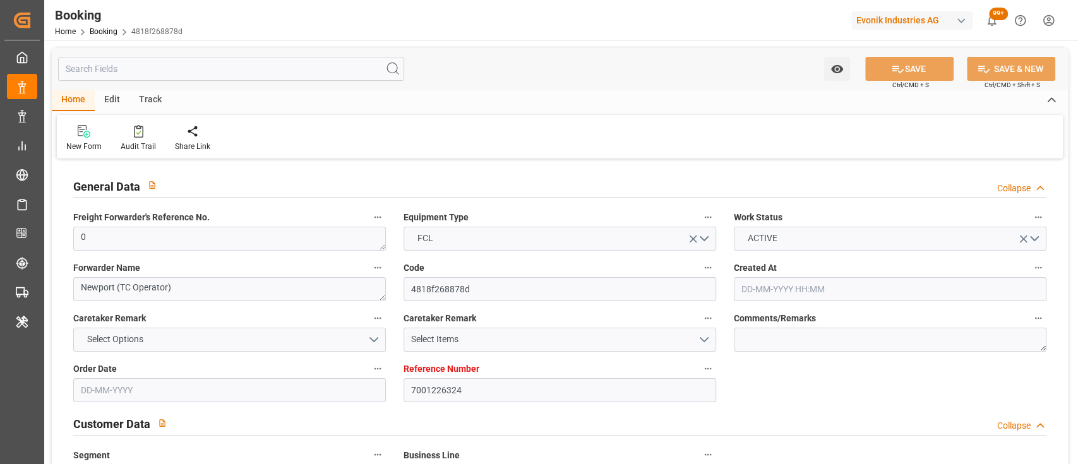
type input "[DATE]"
type input "[DATE] 06:11"
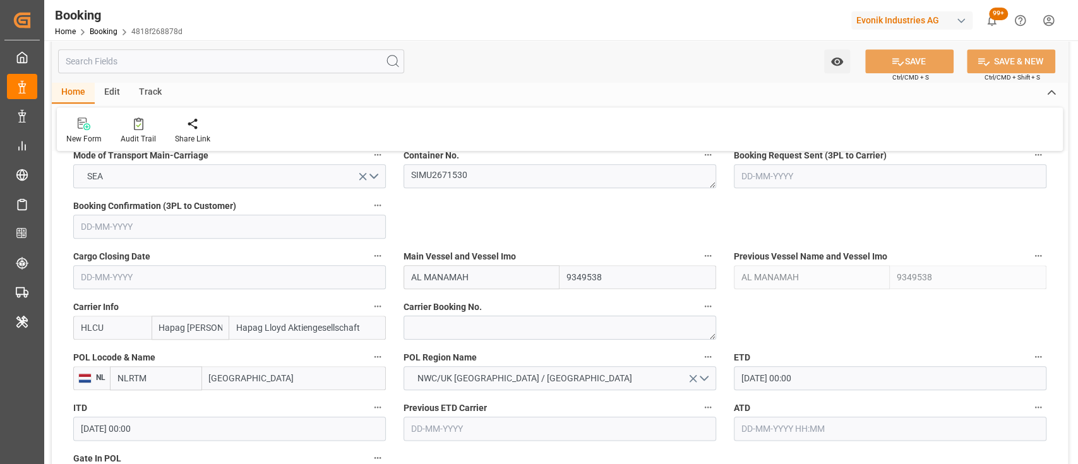
scroll to position [835, 0]
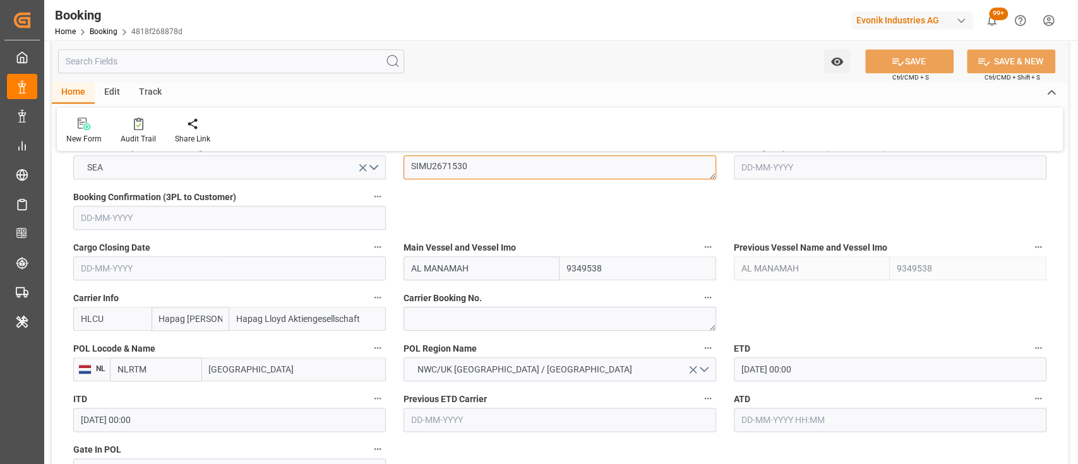
click at [450, 169] on textarea "SIMU2671530" at bounding box center [560, 167] width 313 height 24
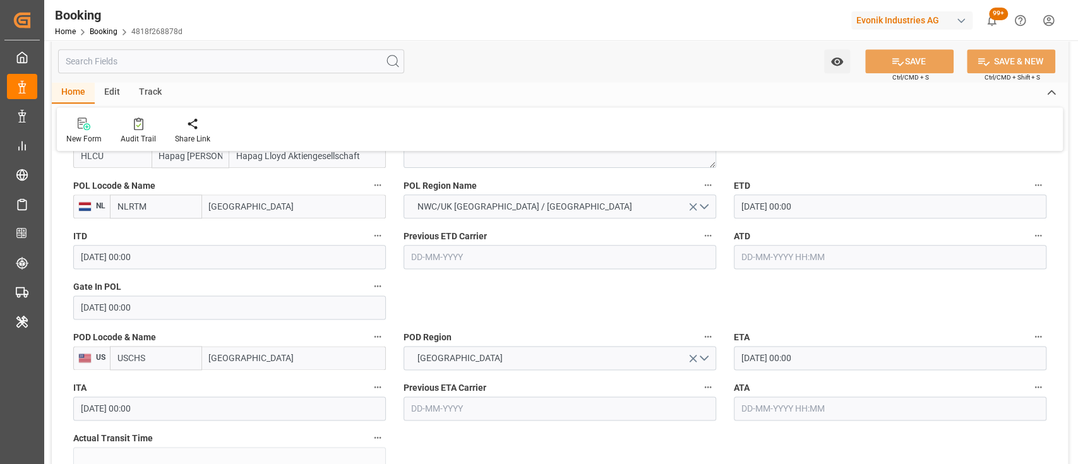
scroll to position [1002, 0]
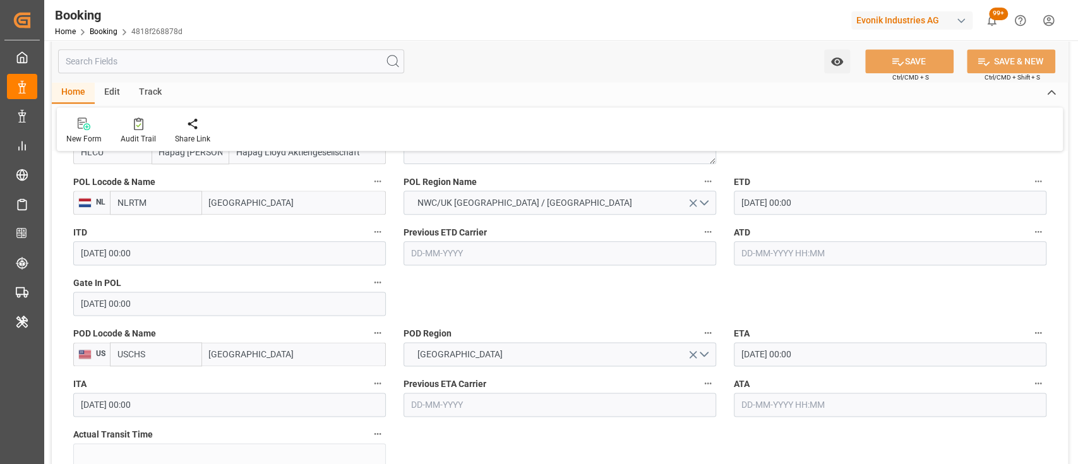
click at [817, 255] on input "text" at bounding box center [890, 253] width 313 height 24
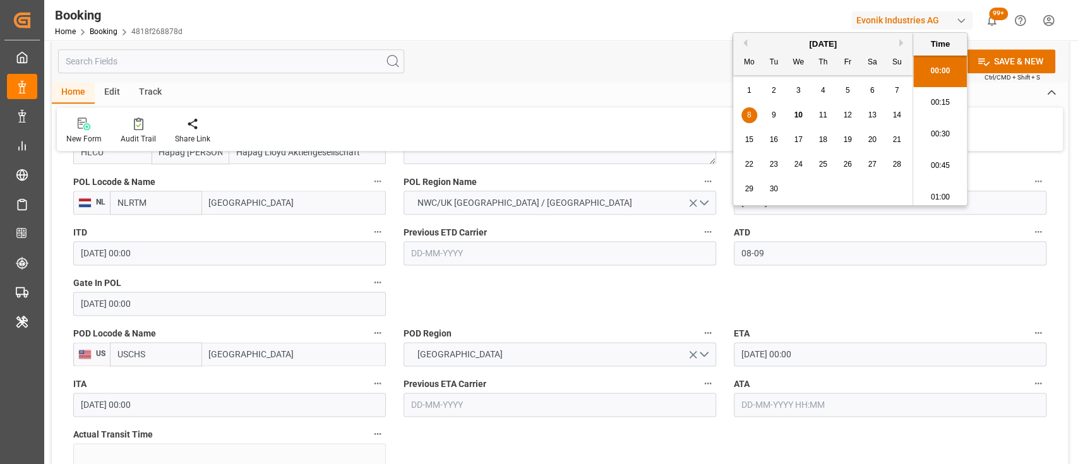
type input "[DATE] 00:00"
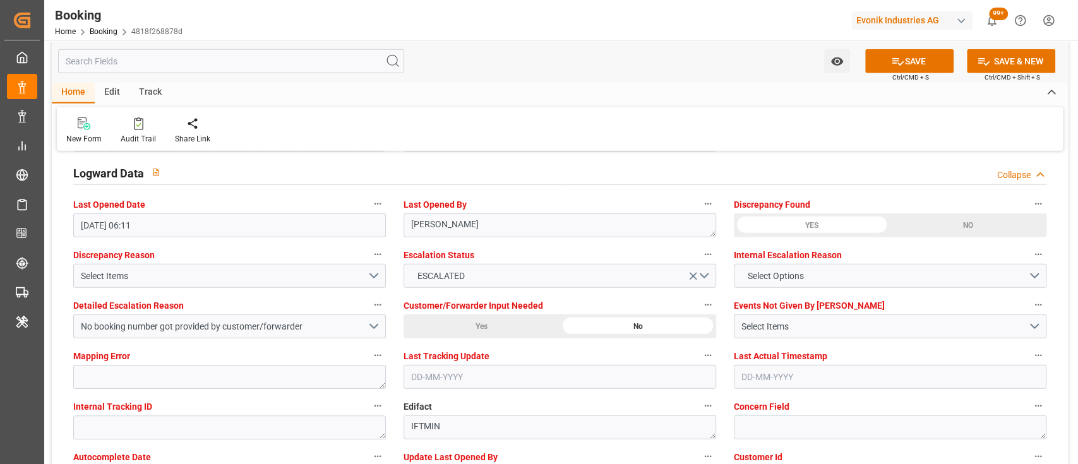
scroll to position [2283, 0]
click at [520, 316] on div "Yes" at bounding box center [482, 327] width 156 height 24
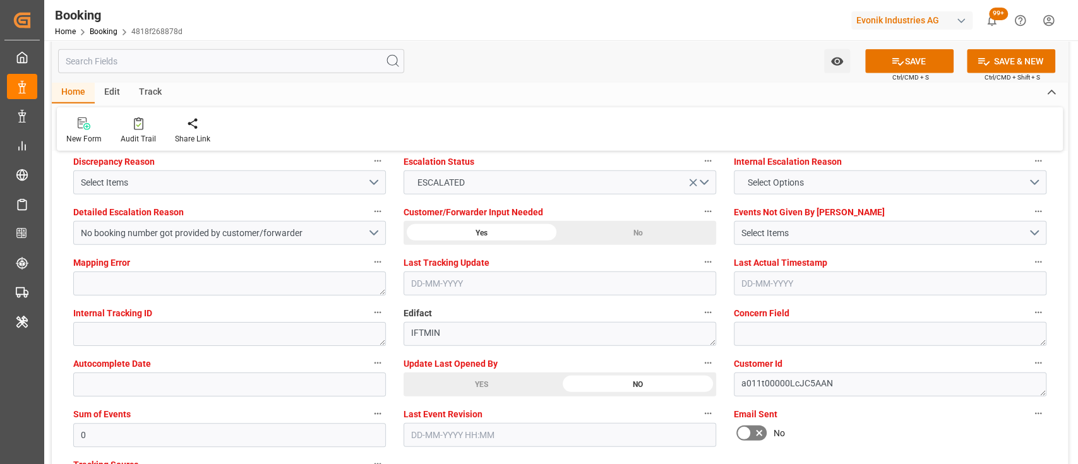
scroll to position [2299, 0]
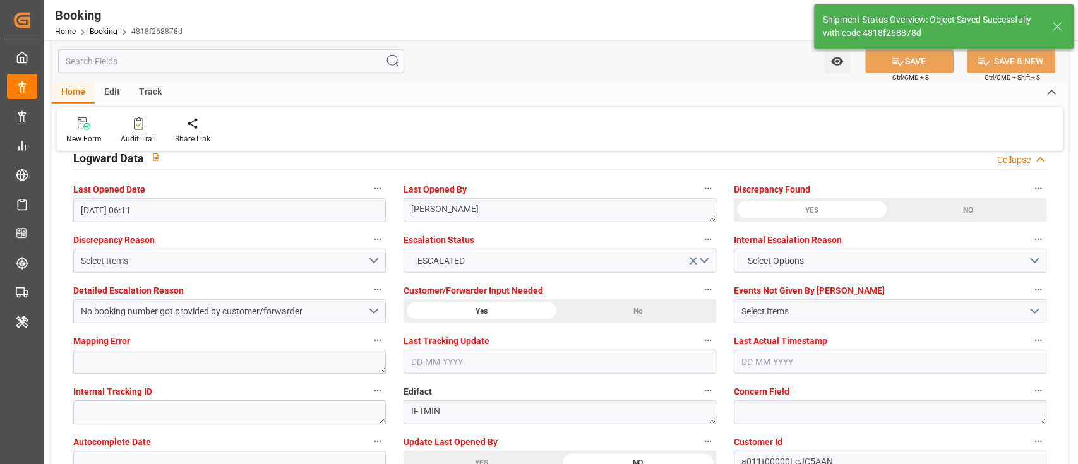
type input "[DATE] 07:21"
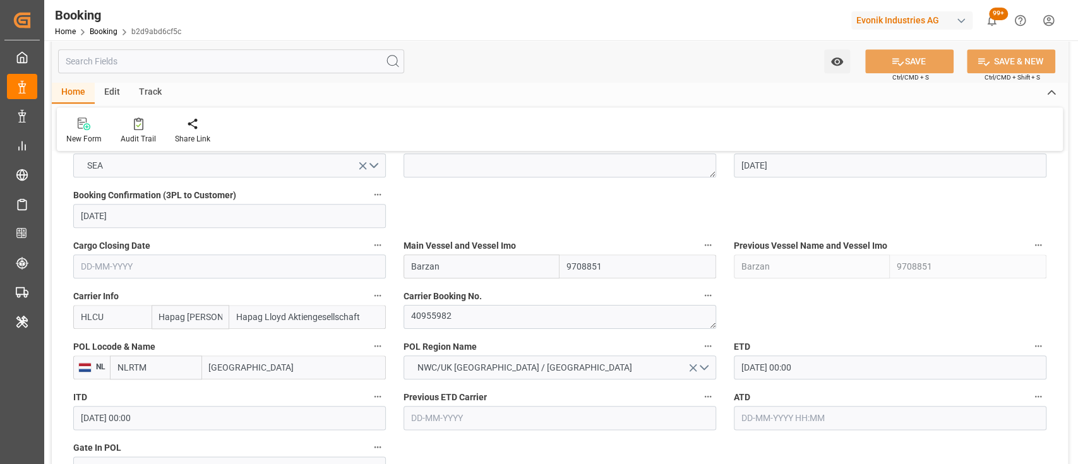
scroll to position [906, 0]
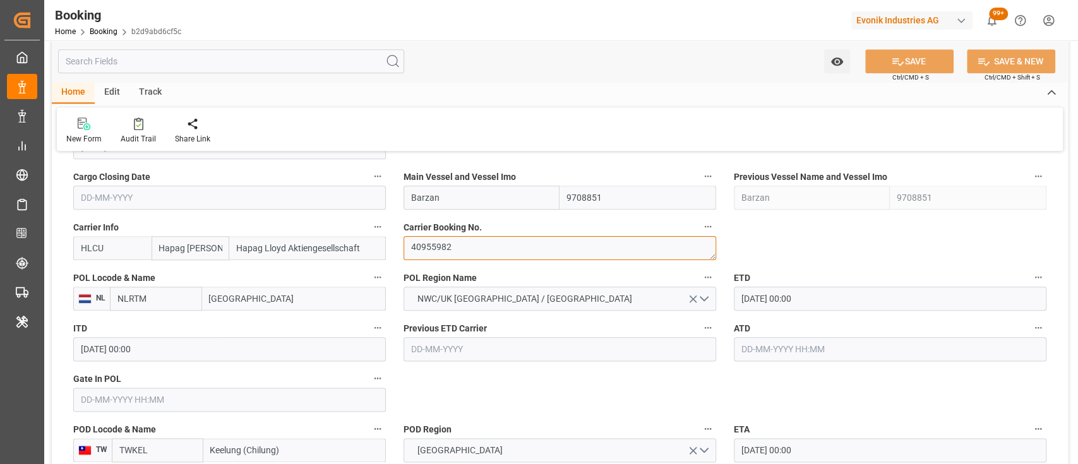
click at [456, 245] on textarea "40955982" at bounding box center [560, 248] width 313 height 24
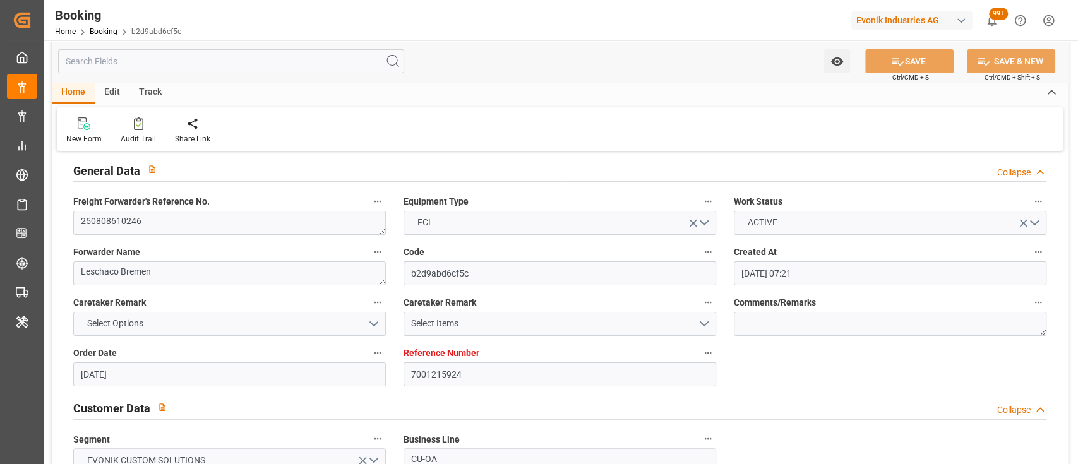
scroll to position [0, 0]
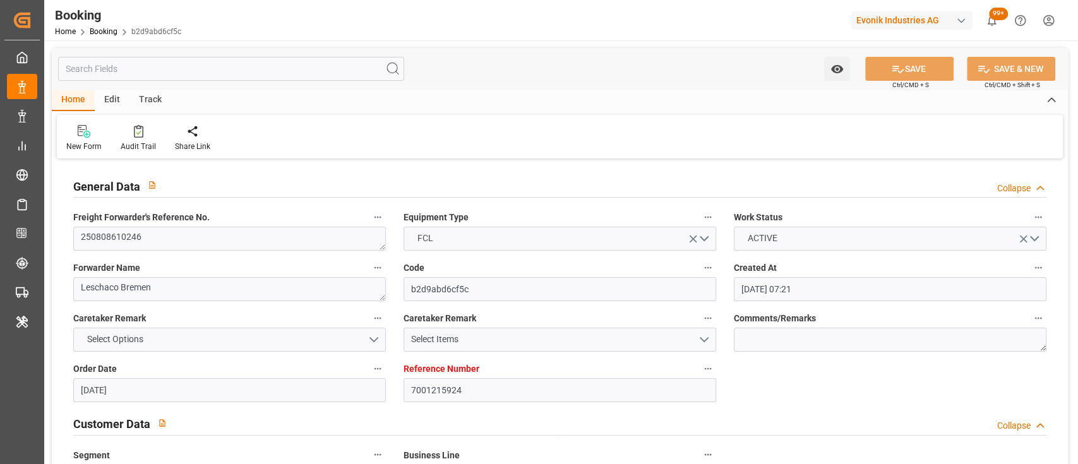
drag, startPoint x: 266, startPoint y: 222, endPoint x: 207, endPoint y: 235, distance: 60.1
click at [207, 235] on div "Freight Forwarder's Reference No. 250808610246" at bounding box center [229, 230] width 330 height 51
click at [207, 235] on textarea "250808610246" at bounding box center [229, 239] width 313 height 24
drag, startPoint x: 642, startPoint y: 331, endPoint x: 829, endPoint y: 396, distance: 197.9
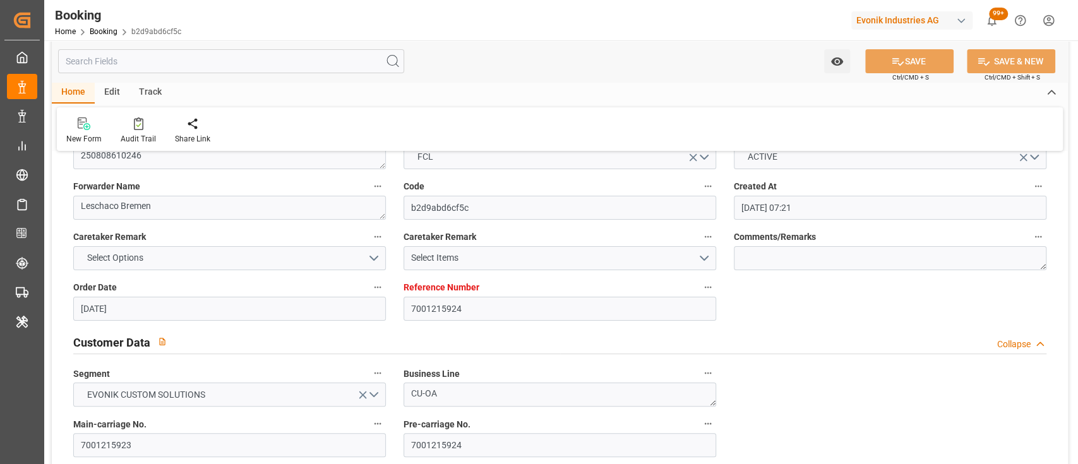
scroll to position [82, 0]
click at [576, 126] on div "New Form Audit Trail Share Link" at bounding box center [560, 129] width 1006 height 44
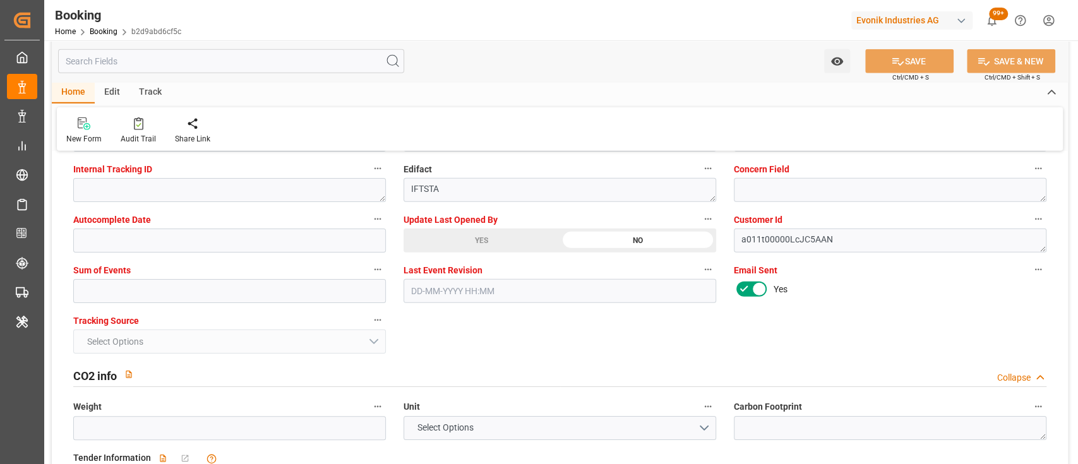
scroll to position [2522, 0]
click at [445, 243] on div "YES" at bounding box center [482, 240] width 156 height 24
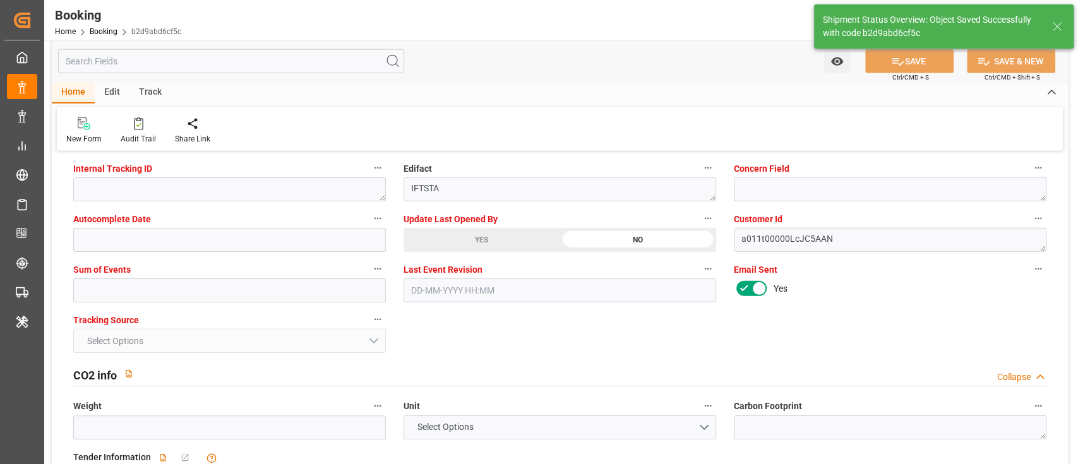
type input "10-09-2025 07:24"
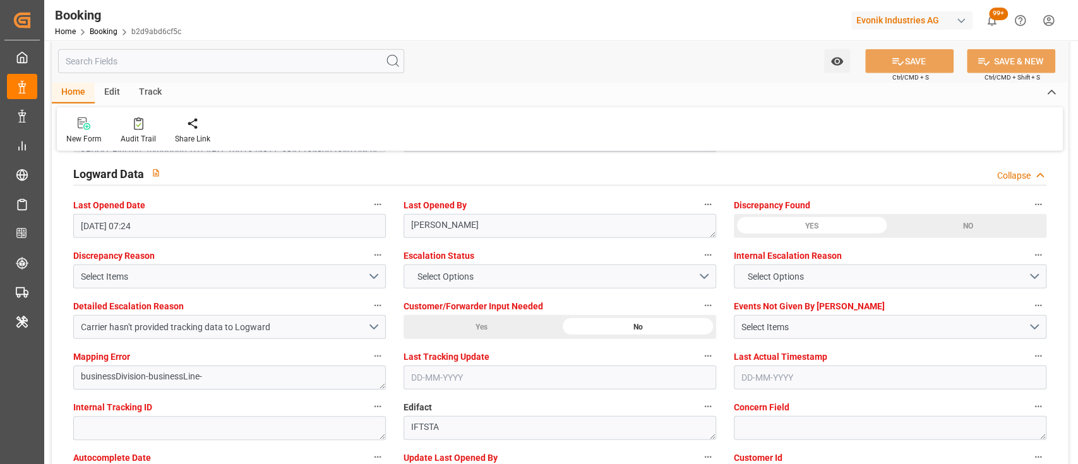
scroll to position [2281, 0]
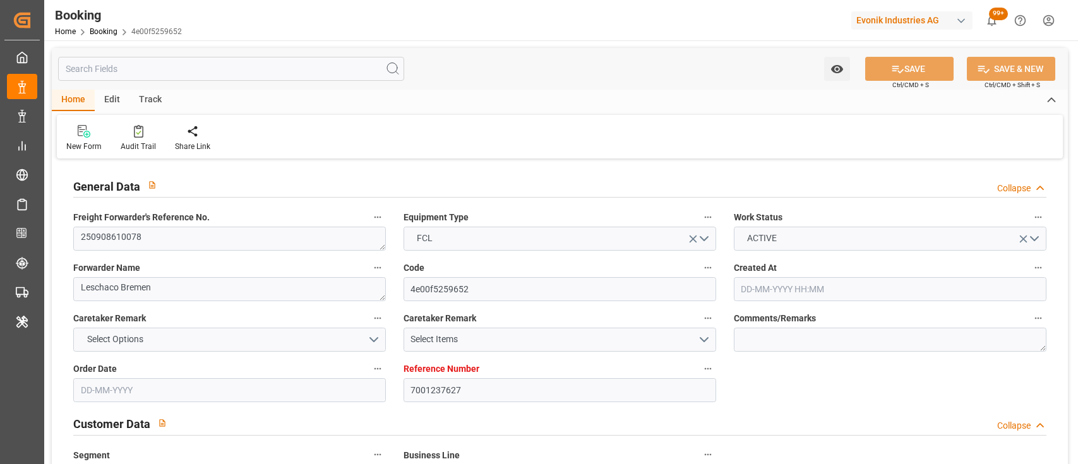
type input "31-07-2025 14:26"
type input "31-07-2025"
type input "05-10-2025"
type input "29-08-2025"
type input "01-08-2025"
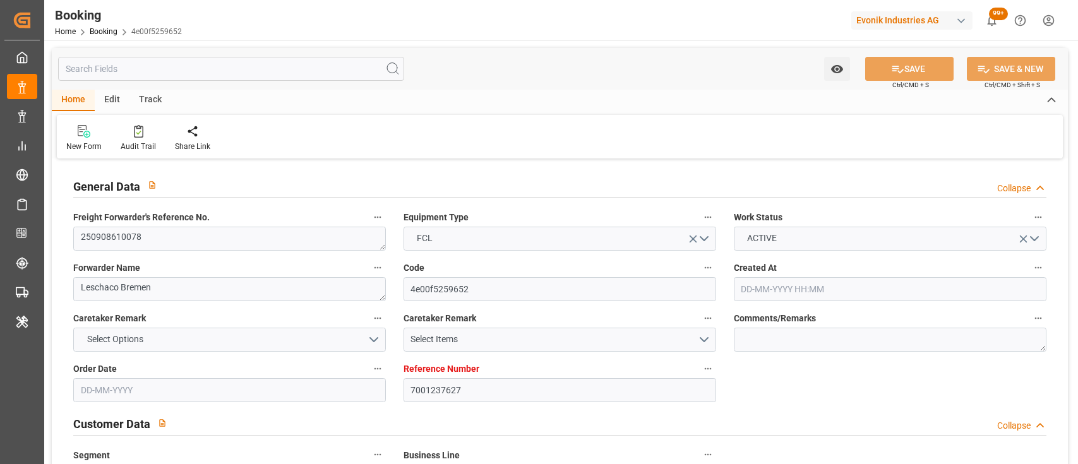
type input "01-08-2025"
type input "05-09-2025 00:00"
type input "27-09-2025 00:00"
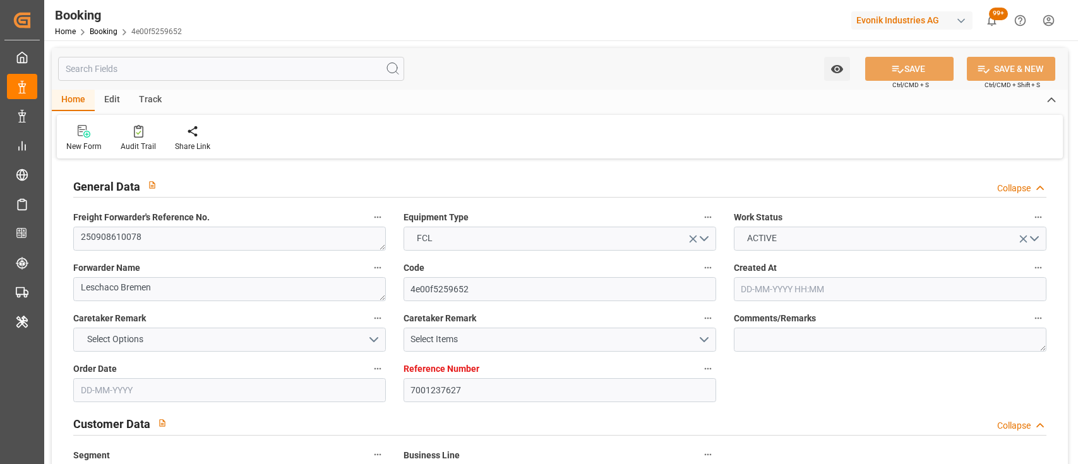
type input "01-08-2025"
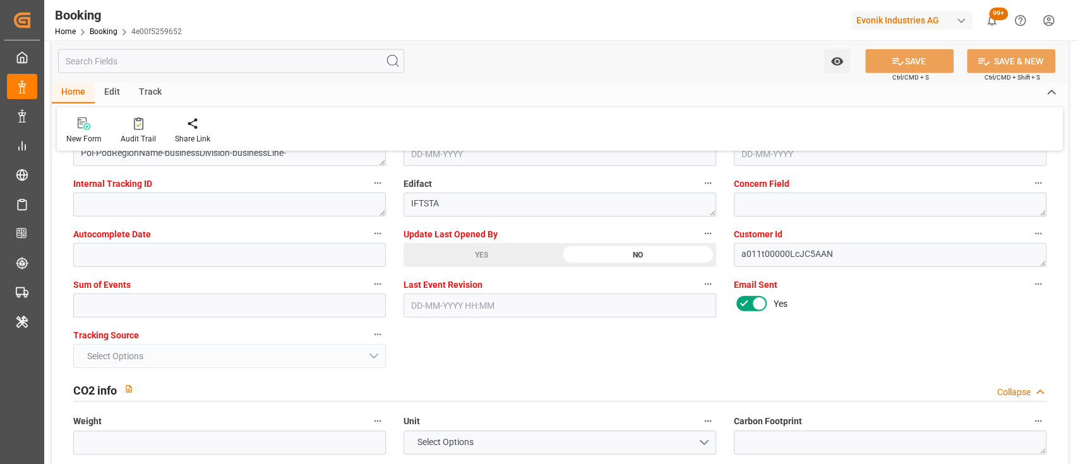
scroll to position [2507, 0]
click at [455, 261] on div "YES" at bounding box center [482, 254] width 156 height 24
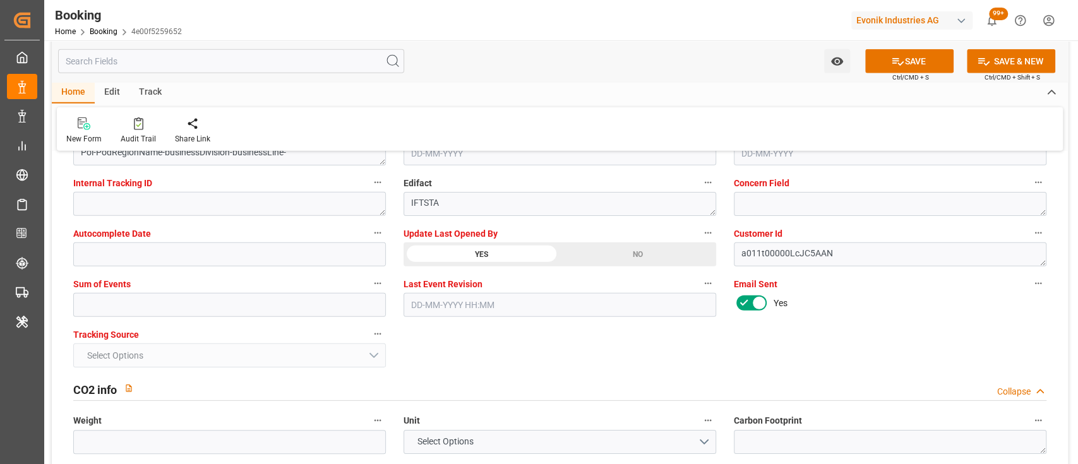
scroll to position [2288, 0]
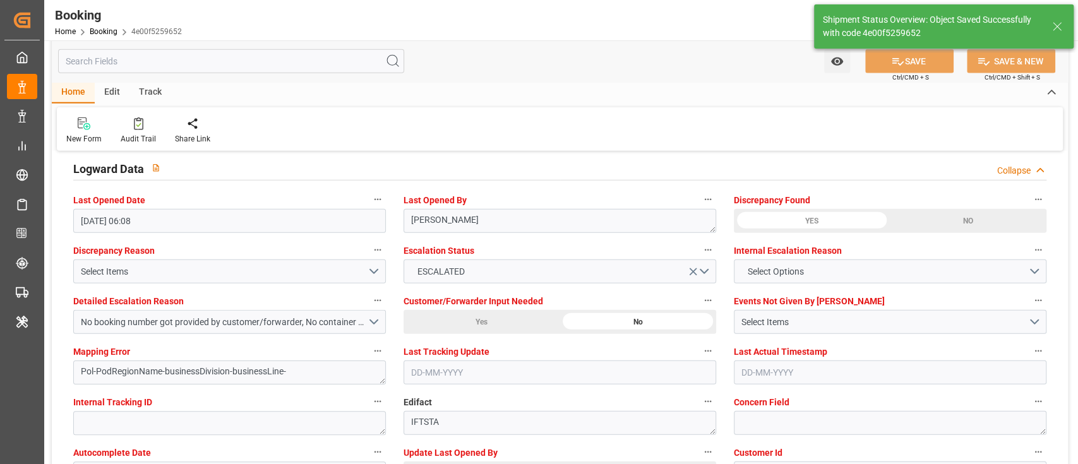
type input "10-09-2025 07:25"
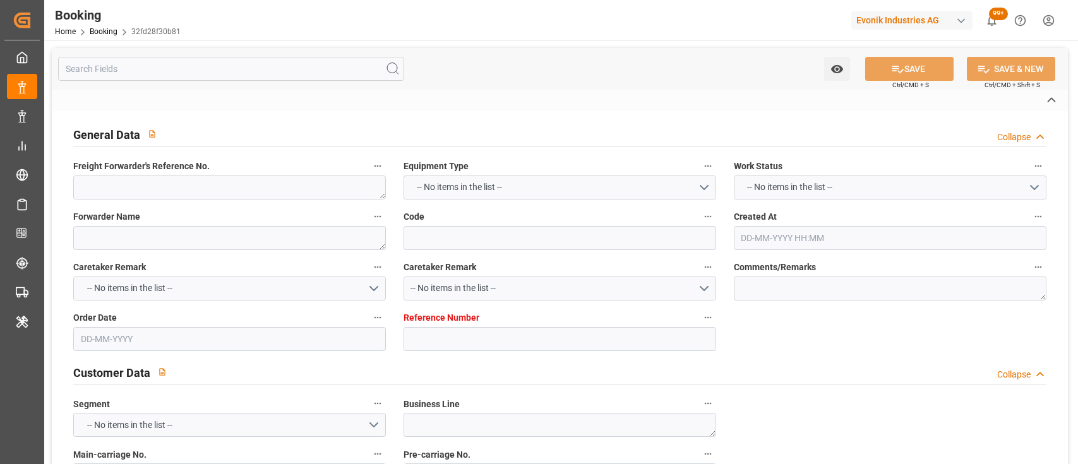
type textarea "250908610022"
type textarea "Leschaco Bremen"
type input "32fd28f30b81"
type input "3011578381"
type textarea "CU-OA"
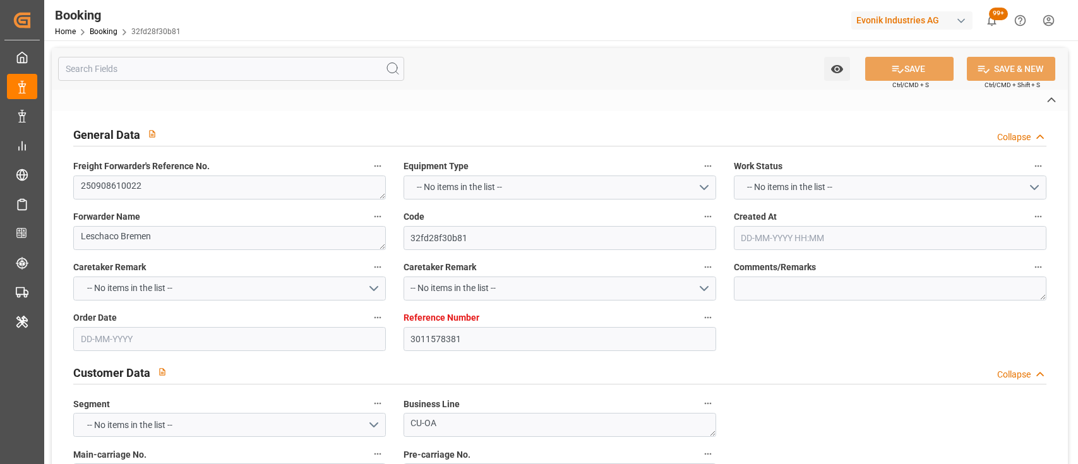
type input "4006663803"
type textarea "[PERSON_NAME][EMAIL_ADDRESS][PERSON_NAME][DOMAIN_NAME]"
type textarea "CIF"
type textarea "Busan by SEA"
type textarea "Evonik Plant 0000501981"
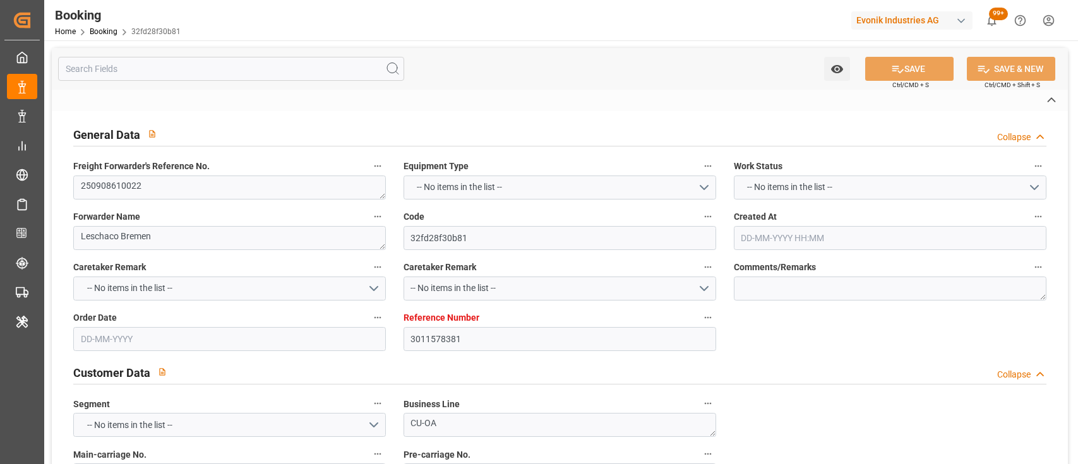
type textarea "Worms"
type input "Barzan"
type input "HLCU"
type textarea "39204638"
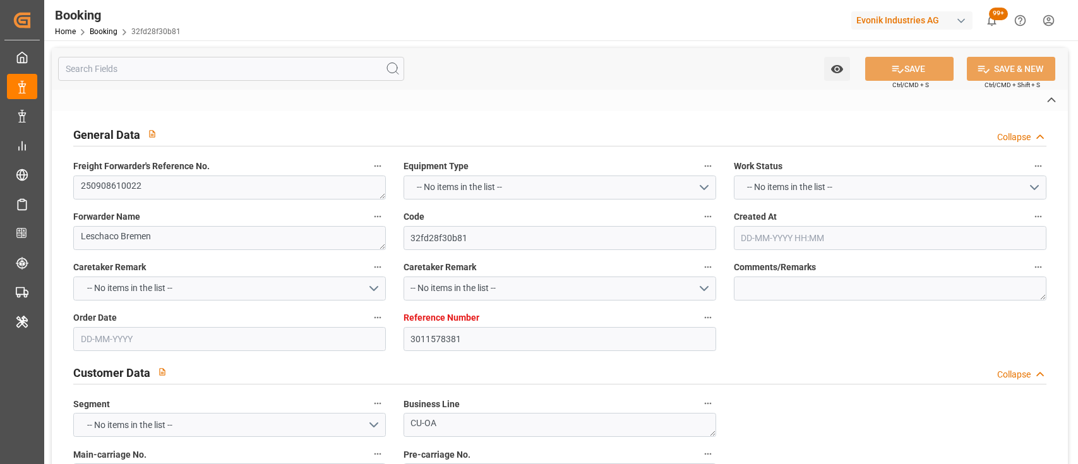
type input "[GEOGRAPHIC_DATA]"
type input "Busan"
type input "[GEOGRAPHIC_DATA]"
type textarea "vesselName etd [PERSON_NAME]"
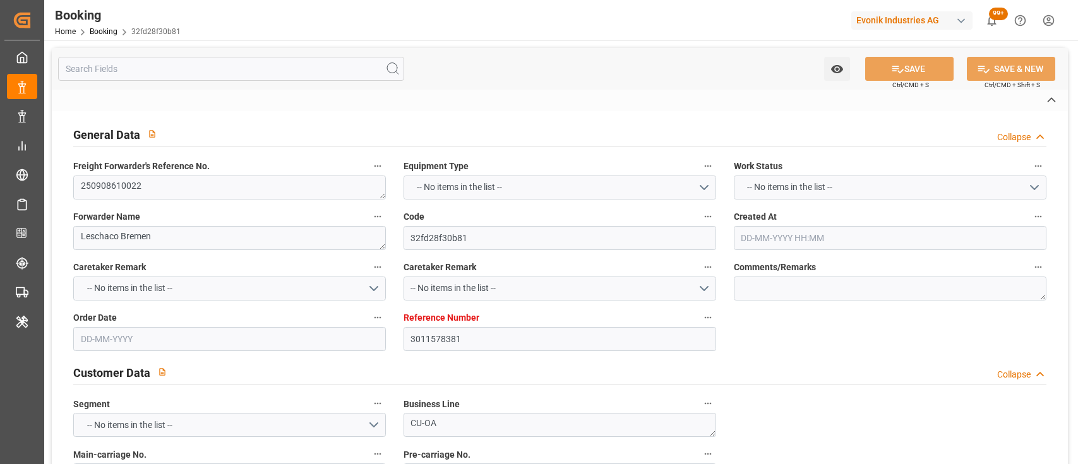
type textarea "INPUT_Evonik_Seeburger_LoadTenderOcean_1003044223_20250812131032933.xml"
type textarea "NWC/[GEOGRAPHIC_DATA] [GEOGRAPHIC_DATA] Continent / [GEOGRAPHIC_DATA]-OA"
type textarea "INPUT_Evonik_Seeburger_LoadTenderOcean_1002982954_20250723083427242.xml,INPUT_E…"
type textarea "1003044223"
type textarea "[PERSON_NAME]"
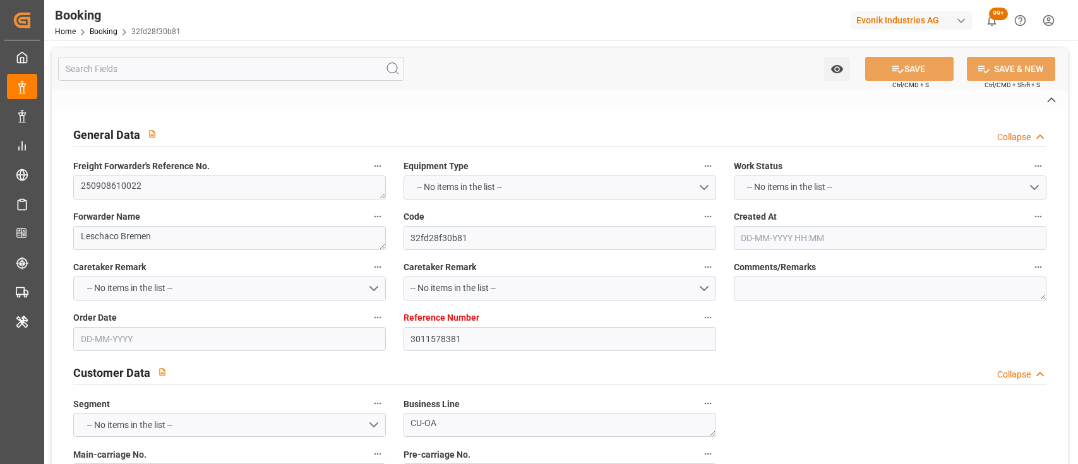
type textarea "businessDivision-businessLine-"
type textarea "IFTSTA"
type textarea "a011t00000LcJC5AAN"
type textarea "Yes"
type input "3011578381"
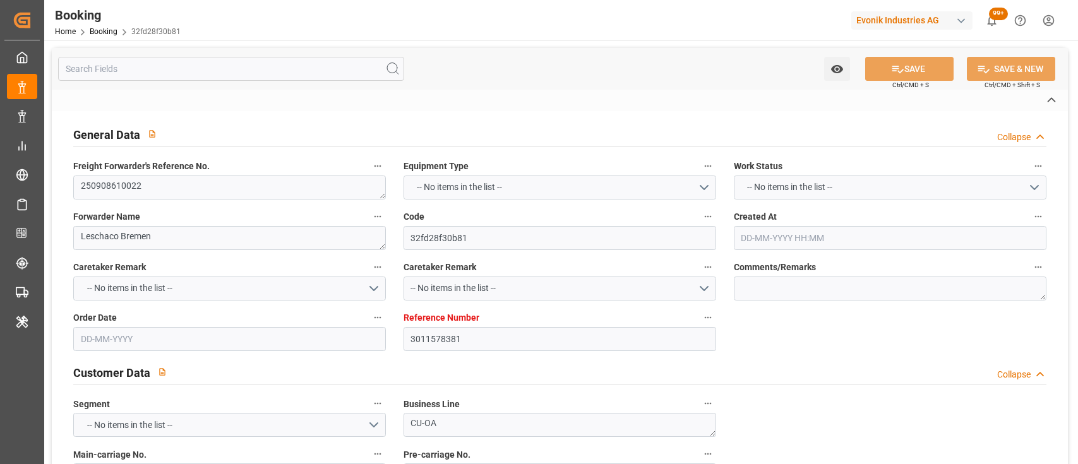
type input "9708851"
type input "Hapag [PERSON_NAME]"
type input "Hapag Lloyd Aktiengesellschaft"
type input "NLRTM"
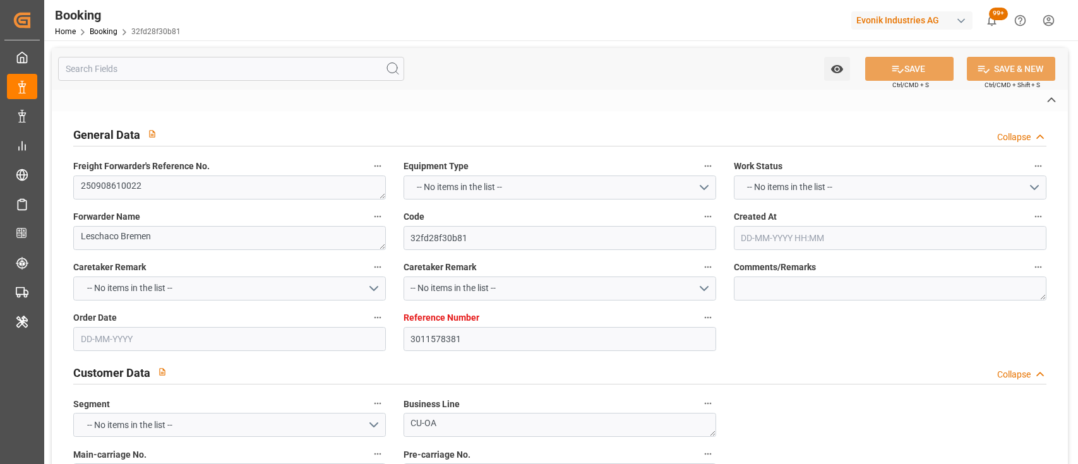
type input "KRPUS"
type input "SGSIN"
type input "CNSGH"
type input "[DATE] 06:37"
type input "[DATE]"
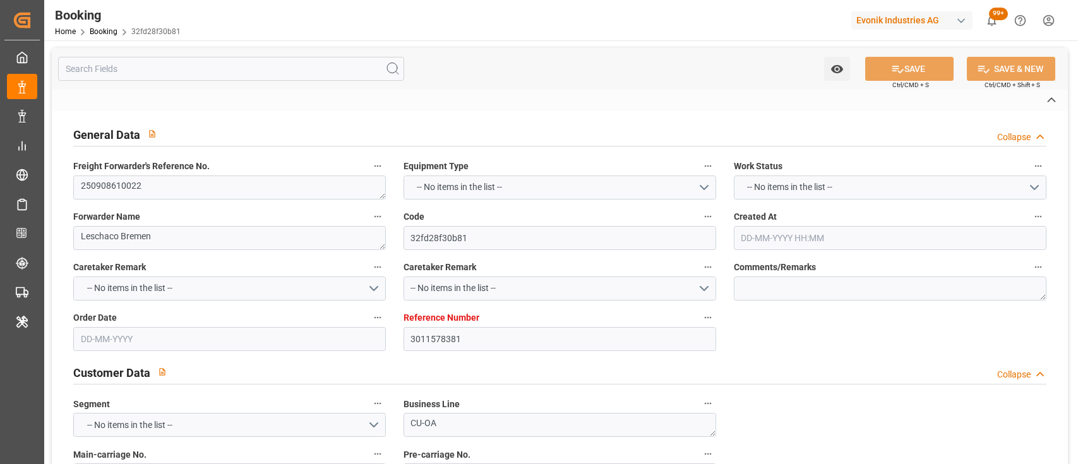
type input "03-11-2025"
type input "29-08-2025"
type input "30-07-2025"
type input "10-08-2025"
type input "[DATE] 00:00"
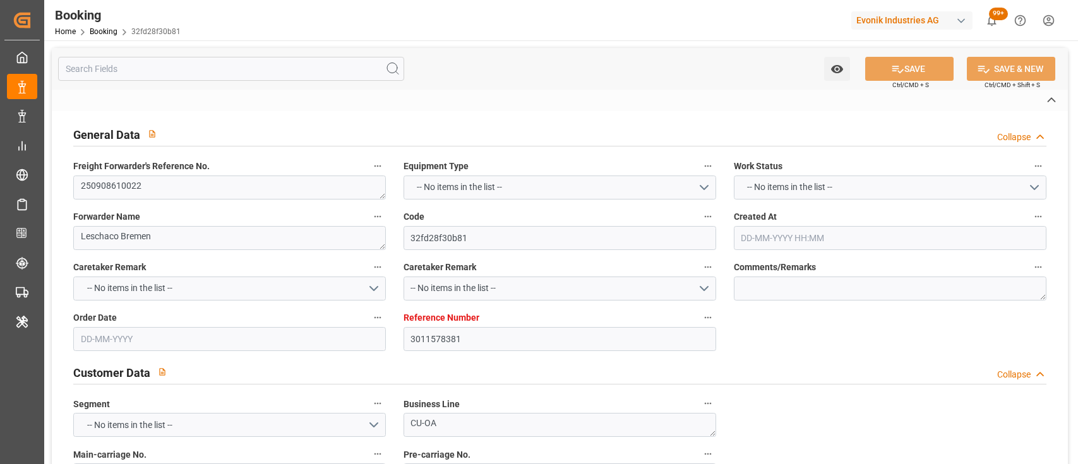
type input "[DATE] 00:00"
type input "10-11-2025 00:00"
type input "11-10-2025 00:00"
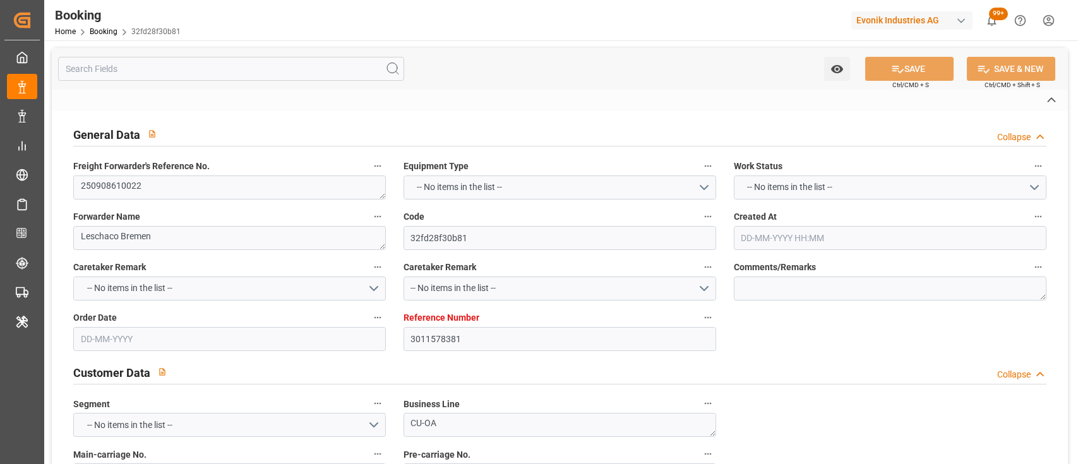
type input "18-10-2025 00:00"
type input "03-11-2025 00:00"
type input "05-11-2025 00:00"
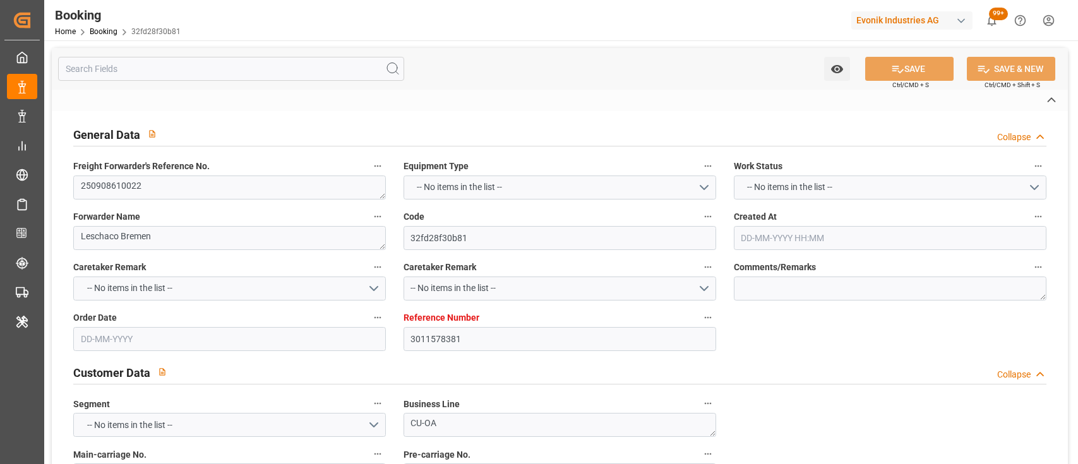
type input "04-11-2025 00:00"
type input "10-08-2025"
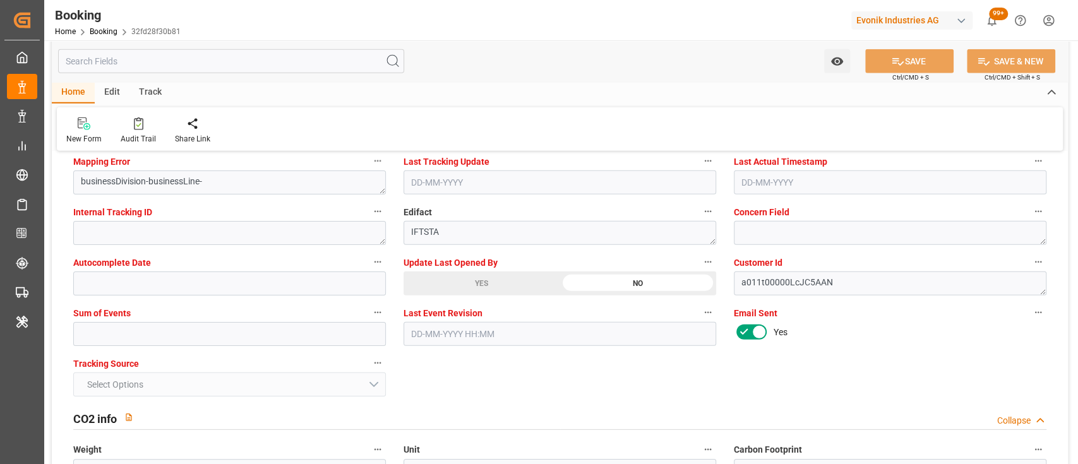
scroll to position [2479, 0]
click at [497, 278] on div "YES" at bounding box center [482, 283] width 156 height 24
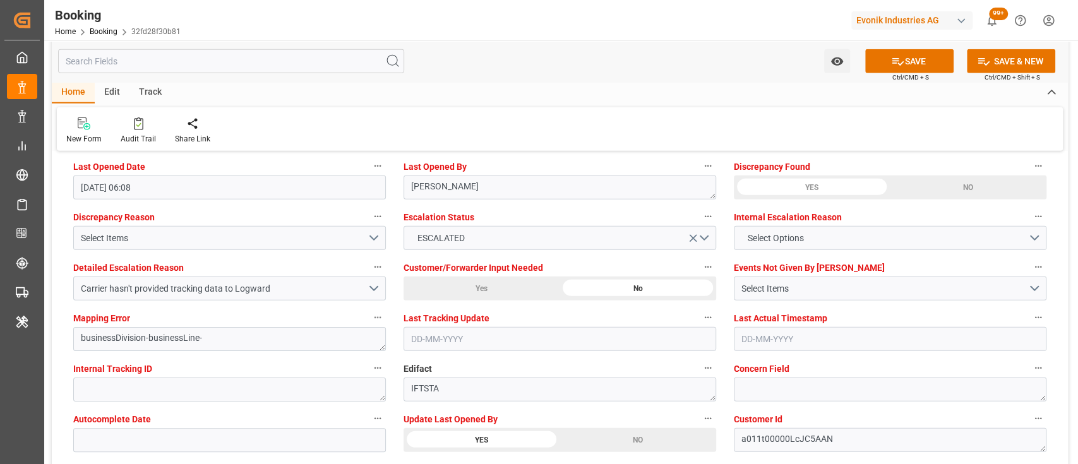
scroll to position [2320, 0]
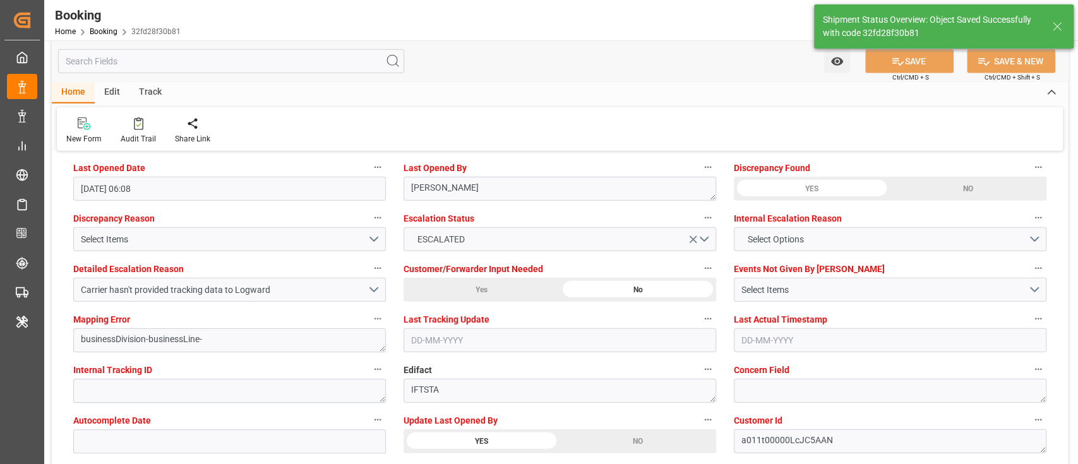
type input "[DATE] 07:26"
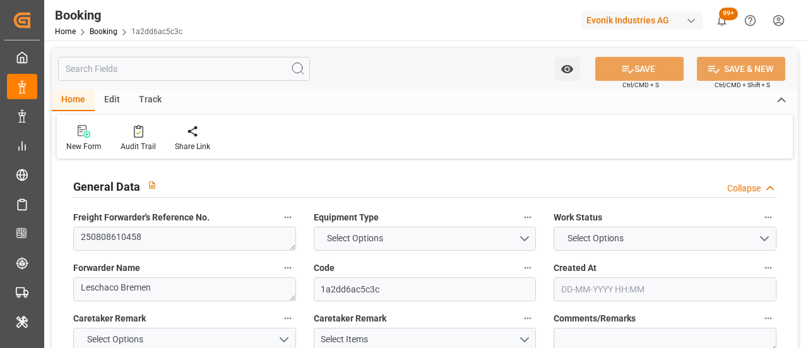
type input "7001225022"
type input "9667150"
type input "Hapag [PERSON_NAME]"
type input "Hapag Lloyd Aktiengesellschaft"
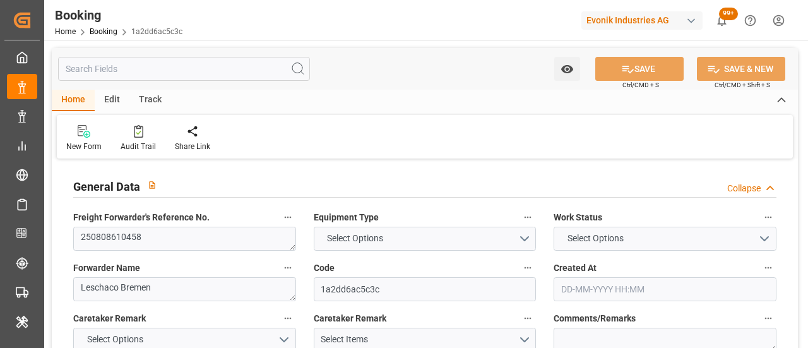
type input "NLRTM"
type input "INNSA"
type input "[DATE] 07:33"
type input "[DATE]"
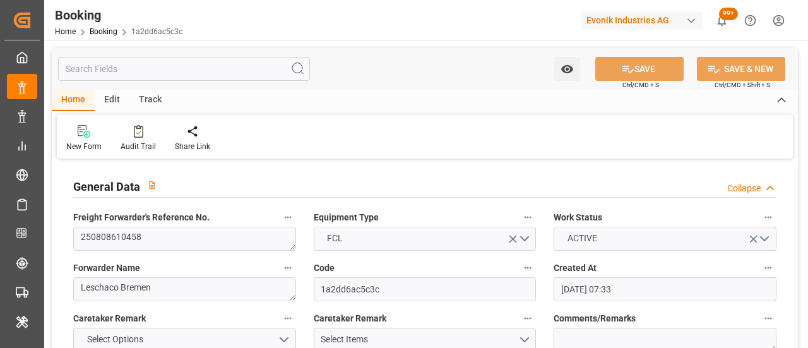
type input "[DATE]"
type input "[DATE] 00:00"
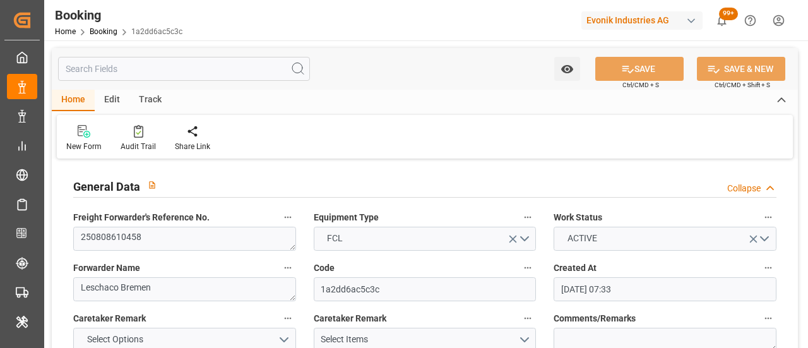
type input "[DATE] 00:00"
type input "[DATE]"
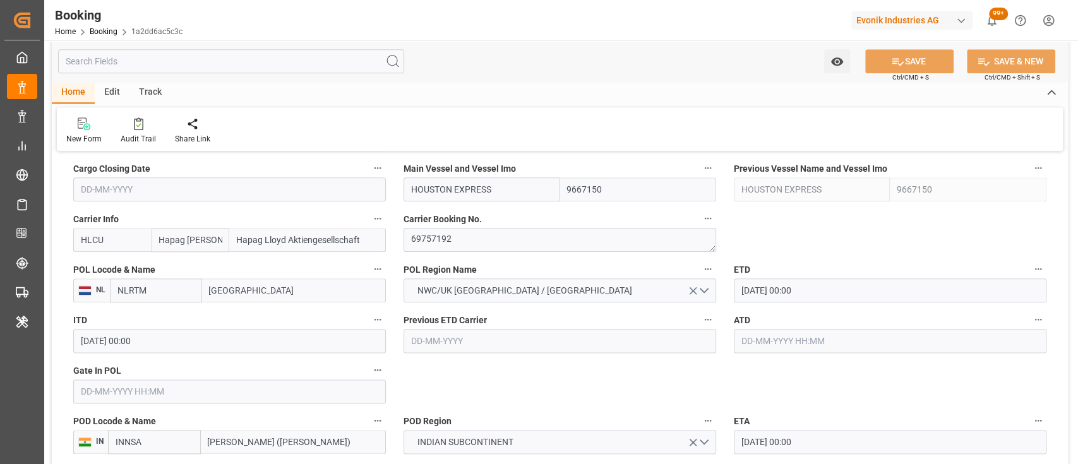
scroll to position [2324, 0]
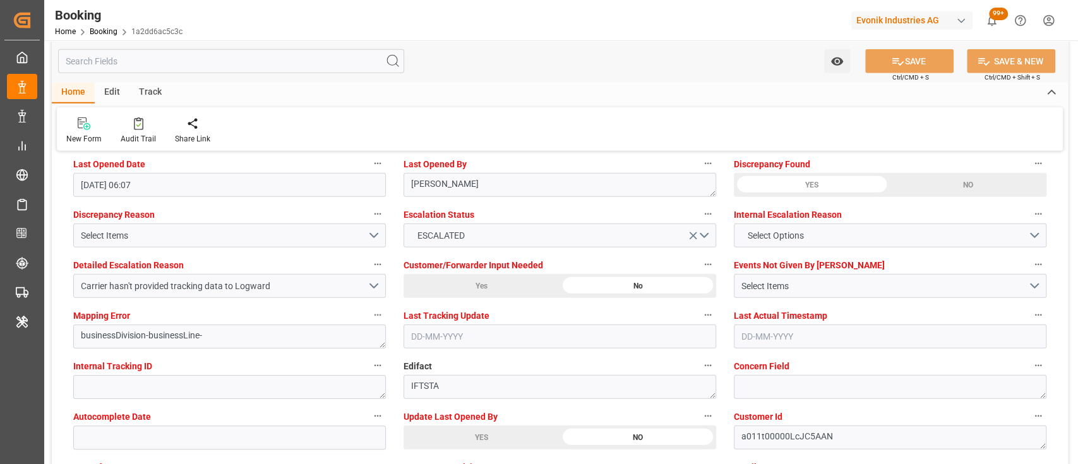
click at [419, 347] on div "YES" at bounding box center [482, 438] width 156 height 24
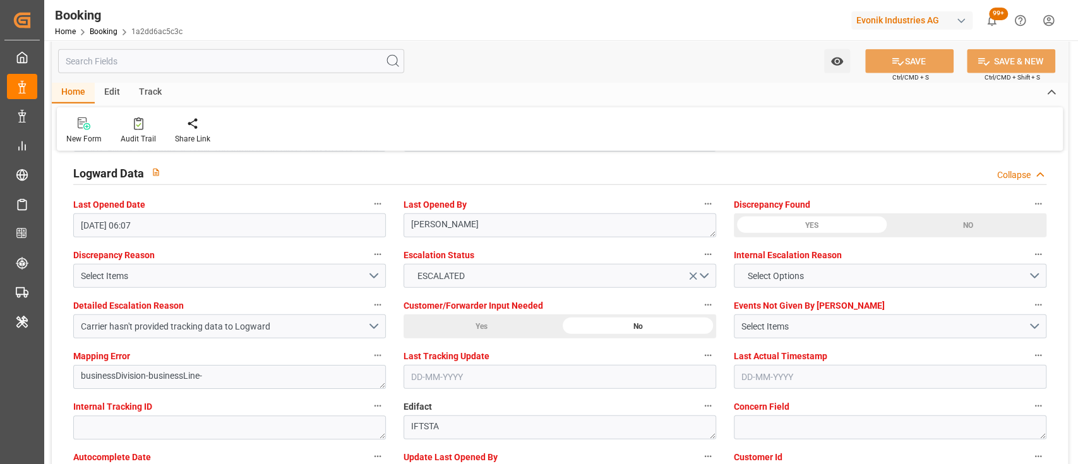
scroll to position [2270, 0]
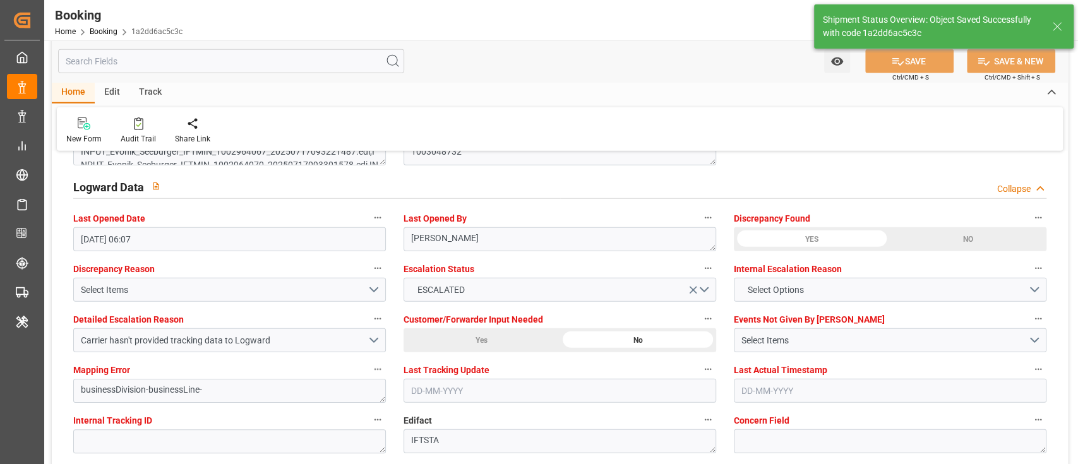
type input "[DATE] 07:26"
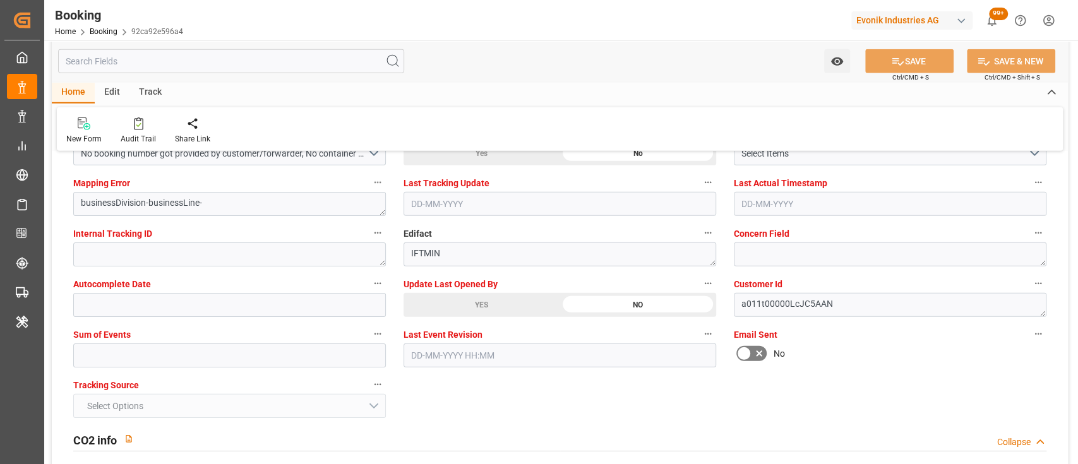
scroll to position [2458, 0]
click at [419, 292] on div "YES" at bounding box center [482, 304] width 156 height 24
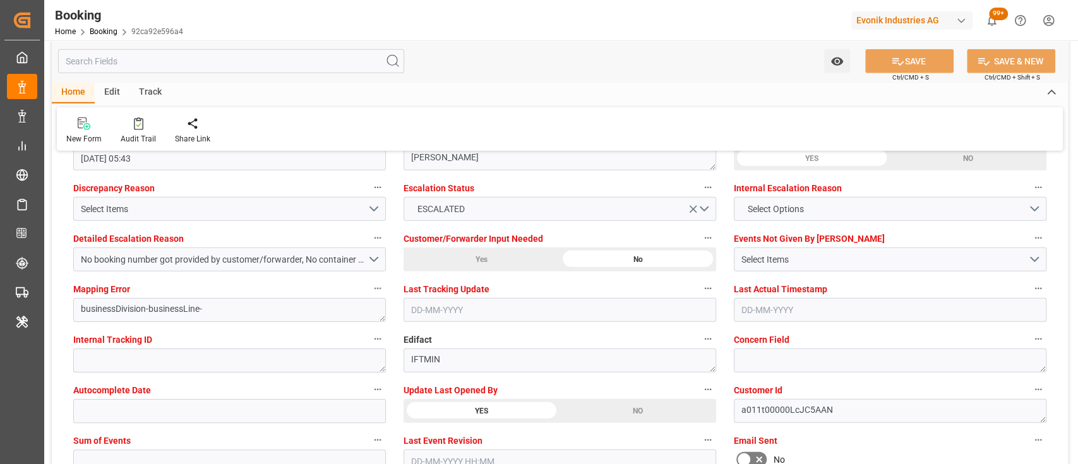
scroll to position [2299, 0]
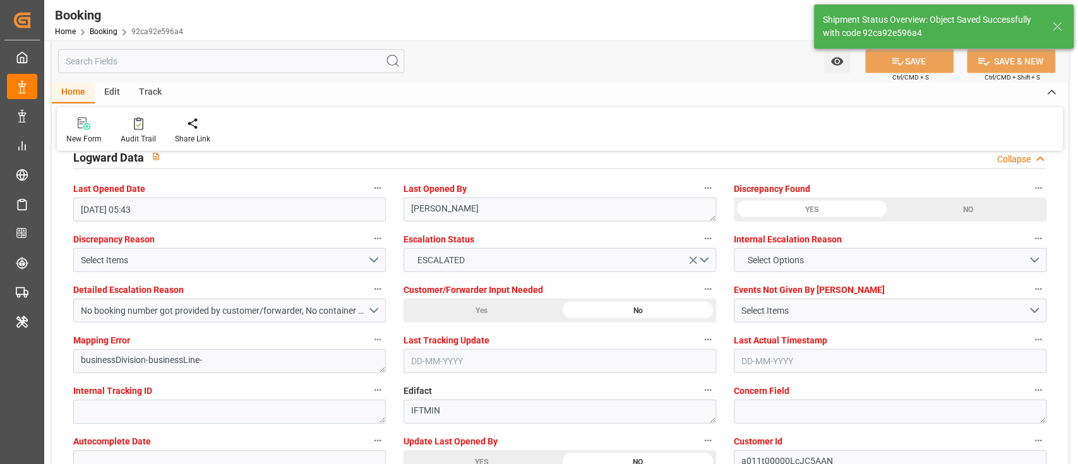
type input "10-09-2025 07:26"
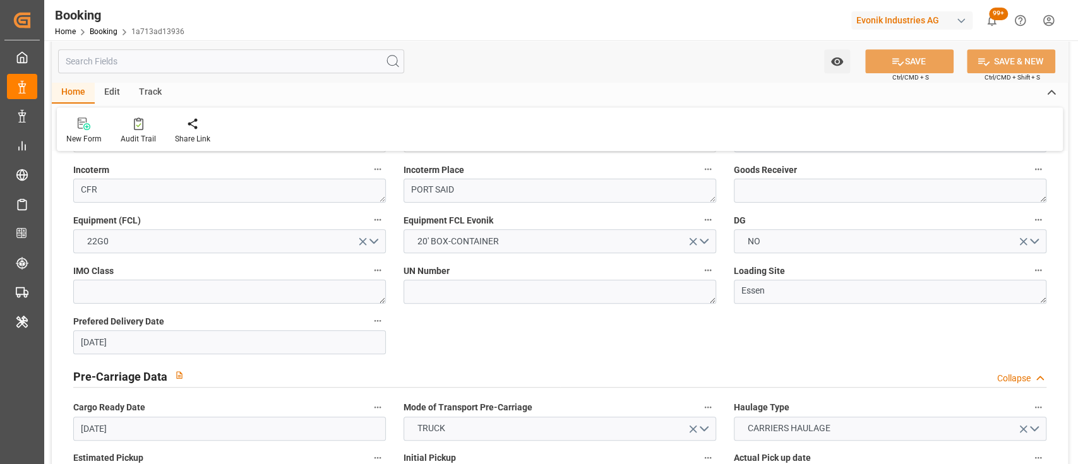
scroll to position [520, 0]
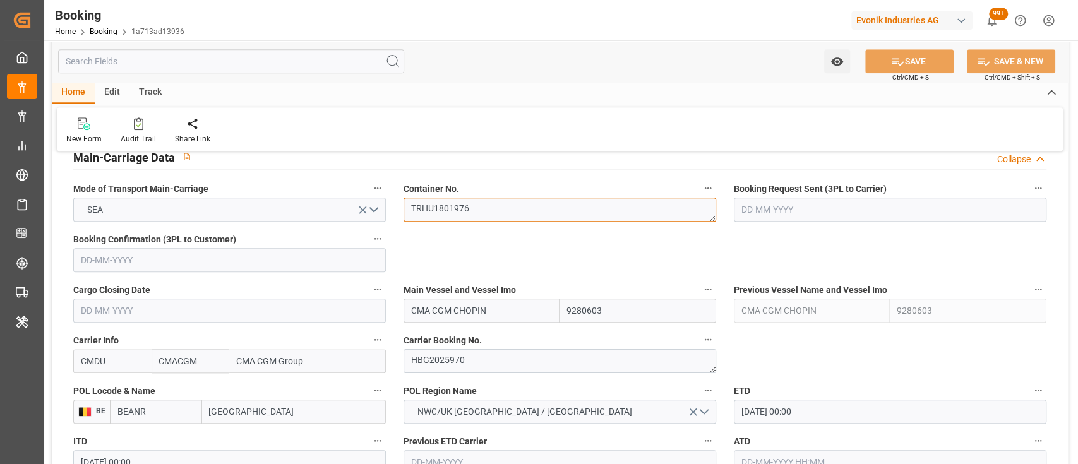
scroll to position [769, 0]
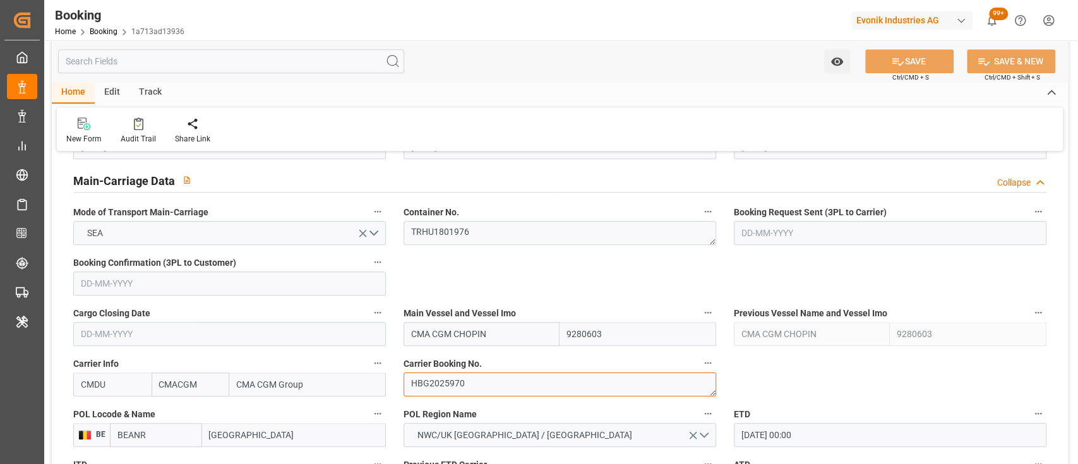
click at [466, 383] on textarea "HBG2025970" at bounding box center [560, 385] width 313 height 24
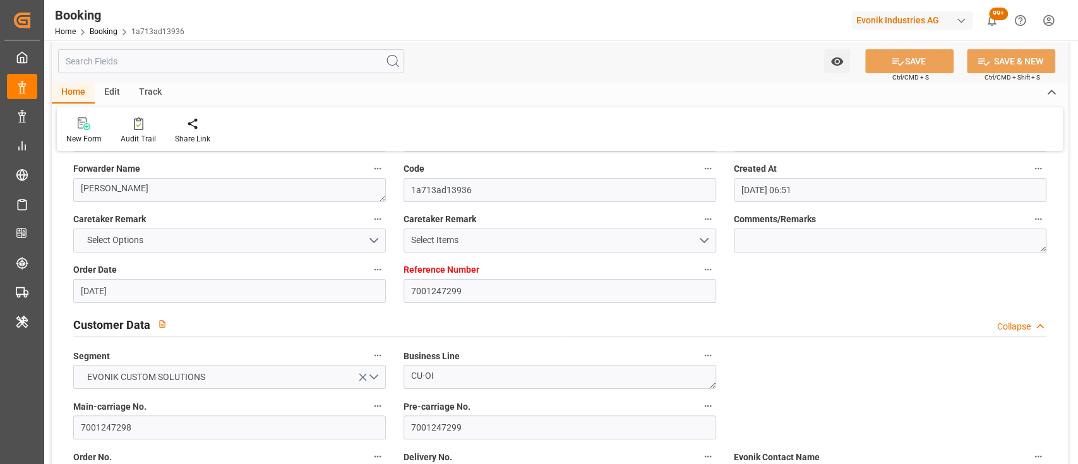
scroll to position [0, 0]
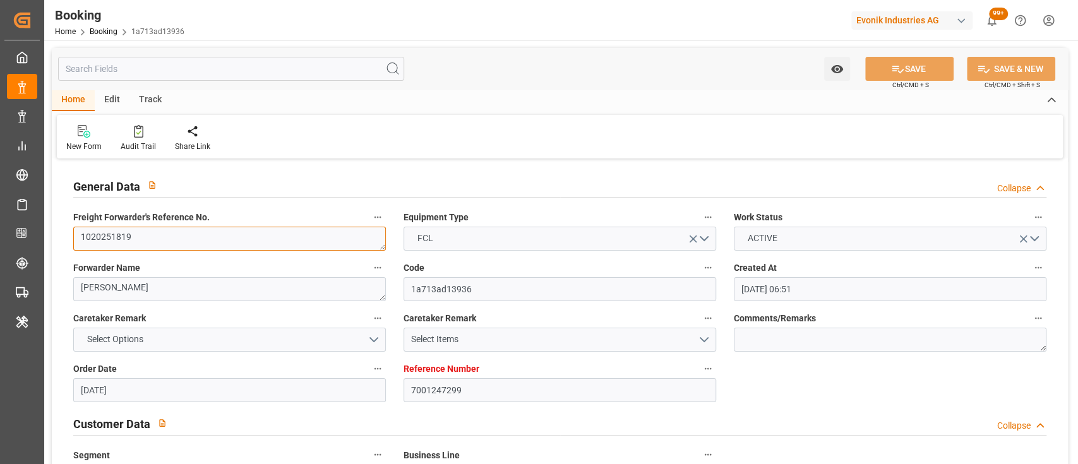
click at [277, 237] on textarea "1020251819" at bounding box center [229, 239] width 313 height 24
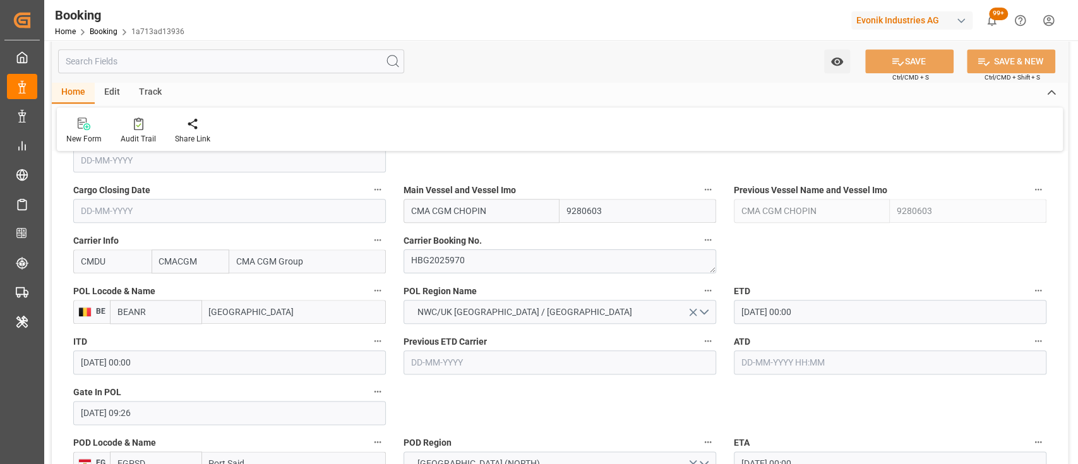
scroll to position [894, 0]
click at [457, 263] on textarea "HBG2025970" at bounding box center [560, 260] width 313 height 24
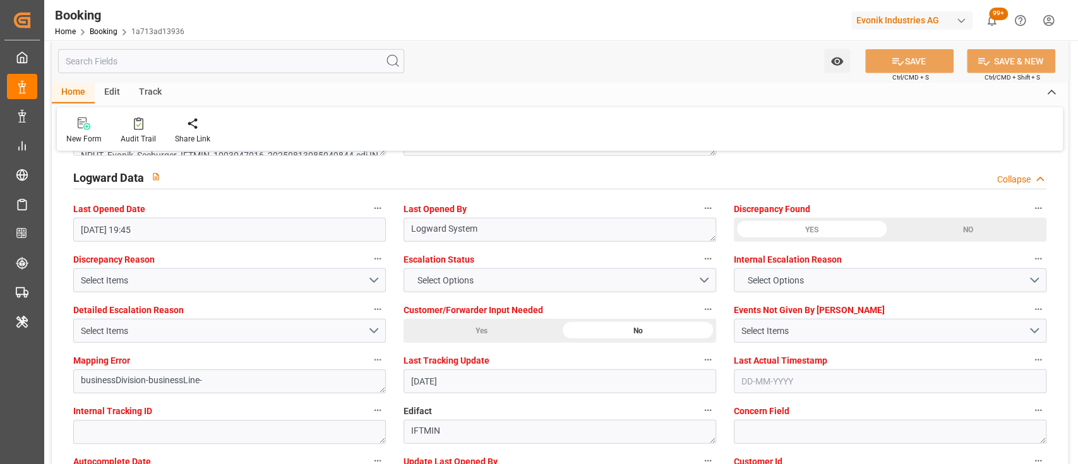
scroll to position [2347, 0]
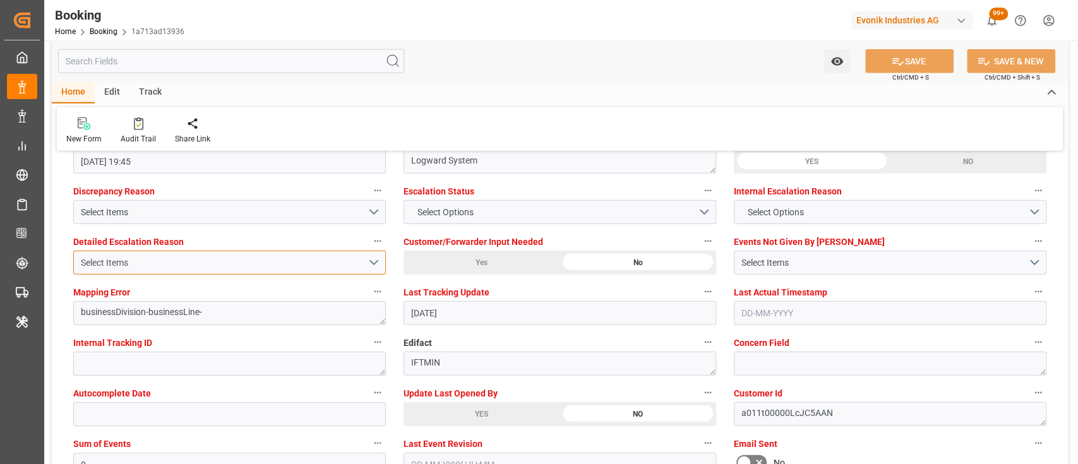
click at [266, 266] on div "Select Items" at bounding box center [224, 262] width 287 height 13
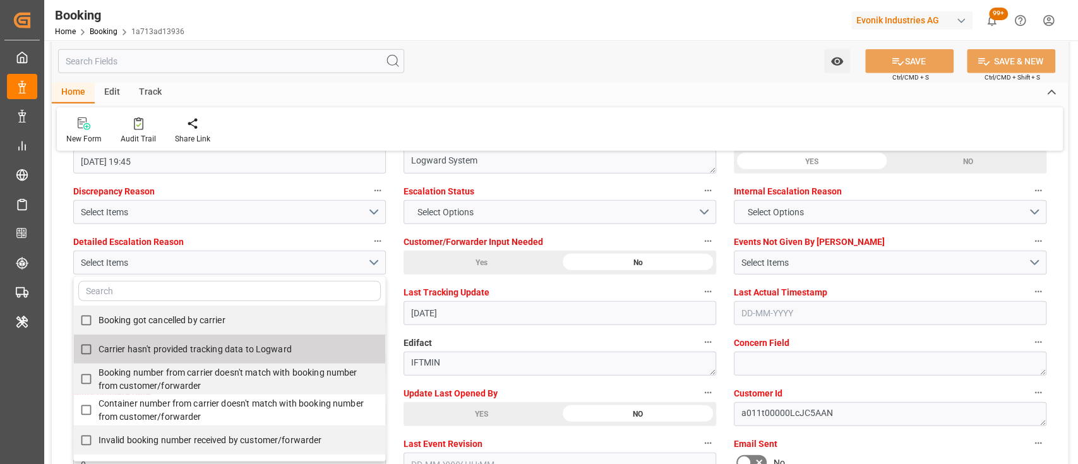
click at [189, 362] on div "Carrier hasn't provided tracking data to Logward" at bounding box center [229, 349] width 311 height 29
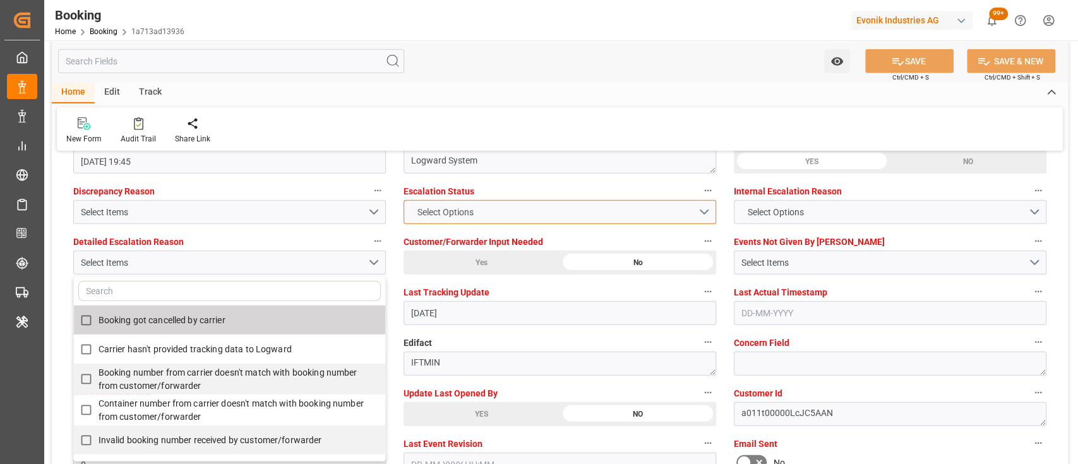
click at [469, 218] on button "Select Options" at bounding box center [560, 212] width 313 height 24
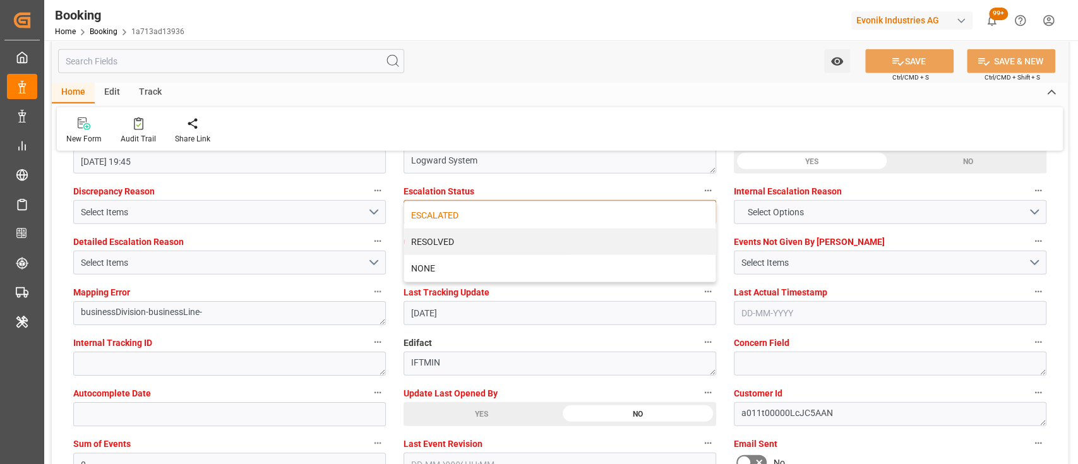
click at [447, 215] on div "ESCALATED" at bounding box center [559, 215] width 311 height 27
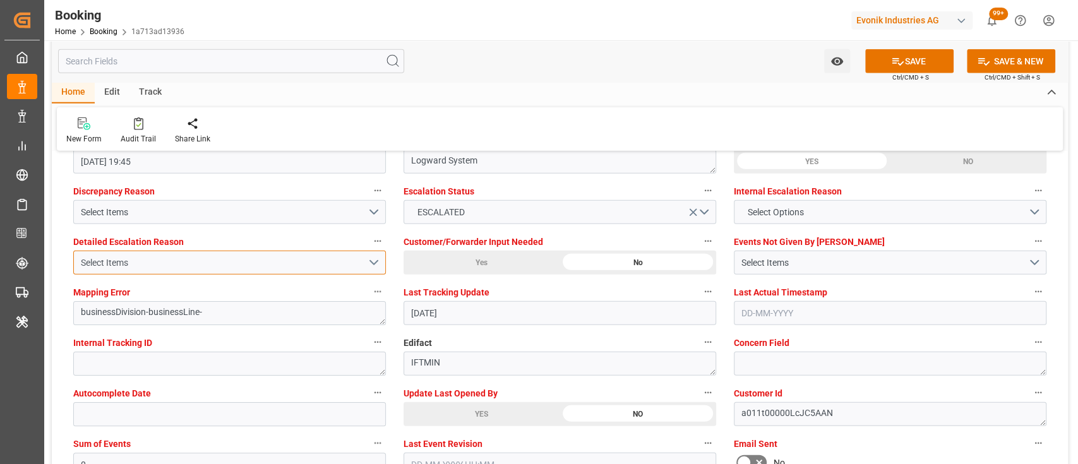
click at [369, 258] on button "Select Items" at bounding box center [229, 263] width 313 height 24
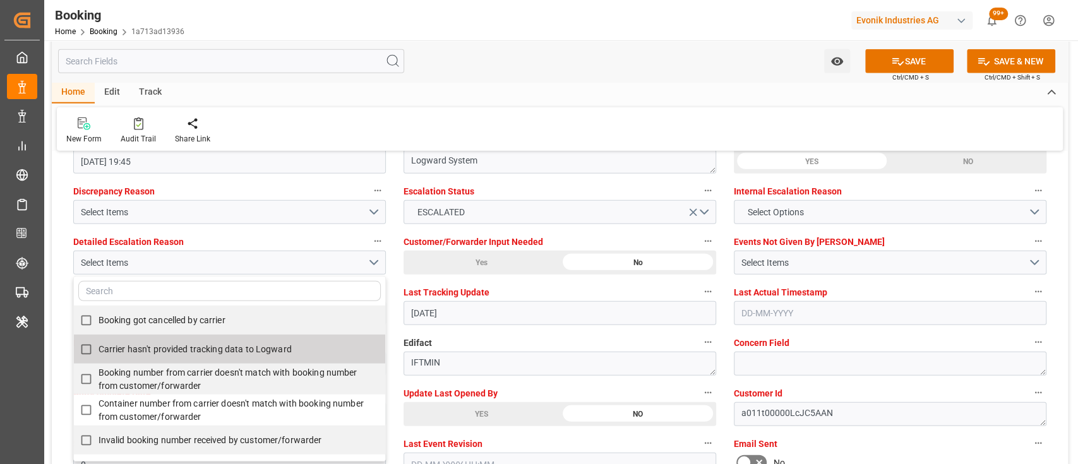
click at [159, 354] on span "Carrier hasn't provided tracking data to Logward" at bounding box center [195, 349] width 193 height 13
checkbox input "true"
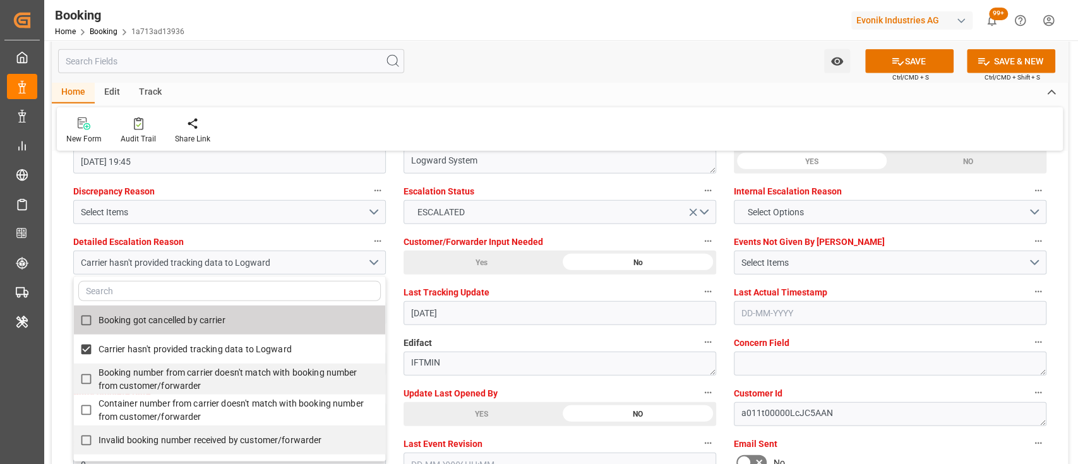
click at [540, 109] on div "New Form Audit Trail Share Link" at bounding box center [560, 129] width 1006 height 44
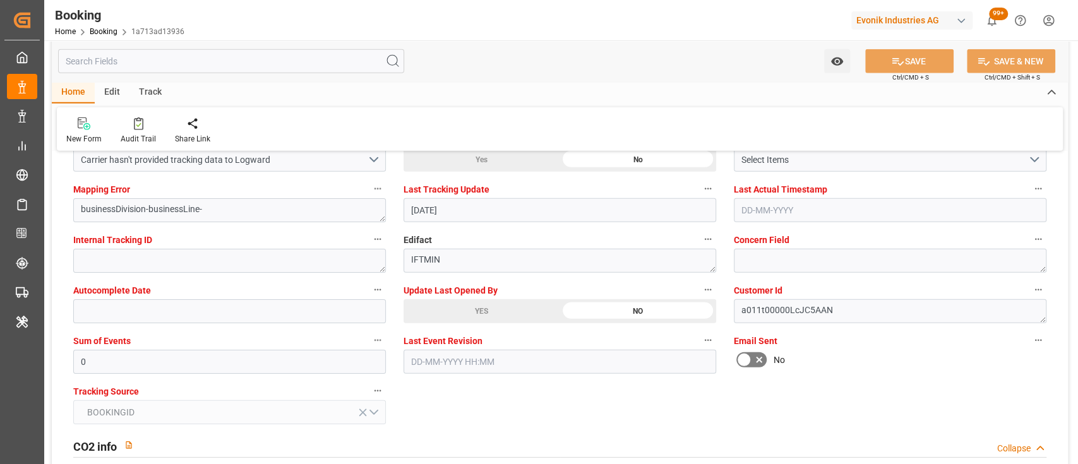
scroll to position [2451, 0]
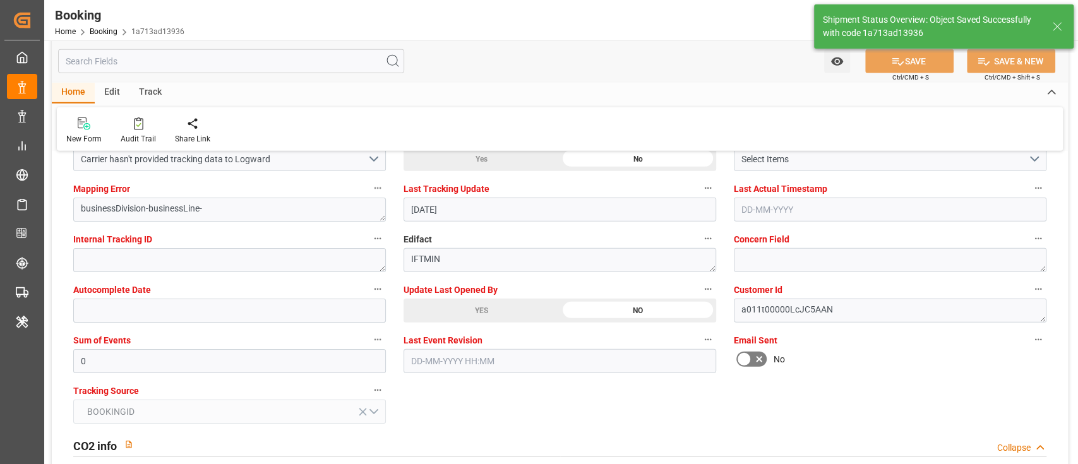
type textarea "[PERSON_NAME]"
type input "10-09-2025 07:31"
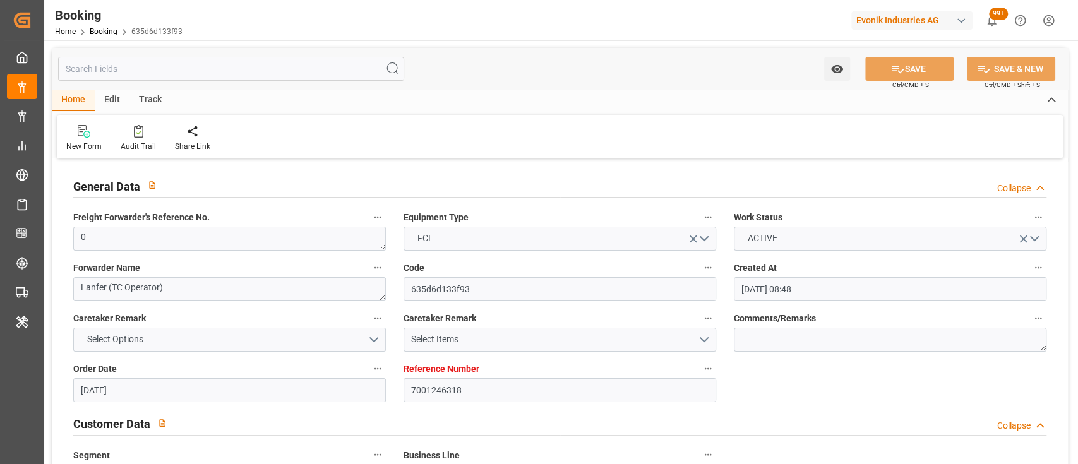
click at [632, 347] on label "Reference Number" at bounding box center [560, 370] width 313 height 18
click at [700, 347] on button "Reference Number" at bounding box center [708, 369] width 16 height 16
click at [547, 42] on div at bounding box center [539, 232] width 1078 height 464
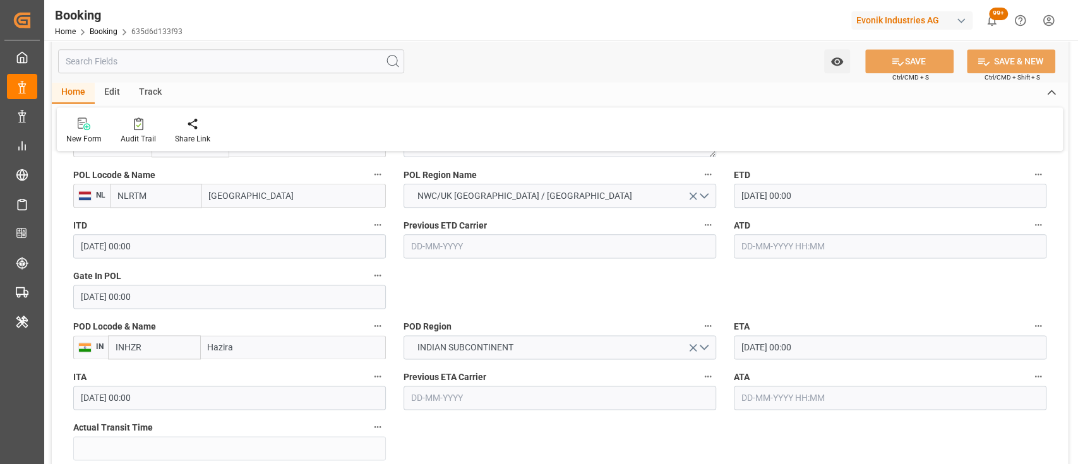
scroll to position [1010, 0]
click at [753, 200] on input "[DATE] 00:00" at bounding box center [890, 194] width 313 height 24
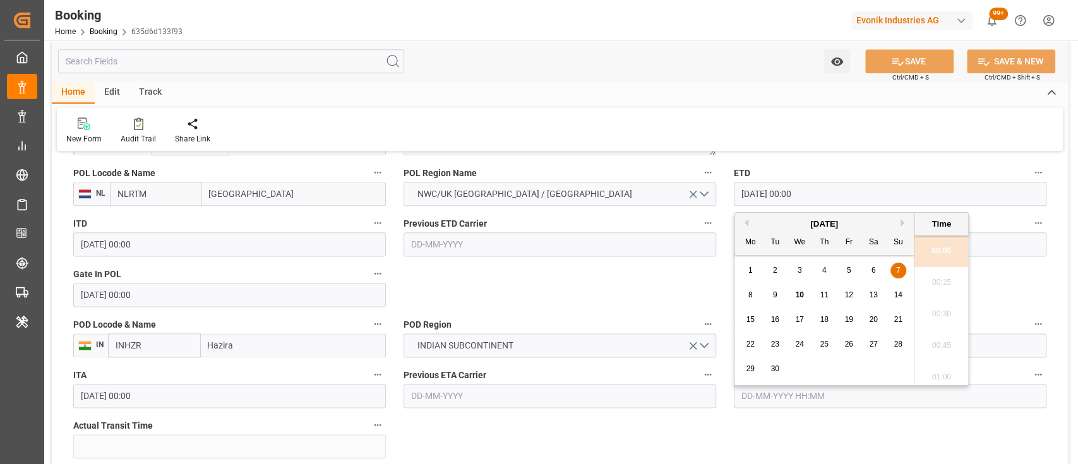
type input "[DATE] 00:00"
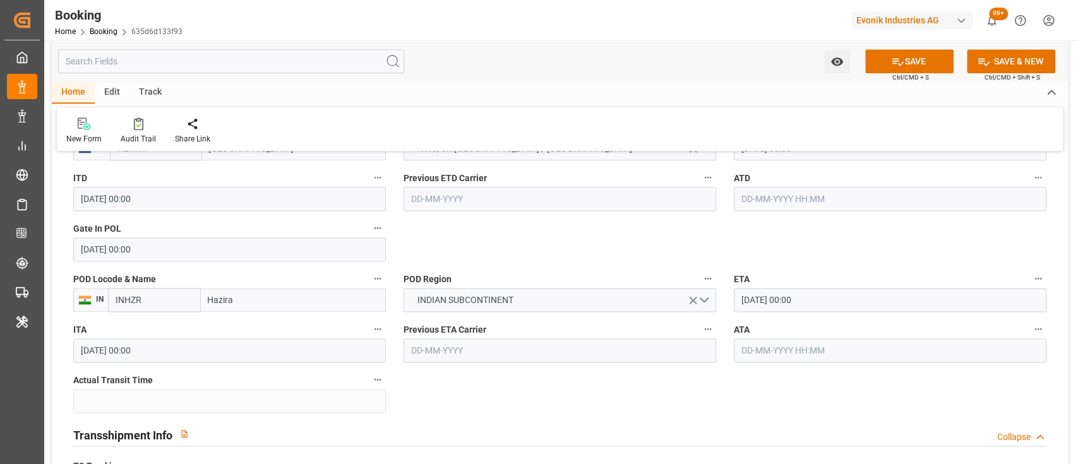
scroll to position [1062, 0]
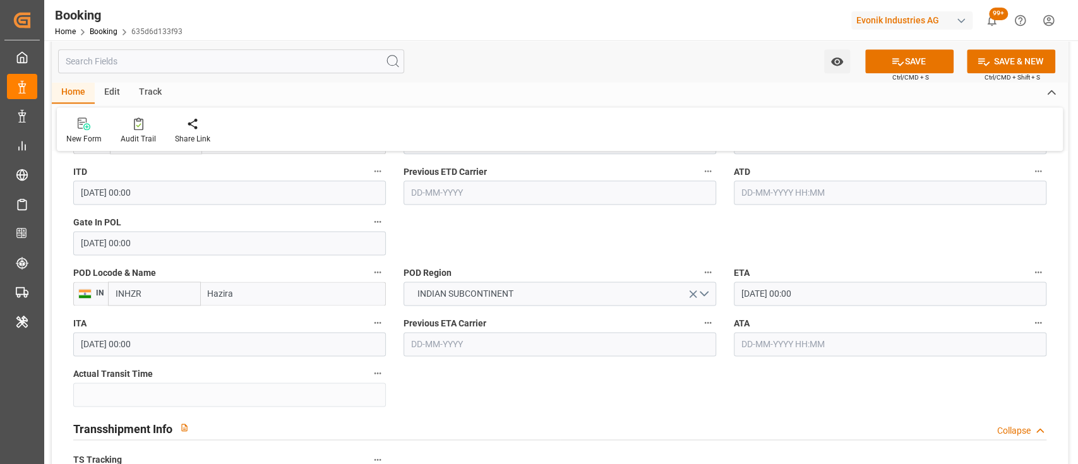
click at [749, 291] on input "[DATE] 00:00" at bounding box center [890, 294] width 313 height 24
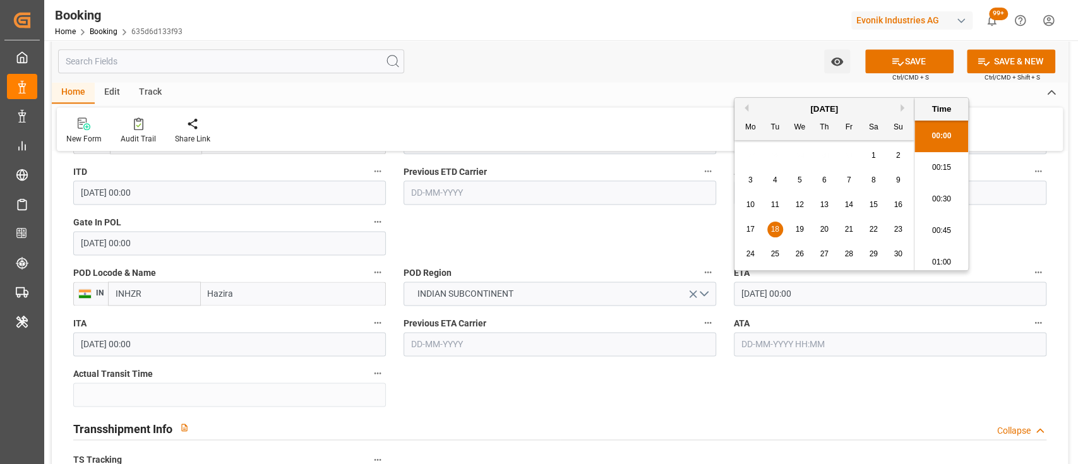
type input "[DATE] 00:00"
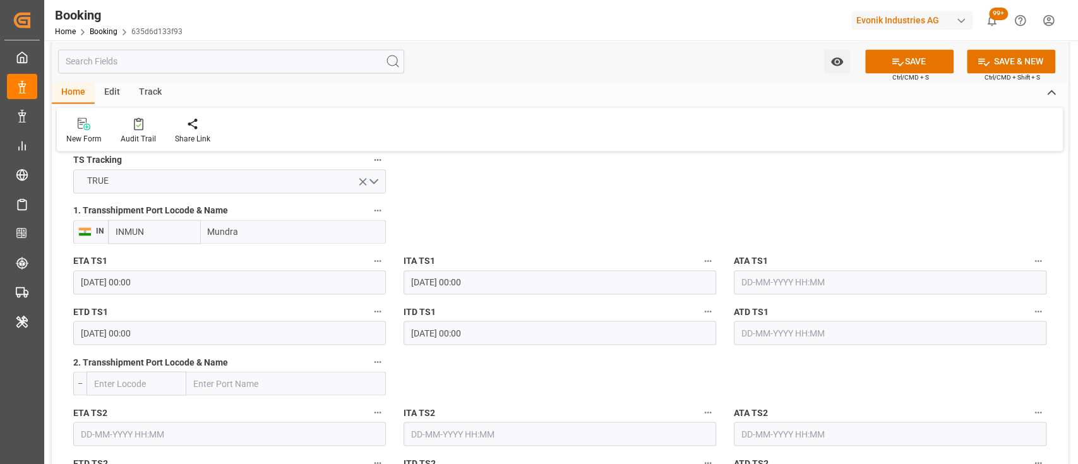
scroll to position [1443, 0]
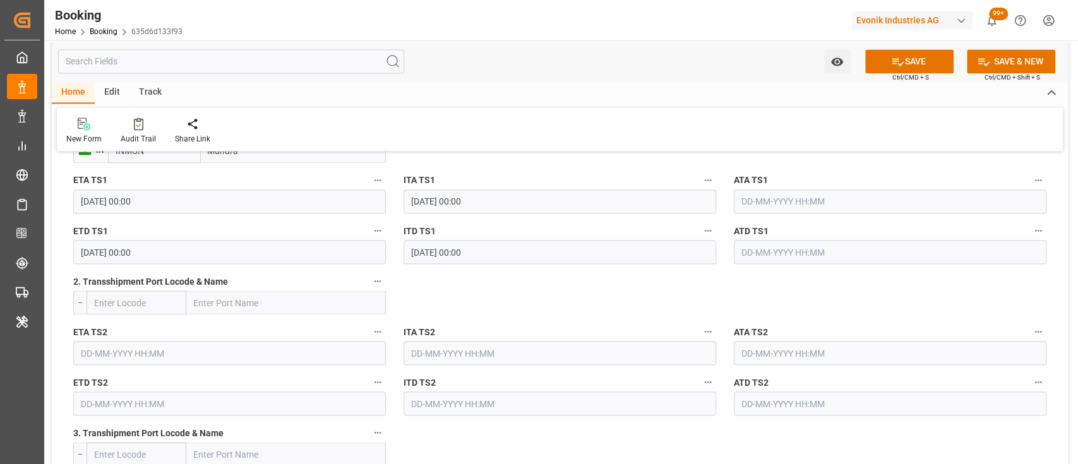
click at [87, 257] on input "[DATE] 00:00" at bounding box center [229, 252] width 313 height 24
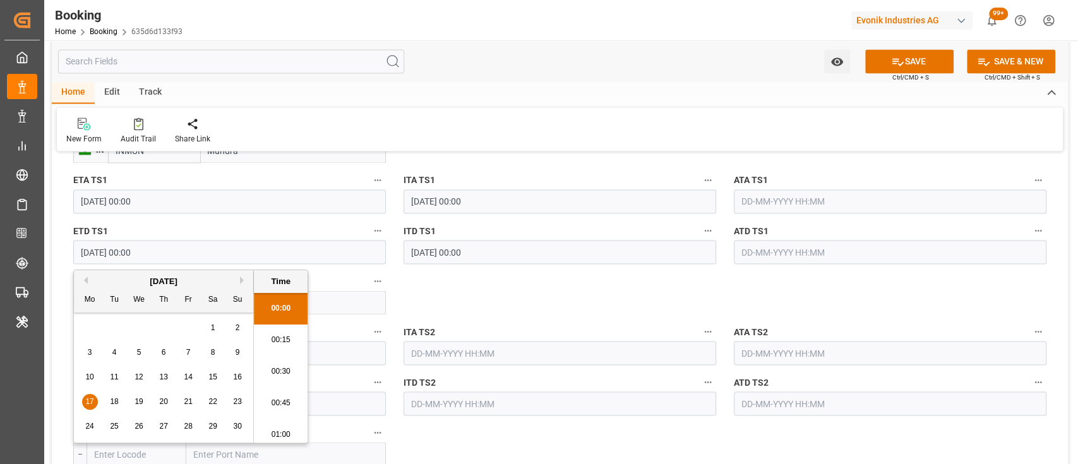
type input "17-11-2025 00:00"
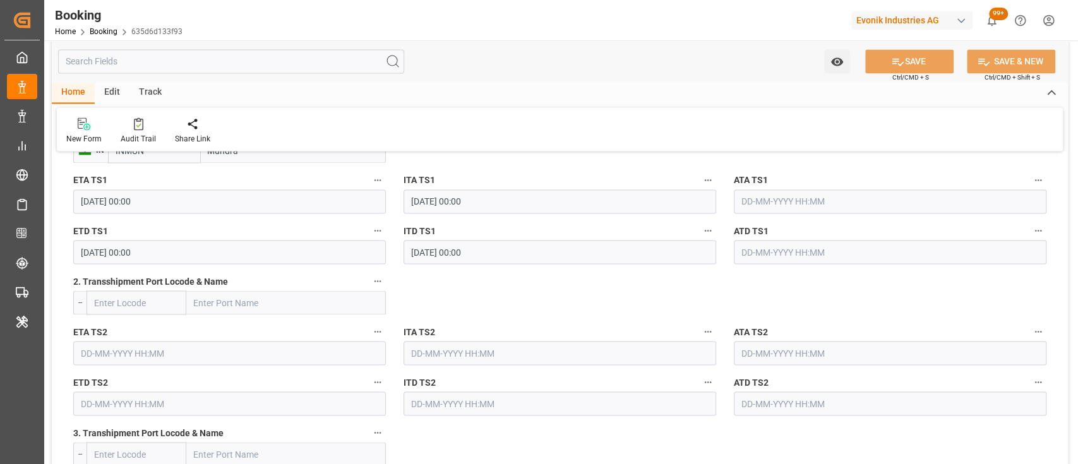
type textarea "[PERSON_NAME]"
type textarea "businessLine-"
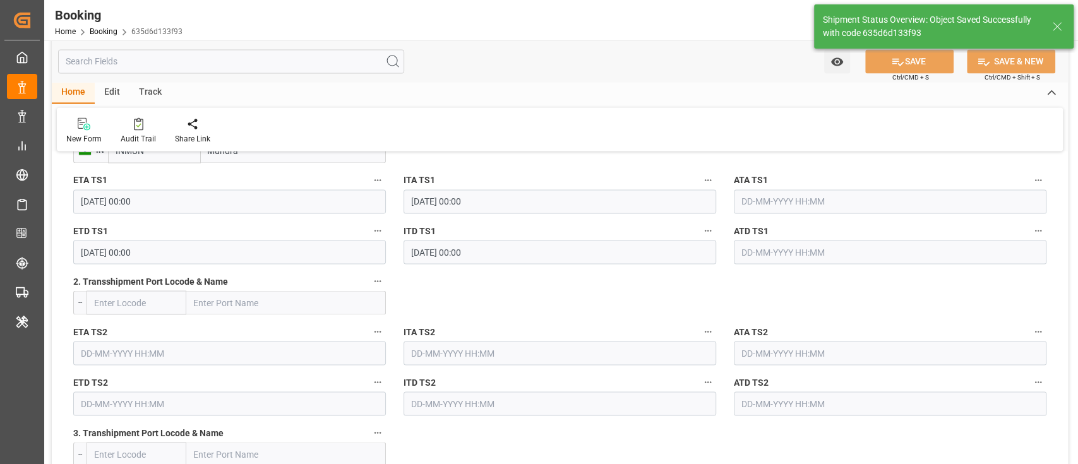
type input "10-09-2025 07:32"
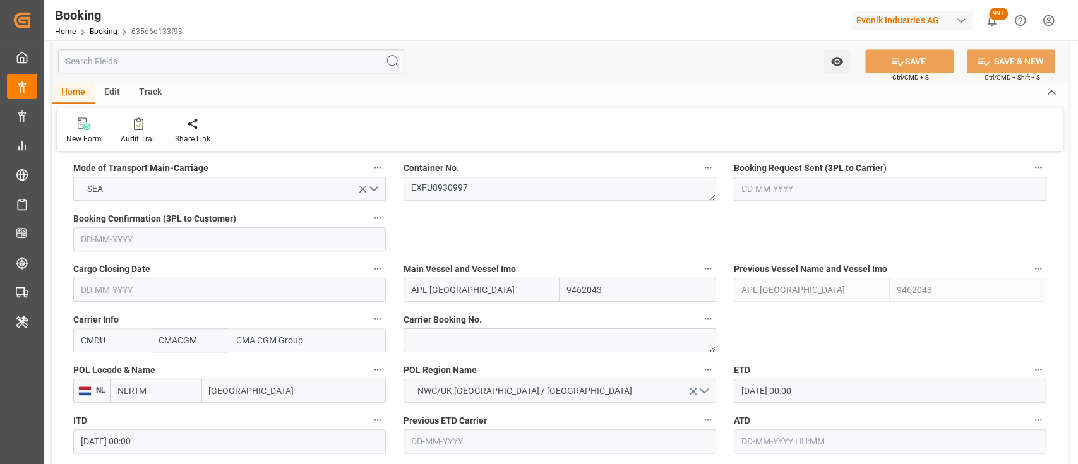
scroll to position [919, 0]
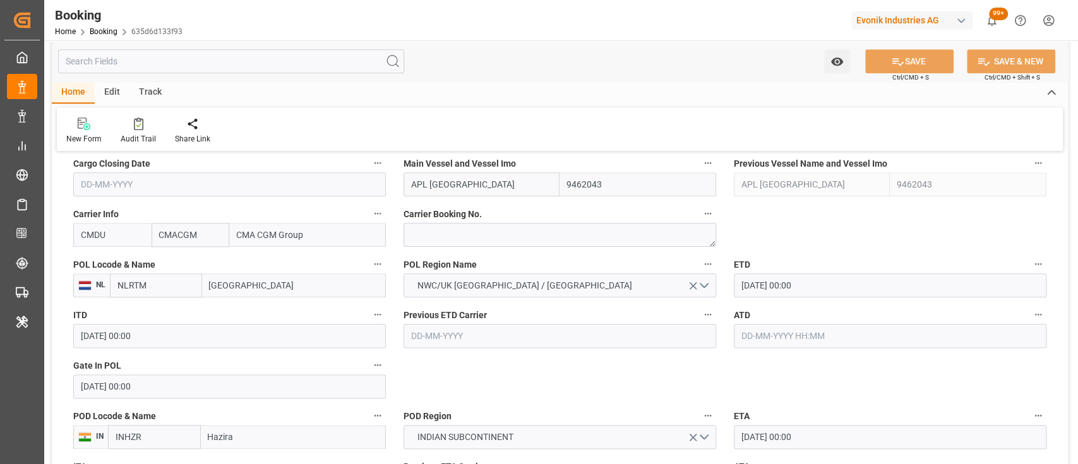
click at [783, 337] on input "text" at bounding box center [890, 336] width 313 height 24
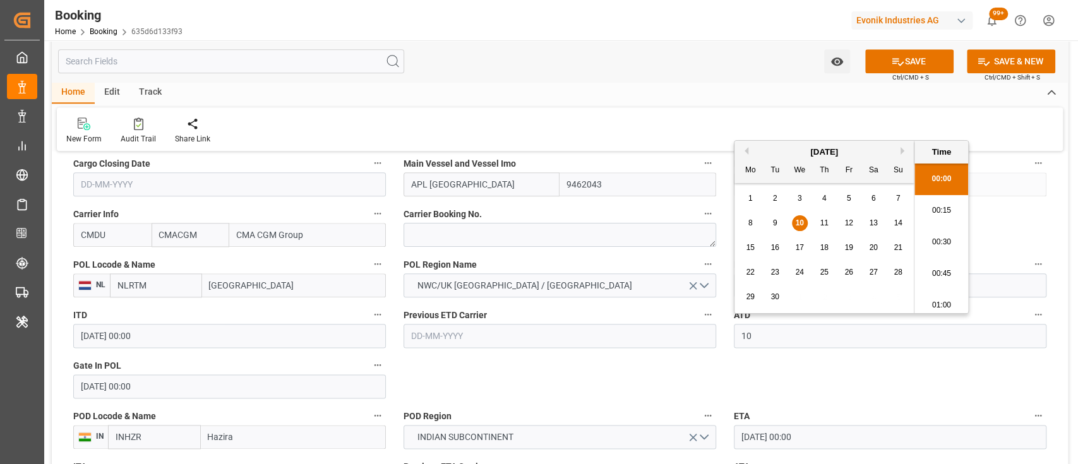
scroll to position [1583, 0]
type input "[DATE] 00:00"
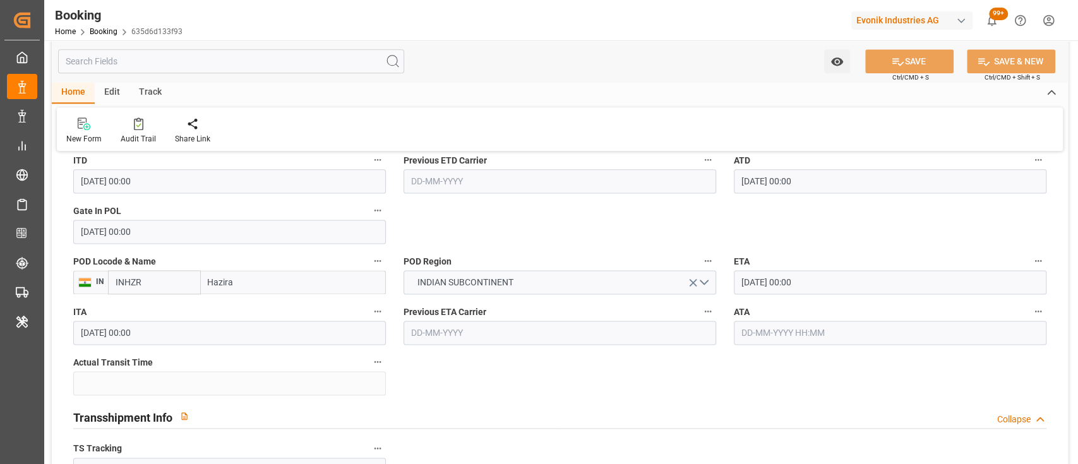
scroll to position [1077, 0]
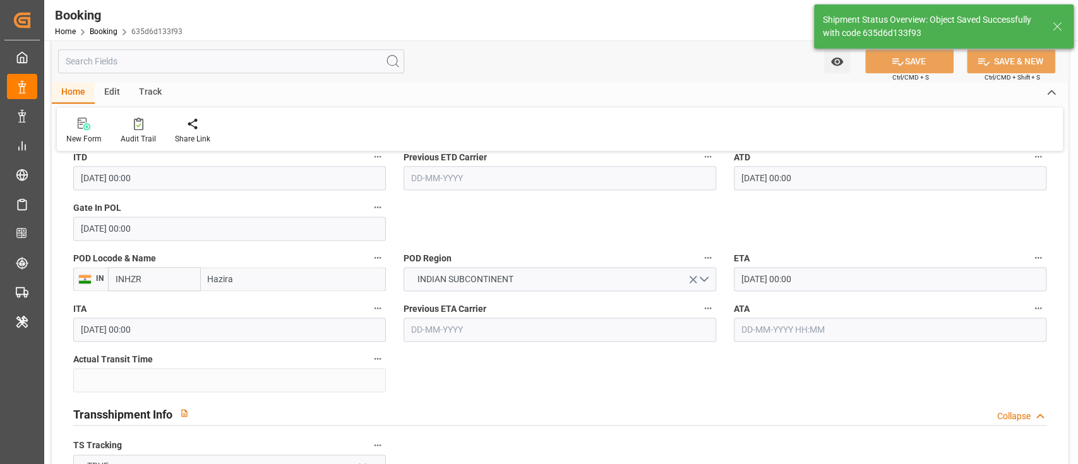
type input "[DATE] 07:33"
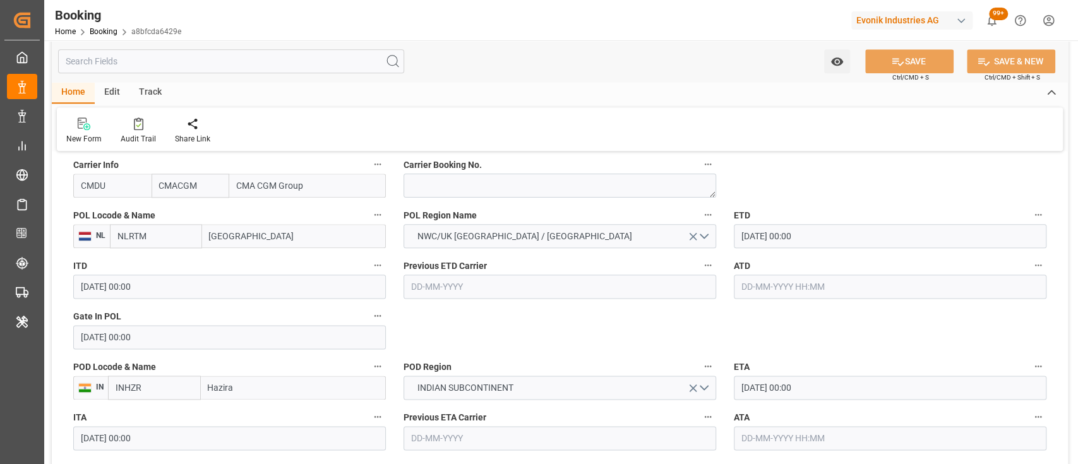
scroll to position [979, 0]
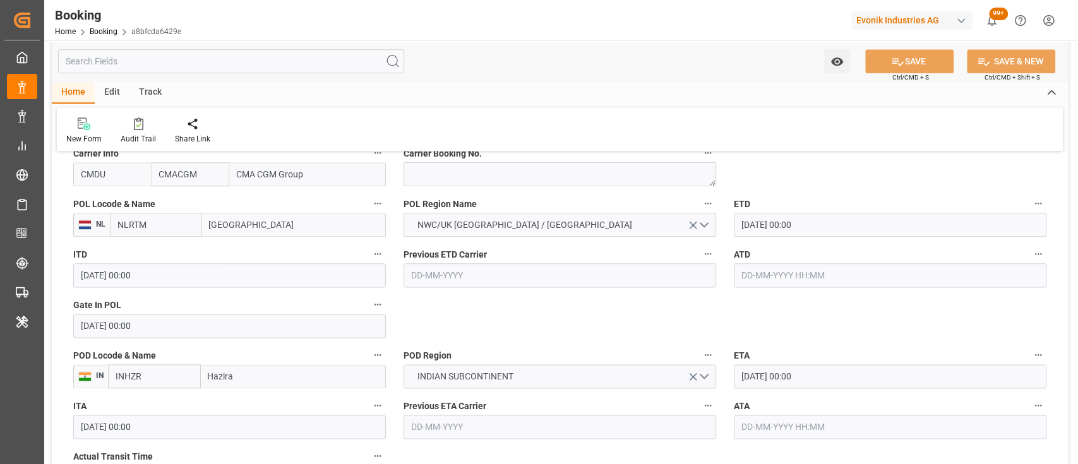
click at [788, 274] on input "text" at bounding box center [890, 275] width 313 height 24
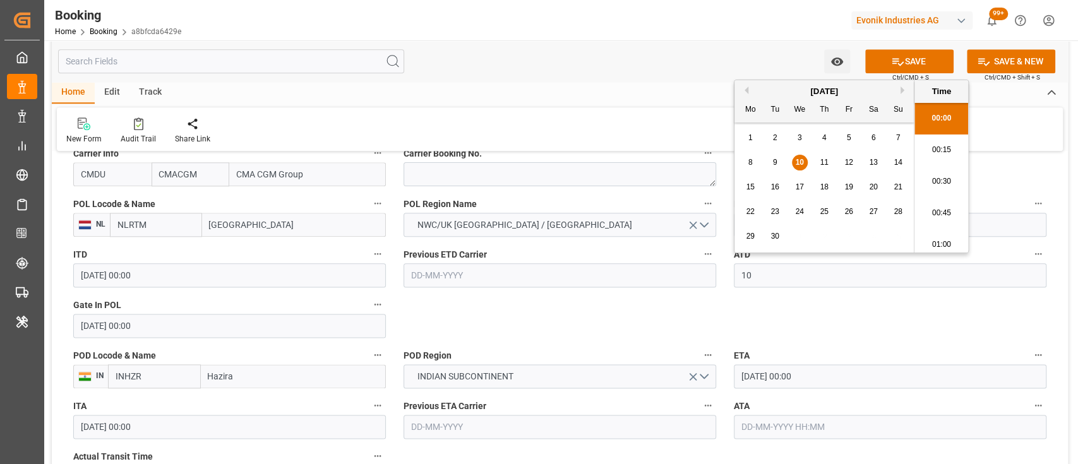
type input "[DATE] 00:00"
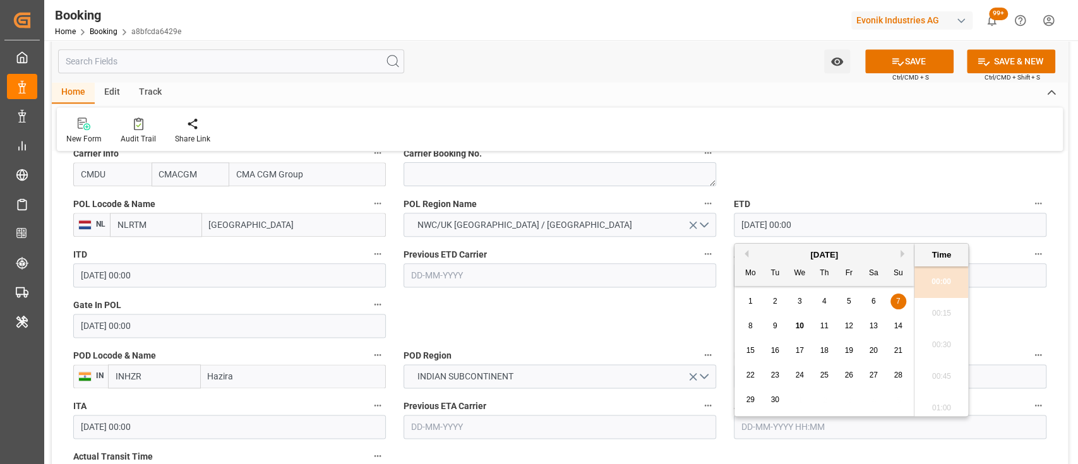
click at [746, 215] on input "[DATE] 00:00" at bounding box center [890, 225] width 313 height 24
type input "[DATE] 00:00"
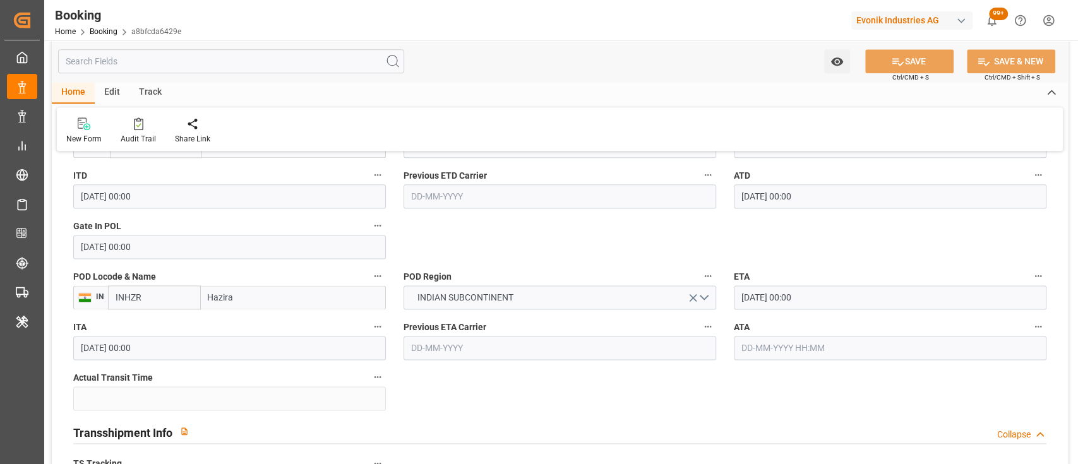
scroll to position [801, 0]
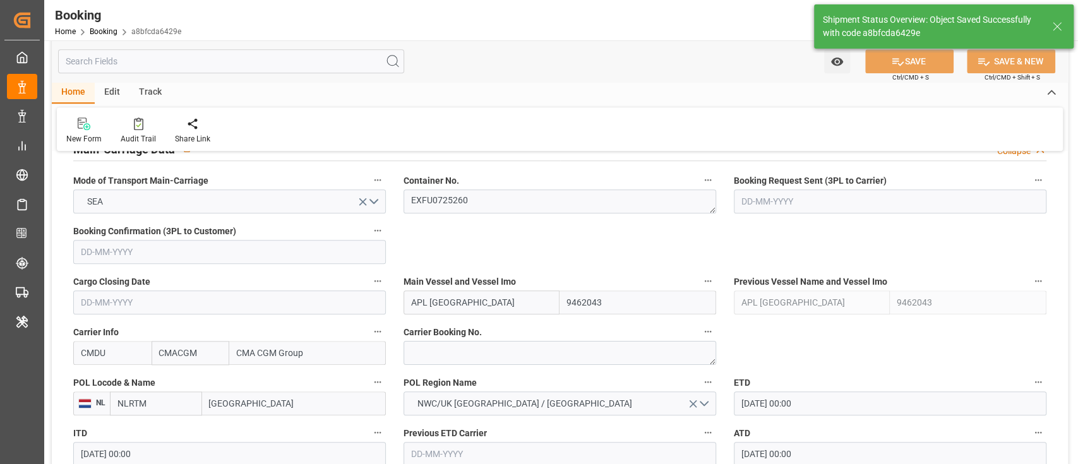
type textarea "[PERSON_NAME]"
type textarea "businessLine-"
type input "[DATE] 07:33"
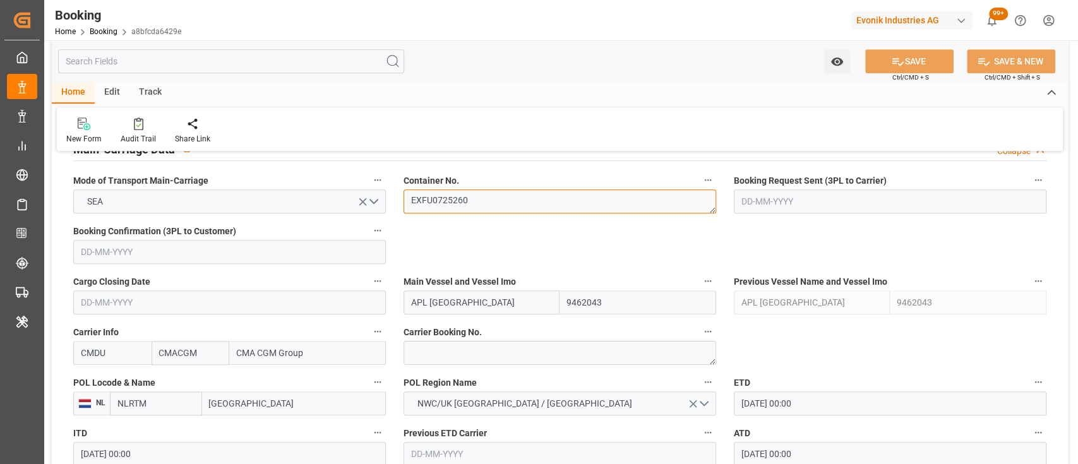
click at [433, 198] on textarea "EXFU0725260" at bounding box center [560, 201] width 313 height 24
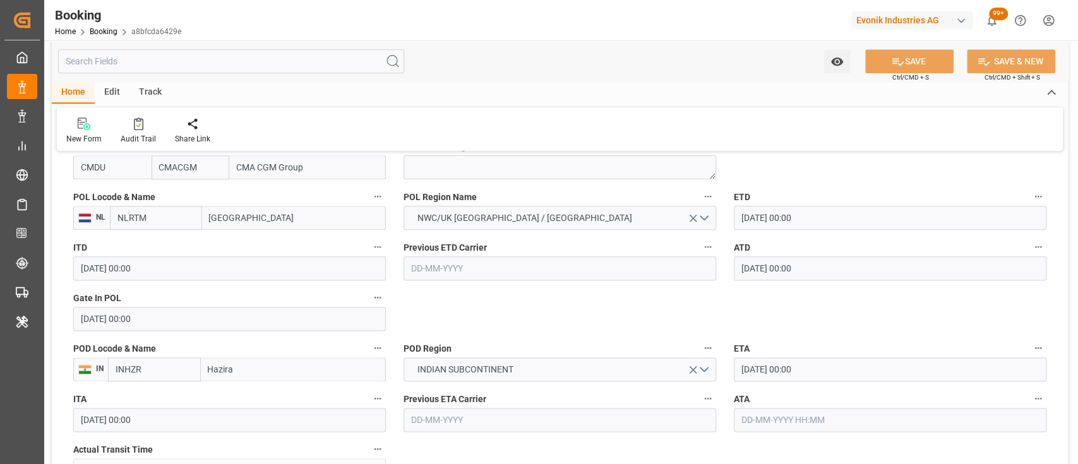
scroll to position [988, 0]
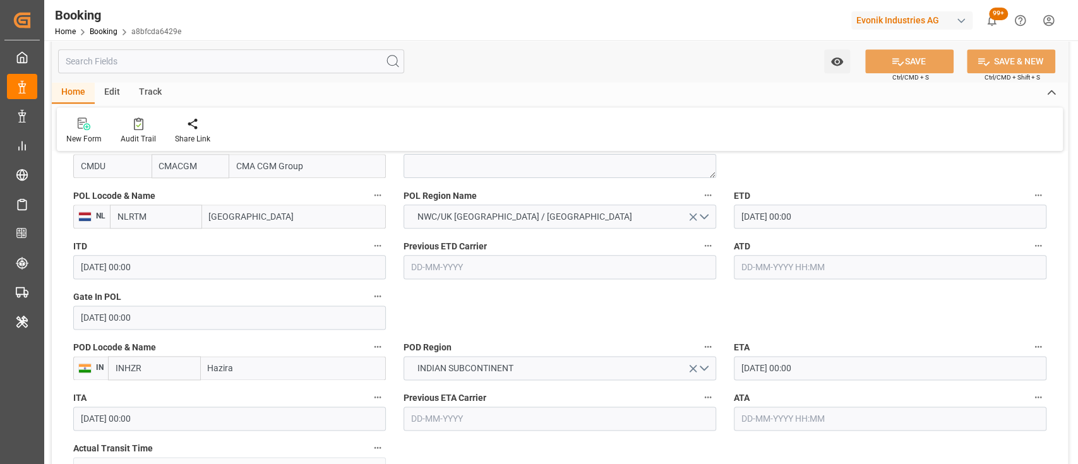
scroll to position [1272, 0]
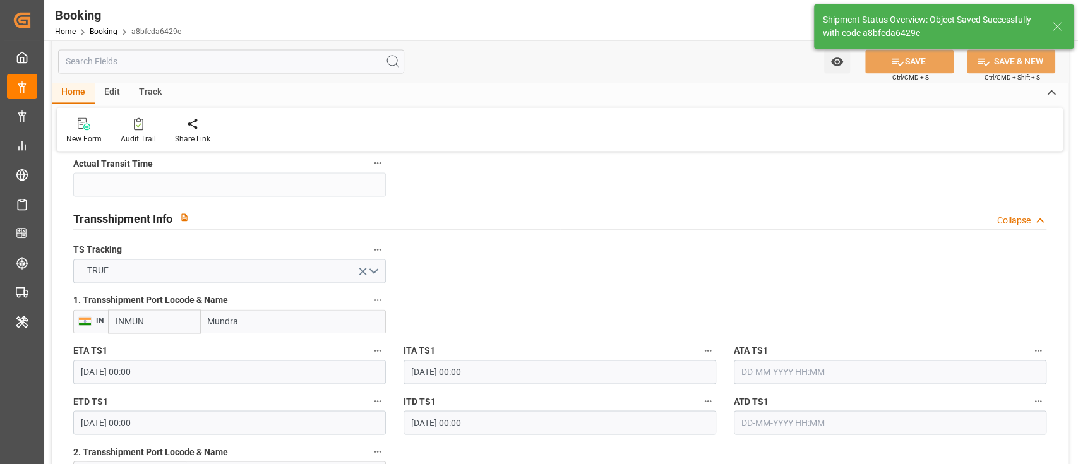
type input "10-09-2025 07:34"
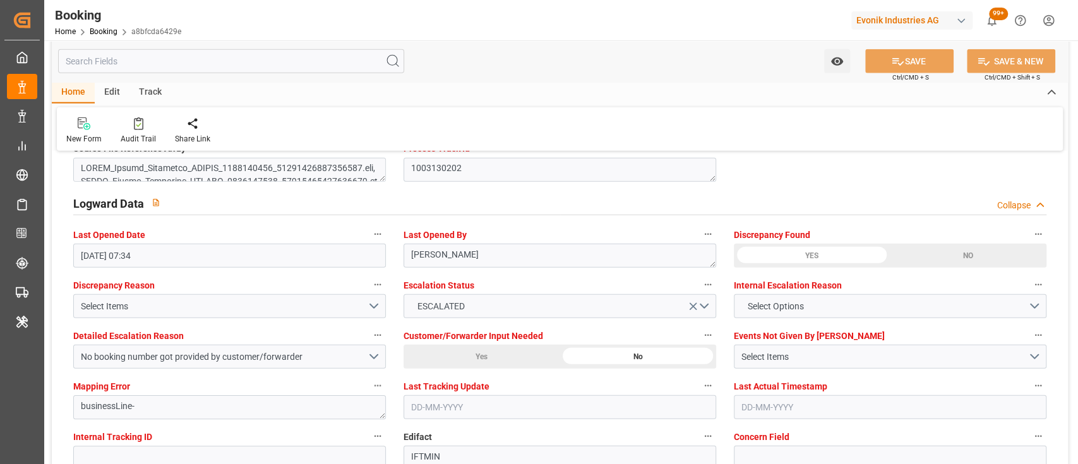
scroll to position [2256, 0]
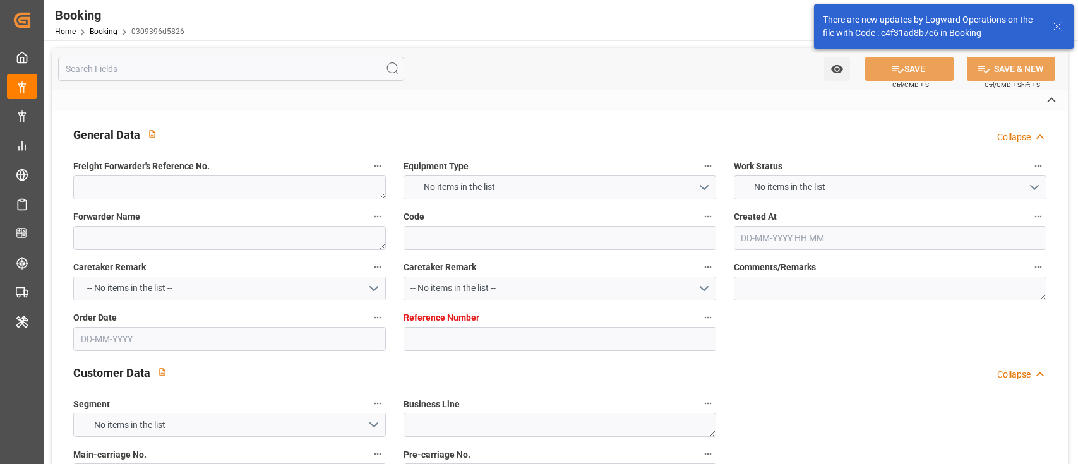
type textarea "250808610810"
type textarea "Leschaco Bremen"
type input "0309396d5826"
type input "7001237361"
type textarea "CU-CAD"
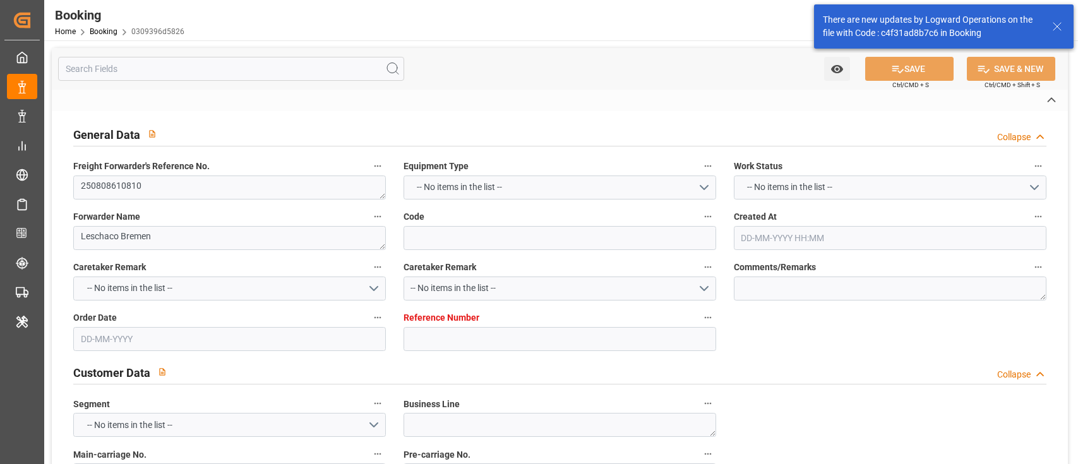
type input "7001237360"
type textarea "christina.deckert@evonik.com"
type textarea "CIF"
type textarea "KEELUNG"
type textarea "Bonn"
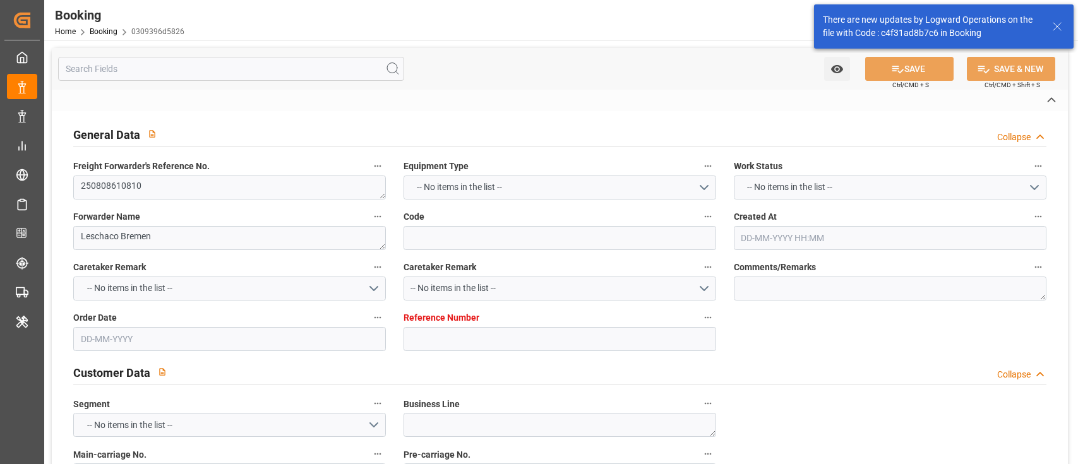
type input "EVER AEON"
type input "CMDU"
type textarea "HBG2020079"
type input "[GEOGRAPHIC_DATA]"
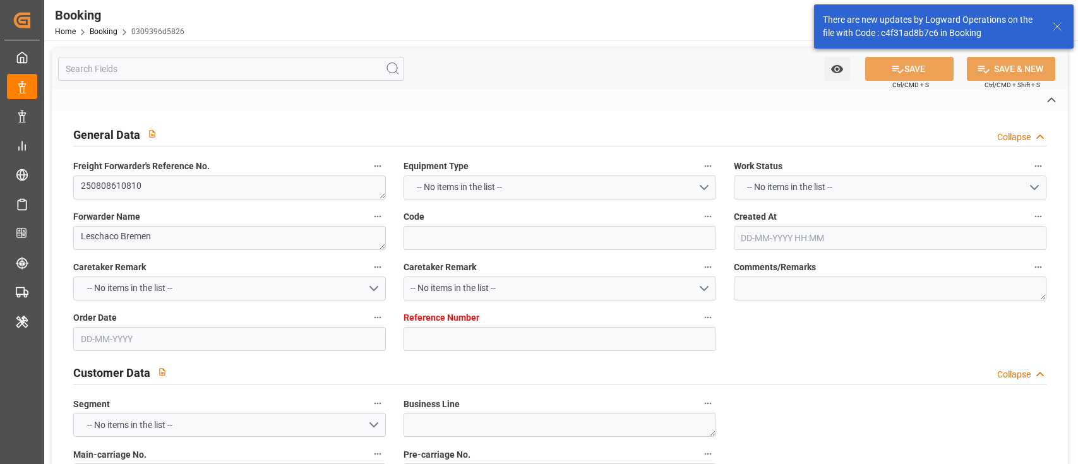
type input "Keelung (Chilung)"
type input "Kaohsiung"
type textarea "vesselName etd [PERSON_NAME]"
type textarea "INPUT_Evonik_Seeburger_IFTSTA_1003044029_20250812122028848.edi"
type textarea "NWC/UK North West Continent / UK_TWKEL_CMDU_CU-CAD"
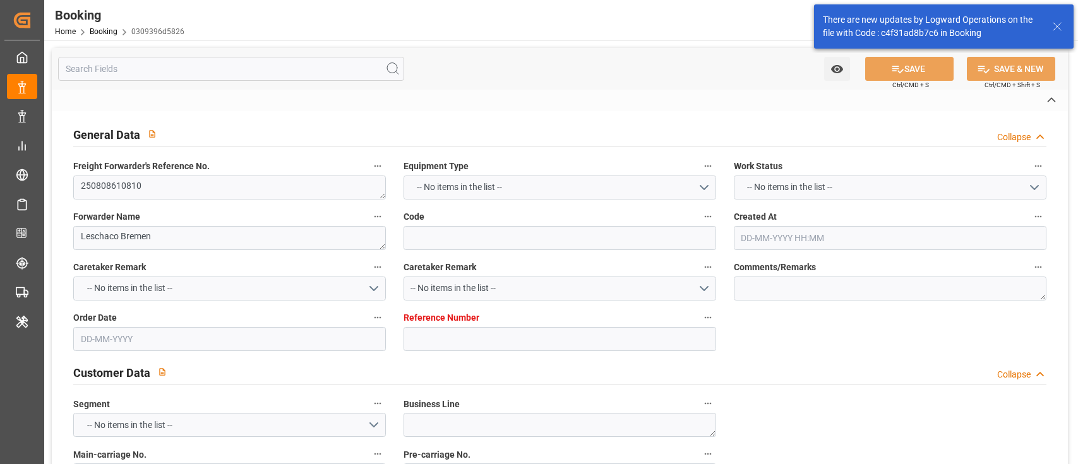
type textarea "INPUT_Evonik_Seeburger_IFTMIN_1003008830_20250731134638868.edi,INPUT_Evonik_See…"
type textarea "1003044029"
type textarea "Vasantha Kumar"
type textarea "businessDivision-businessLine-"
type textarea "IFTSTA"
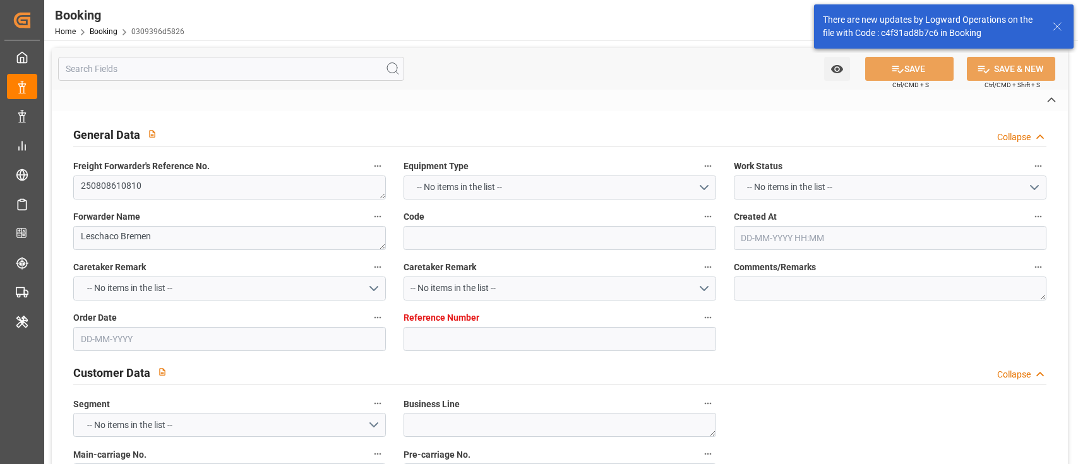
type textarea "a011t00000LcJC5AAN"
type textarea "Yes"
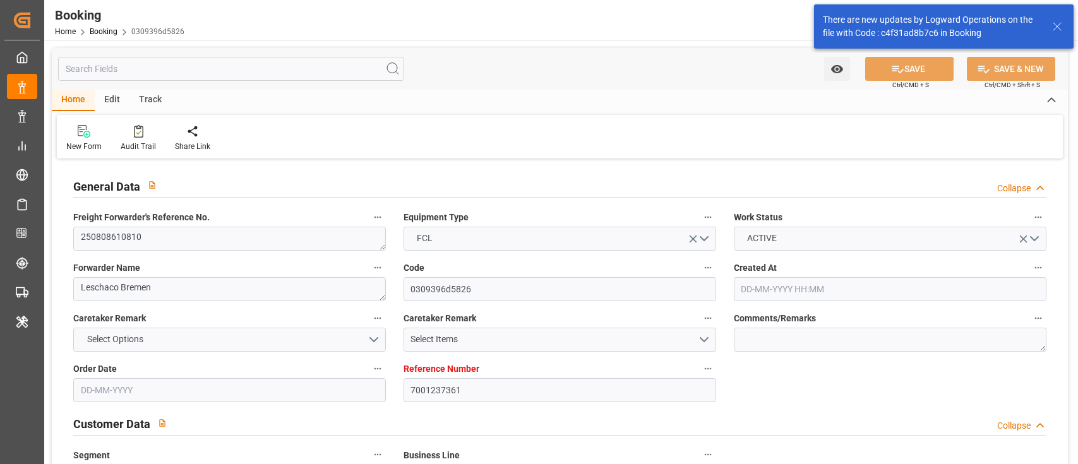
type input "7001237361"
type input "9943279"
type input "CMACGM"
type input "CMA CGM Group"
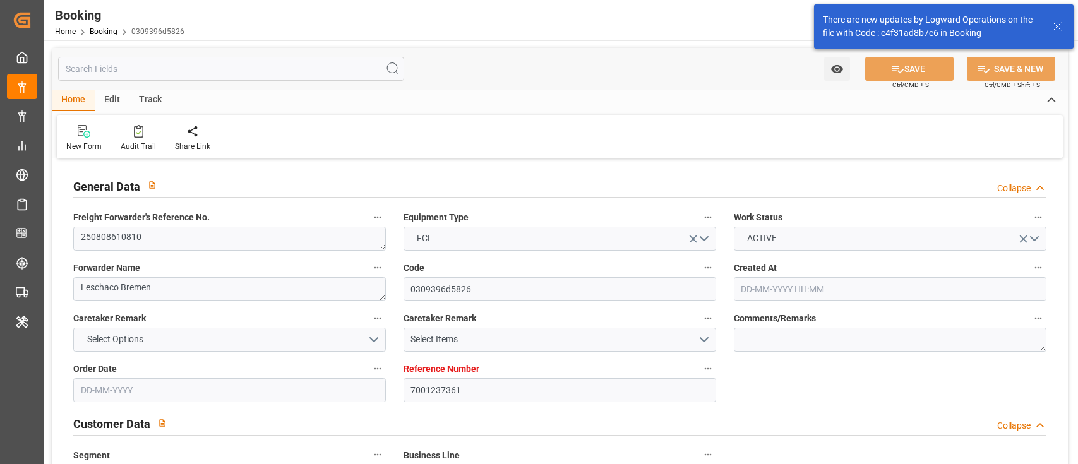
type input "NLRTM"
type input "TWKEL"
type input "TWKHH"
type input "31-07-2025 11:48"
type input "31-07-2025"
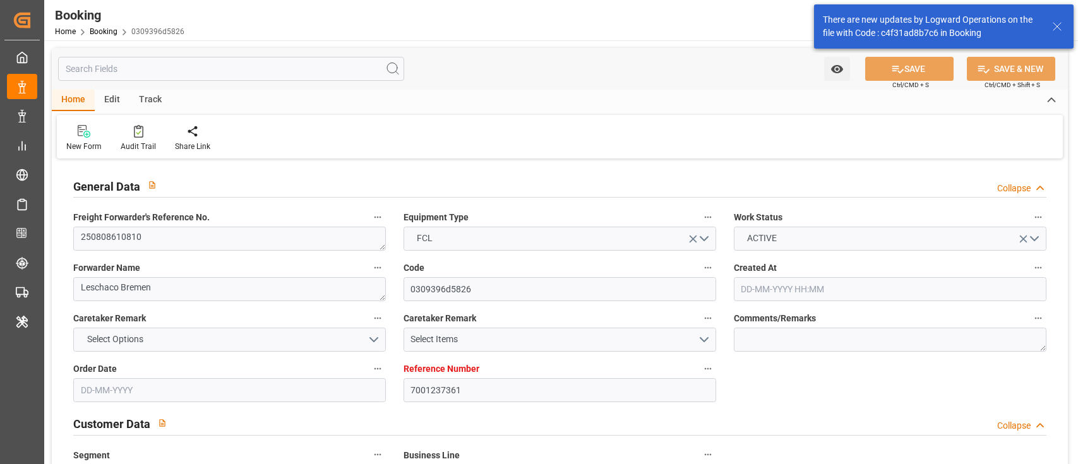
type input "30-10-2025"
type input "22-08-2025"
type input "12-08-2025"
type input "01-08-2025"
type input "[DATE] 00:00"
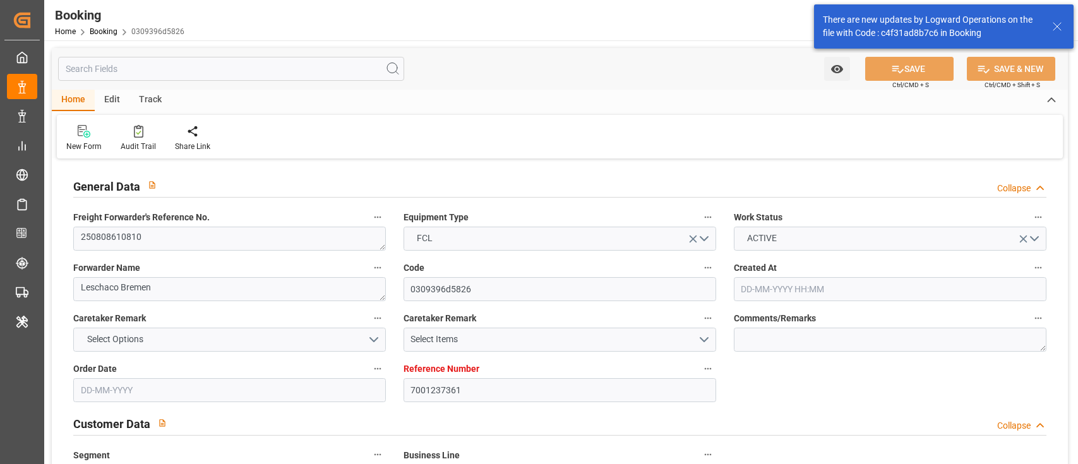
type input "06-09-2025 00:00"
type input "25-10-2025 00:00"
type input "18-10-2025 00:00"
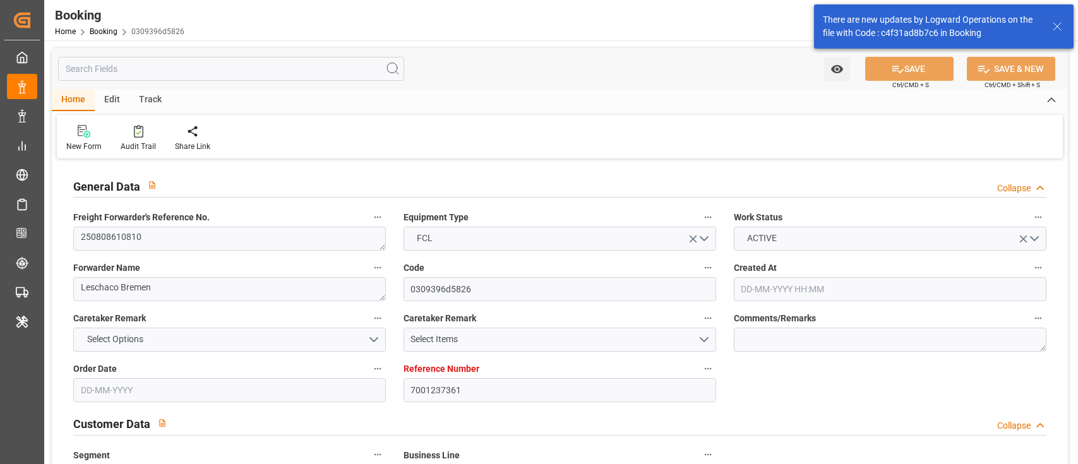
type input "23-10-2025 00:00"
type input "11-08-2025"
type input "09-09-2025 07:15"
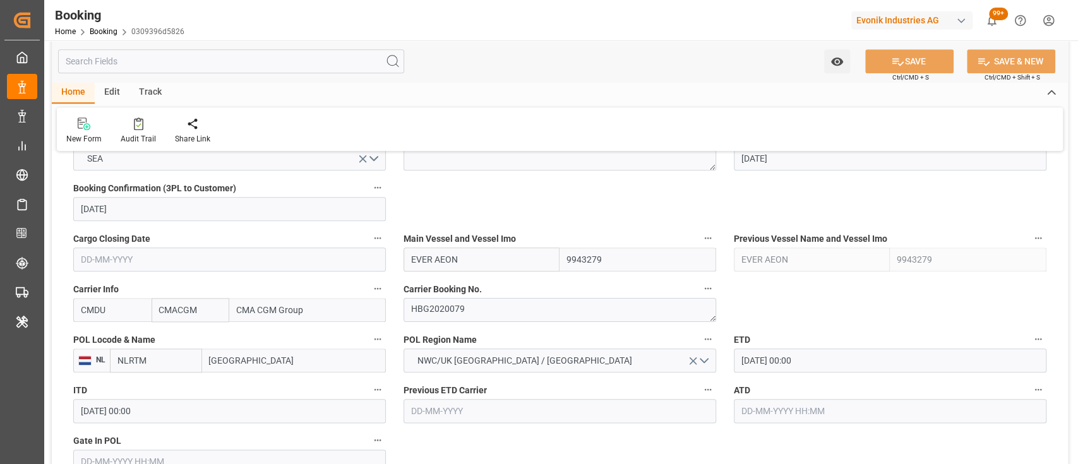
scroll to position [914, 0]
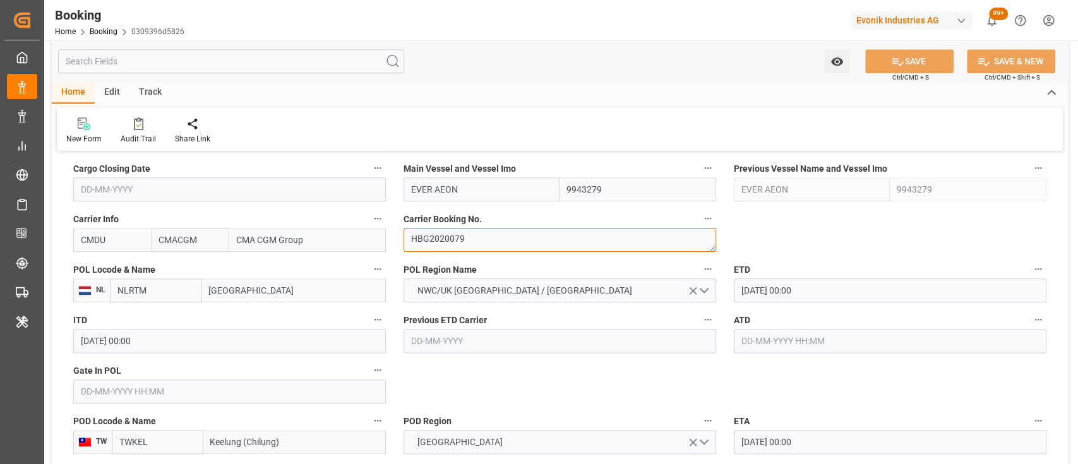
click at [444, 238] on textarea "HBG2020079" at bounding box center [560, 240] width 313 height 24
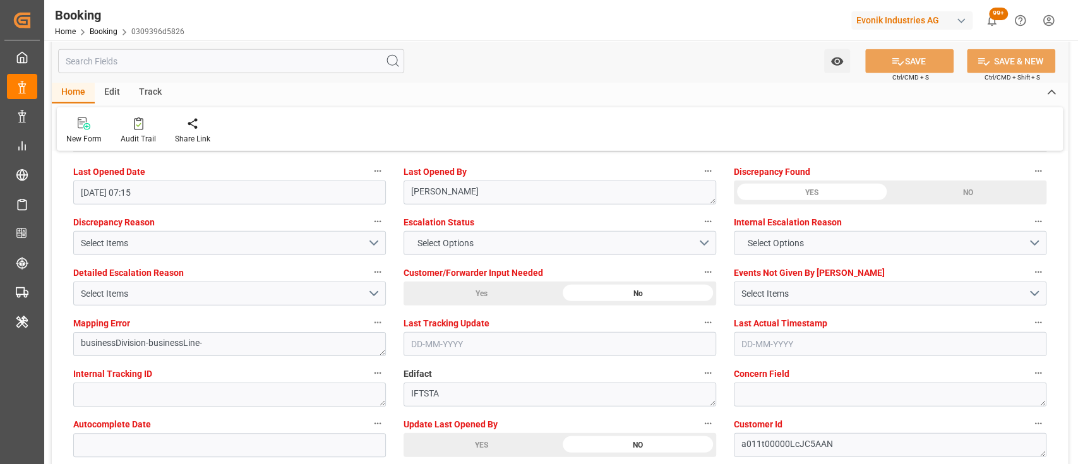
scroll to position [2324, 0]
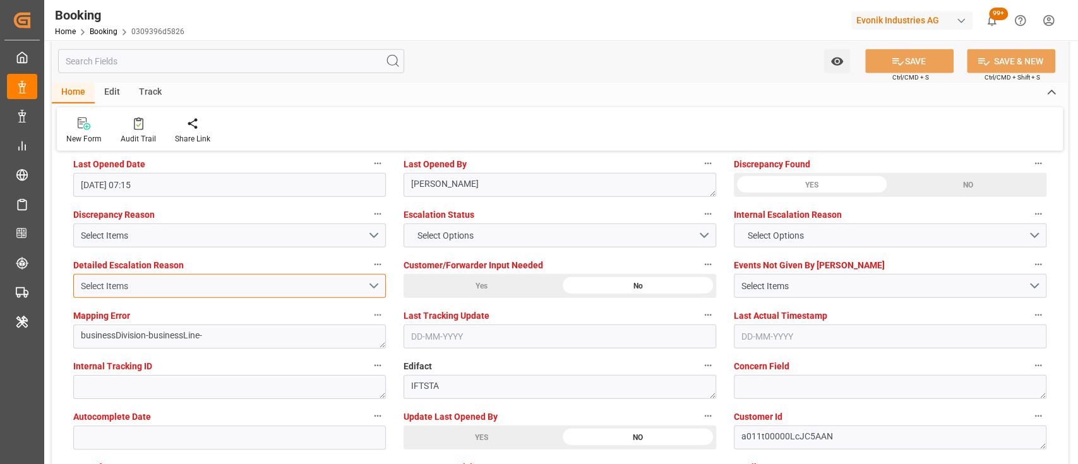
click at [371, 288] on button "Select Items" at bounding box center [229, 286] width 313 height 24
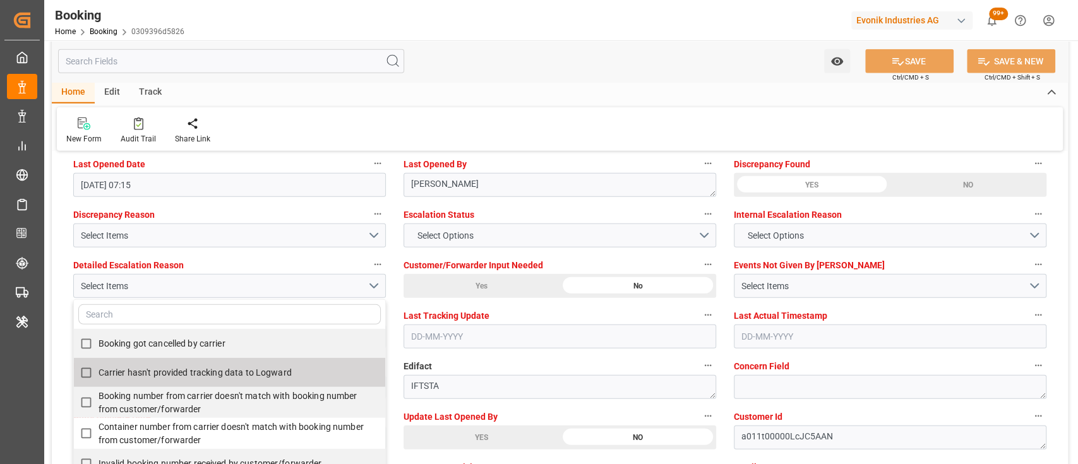
click at [188, 371] on span "Carrier hasn't provided tracking data to Logward" at bounding box center [195, 373] width 193 height 10
checkbox input "true"
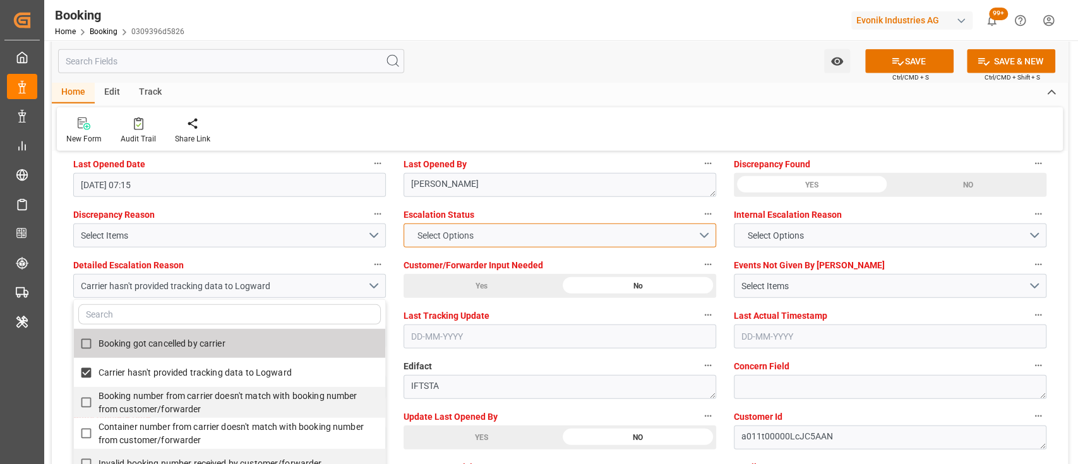
click at [458, 243] on button "Select Options" at bounding box center [560, 236] width 313 height 24
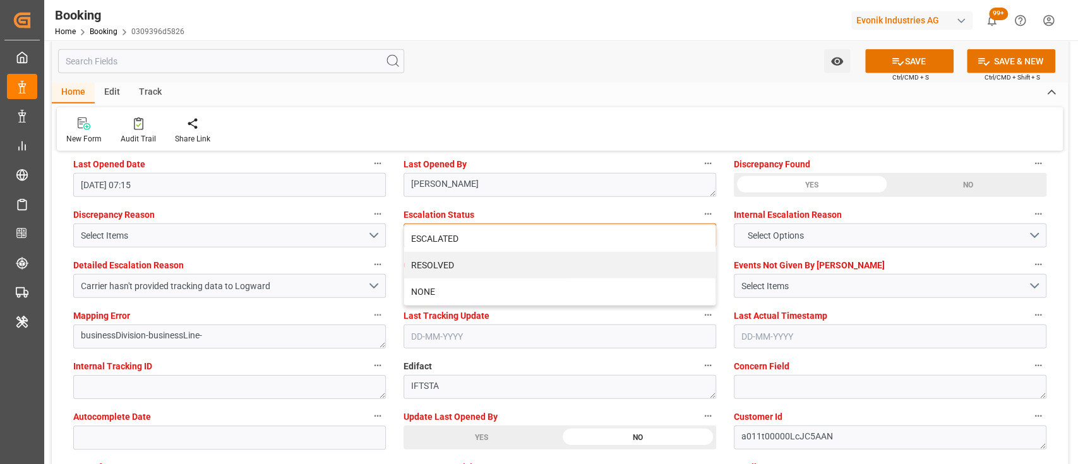
click at [458, 243] on div "ESCALATED" at bounding box center [559, 238] width 311 height 27
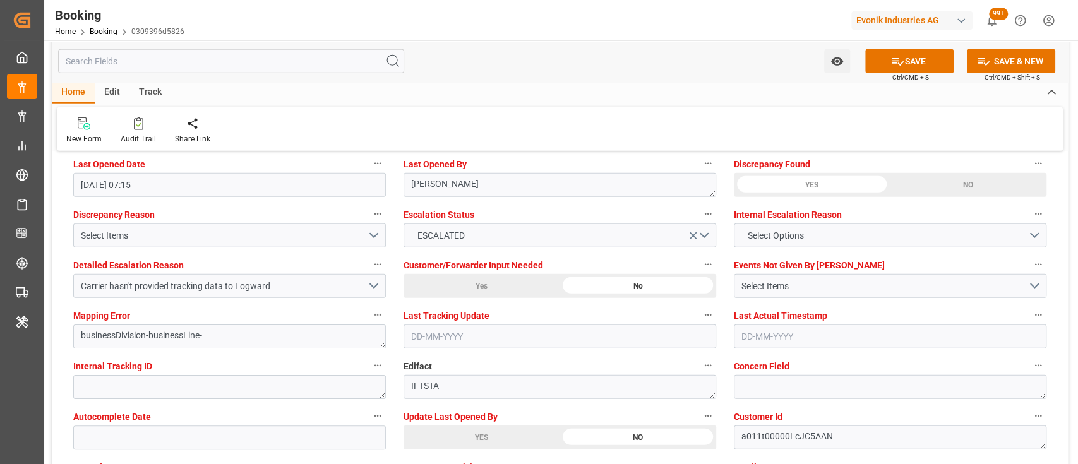
click at [477, 78] on div "Watch Option SAVE Ctrl/CMD + S SAVE & NEW Ctrl/CMD + Shift + S" at bounding box center [560, 61] width 1016 height 42
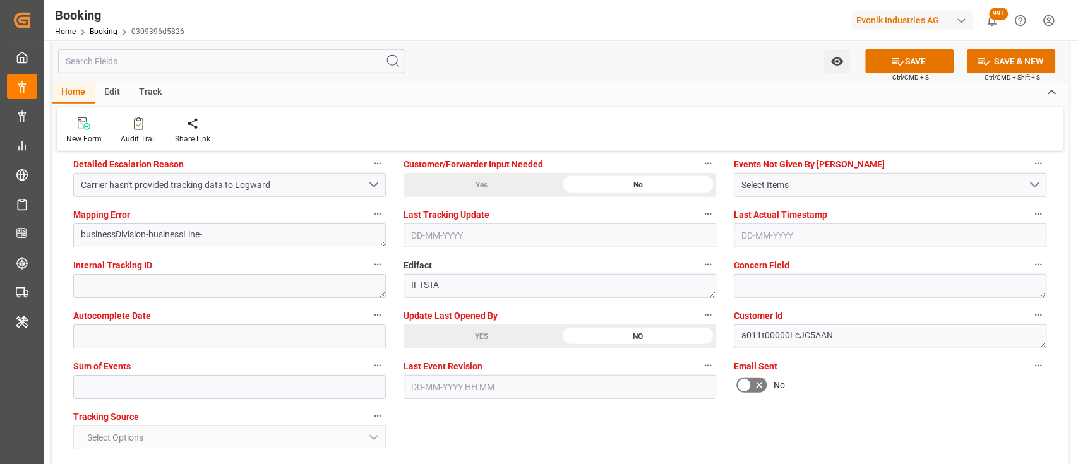
scroll to position [2431, 0]
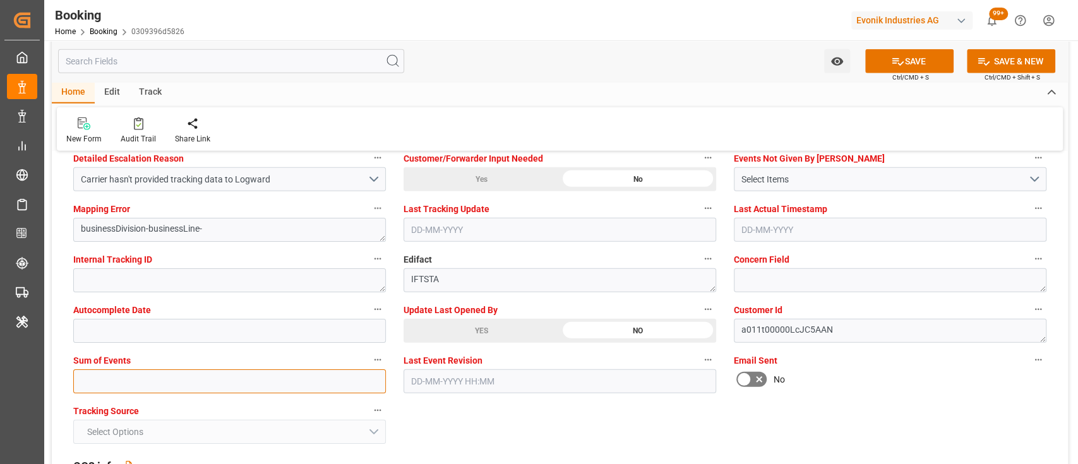
click at [293, 373] on input "text" at bounding box center [229, 381] width 313 height 24
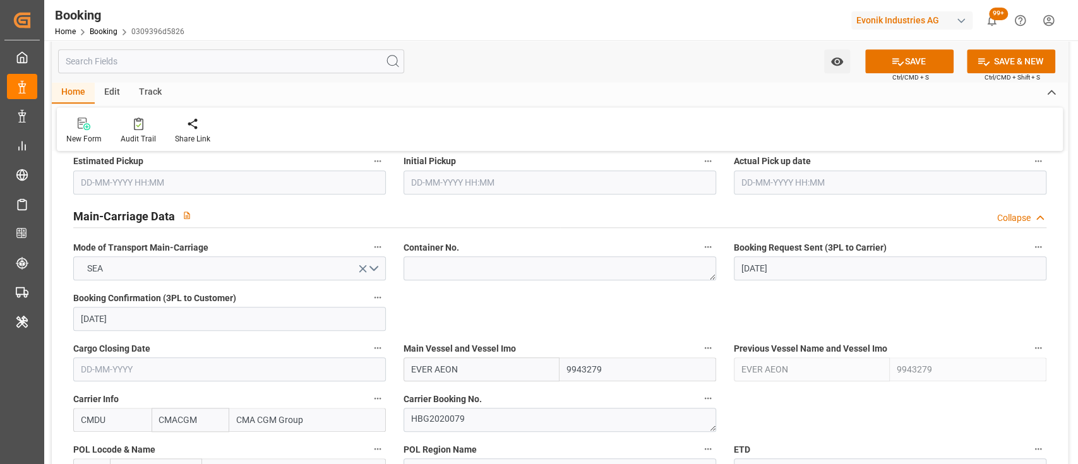
scroll to position [730, 0]
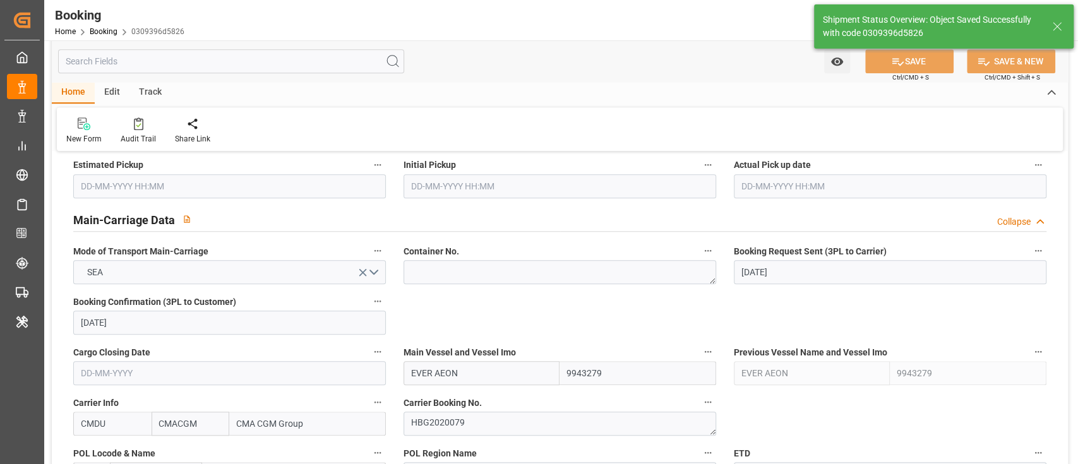
type textarea "shaini ghorai"
type input "10-09-2025 07:35"
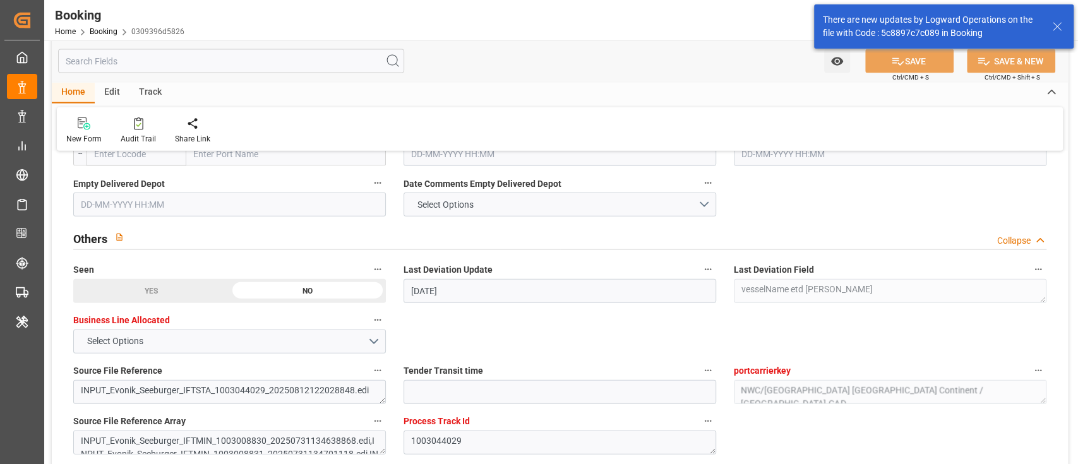
scroll to position [2242, 0]
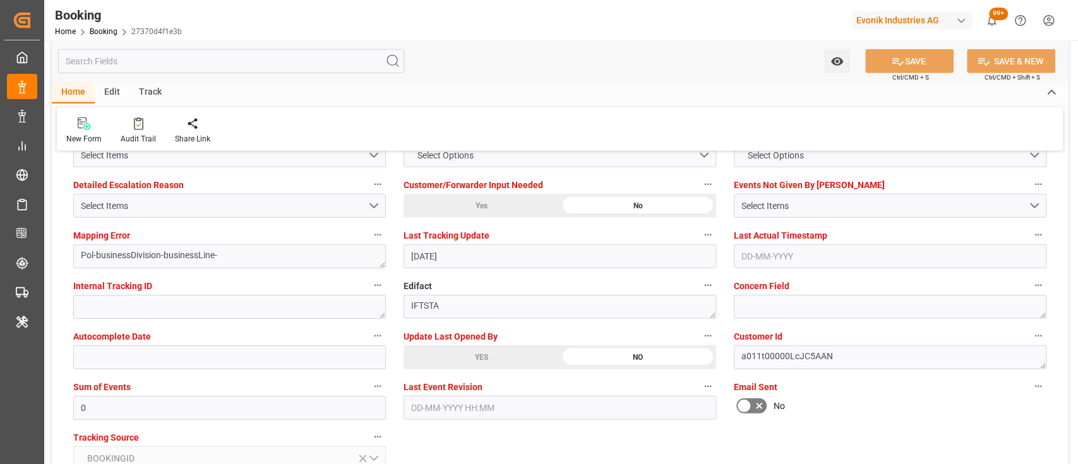
scroll to position [2405, 0]
click at [469, 359] on div "YES" at bounding box center [482, 357] width 156 height 24
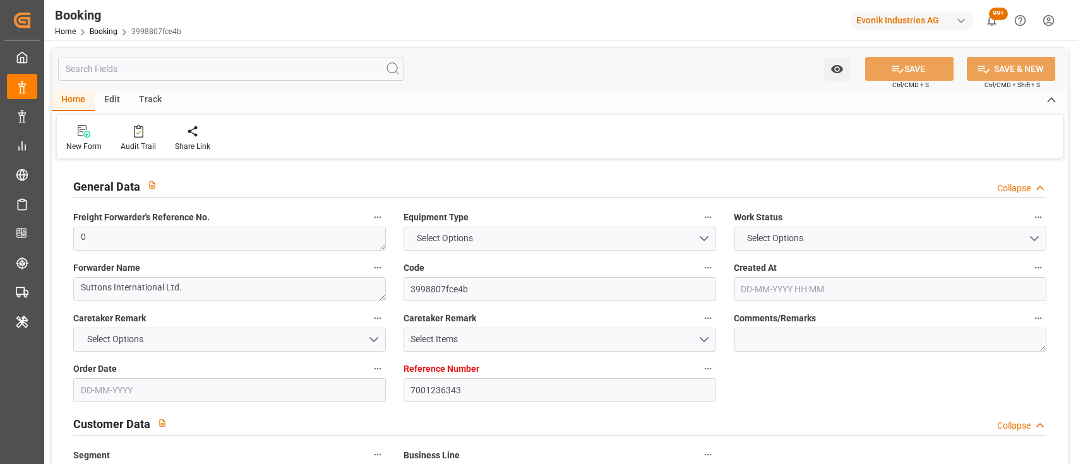
type input "7001236343"
type input "9783497"
type input "Cosco"
type input "COSCO Shipping Co. Ltd."
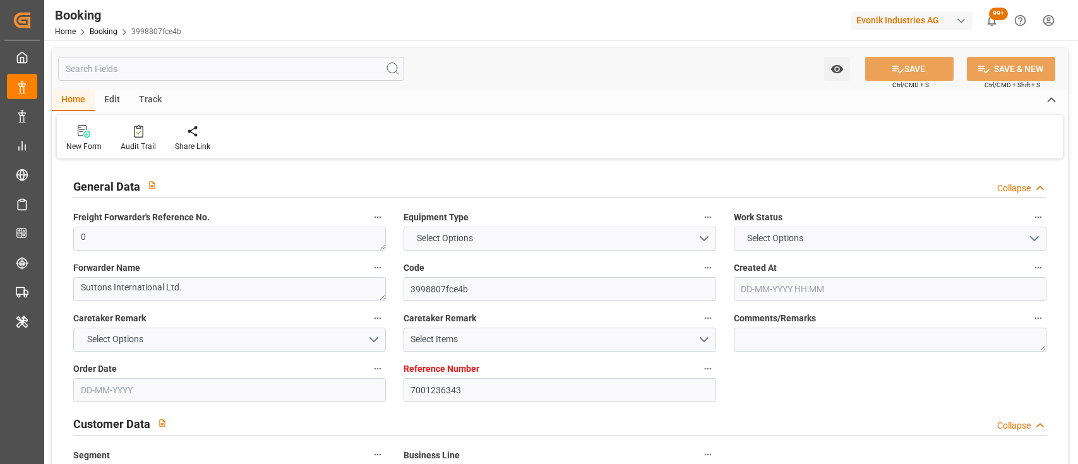
type input "BEANR"
type input "KRPUS"
type input "0"
type input "30-07-2025 13:06"
type input "[DATE]"
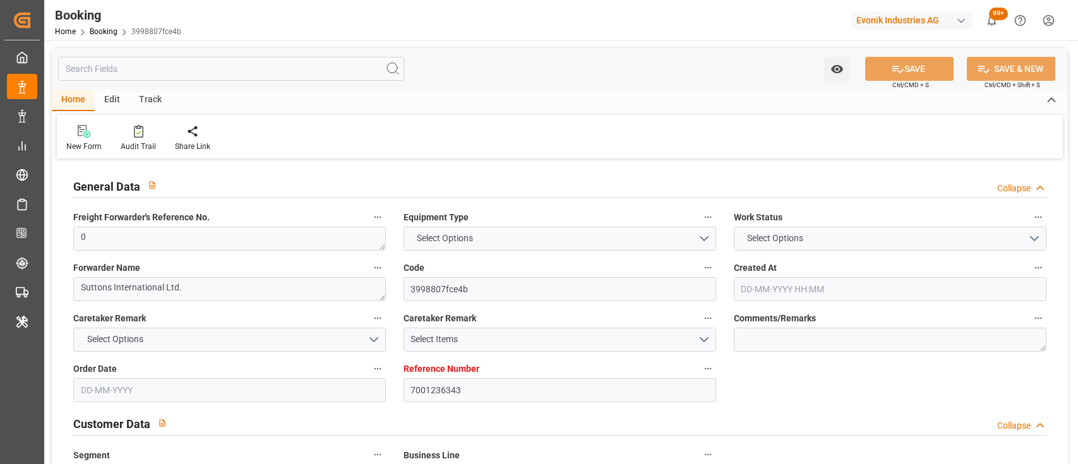
type input "[DATE]"
type input "[DATE] 00:00"
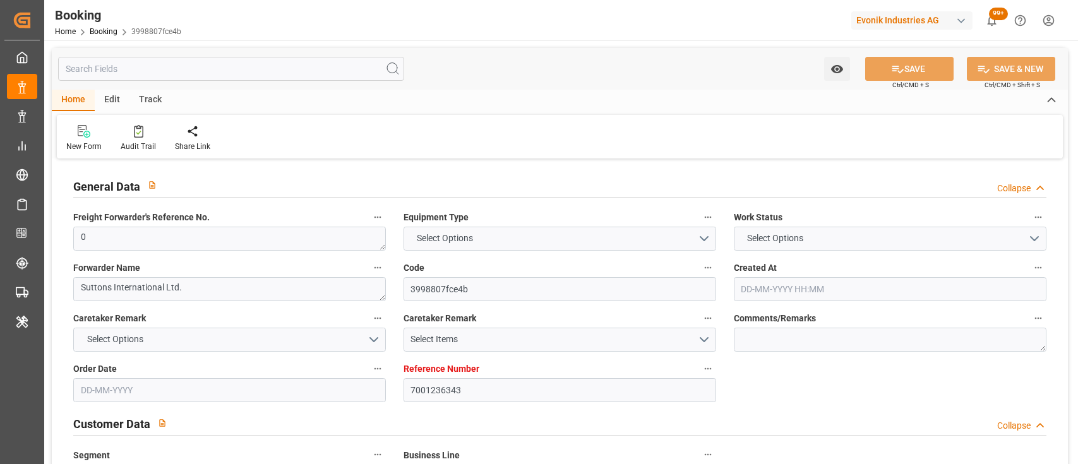
type input "[DATE] 00:00"
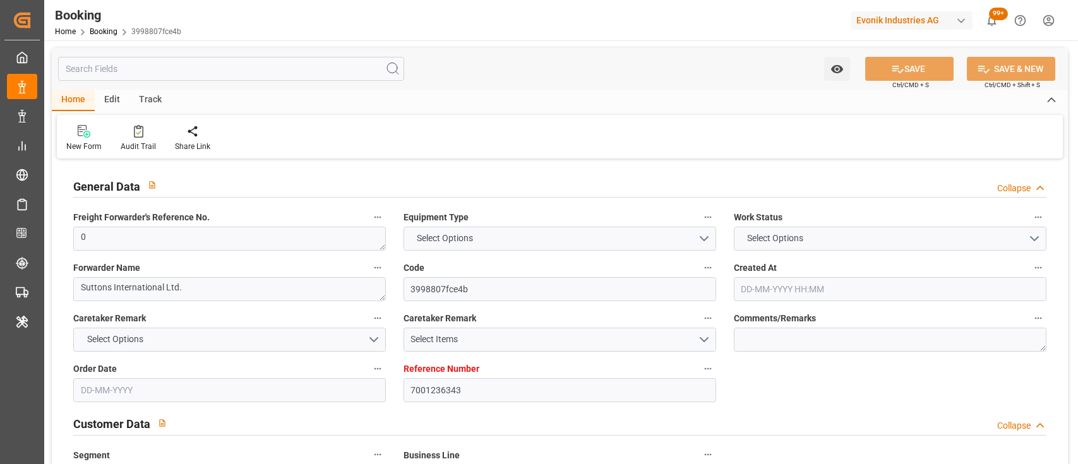
type input "[DATE]"
type input "09-09-2025 18:39"
click at [618, 246] on button "FCL" at bounding box center [560, 239] width 313 height 24
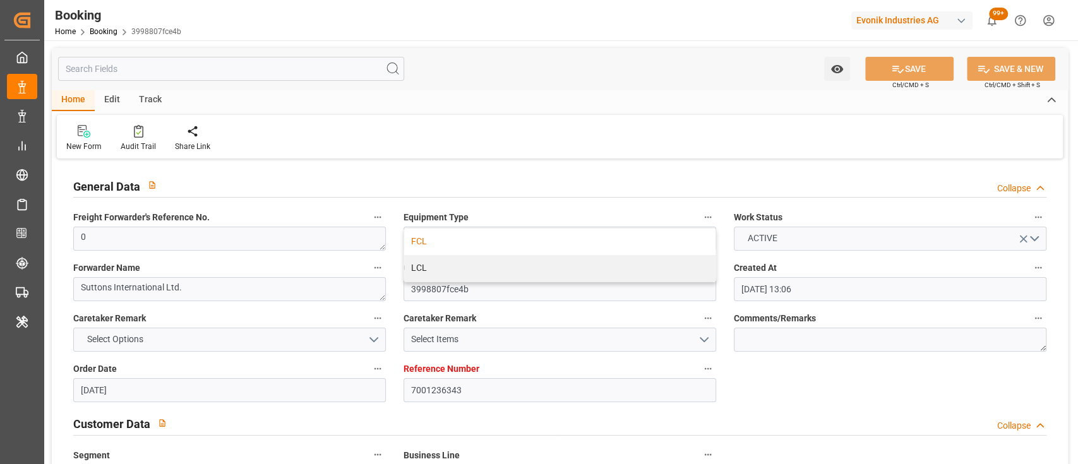
click at [583, 110] on div "Home Edit Track" at bounding box center [560, 100] width 1016 height 21
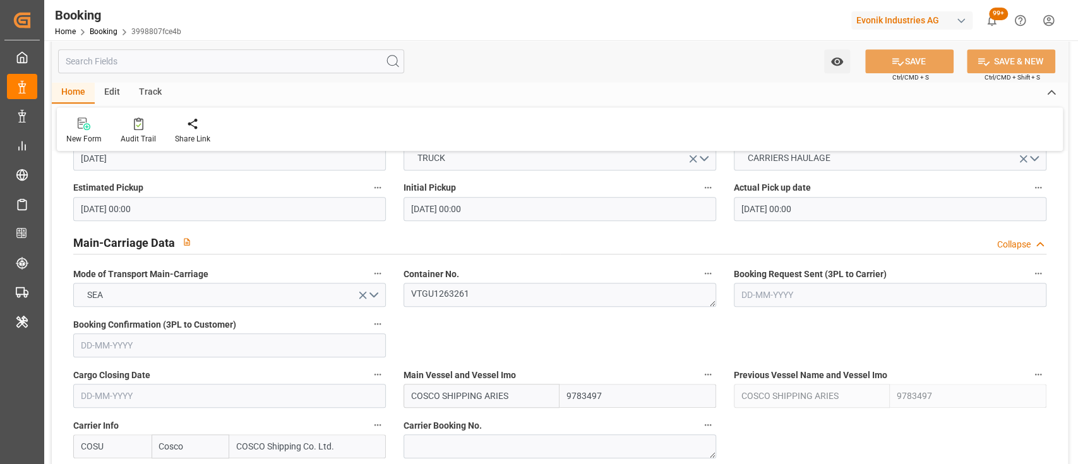
scroll to position [734, 0]
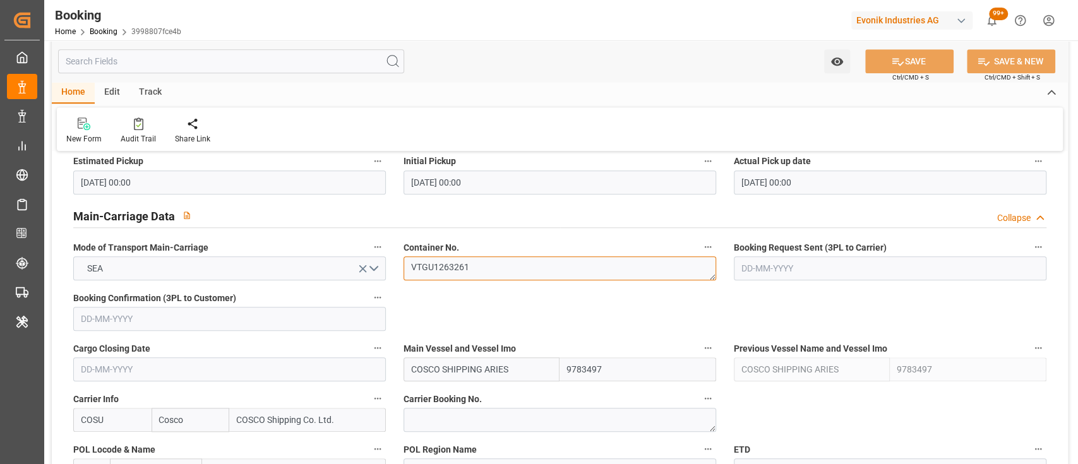
click at [490, 266] on textarea "VTGU1263261" at bounding box center [560, 268] width 313 height 24
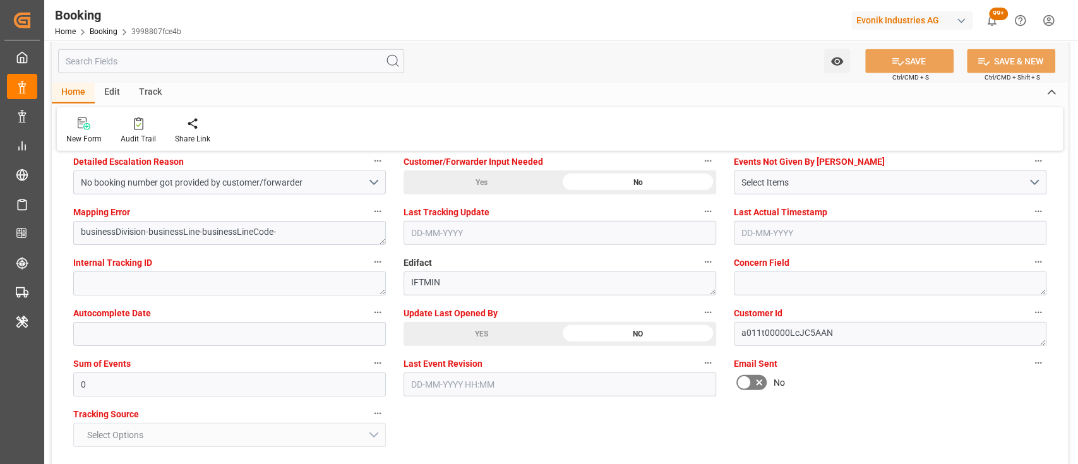
scroll to position [2428, 0]
click at [454, 331] on div "YES" at bounding box center [482, 333] width 156 height 24
type textarea "[PERSON_NAME]"
type textarea "businessDivision-businessLine-"
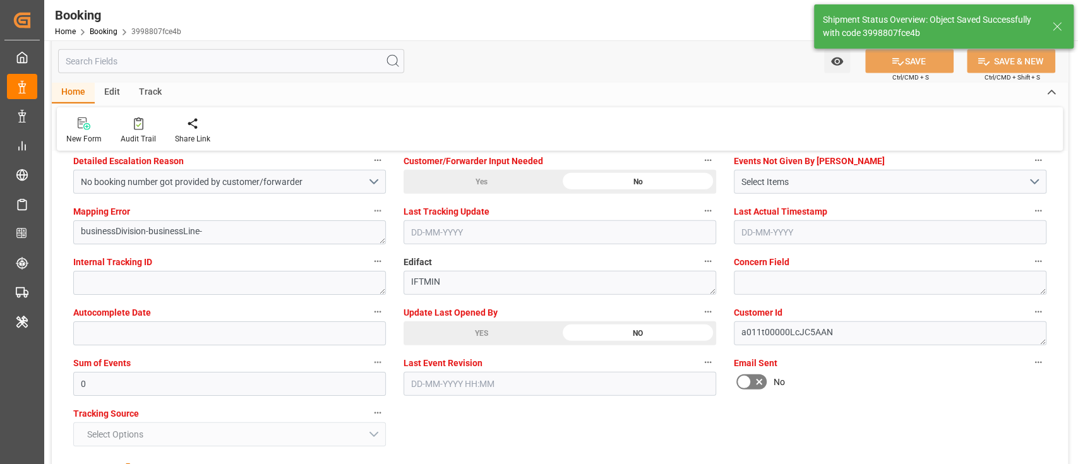
type input "10-09-2025 07:37"
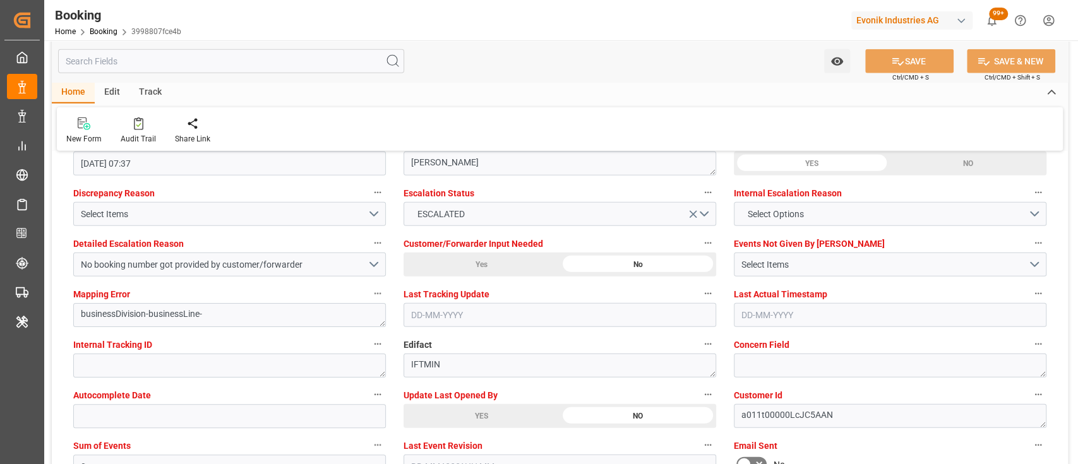
scroll to position [2333, 0]
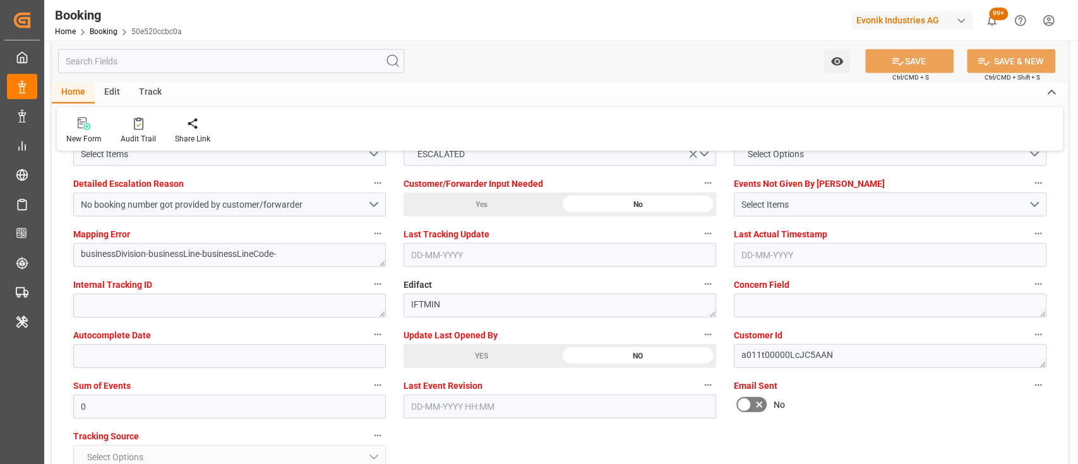
scroll to position [2406, 0]
click at [472, 347] on div "YES" at bounding box center [482, 356] width 156 height 24
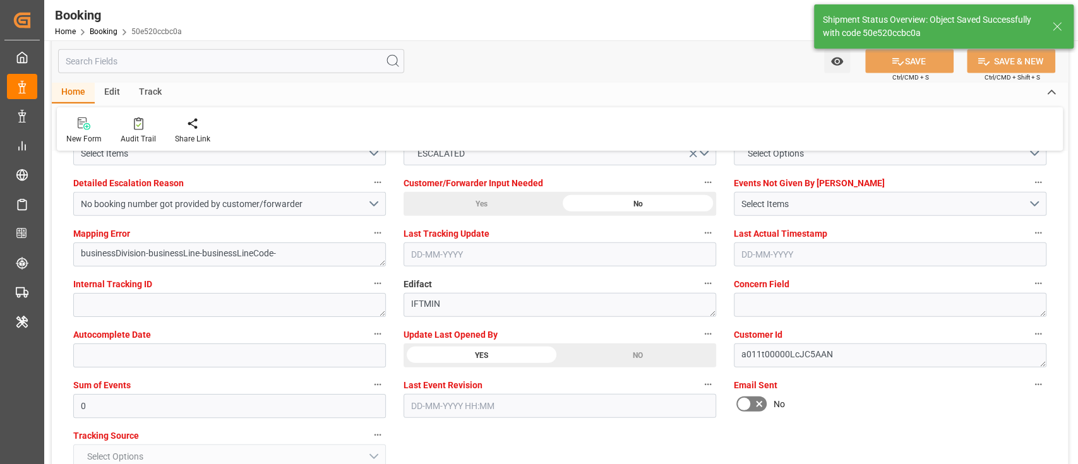
type textarea "[PERSON_NAME]"
type textarea "businessDivision-businessLine-"
type input "[DATE] 07:38"
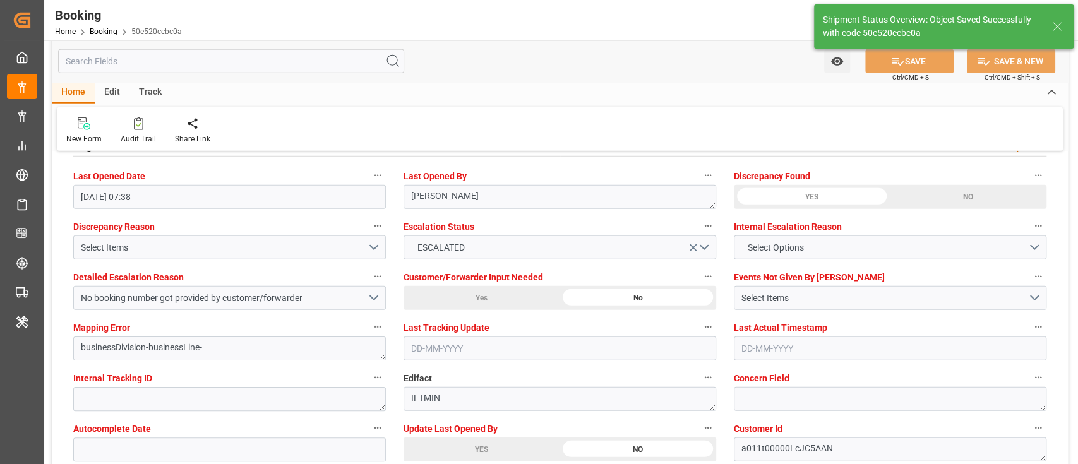
scroll to position [2309, 0]
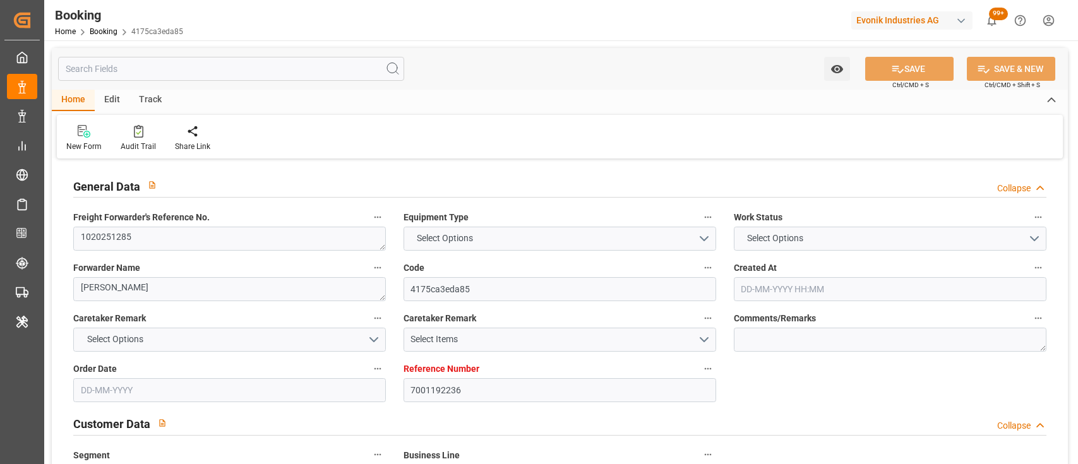
type input "7001192236"
type input "9839167"
type input "Cosco"
type input "COSCO Shipping Co. Ltd."
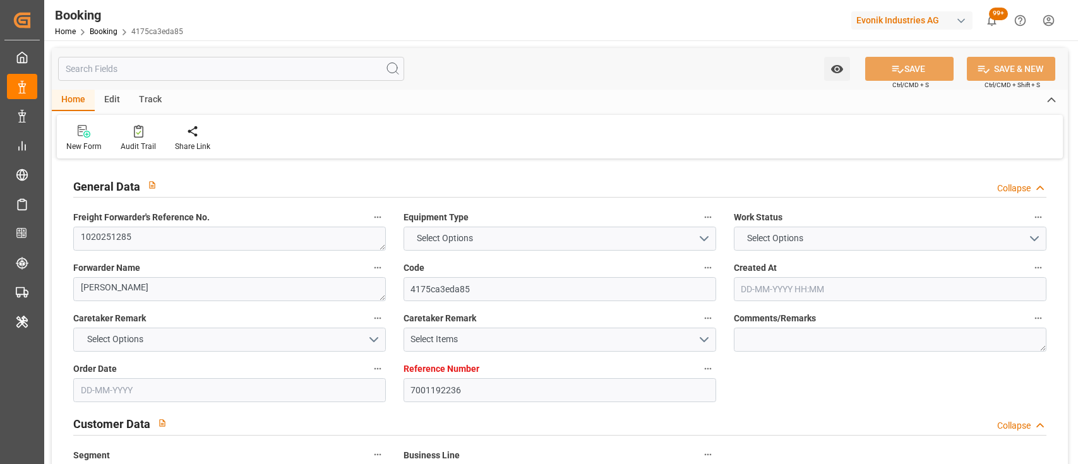
type input "BEANR"
type input "CNSGH"
type input "0"
type input "BEANR"
type input "CNSHG"
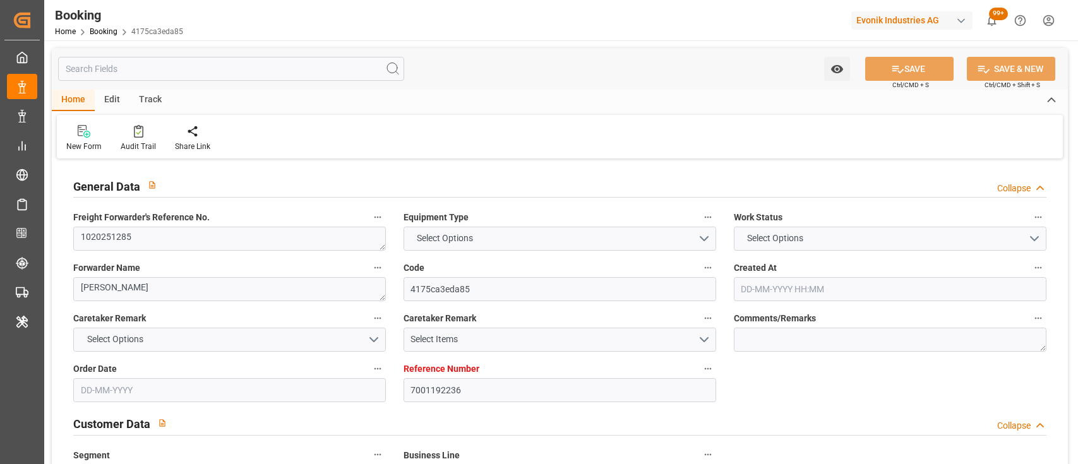
type input "9839167"
type input "[DATE] 09:33"
type input "[DATE]"
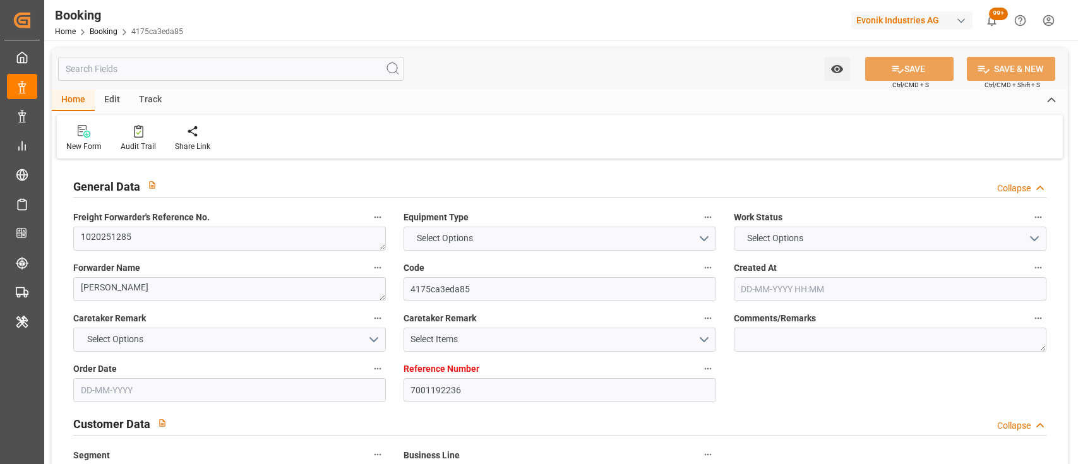
type input "[DATE] 00:00"
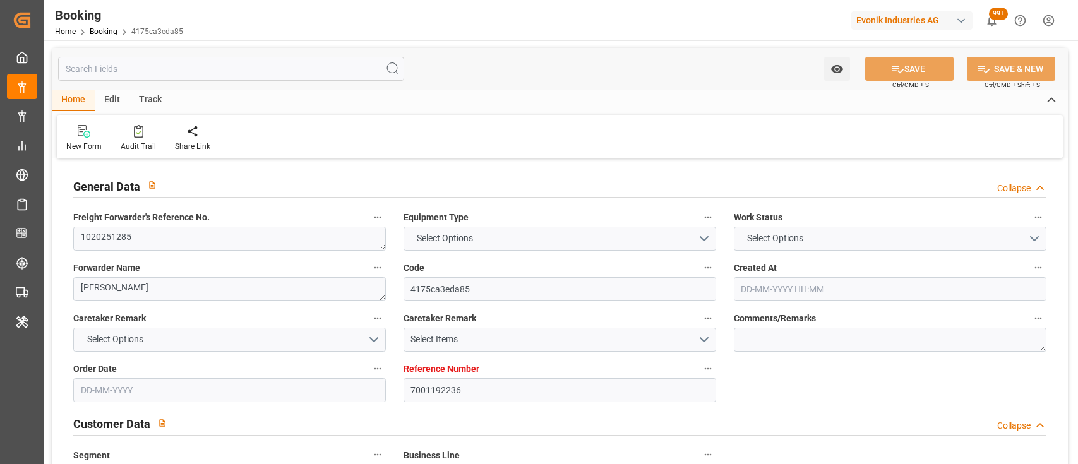
type input "[DATE] 00:00"
type input "[DATE]"
type input "[DATE] 17:27"
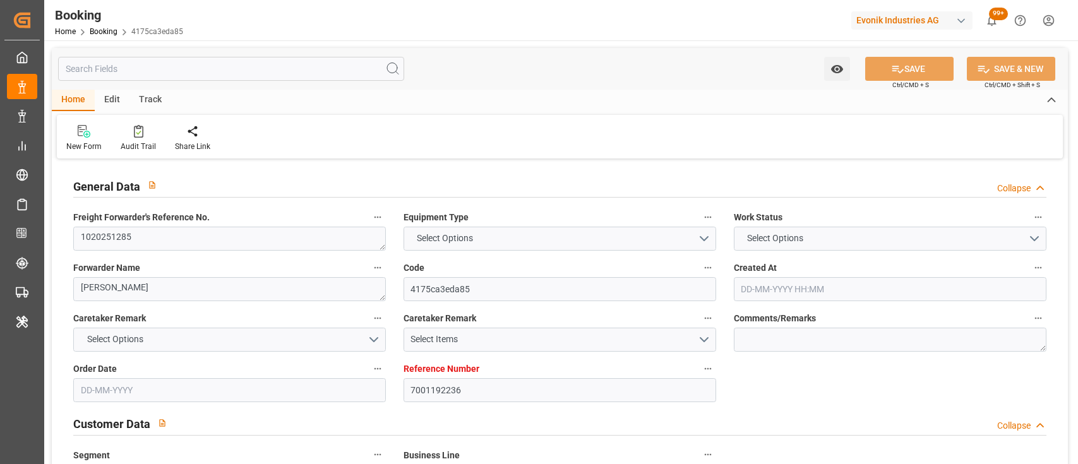
type input "[DATE]"
type input "[DATE] 06:00"
type input "[DATE] 00:00"
type input "[DATE] 08:44"
type input "[DATE] 08:00"
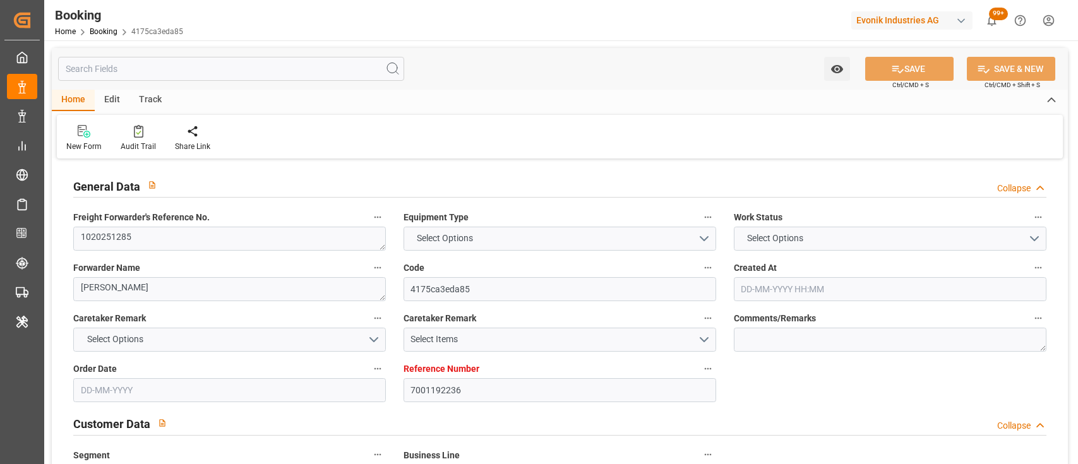
type input "[DATE] 08:00"
type input "[DATE] 08:44"
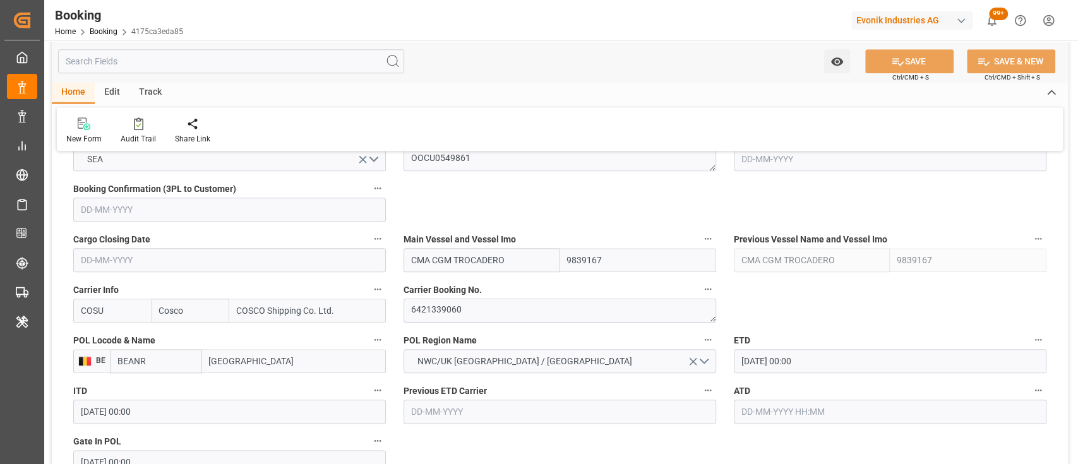
scroll to position [844, 0]
click at [445, 312] on textarea "6421339060" at bounding box center [560, 310] width 313 height 24
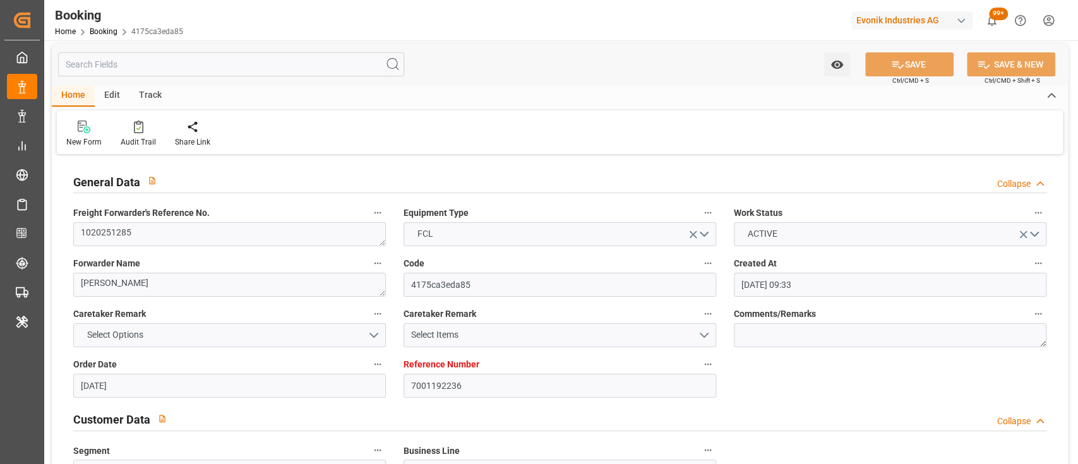
scroll to position [0, 0]
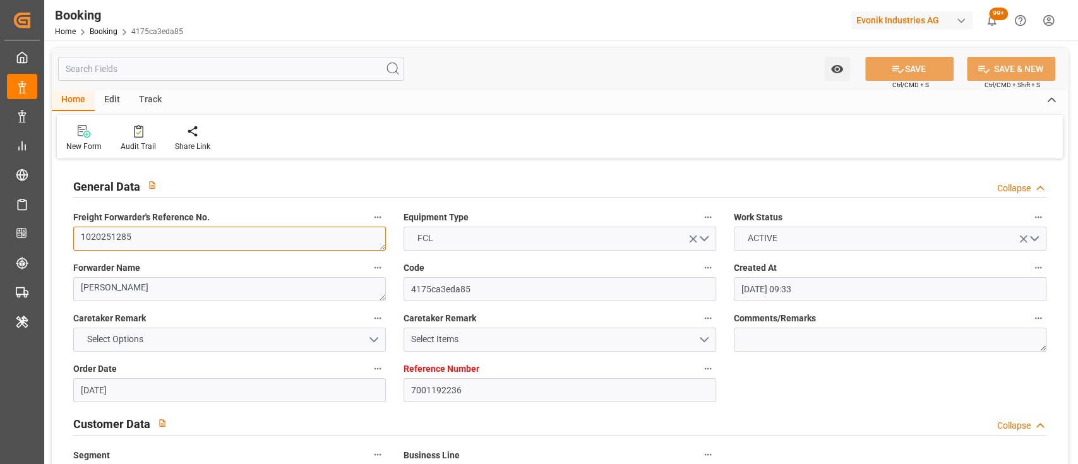
click at [350, 242] on textarea "1020251285" at bounding box center [229, 239] width 313 height 24
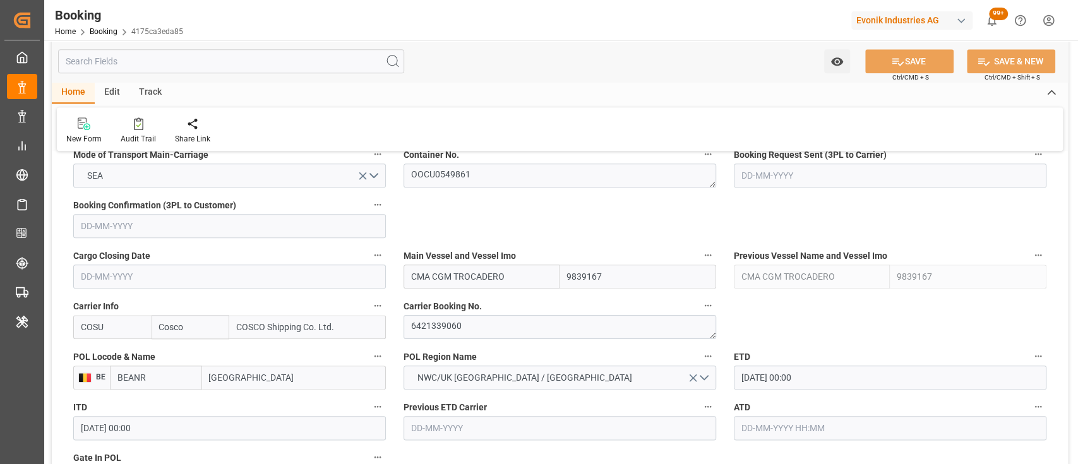
scroll to position [839, 0]
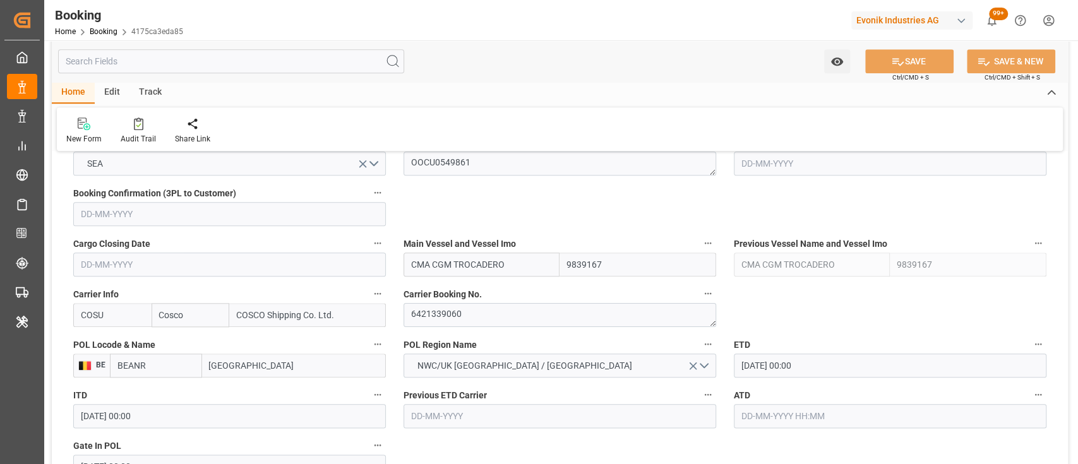
click at [477, 302] on label "Carrier Booking No." at bounding box center [560, 294] width 313 height 18
click at [700, 302] on button "Carrier Booking No." at bounding box center [708, 293] width 16 height 16
click at [496, 319] on div at bounding box center [539, 232] width 1078 height 464
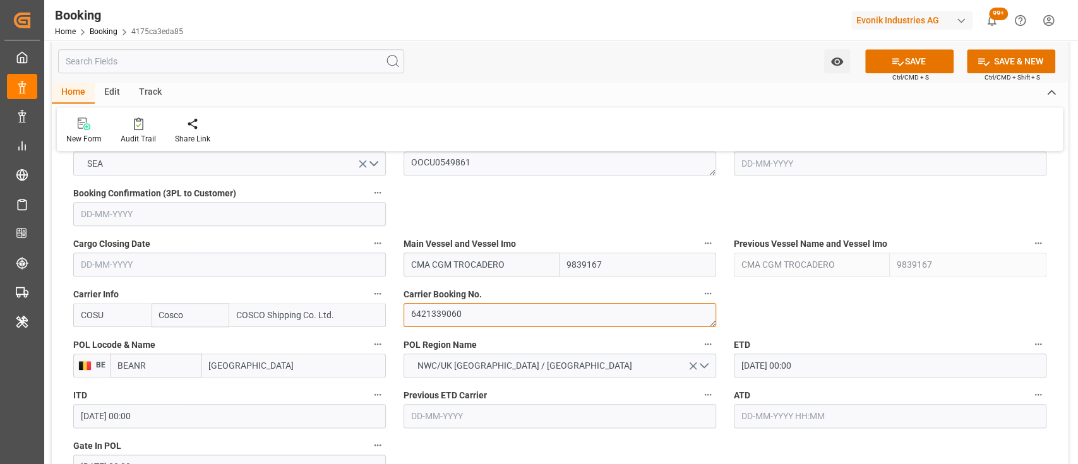
paste textarea "6421339060"
click at [502, 306] on textarea "6421339060 6421339060" at bounding box center [560, 315] width 313 height 24
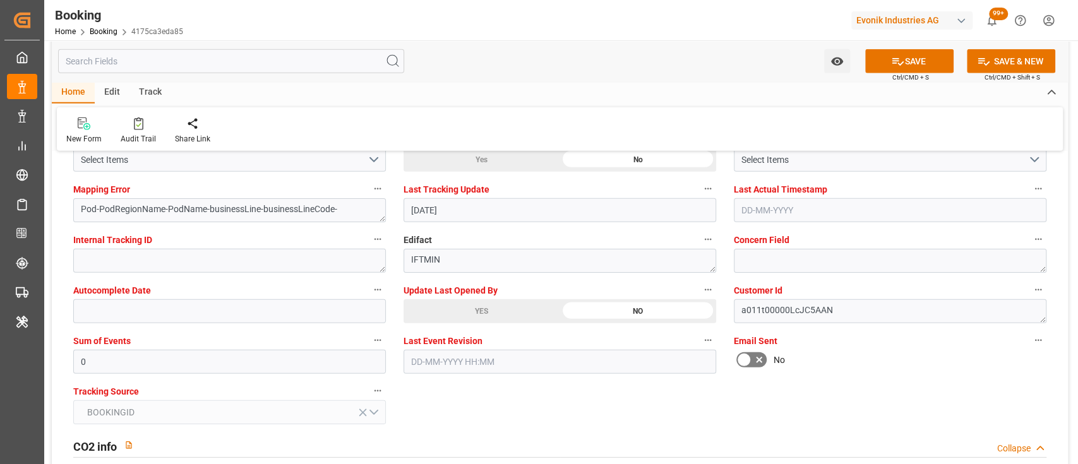
scroll to position [2451, 0]
click at [458, 305] on div "YES" at bounding box center [482, 311] width 156 height 24
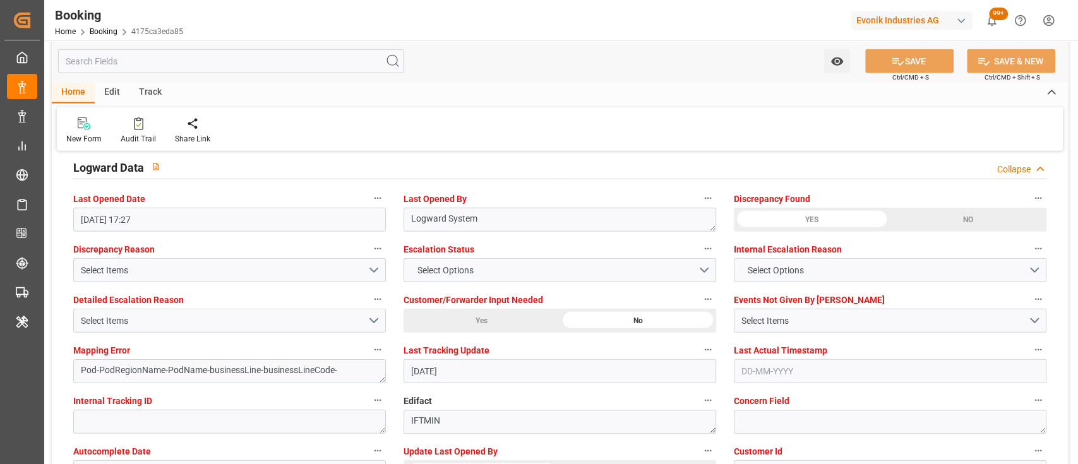
scroll to position [2289, 0]
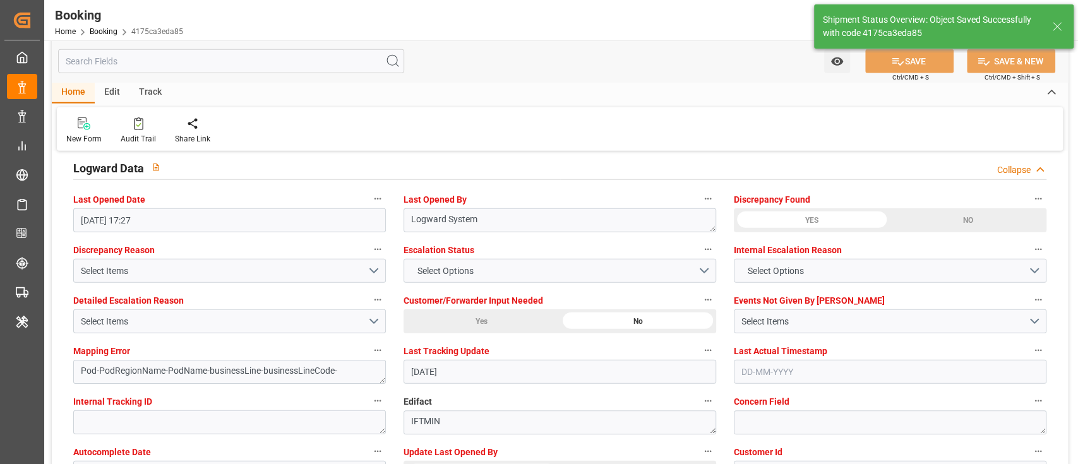
type textarea "6421339060"
type textarea "[PERSON_NAME]"
type textarea "Pod-PodRegionName-businessLine-"
type input "10-09-2025 07:40"
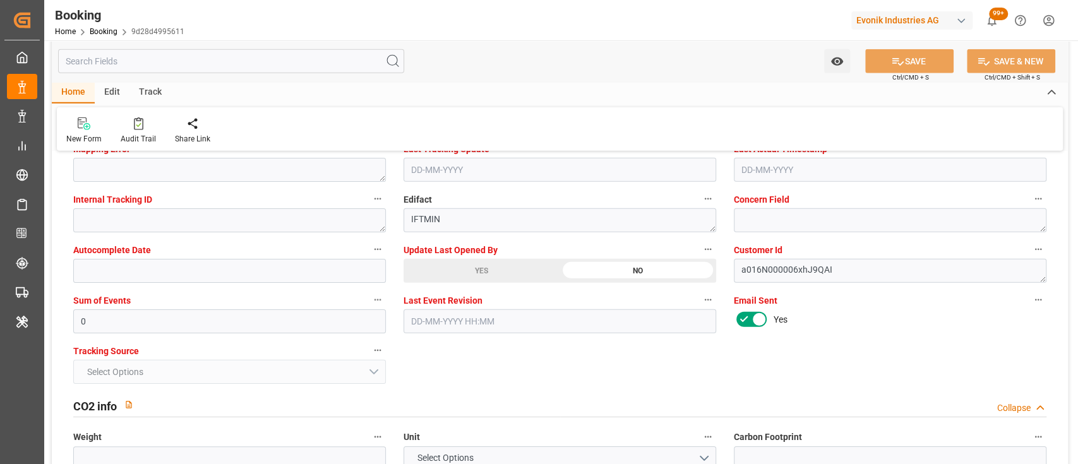
scroll to position [2491, 0]
click at [479, 261] on div "YES" at bounding box center [482, 270] width 156 height 24
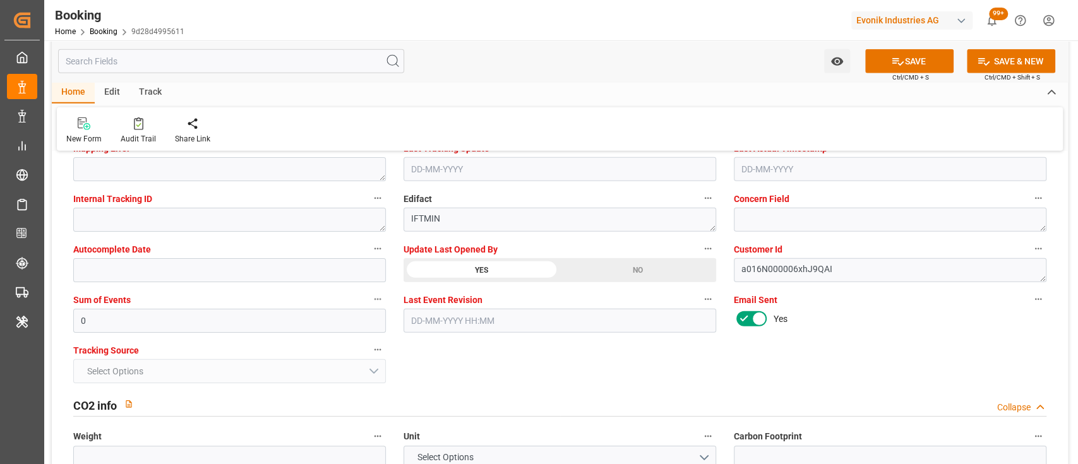
scroll to position [2370, 0]
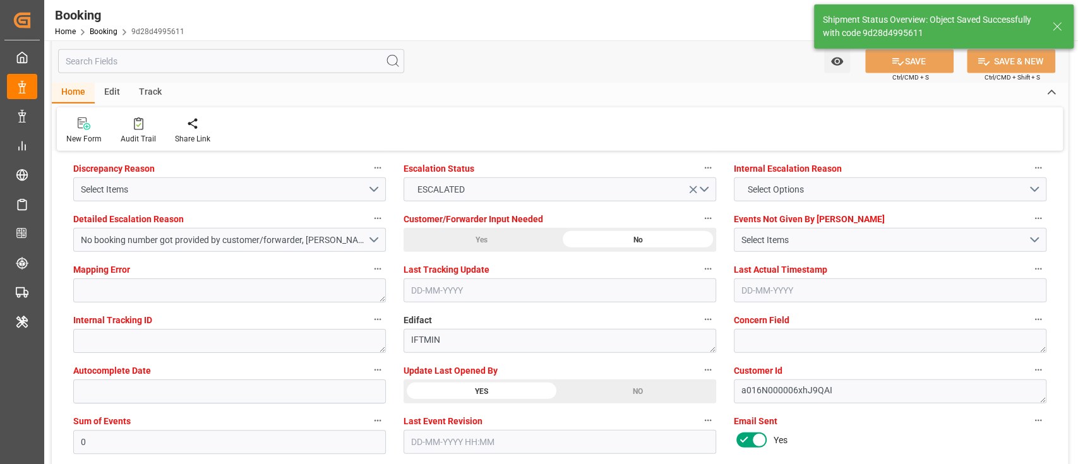
type textarea "[PERSON_NAME]"
type input "10-09-2025 07:41"
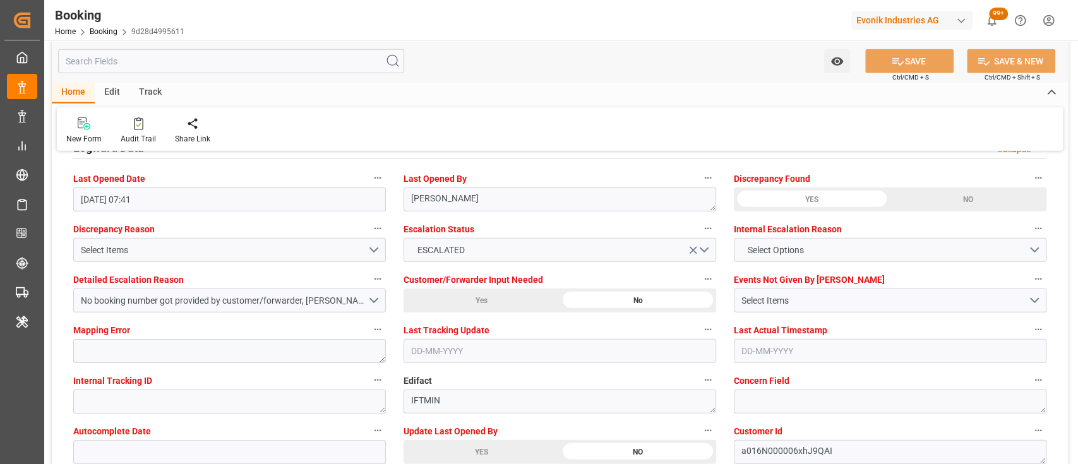
scroll to position [2298, 0]
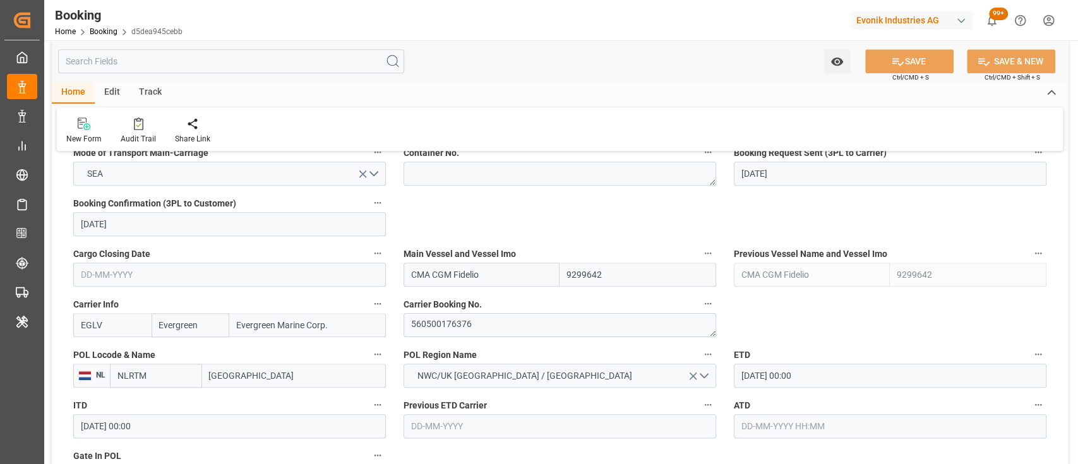
scroll to position [829, 0]
click at [455, 325] on textarea "560500176376" at bounding box center [560, 325] width 313 height 24
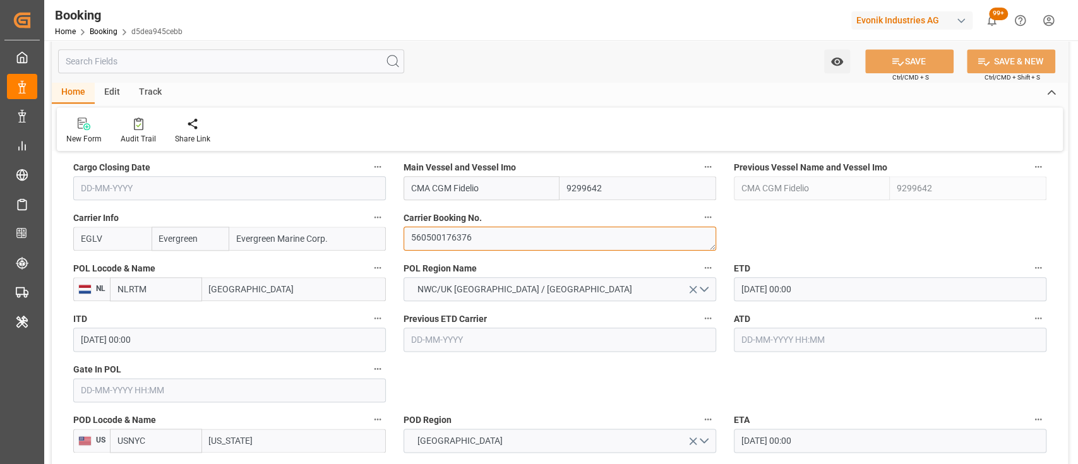
scroll to position [917, 0]
click at [747, 292] on input "[DATE] 00:00" at bounding box center [890, 287] width 313 height 24
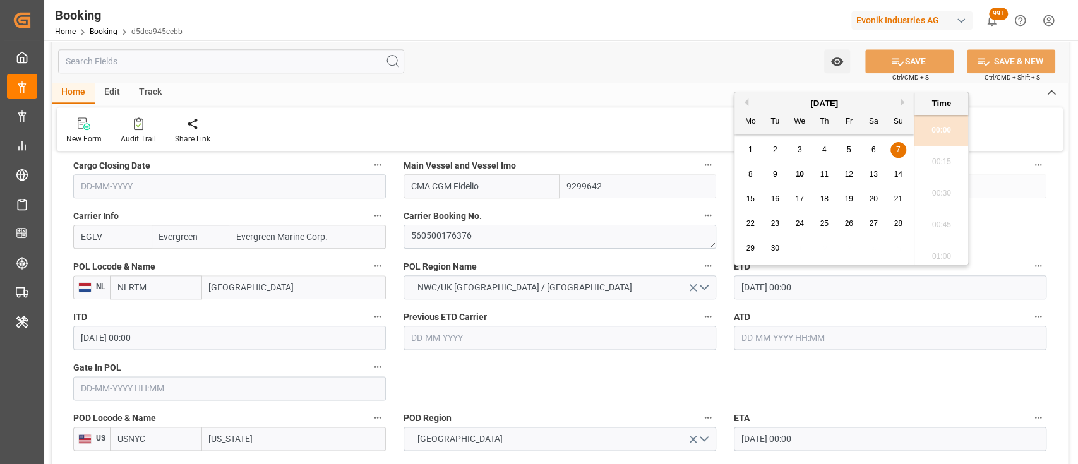
type input "[DATE] 00:00"
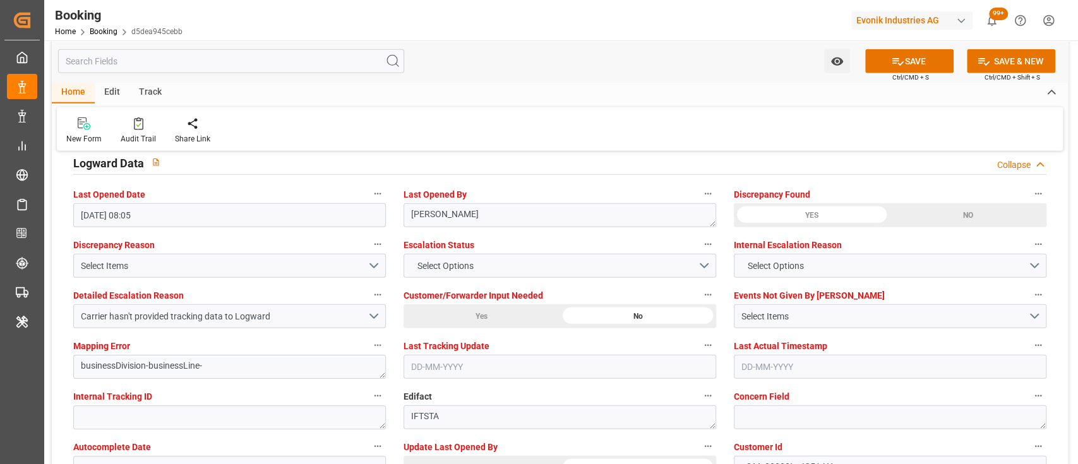
scroll to position [2294, 0]
click at [373, 320] on button "Carrier hasn't provided tracking data to Logward" at bounding box center [229, 316] width 313 height 24
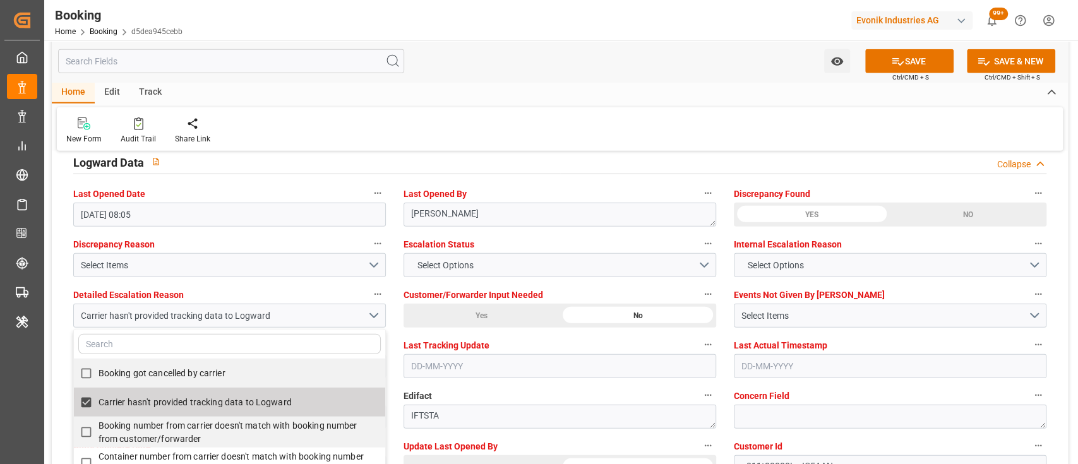
click at [213, 400] on span "Carrier hasn't provided tracking data to Logward" at bounding box center [195, 402] width 193 height 10
checkbox input "false"
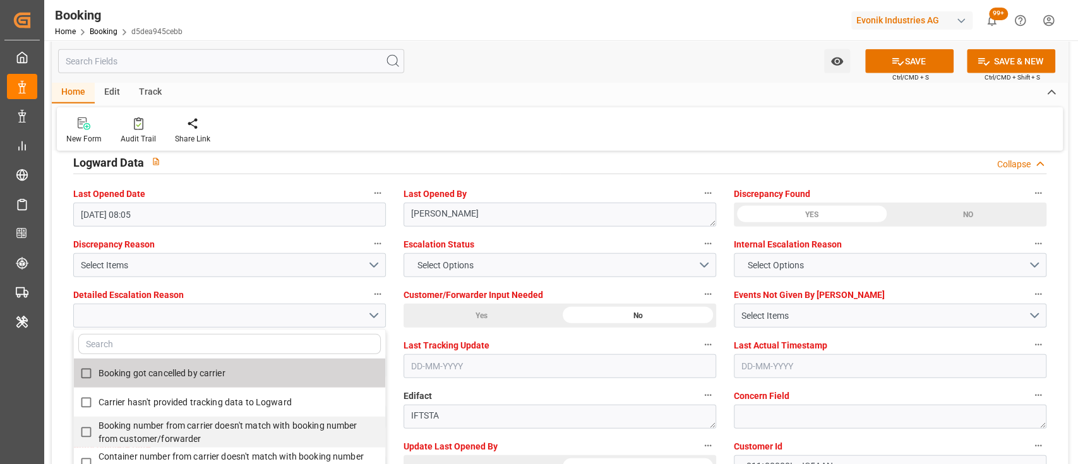
click at [559, 119] on div "New Form Audit Trail Share Link" at bounding box center [560, 129] width 1006 height 44
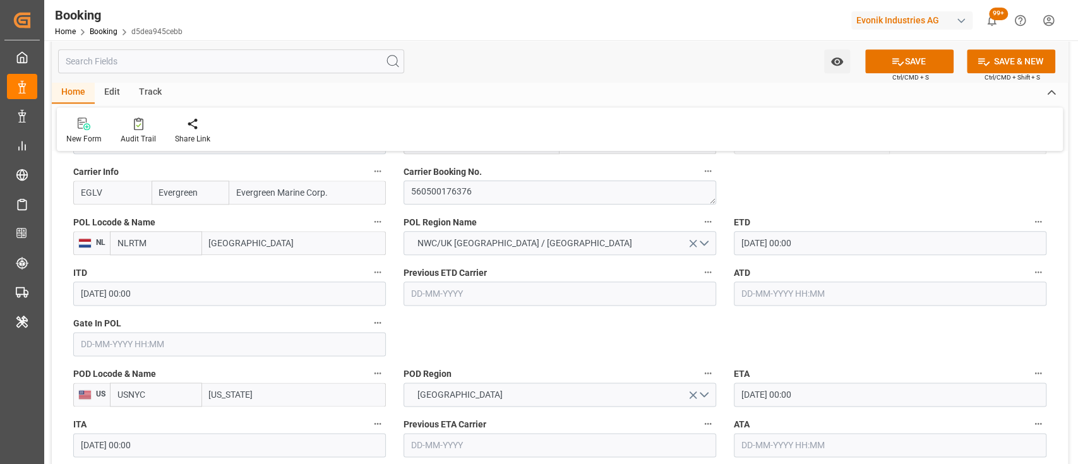
scroll to position [959, 0]
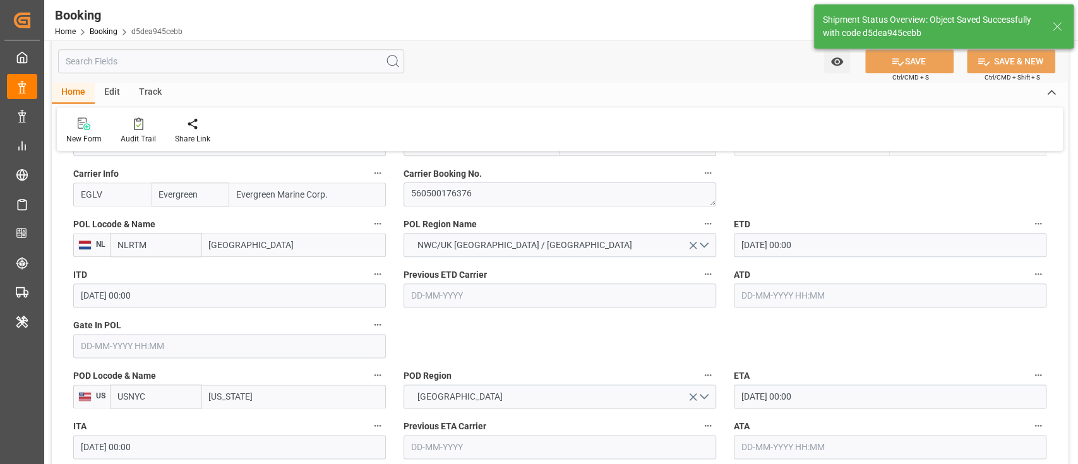
type textarea "[PERSON_NAME]"
type input "10-09-2025 07:42"
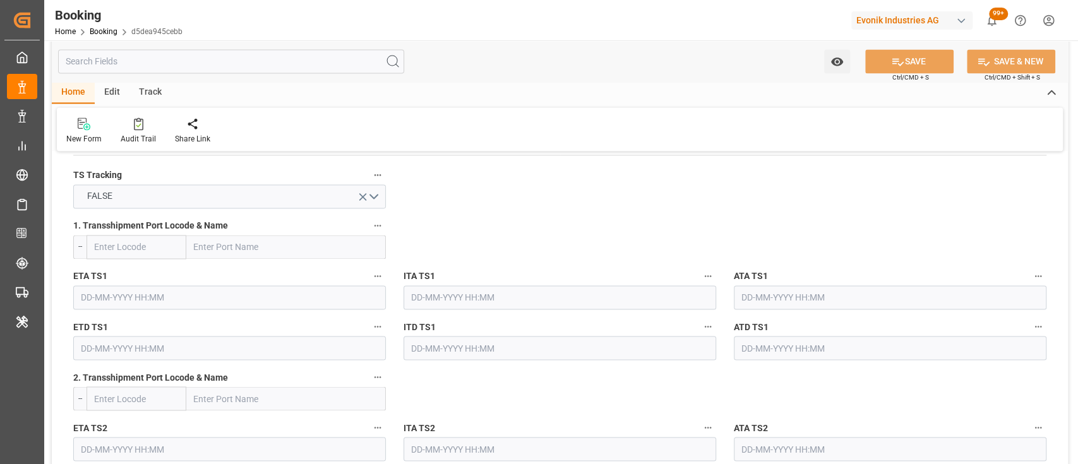
scroll to position [1348, 0]
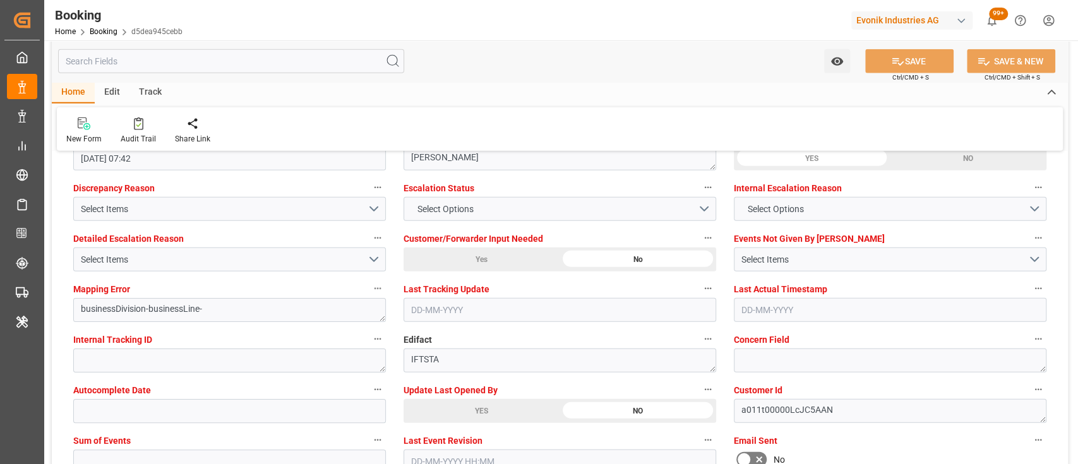
scroll to position [2354, 0]
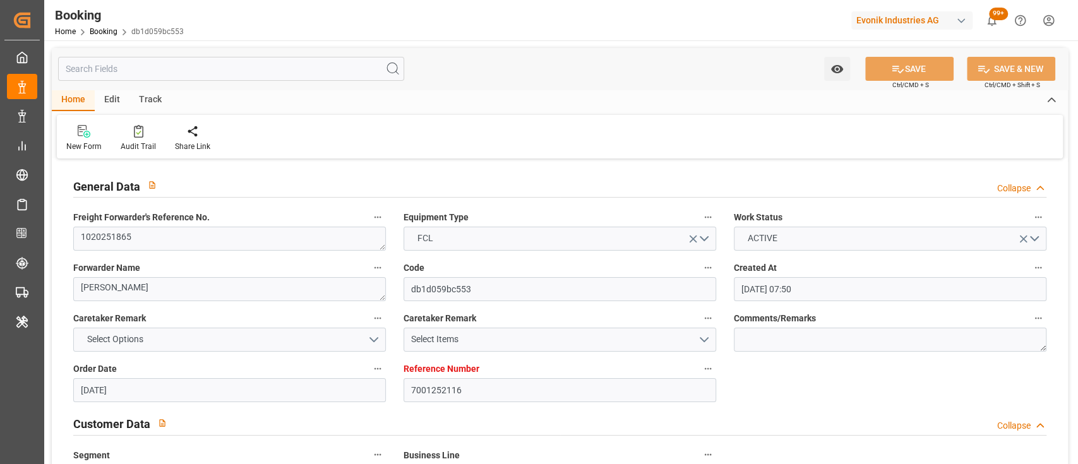
scroll to position [806, 0]
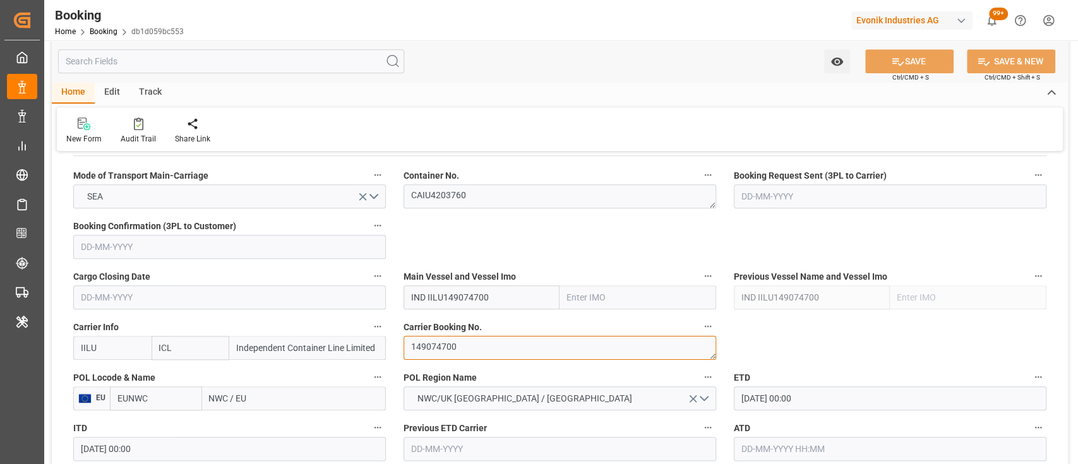
click at [457, 348] on textarea "149074700" at bounding box center [560, 348] width 313 height 24
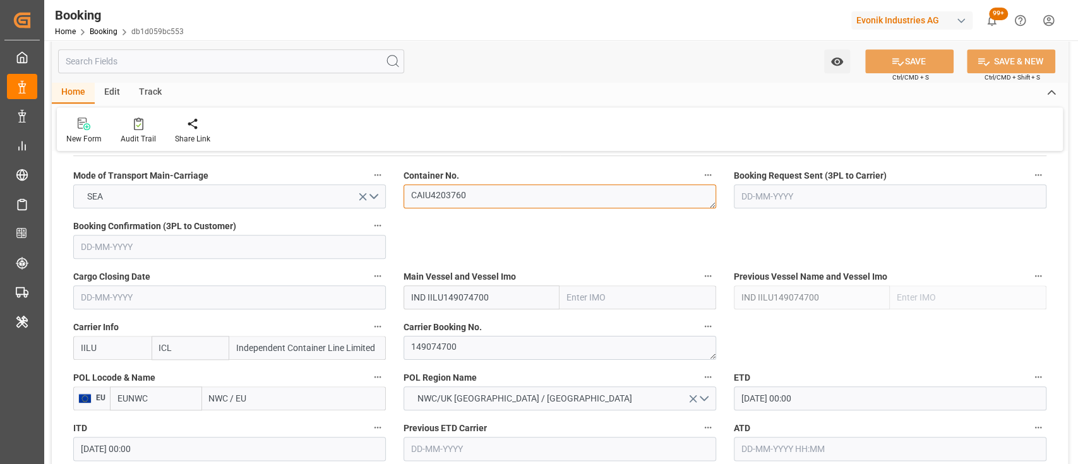
click at [473, 199] on textarea "CAIU4203760" at bounding box center [560, 196] width 313 height 24
paste textarea "CAIU4203760"
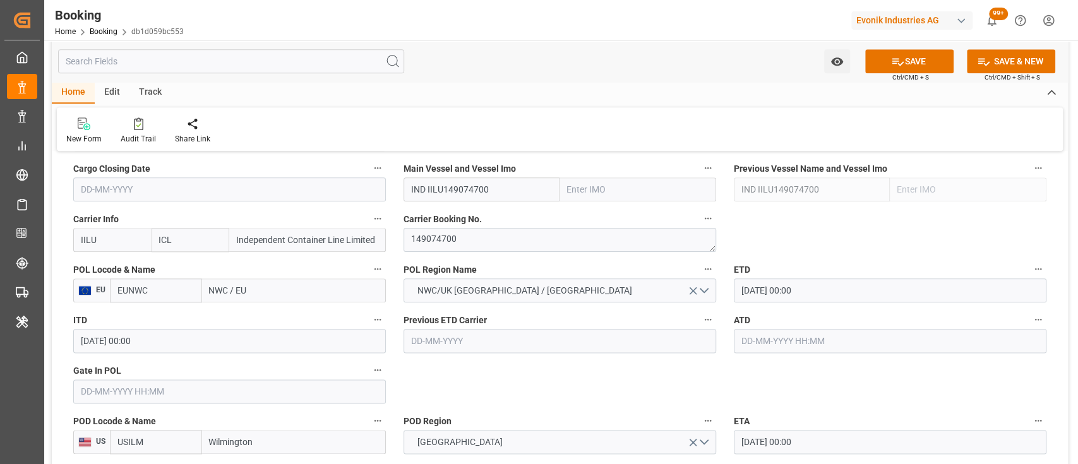
scroll to position [914, 0]
type textarea "CAIU4203760"
click at [161, 290] on input "EUNWC" at bounding box center [156, 290] width 92 height 24
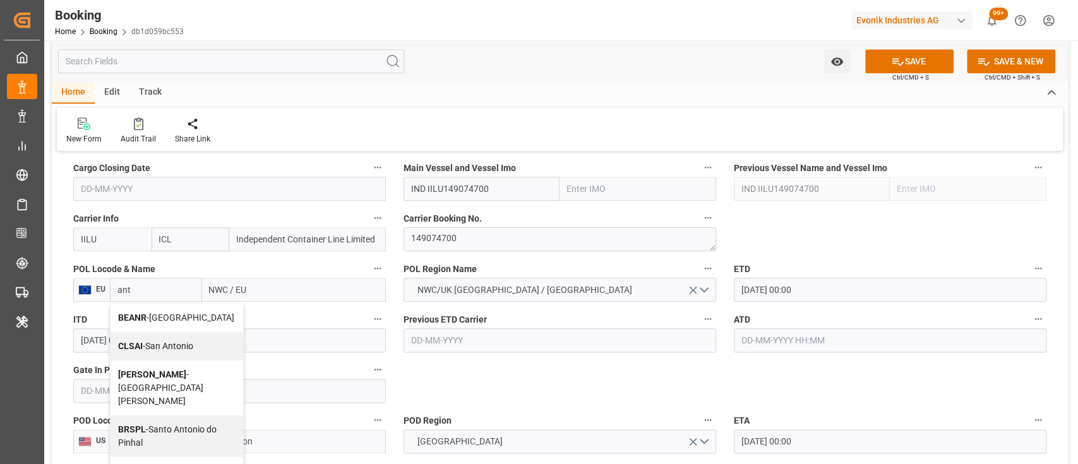
click at [128, 310] on div "BEANR - Antwerp" at bounding box center [177, 318] width 133 height 28
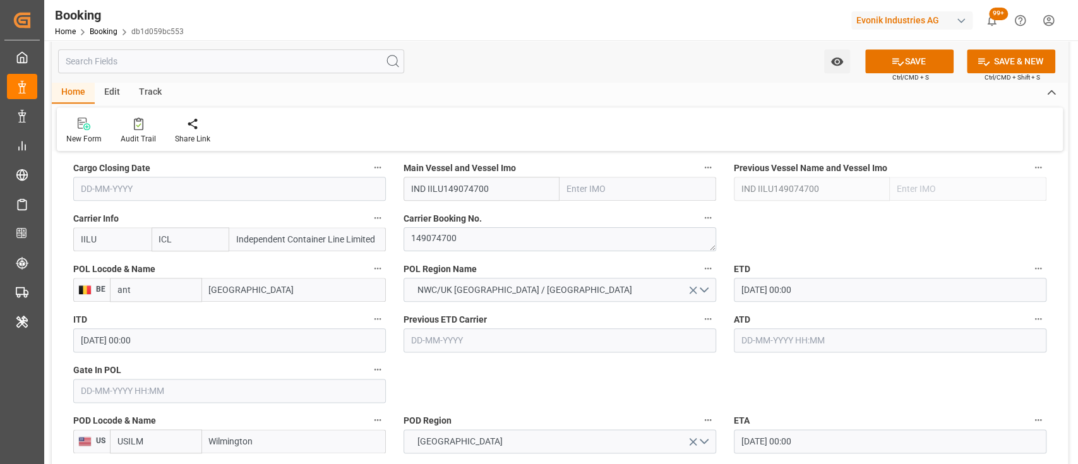
type input "BEANR"
type input "[GEOGRAPHIC_DATA]"
type input "BEANR"
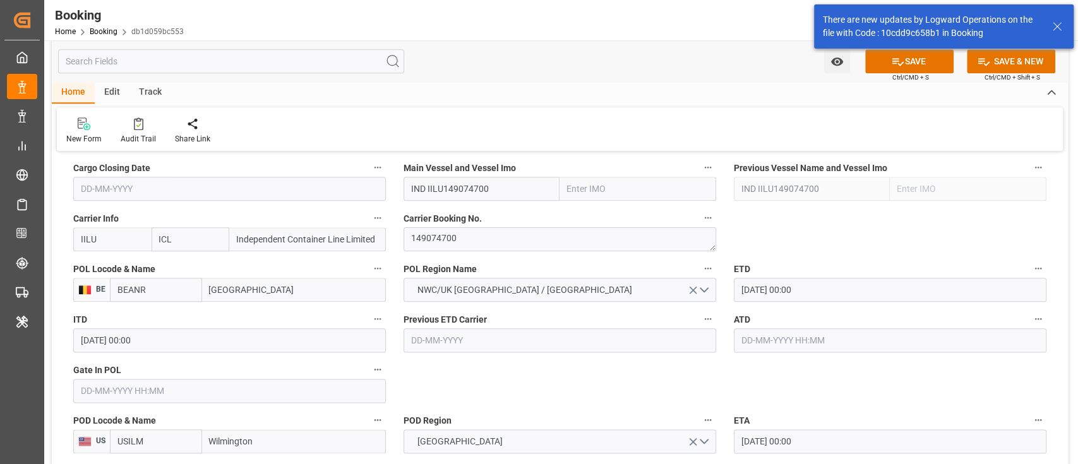
click at [419, 189] on input "IND IILU149074700" at bounding box center [482, 189] width 157 height 24
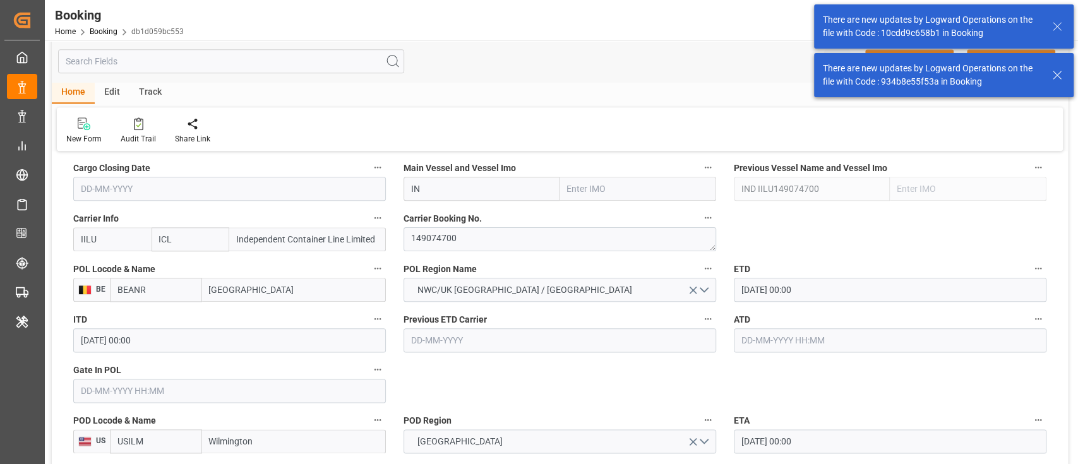
type input "I"
paste input "Independent Quest"
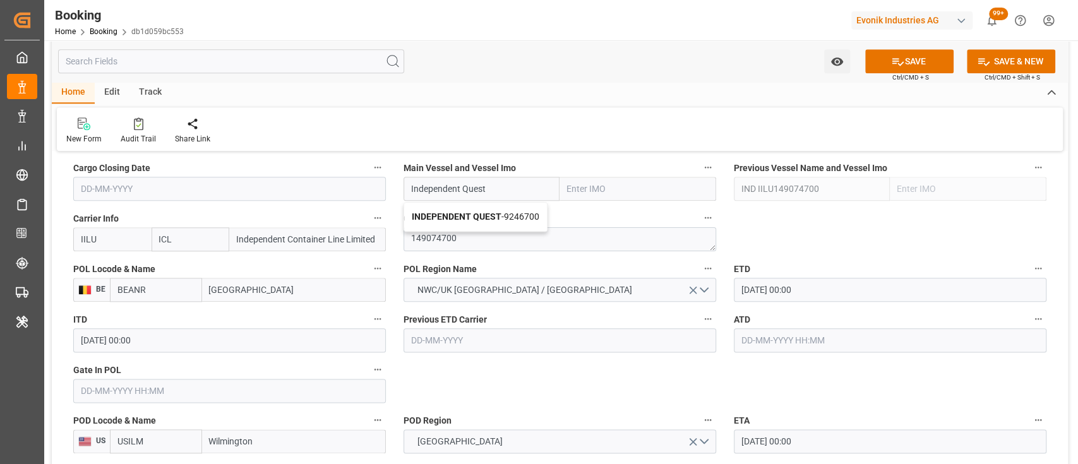
click at [483, 216] on b "INDEPENDENT QUEST" at bounding box center [457, 217] width 90 height 10
type input "INDEPENDENT QUEST"
type input "9246700"
type input "INDEPENDENT QUEST"
click at [340, 388] on input "text" at bounding box center [229, 391] width 313 height 24
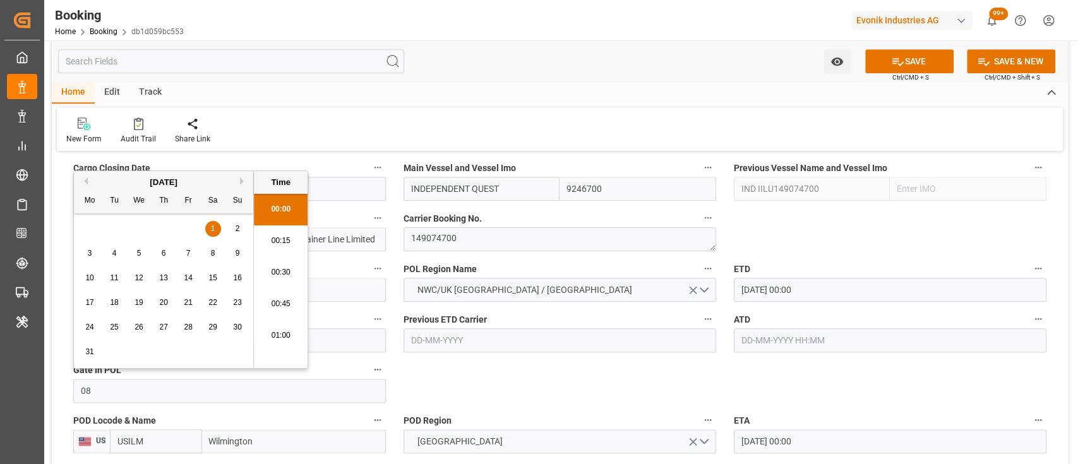
scroll to position [1614, 0]
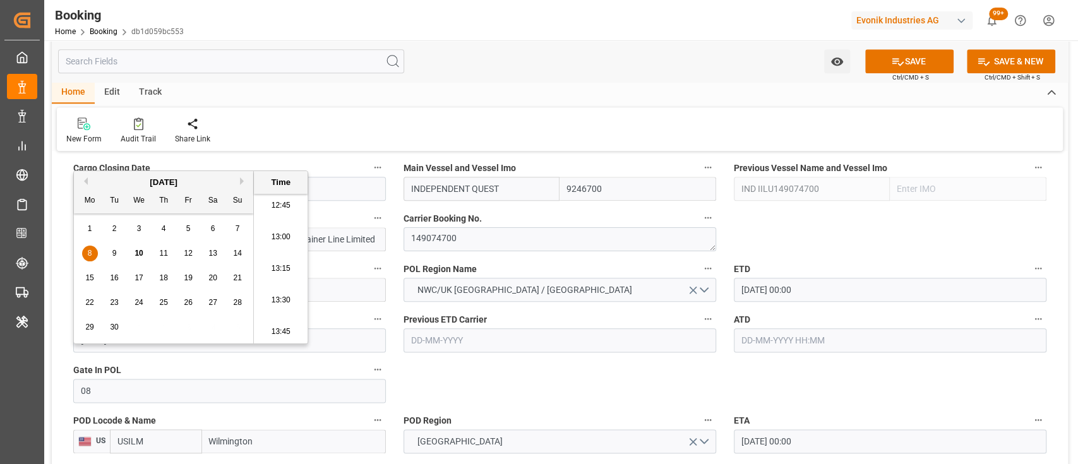
type input "[DATE] 00:00"
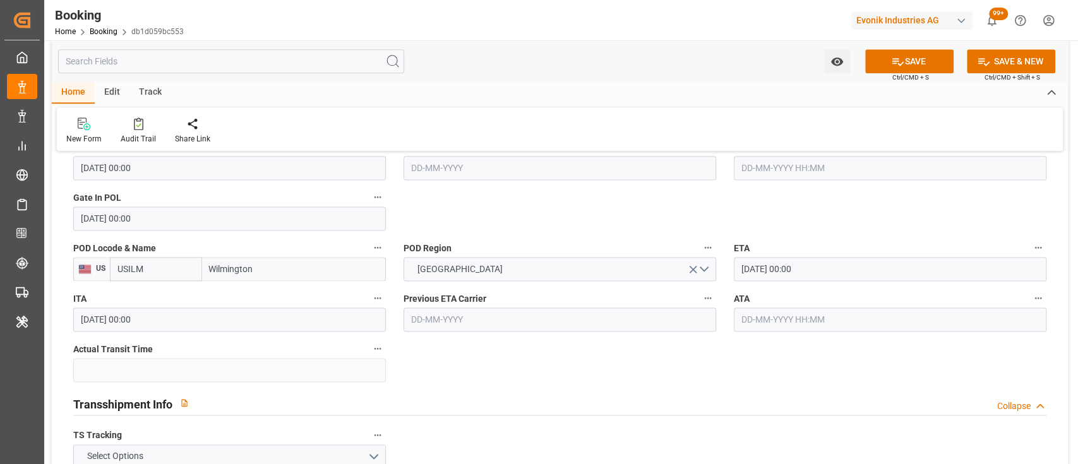
scroll to position [1111, 0]
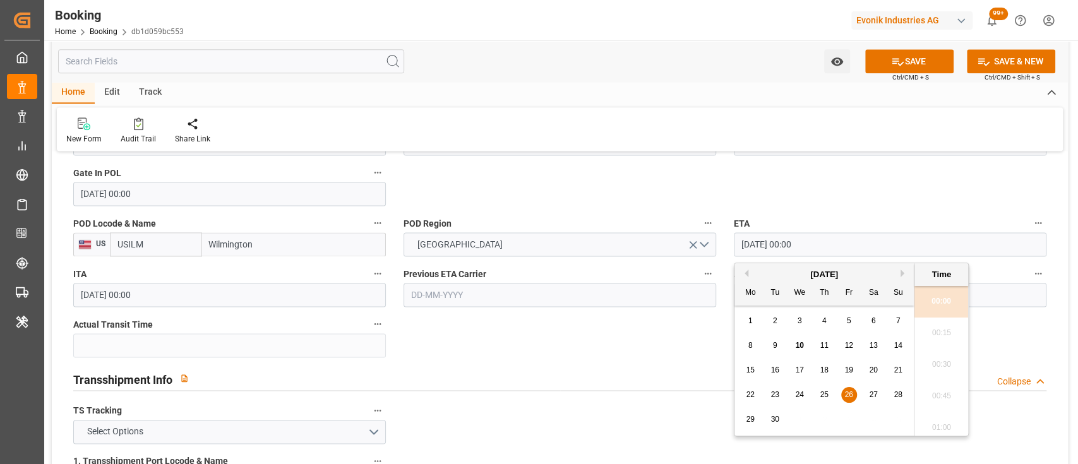
click at [750, 241] on input "[DATE] 00:00" at bounding box center [890, 244] width 313 height 24
type input "30-09-2025 00:00"
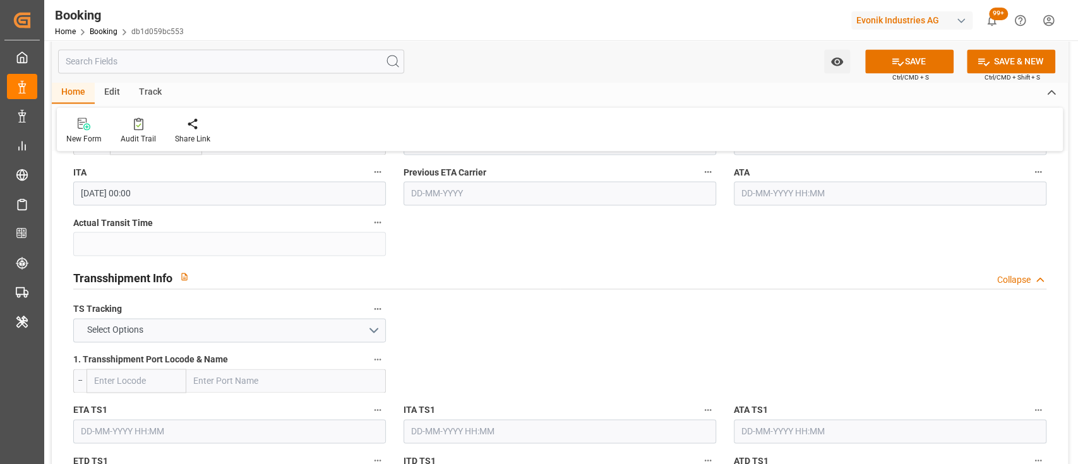
scroll to position [1216, 0]
click at [362, 331] on button "Select Options" at bounding box center [229, 328] width 313 height 24
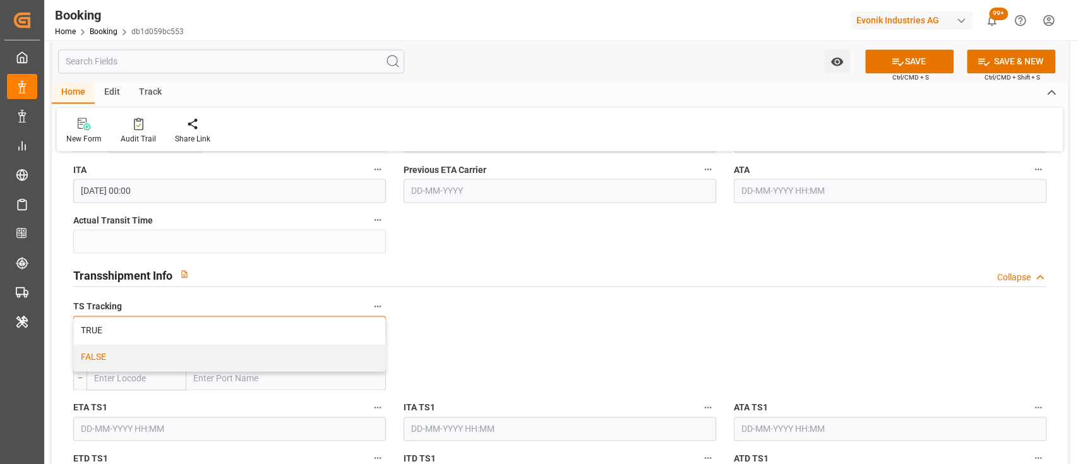
click at [340, 357] on div "FALSE" at bounding box center [229, 357] width 311 height 27
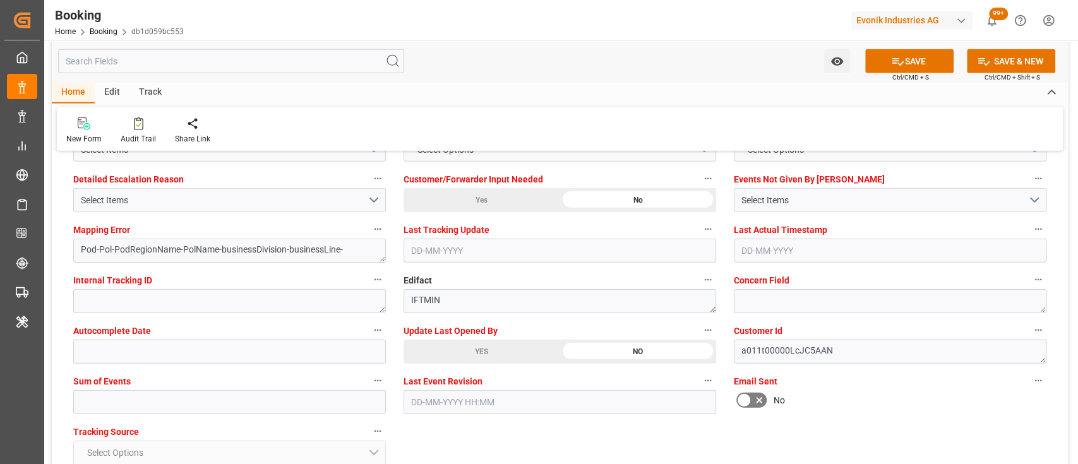
scroll to position [2410, 0]
click at [319, 392] on input "text" at bounding box center [229, 402] width 313 height 24
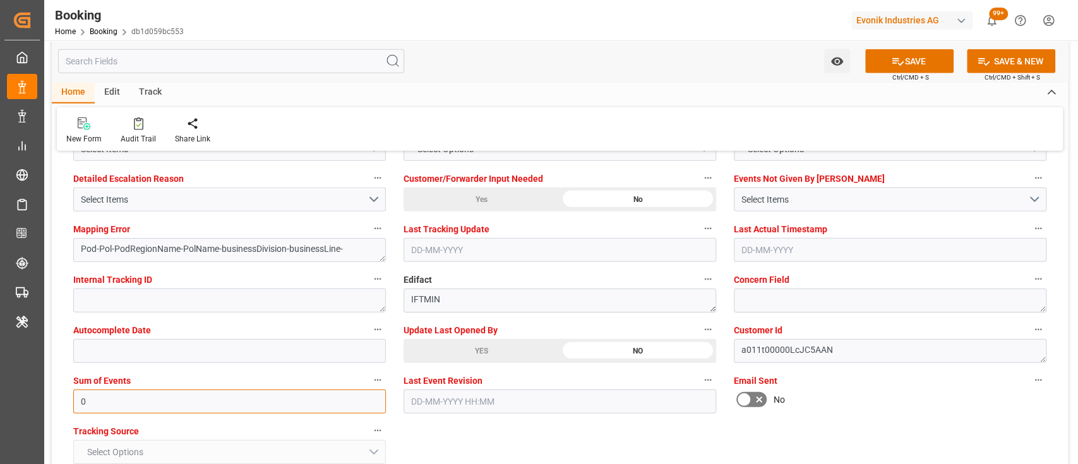
type input "0"
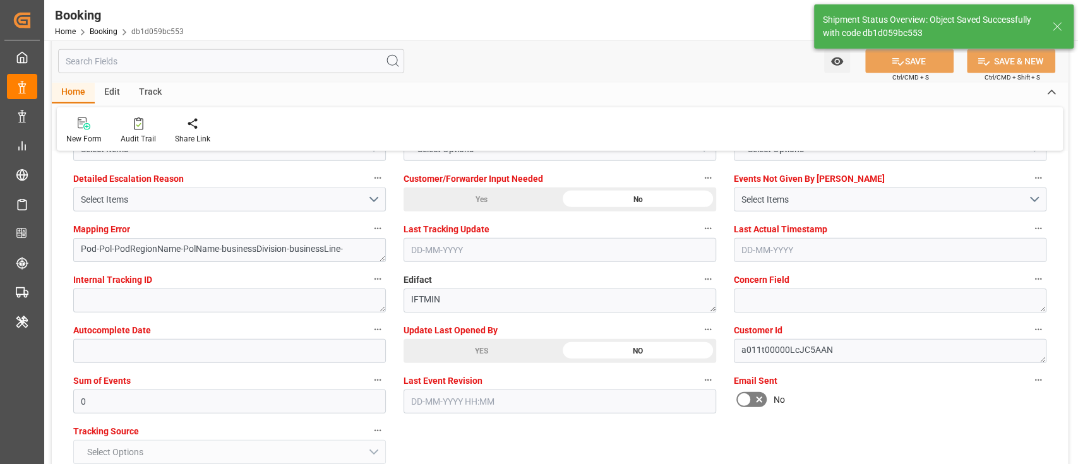
type textarea "CAIU4203760"
type textarea "shaini ghorai"
type textarea "Pod-businessDivision-businessLine-"
type input "10-09-2025 07:45"
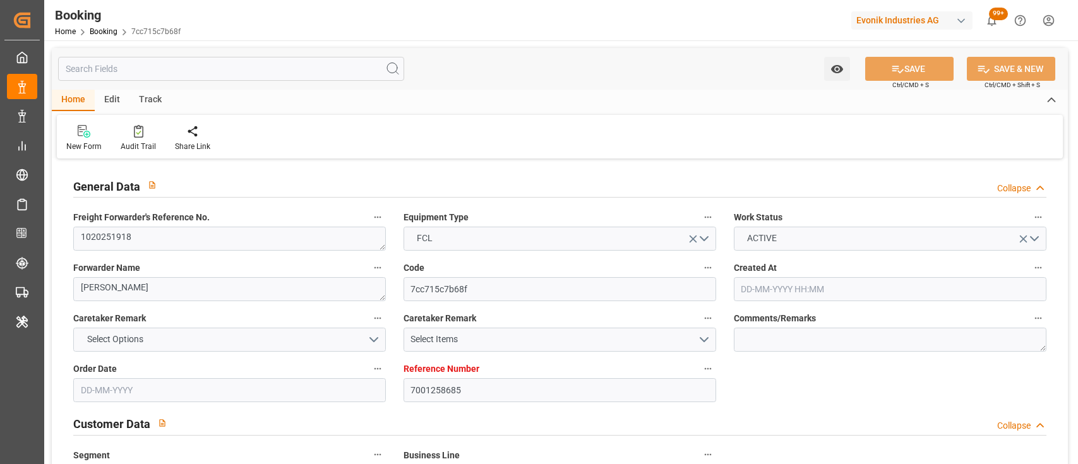
type input "[DATE] 11:46"
type input "[DATE]"
type input "[DATE] 00:00"
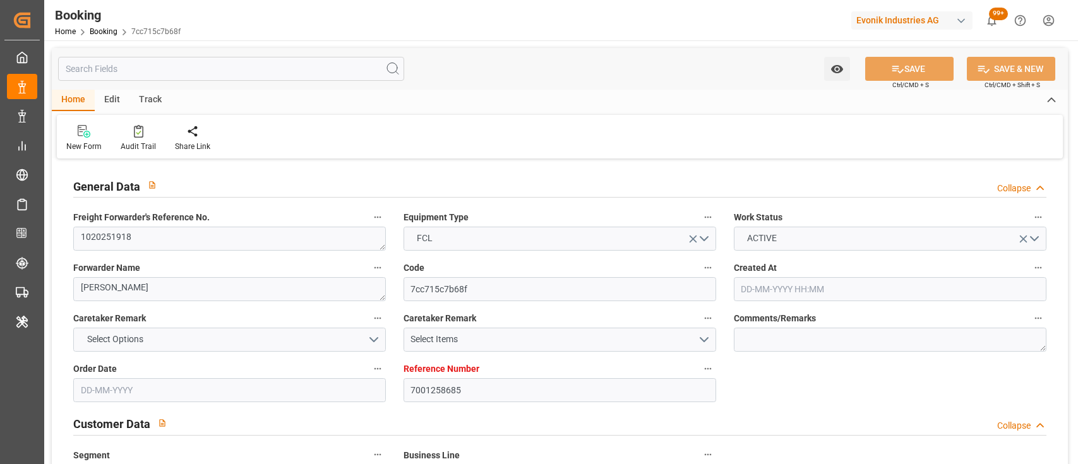
type input "[DATE] 00:00"
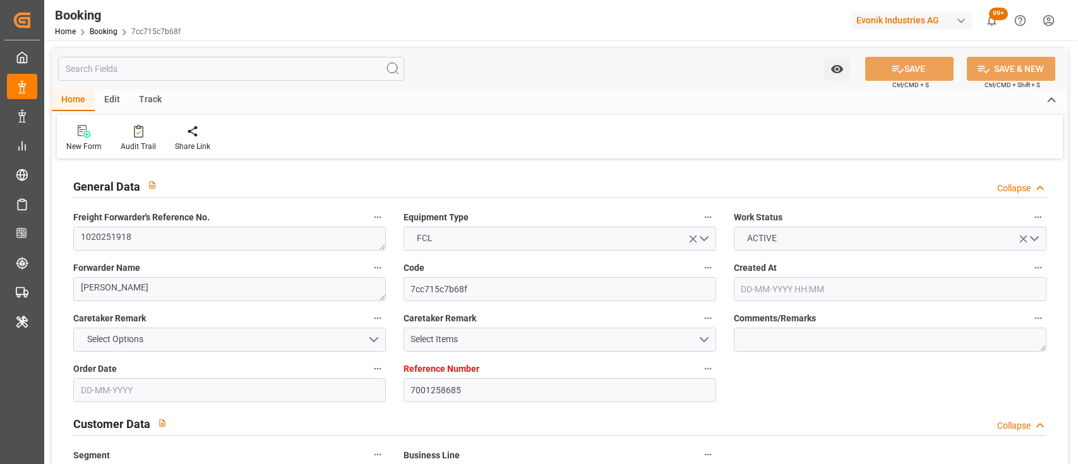
type input "[DATE] 00:00"
type input "[DATE] 16:28"
type input "[DATE] 16:22"
type input "[DATE]"
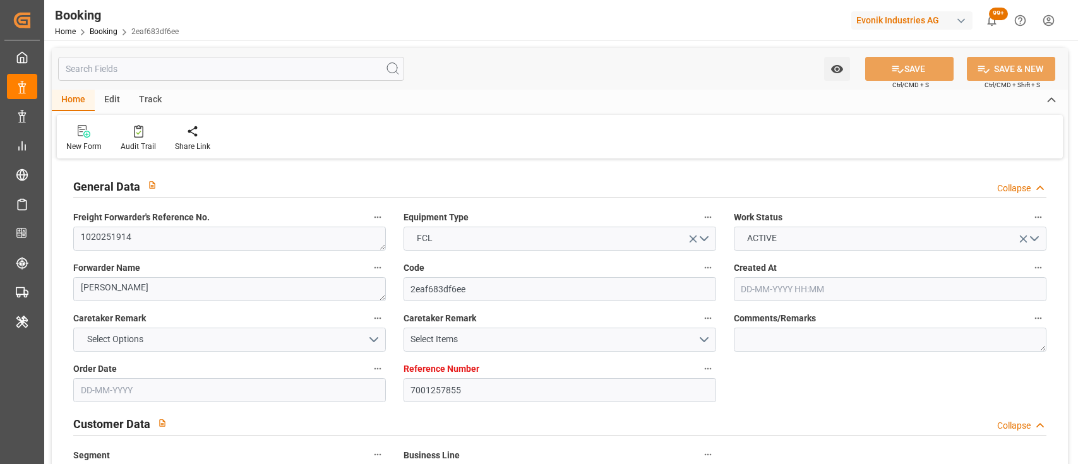
type input "[DATE]"
type input "[DATE] 00:00"
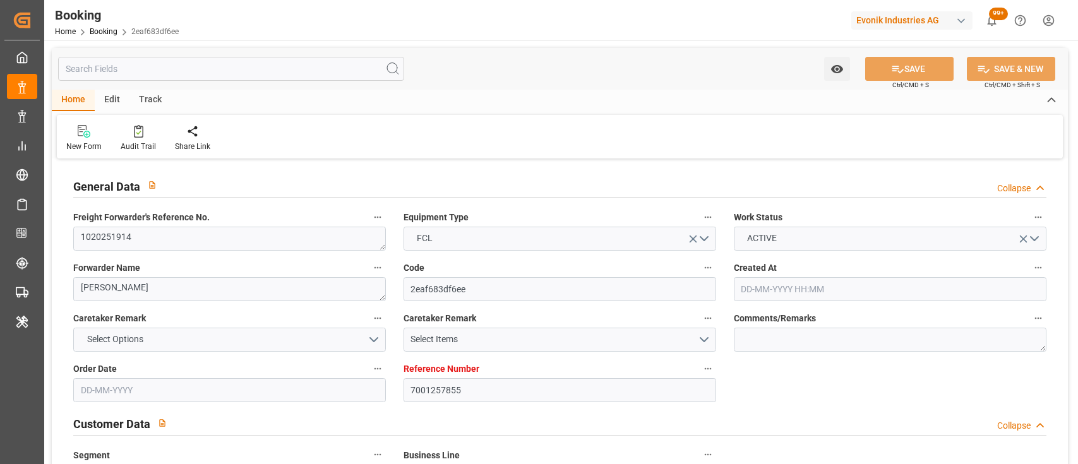
type input "[DATE] 00:00"
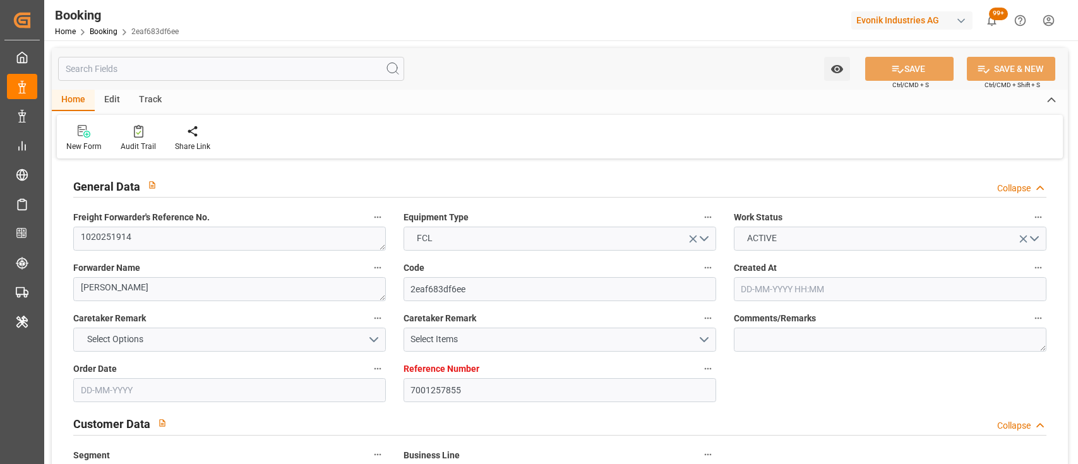
type input "[DATE] 16:27"
